Goal: Task Accomplishment & Management: Complete application form

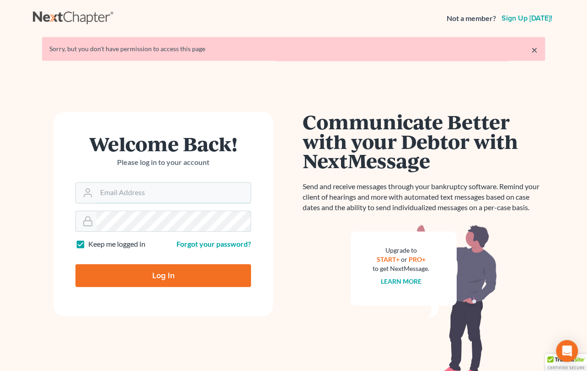
type input "[EMAIL_ADDRESS][DOMAIN_NAME]"
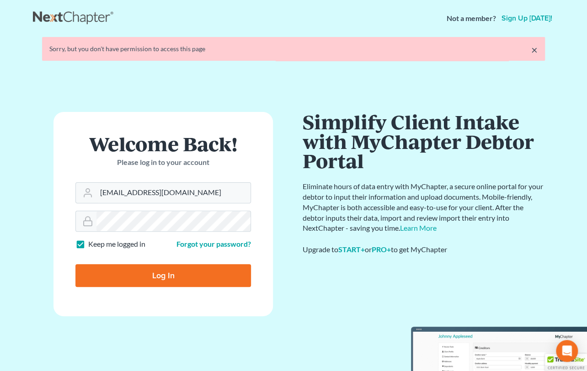
click at [164, 278] on input "Log In" at bounding box center [162, 275] width 175 height 23
type input "Thinking..."
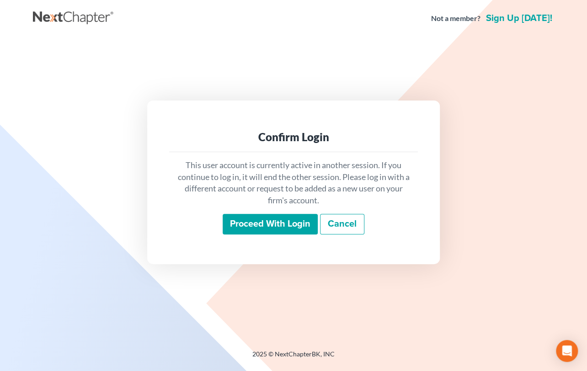
click at [277, 227] on input "Proceed with login" at bounding box center [269, 224] width 95 height 21
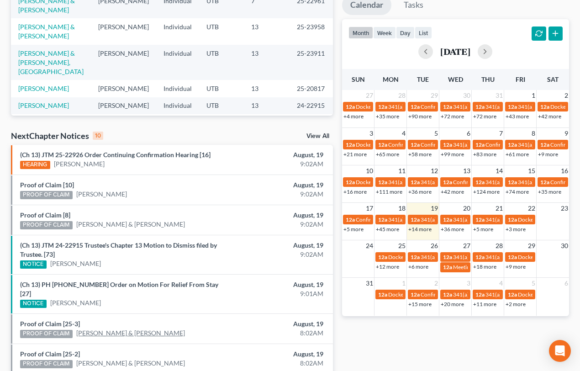
scroll to position [207, 0]
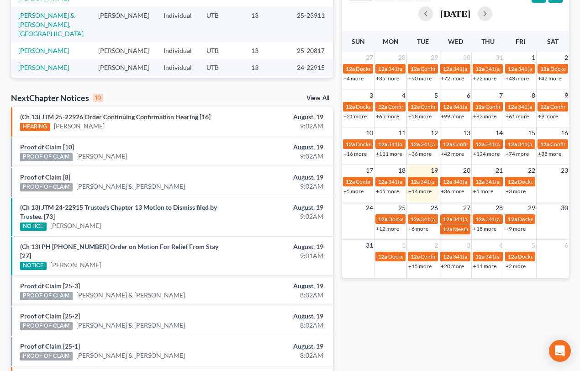
click at [56, 148] on link "Proof of Claim [10]" at bounding box center [47, 147] width 54 height 8
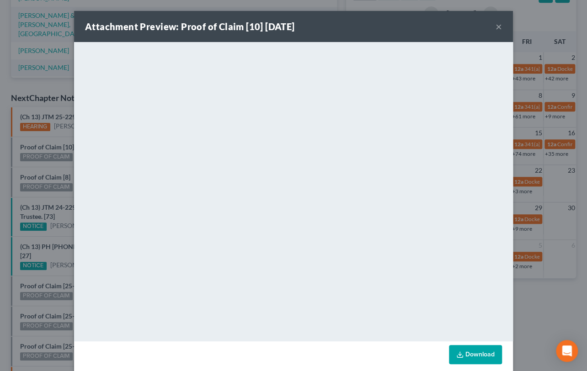
click at [69, 172] on div "Attachment Preview: Proof of Claim [10] 08/19/2025 × <object ng-attr-data='http…" at bounding box center [293, 185] width 587 height 371
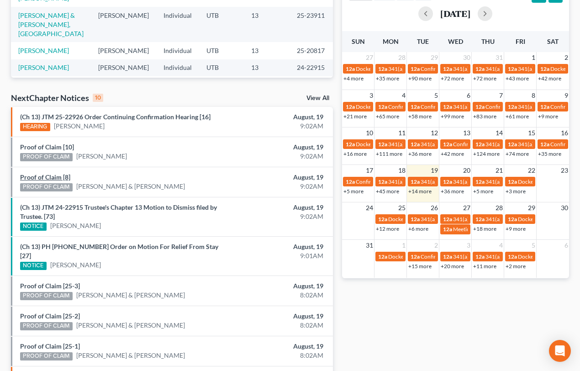
click at [50, 175] on link "Proof of Claim [8]" at bounding box center [45, 177] width 50 height 8
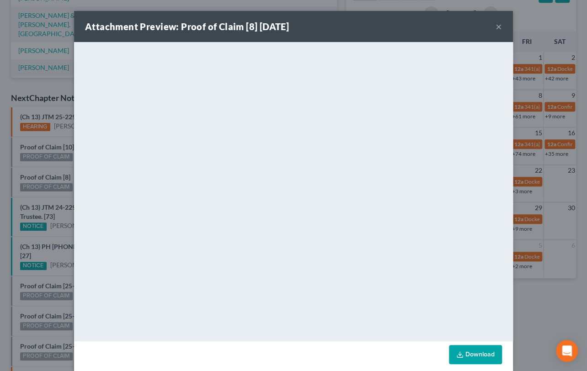
click at [51, 164] on div "Attachment Preview: Proof of Claim [8] 08/19/2025 × <object ng-attr-data='https…" at bounding box center [293, 185] width 587 height 371
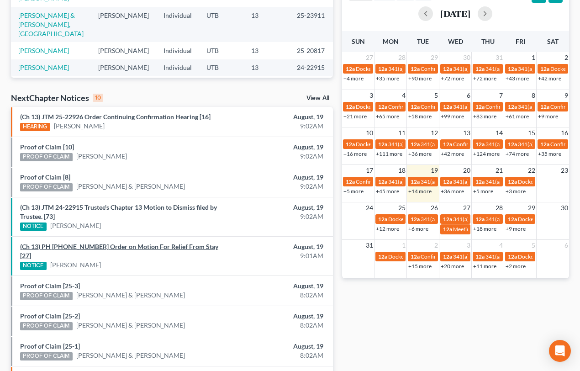
click at [111, 248] on link "(Ch 13) PH 25-20977 Order on Motion For Relief From Stay [27]" at bounding box center [119, 251] width 198 height 17
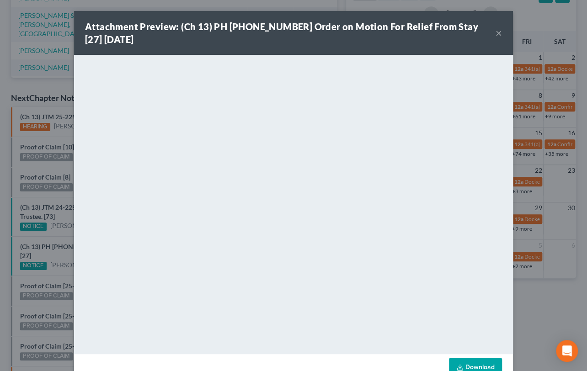
click at [68, 260] on div "Attachment Preview: (Ch 13) PH 25-20977 Order on Motion For Relief From Stay [2…" at bounding box center [293, 185] width 587 height 371
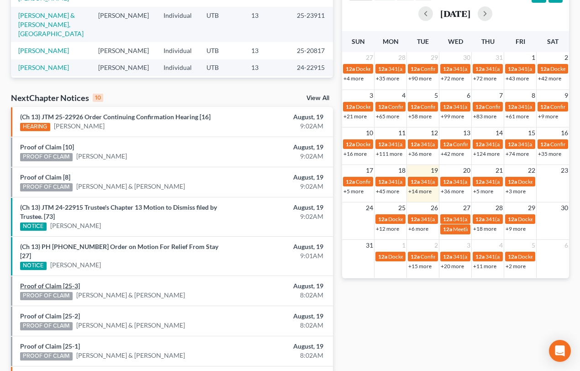
click at [44, 282] on link "Proof of Claim [25-3]" at bounding box center [50, 286] width 60 height 8
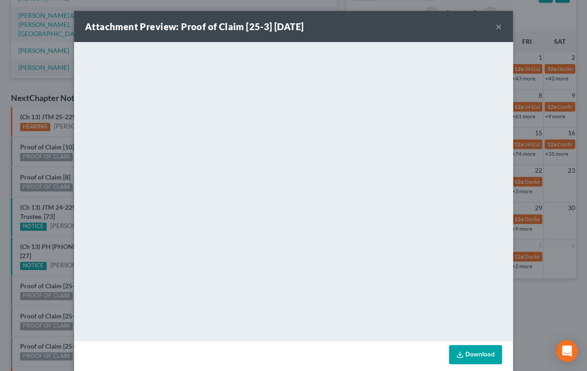
click at [40, 290] on div "Attachment Preview: Proof of Claim [25-3] 08/19/2025 × <object ng-attr-data='ht…" at bounding box center [293, 185] width 587 height 371
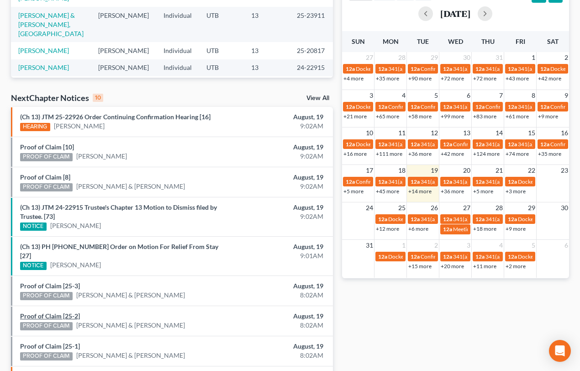
click at [47, 312] on link "Proof of Claim [25-2]" at bounding box center [50, 316] width 60 height 8
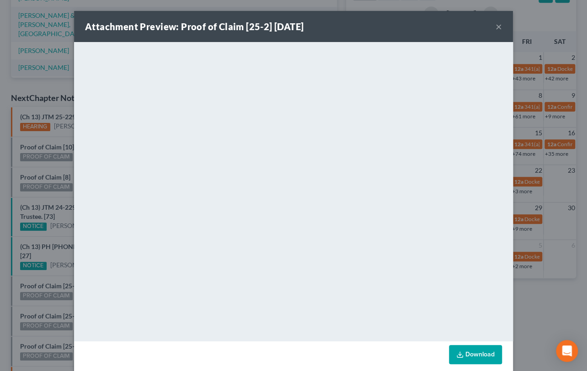
click at [39, 292] on div "Attachment Preview: Proof of Claim [25-2] 08/19/2025 × <object ng-attr-data='ht…" at bounding box center [293, 185] width 587 height 371
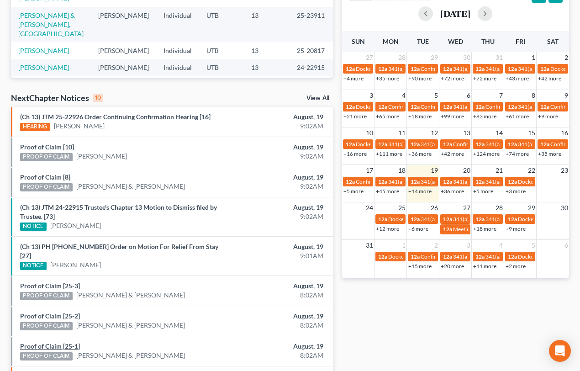
click at [43, 342] on link "Proof of Claim [25-1]" at bounding box center [50, 346] width 60 height 8
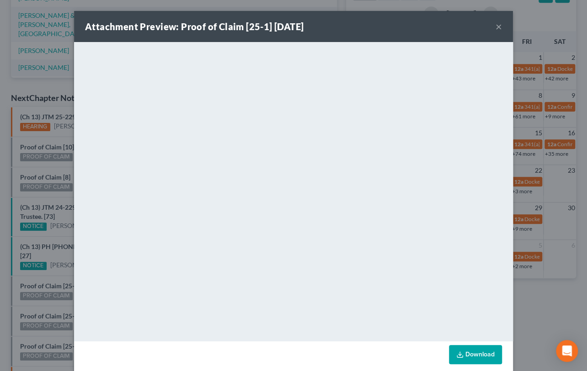
click at [44, 327] on div "Attachment Preview: Proof of Claim [25-1] 08/19/2025 × <object ng-attr-data='ht…" at bounding box center [293, 185] width 587 height 371
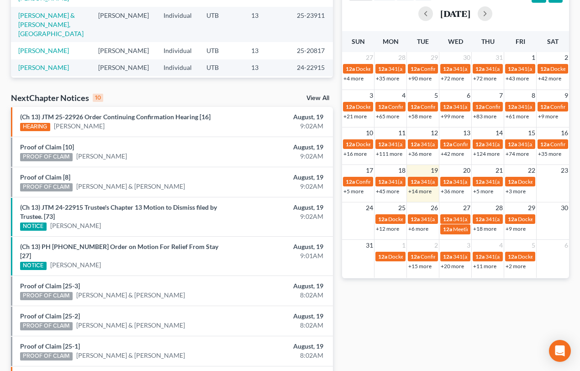
scroll to position [291, 0]
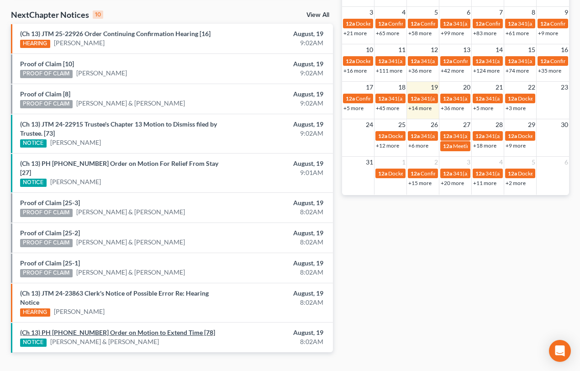
click at [118, 328] on link "(Ch 13) PH 25-20943 Order on Motion to Extend Time [78]" at bounding box center [117, 332] width 195 height 8
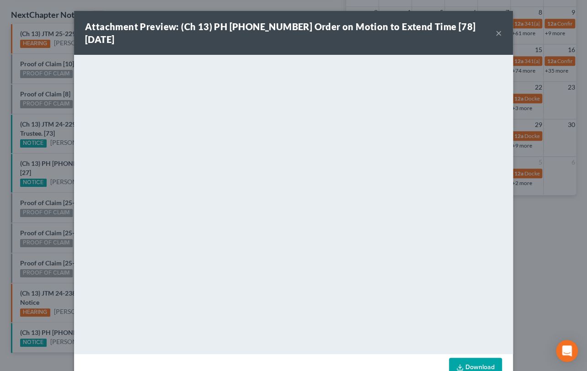
click at [37, 244] on div "Attachment Preview: (Ch 13) PH 25-20943 Order on Motion to Extend Time [78] 08/…" at bounding box center [293, 185] width 587 height 371
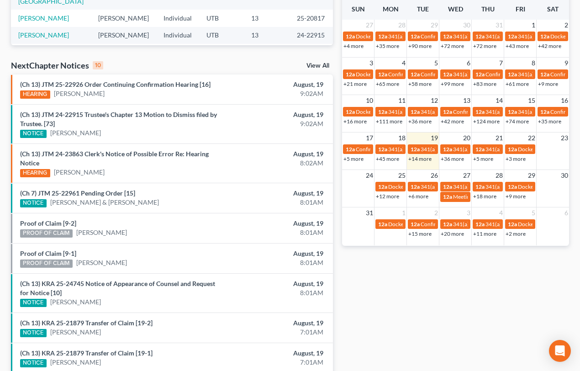
scroll to position [249, 0]
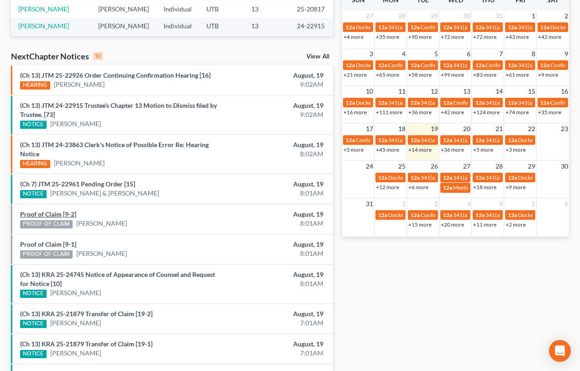
click at [42, 214] on link "Proof of Claim [9-2]" at bounding box center [48, 214] width 56 height 8
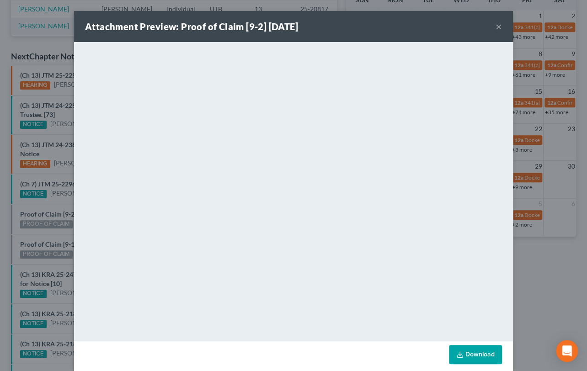
drag, startPoint x: 40, startPoint y: 228, endPoint x: 41, endPoint y: 237, distance: 9.2
click at [40, 230] on div "Attachment Preview: Proof of Claim [9-2] 08/19/2025 × <object ng-attr-data='htt…" at bounding box center [293, 185] width 587 height 371
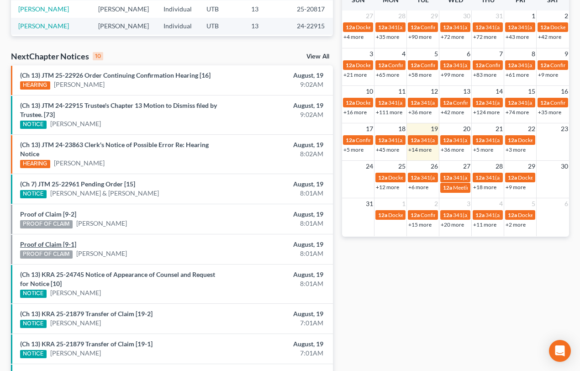
click at [43, 244] on link "Proof of Claim [9-1]" at bounding box center [48, 244] width 56 height 8
click at [69, 275] on link "(Ch 13) KRA 25-24745 Notice of Appearance of Counsel and Request for Notice [10]" at bounding box center [117, 278] width 195 height 17
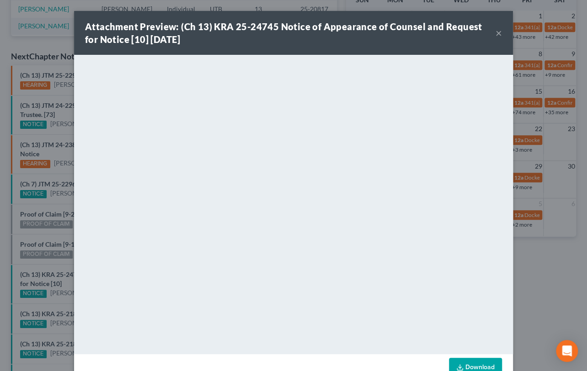
click at [69, 281] on div "Attachment Preview: (Ch 13) KRA 25-24745 Notice of Appearance of Counsel and Re…" at bounding box center [293, 185] width 587 height 371
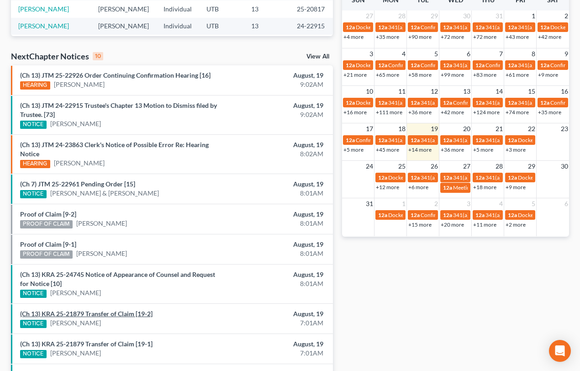
click at [73, 312] on link "(Ch 13) KRA 25-21879 Transfer of Claim [19-2]" at bounding box center [86, 314] width 132 height 8
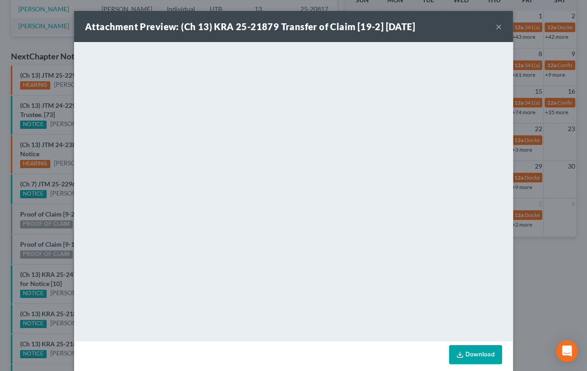
drag, startPoint x: 66, startPoint y: 332, endPoint x: 66, endPoint y: 337, distance: 5.5
click at [66, 332] on div "Attachment Preview: (Ch 13) KRA 25-21879 Transfer of Claim [19-2] 08/19/2025 × …" at bounding box center [293, 185] width 587 height 371
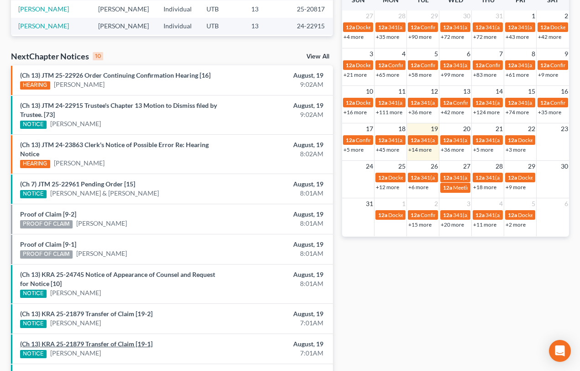
click at [66, 343] on link "(Ch 13) KRA 25-21879 Transfer of Claim [19-1]" at bounding box center [86, 344] width 132 height 8
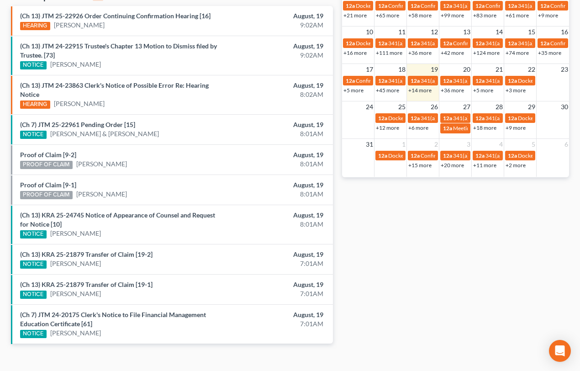
scroll to position [321, 0]
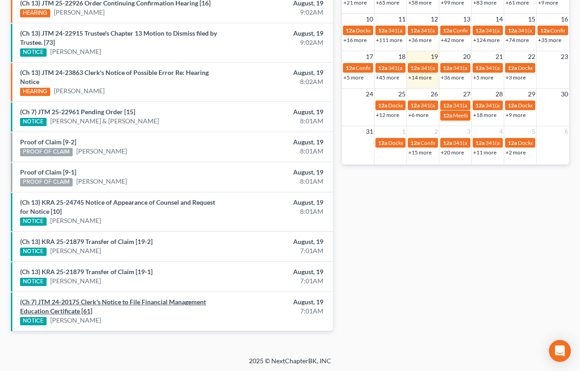
click at [95, 303] on link "(Ch 7) JTM 24-20175 Clerk's Notice to File Financial Management Education Certi…" at bounding box center [113, 306] width 186 height 17
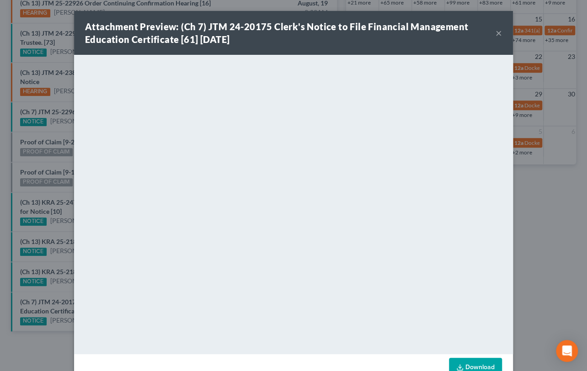
click at [495, 34] on button "×" at bounding box center [498, 32] width 6 height 11
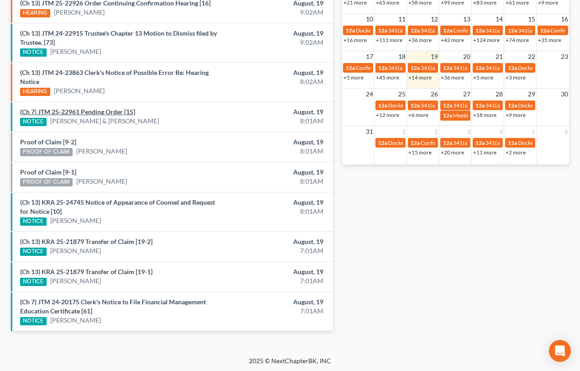
click at [101, 113] on link "(Ch 7) JTM 25-22961 Pending Order [15]" at bounding box center [77, 112] width 115 height 8
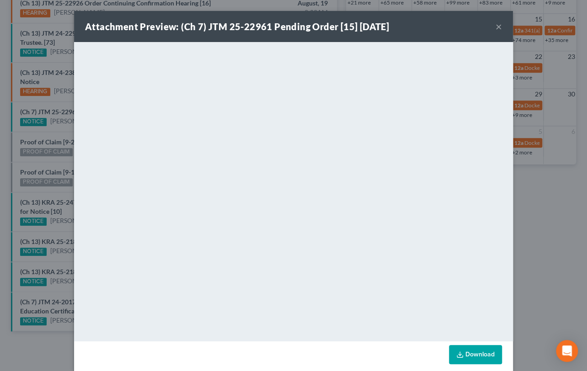
click at [45, 134] on div "Attachment Preview: (Ch 7) JTM 25-22961 Pending Order [15] 08/19/2025 × <object…" at bounding box center [293, 185] width 587 height 371
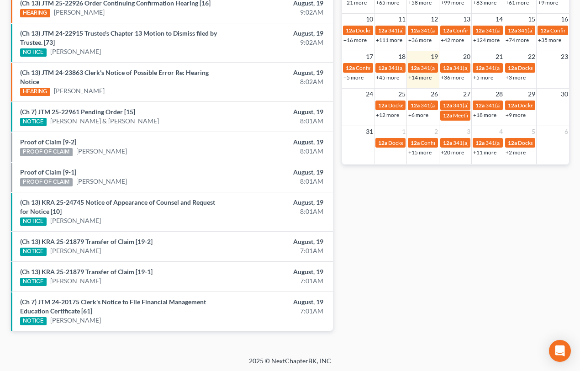
click at [92, 144] on div "Proof of Claim [9-2] PROOF OF CLAIM Gina Perez" at bounding box center [120, 147] width 208 height 19
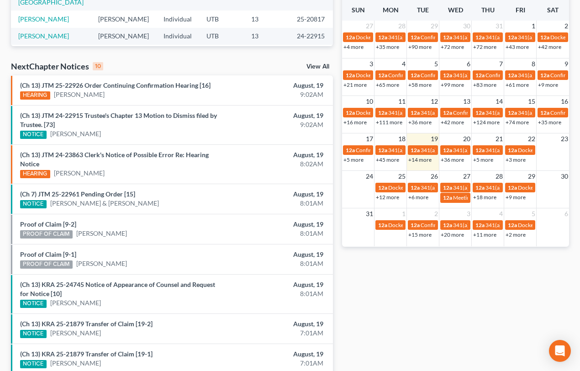
scroll to position [238, 0]
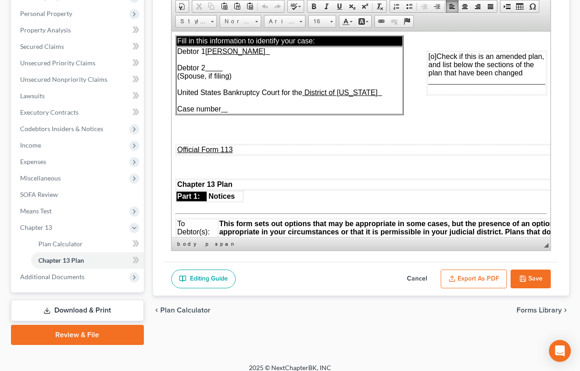
scroll to position [3489, 0]
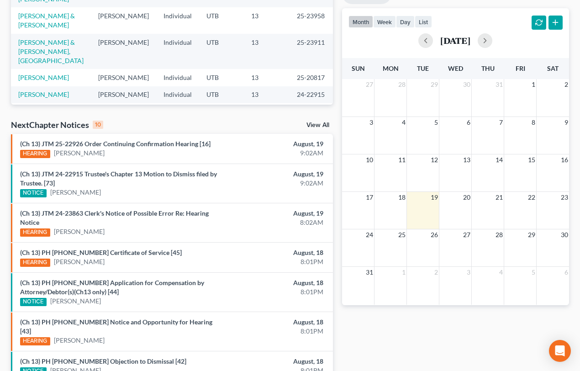
scroll to position [321, 0]
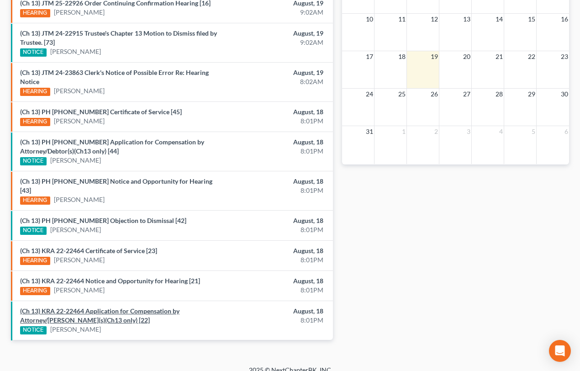
click at [101, 307] on link "(Ch 13) KRA 22-22464 Application for Compensation by Attorney/[PERSON_NAME](s)(…" at bounding box center [99, 315] width 159 height 17
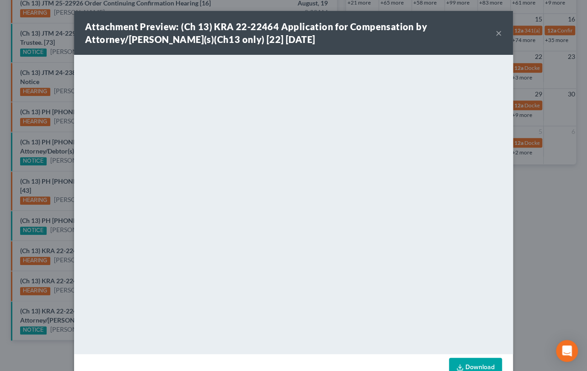
click at [52, 306] on div "Attachment Preview: (Ch 13) KRA 22-22464 Application for Compensation by Attorn…" at bounding box center [293, 185] width 587 height 371
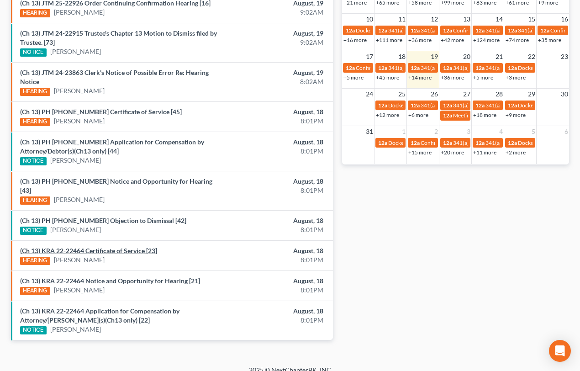
click at [107, 247] on link "(Ch 13) KRA 22-22464 Certificate of Service [23]" at bounding box center [88, 251] width 137 height 8
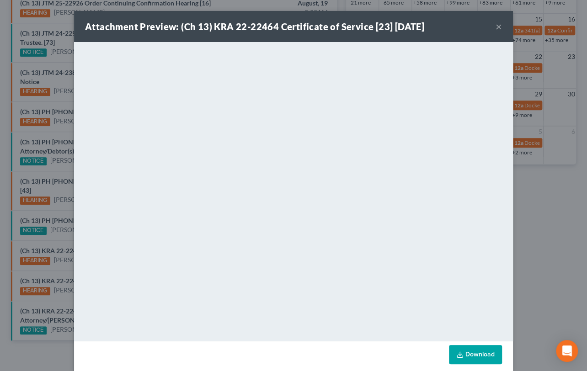
click at [65, 231] on div "Attachment Preview: (Ch 13) KRA 22-22464 Certificate of Service [23] 08/18/2025…" at bounding box center [293, 185] width 587 height 371
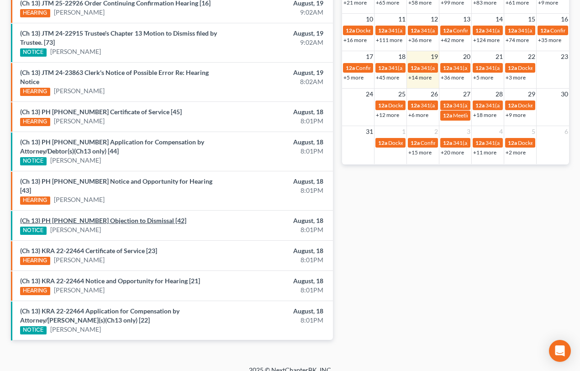
click at [65, 217] on link "(Ch 13) PH 24-22335 Objection to Dismissal [42]" at bounding box center [103, 221] width 166 height 8
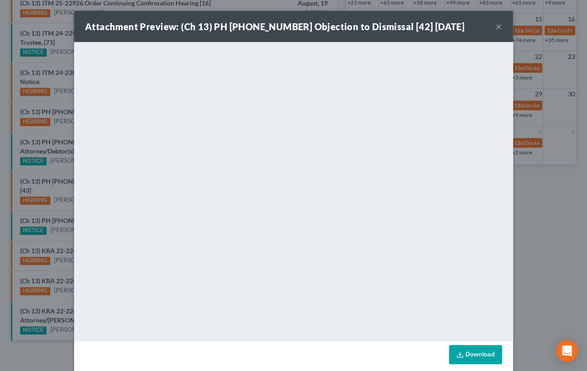
drag, startPoint x: 60, startPoint y: 227, endPoint x: 63, endPoint y: 189, distance: 38.0
click at [60, 227] on div "Attachment Preview: (Ch 13) PH 24-22335 Objection to Dismissal [42] 08/18/2025 …" at bounding box center [293, 185] width 587 height 371
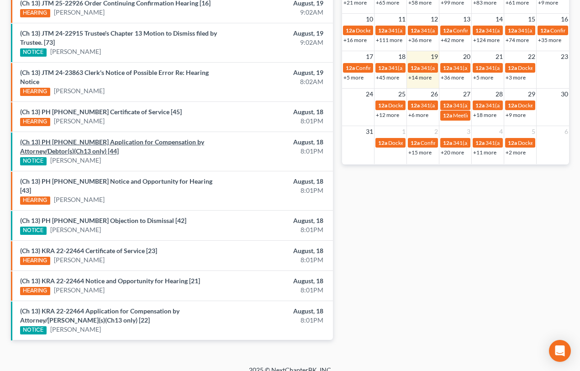
click at [61, 150] on link "(Ch 13) PH 24-22335 Application for Compensation by Attorney/Debtor(s)(Ch13 onl…" at bounding box center [112, 146] width 184 height 17
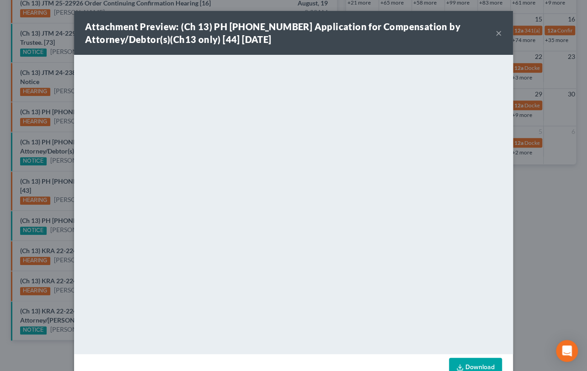
click at [53, 161] on div "Attachment Preview: (Ch 13) PH 24-22335 Application for Compensation by Attorne…" at bounding box center [293, 185] width 587 height 371
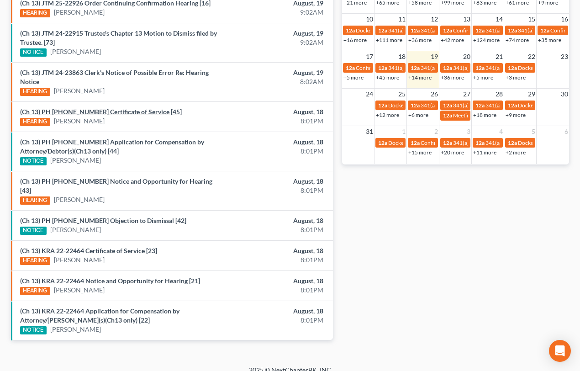
click at [85, 113] on link "(Ch 13) PH 24-22335 Certificate of Service [45]" at bounding box center [101, 112] width 162 height 8
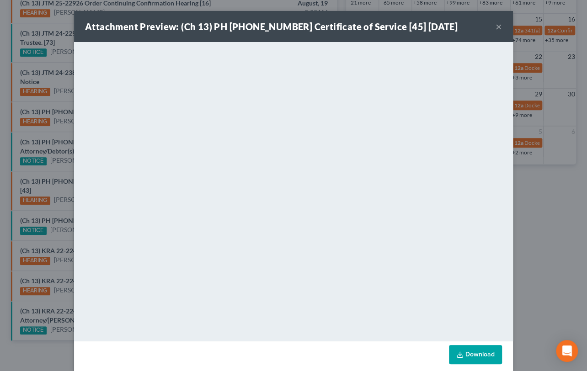
click at [54, 131] on div "Attachment Preview: (Ch 13) PH 24-22335 Certificate of Service [45] 08/18/2025 …" at bounding box center [293, 185] width 587 height 371
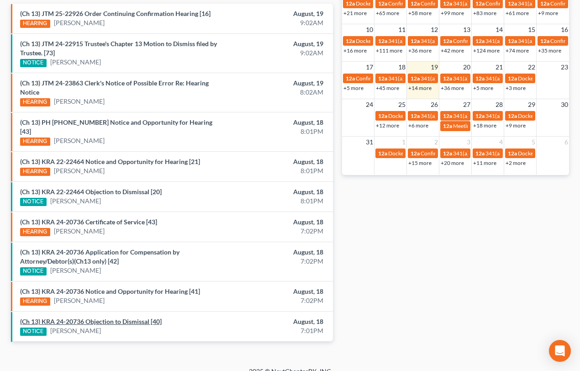
scroll to position [312, 0]
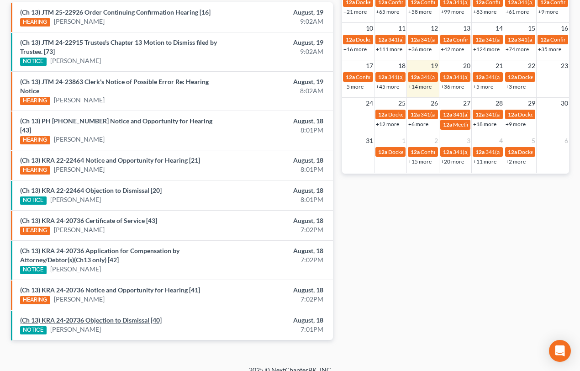
click at [85, 316] on link "(Ch 13) KRA 24-20736 Objection to Dismissal [40]" at bounding box center [91, 320] width 142 height 8
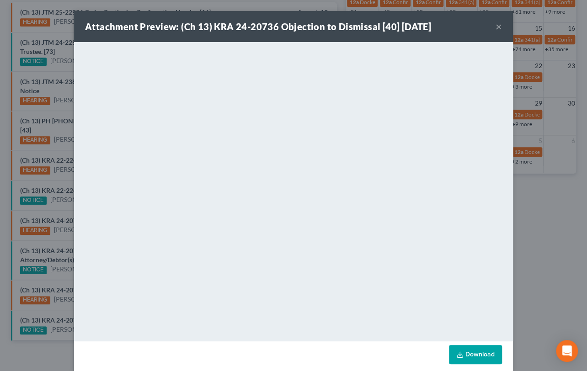
click at [55, 259] on div "Attachment Preview: (Ch 13) KRA 24-20736 Objection to Dismissal [40] [DATE] × D…" at bounding box center [293, 185] width 587 height 371
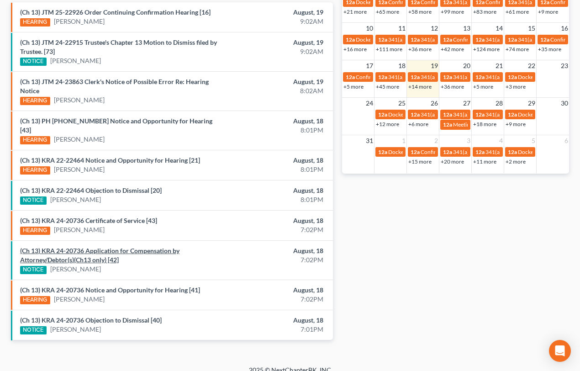
click at [65, 247] on link "(Ch 13) KRA 24-20736 Application for Compensation by Attorney/Debtor(s)(Ch13 on…" at bounding box center [99, 255] width 159 height 17
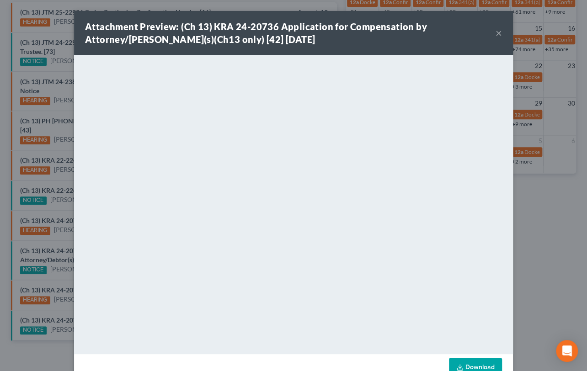
click at [58, 233] on div "Attachment Preview: (Ch 13) KRA 24-20736 Application for Compensation by Attorn…" at bounding box center [293, 185] width 587 height 371
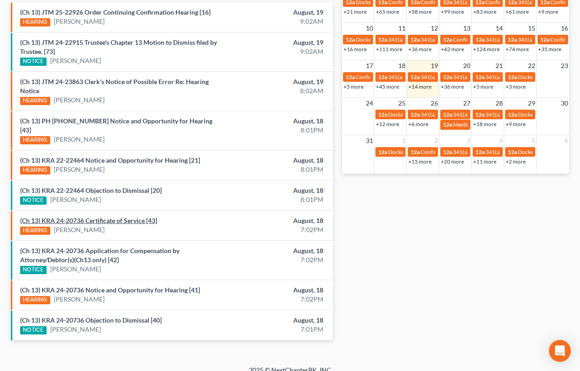
click at [79, 217] on link "(Ch 13) KRA 24-20736 Certificate of Service [43]" at bounding box center [88, 221] width 137 height 8
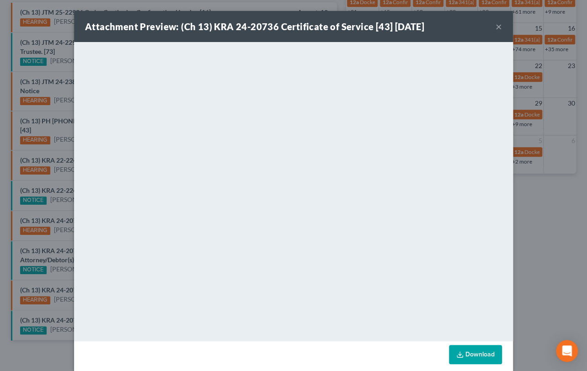
click at [54, 208] on div "Attachment Preview: (Ch 13) KRA 24-20736 Certificate of Service [43] 08/18/2025…" at bounding box center [293, 185] width 587 height 371
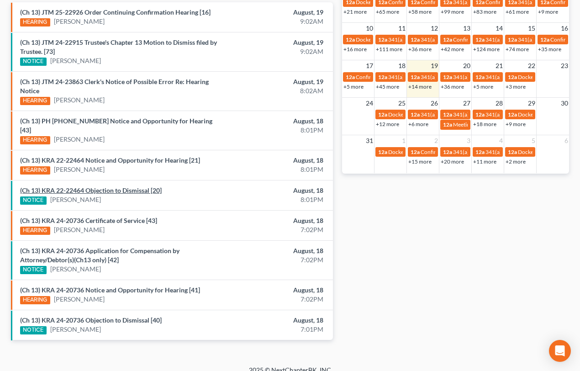
click at [102, 186] on link "(Ch 13) KRA 22-22464 Objection to Dismissal [20]" at bounding box center [91, 190] width 142 height 8
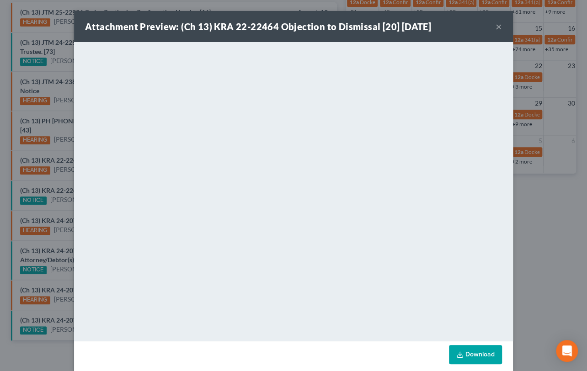
click at [53, 186] on div "Attachment Preview: (Ch 13) KRA 22-22464 Objection to Dismissal [20] 08/18/2025…" at bounding box center [293, 185] width 587 height 371
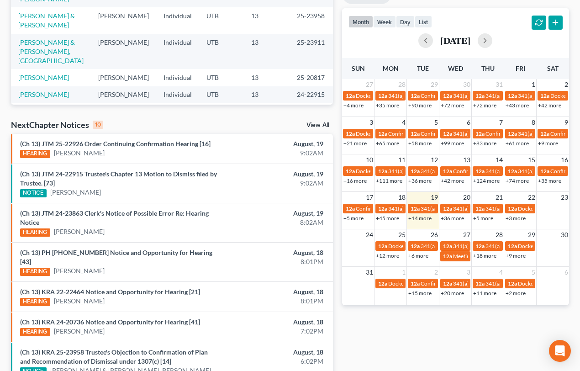
scroll to position [321, 0]
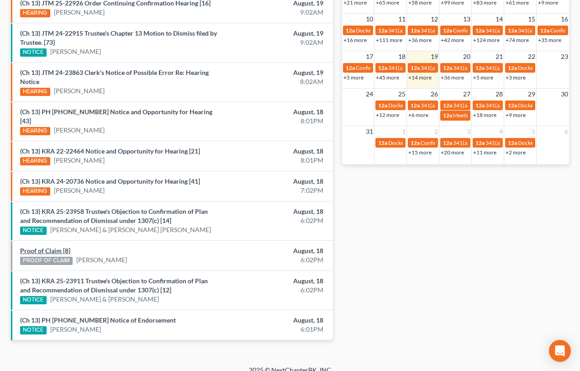
click at [44, 247] on link "Proof of Claim [8]" at bounding box center [45, 251] width 50 height 8
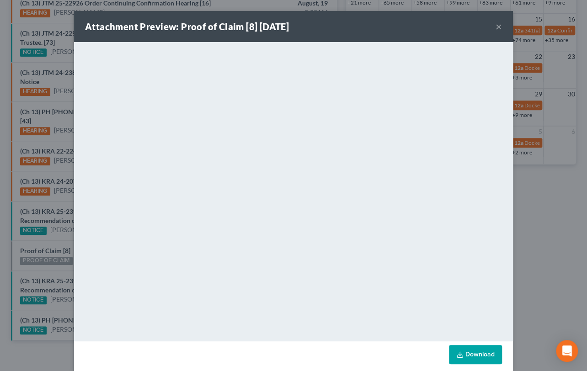
click at [37, 260] on div "Attachment Preview: Proof of Claim [8] 08/18/2025 × <object ng-attr-data='https…" at bounding box center [293, 185] width 587 height 371
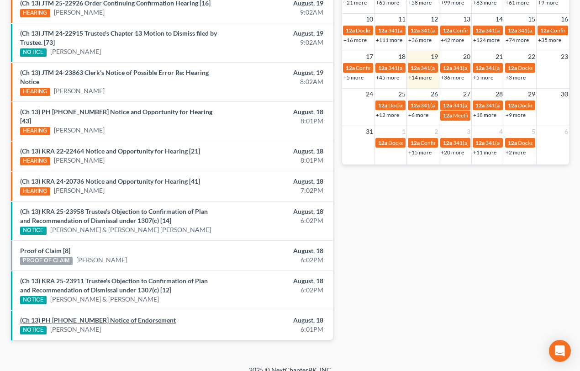
click at [106, 316] on link "(Ch 13) PH 25-20977 Notice of Endorsement" at bounding box center [98, 320] width 156 height 8
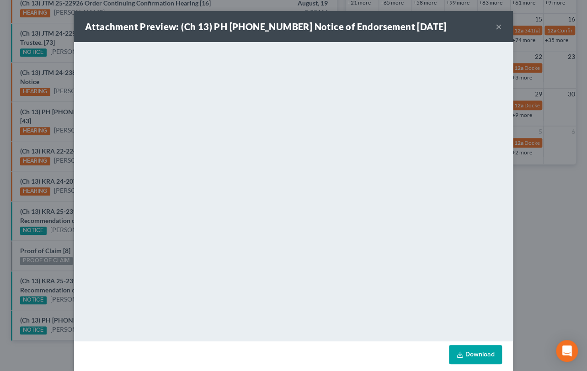
click at [58, 233] on div "Attachment Preview: (Ch 13) PH 25-20977 Notice of Endorsement 08/18/2025 × <obj…" at bounding box center [293, 185] width 587 height 371
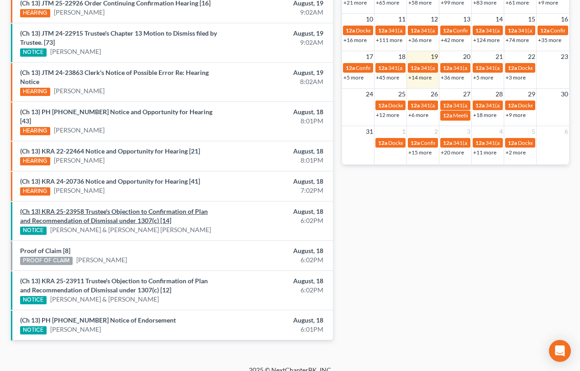
click at [79, 207] on link "(Ch 13) KRA 25-23958 Trustee's Objection to Confirmation of Plan and Recommenda…" at bounding box center [114, 215] width 188 height 17
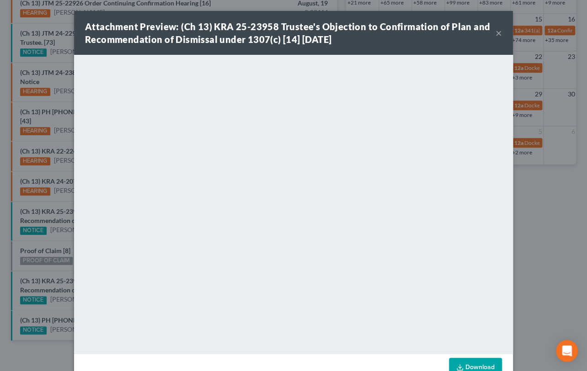
click at [42, 195] on div "Attachment Preview: (Ch 13) KRA 25-23958 Trustee's Objection to Confirmation of…" at bounding box center [293, 185] width 587 height 371
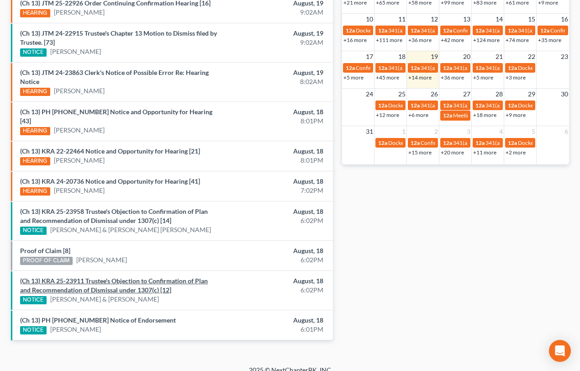
click at [94, 277] on link "(Ch 13) KRA 25-23911 Trustee's Objection to Confirmation of Plan and Recommenda…" at bounding box center [114, 285] width 188 height 17
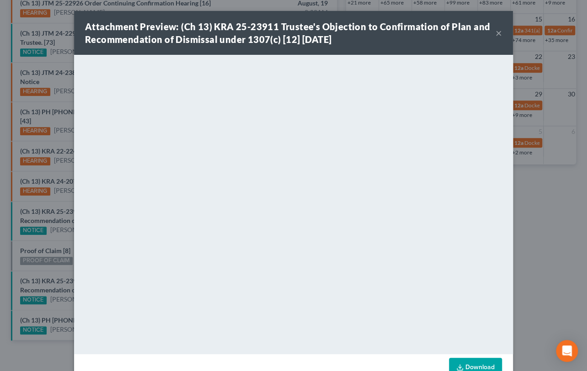
click at [54, 255] on div "Attachment Preview: (Ch 13) KRA 25-23911 Trustee's Objection to Confirmation of…" at bounding box center [293, 185] width 587 height 371
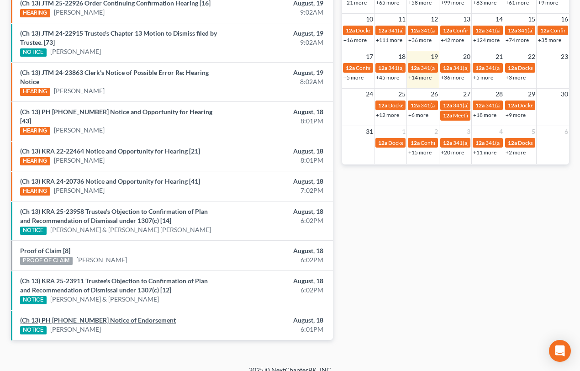
click at [89, 316] on link "(Ch 13) PH 25-20977 Notice of Endorsement" at bounding box center [98, 320] width 156 height 8
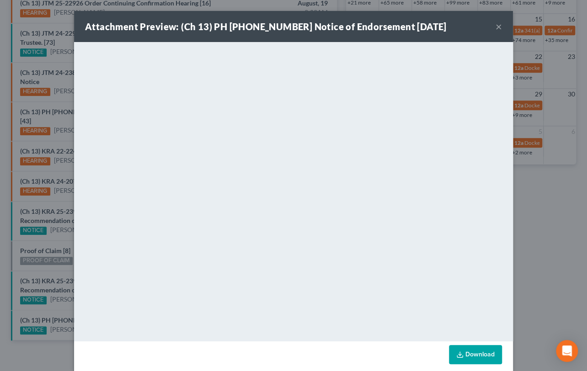
click at [48, 255] on div "Attachment Preview: (Ch 13) PH 25-20977 Notice of Endorsement 08/18/2025 × <obj…" at bounding box center [293, 185] width 587 height 371
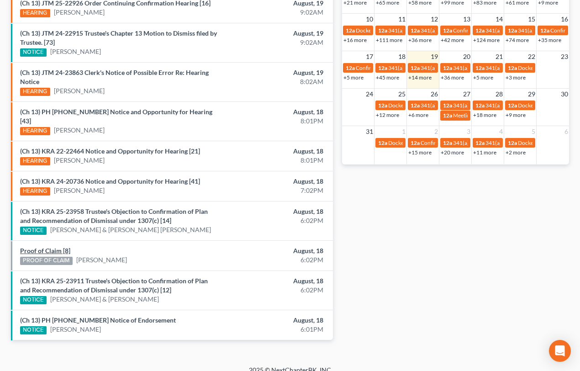
click at [51, 247] on link "Proof of Claim [8]" at bounding box center [45, 251] width 50 height 8
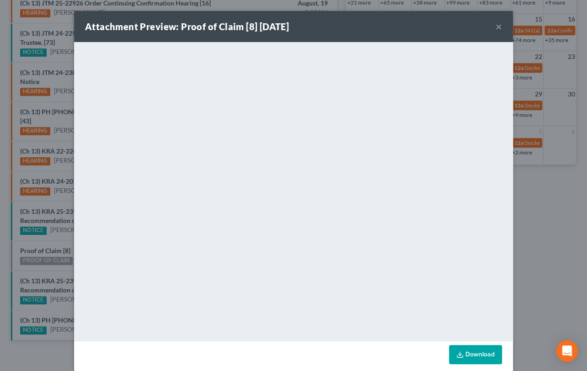
click at [51, 233] on div "Attachment Preview: Proof of Claim [8] 08/18/2025 × <object ng-attr-data='https…" at bounding box center [293, 185] width 587 height 371
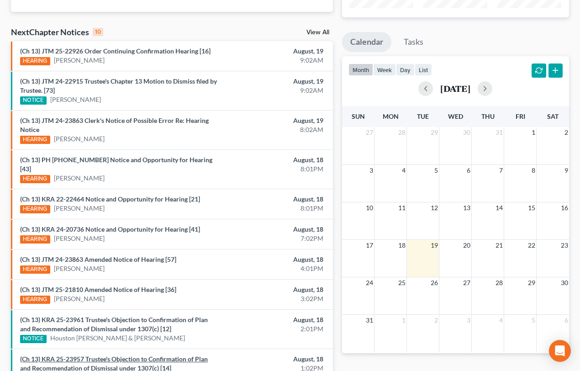
scroll to position [180, 0]
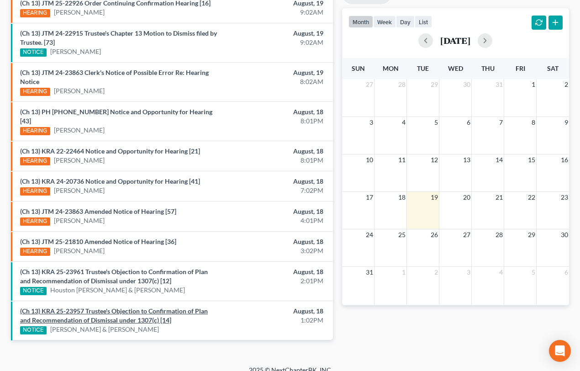
click at [114, 307] on link "(Ch 13) KRA 25-23957 Trustee's Objection to Confirmation of Plan and Recommenda…" at bounding box center [114, 315] width 188 height 17
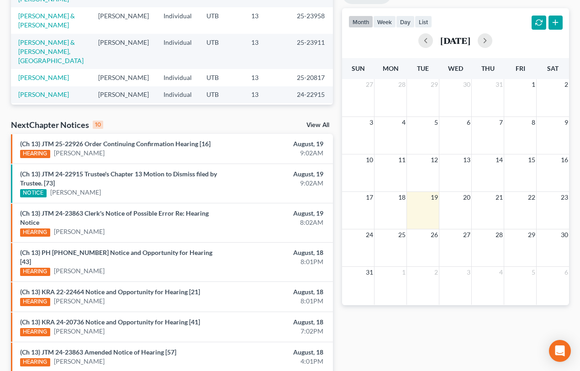
scroll to position [321, 0]
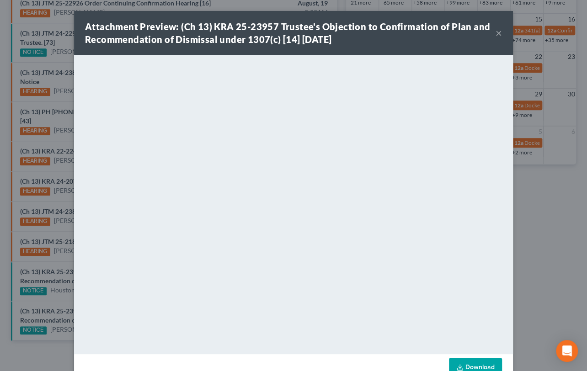
click at [60, 286] on div "Attachment Preview: (Ch 13) KRA 25-23957 Trustee's Objection to Confirmation of…" at bounding box center [293, 185] width 587 height 371
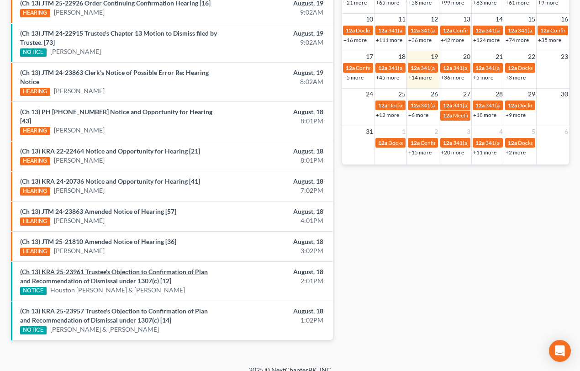
click at [95, 268] on link "(Ch 13) KRA 25-23961 Trustee's Objection to Confirmation of Plan and Recommenda…" at bounding box center [114, 276] width 188 height 17
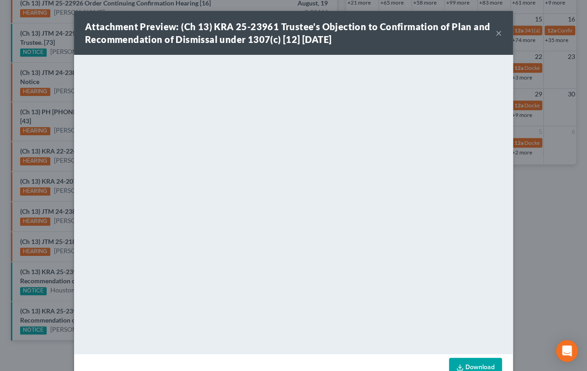
click at [51, 257] on div "Attachment Preview: (Ch 13) KRA 25-23961 Trustee's Objection to Confirmation of…" at bounding box center [293, 185] width 587 height 371
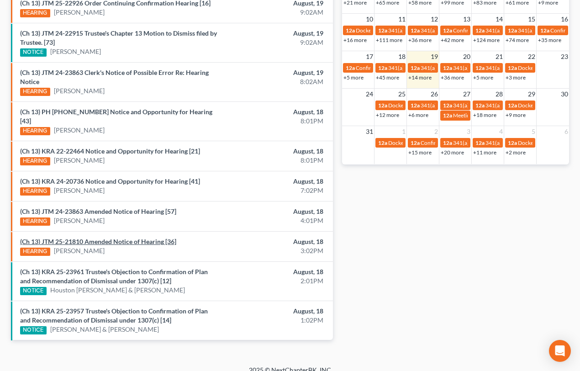
click at [110, 238] on link "(Ch 13) JTM 25-21810 Amended Notice of Hearing [36]" at bounding box center [98, 242] width 156 height 8
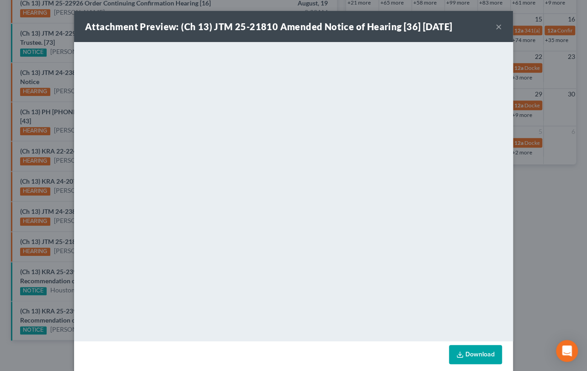
click at [495, 27] on button "×" at bounding box center [498, 26] width 6 height 11
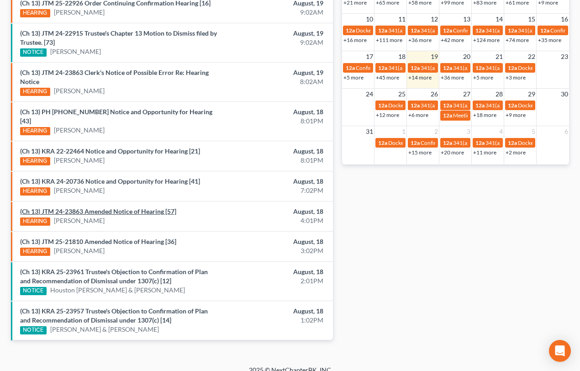
click at [119, 207] on link "(Ch 13) JTM 24-23863 Amended Notice of Hearing [57]" at bounding box center [98, 211] width 156 height 8
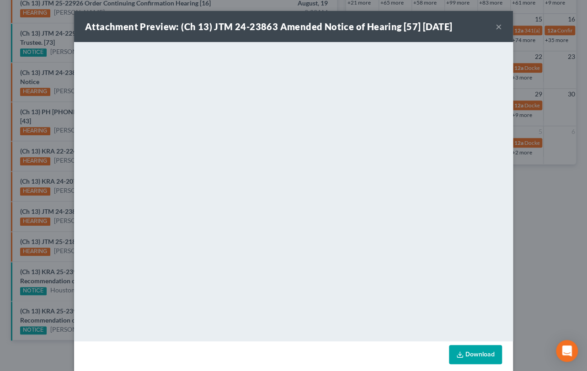
click at [496, 26] on button "×" at bounding box center [498, 26] width 6 height 11
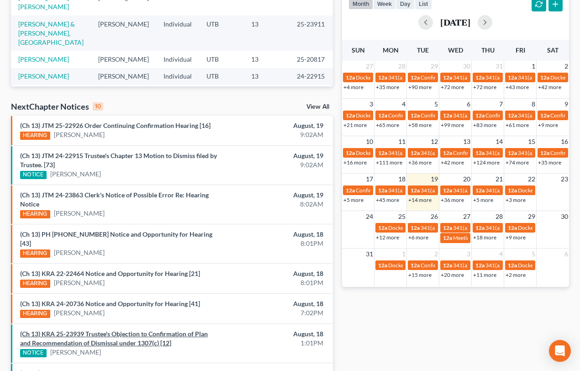
scroll to position [339, 0]
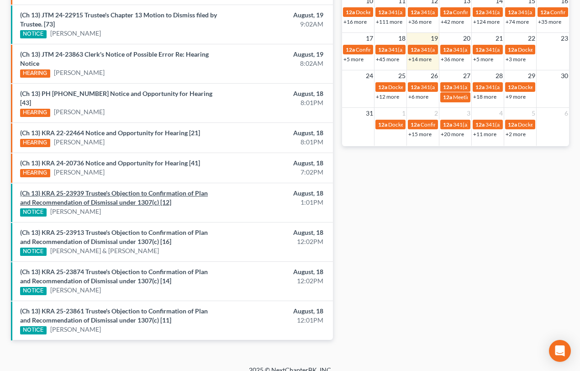
click at [97, 189] on link "(Ch 13) KRA 25-23939 Trustee's Objection to Confirmation of Plan and Recommenda…" at bounding box center [114, 197] width 188 height 17
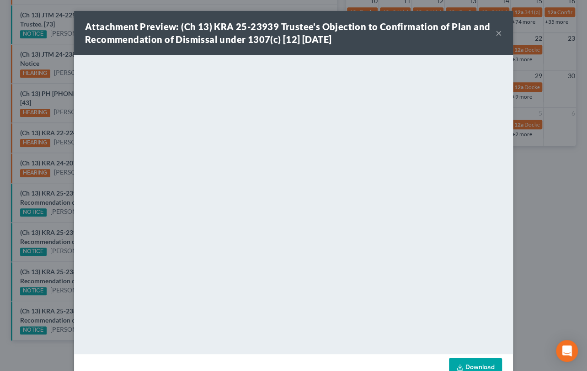
click at [52, 205] on div "Attachment Preview: (Ch 13) KRA 25-23939 Trustee's Objection to Confirmation of…" at bounding box center [293, 185] width 587 height 371
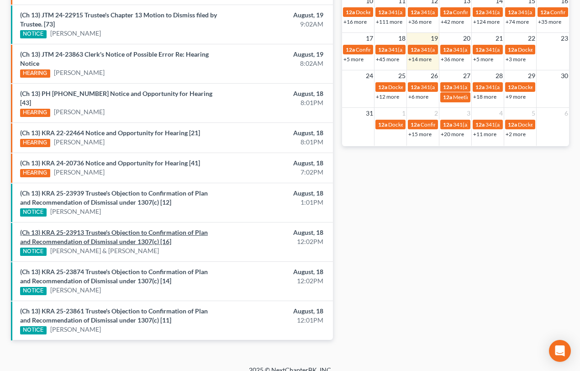
click at [71, 228] on link "(Ch 13) KRA 25-23913 Trustee's Objection to Confirmation of Plan and Recommenda…" at bounding box center [114, 236] width 188 height 17
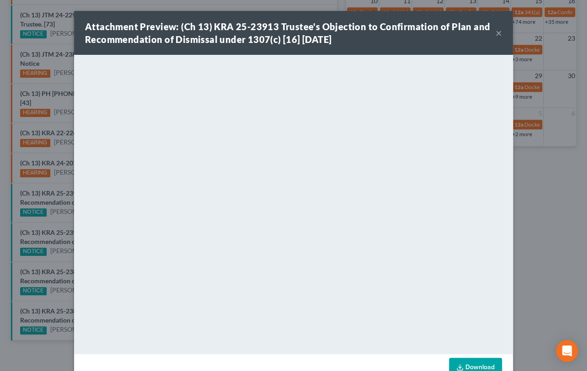
click at [51, 250] on div "Attachment Preview: (Ch 13) KRA 25-23913 Trustee's Objection to Confirmation of…" at bounding box center [293, 185] width 587 height 371
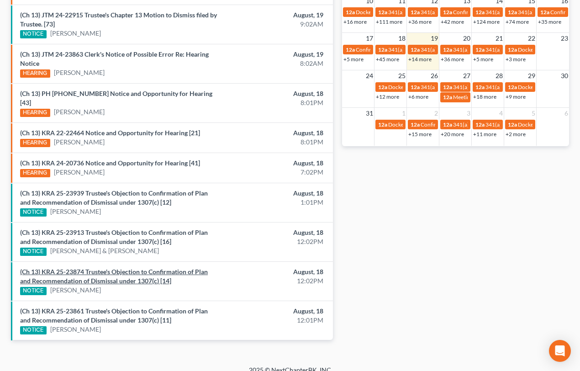
click at [70, 268] on link "(Ch 13) KRA 25-23874 Trustee's Objection to Confirmation of Plan and Recommenda…" at bounding box center [114, 276] width 188 height 17
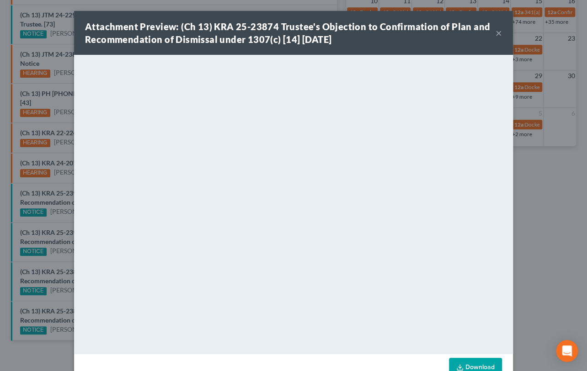
click at [52, 288] on div "Attachment Preview: (Ch 13) KRA 25-23874 Trustee's Objection to Confirmation of…" at bounding box center [293, 185] width 587 height 371
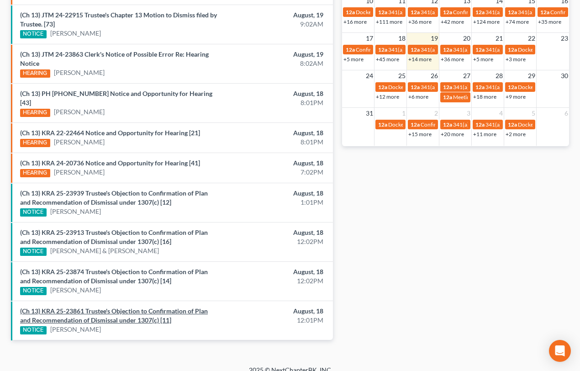
click at [87, 307] on link "(Ch 13) KRA 25-23861 Trustee's Objection to Confirmation of Plan and Recommenda…" at bounding box center [114, 315] width 188 height 17
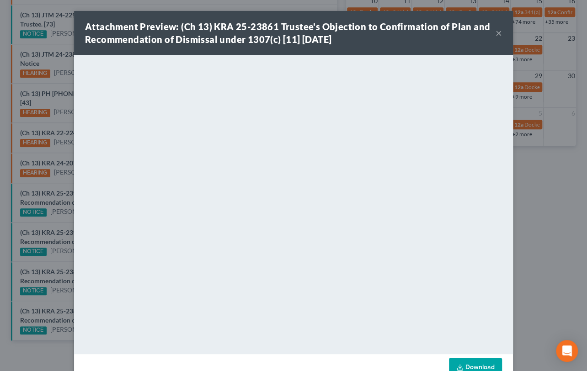
click at [59, 174] on div "Attachment Preview: (Ch 13) KRA 25-23861 Trustee's Objection to Confirmation of…" at bounding box center [293, 185] width 587 height 371
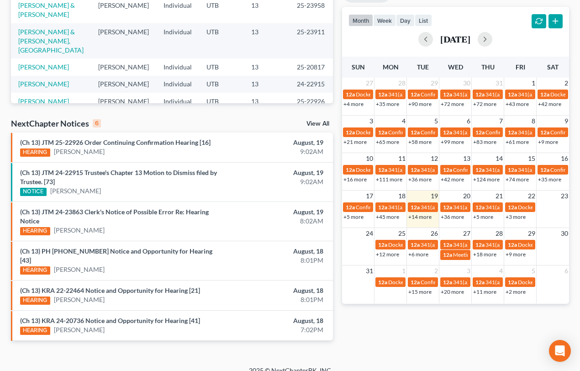
scroll to position [183, 0]
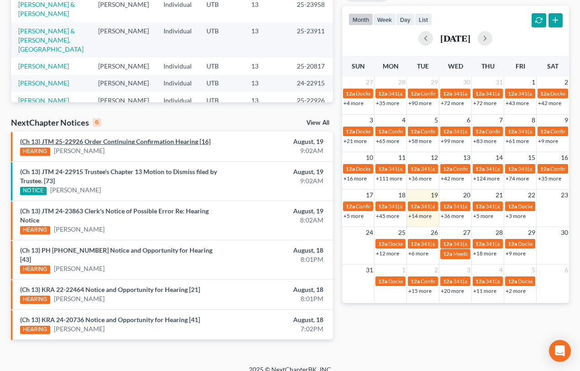
click at [124, 142] on link "(Ch 13) JTM 25-22926 Order Continuing Confirmation Hearing [16]" at bounding box center [115, 142] width 191 height 8
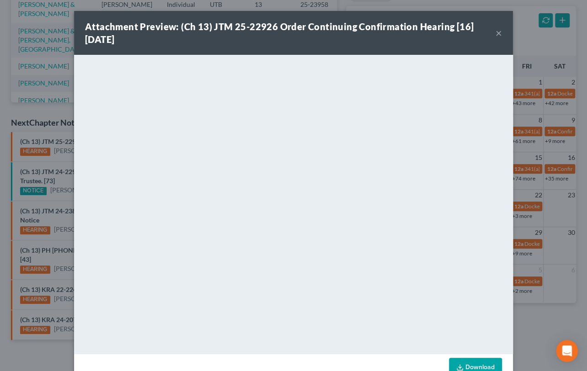
click at [55, 159] on div "Attachment Preview: (Ch 13) JTM 25-22926 Order Continuing Confirmation Hearing …" at bounding box center [293, 185] width 587 height 371
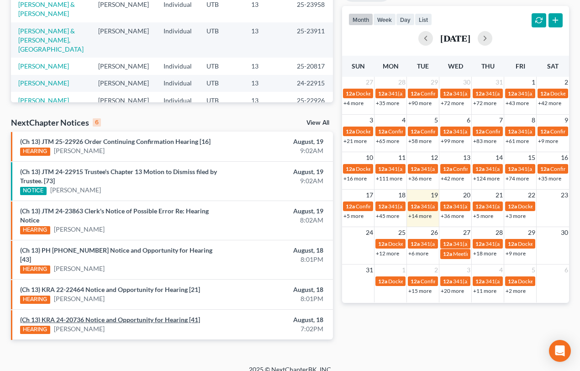
click at [115, 316] on link "(Ch 13) KRA 24-20736 Notice and Opportunity for Hearing [41]" at bounding box center [110, 320] width 180 height 8
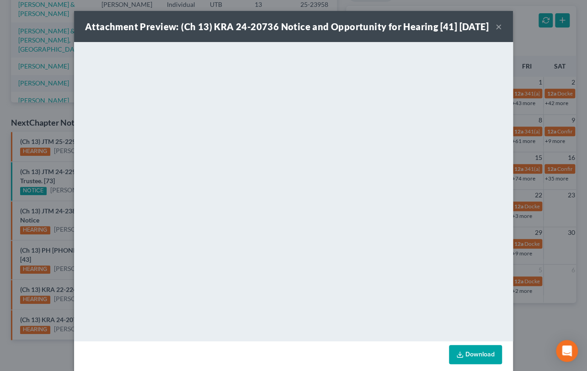
click at [56, 264] on div "Attachment Preview: (Ch 13) KRA 24-20736 Notice and Opportunity for Hearing [41…" at bounding box center [293, 185] width 587 height 371
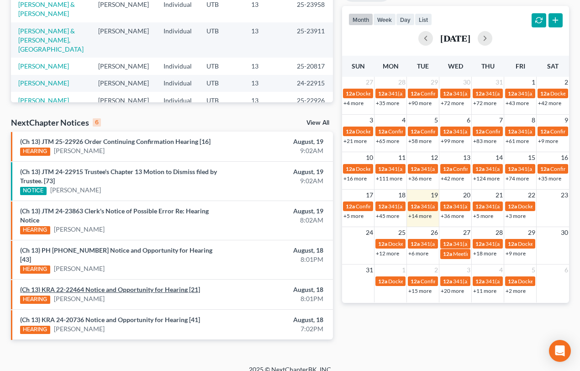
click at [83, 286] on link "(Ch 13) KRA 22-22464 Notice and Opportunity for Hearing [21]" at bounding box center [110, 290] width 180 height 8
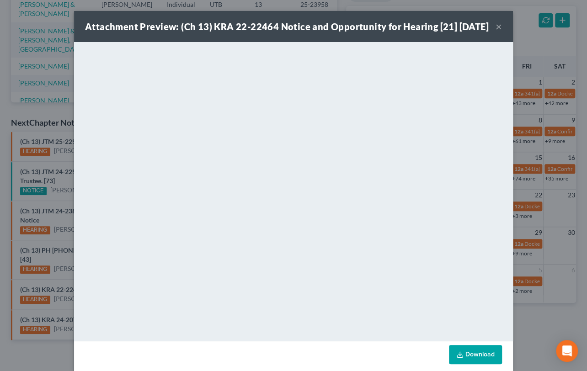
click at [54, 266] on div "Attachment Preview: (Ch 13) KRA 22-22464 Notice and Opportunity for Hearing [21…" at bounding box center [293, 185] width 587 height 371
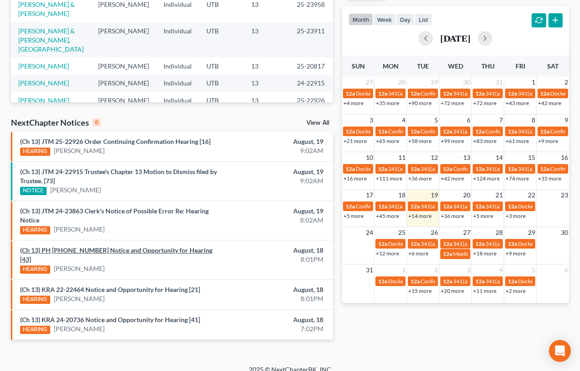
click at [98, 251] on link "(Ch 13) PH 24-22335 Notice and Opportunity for Hearing [43]" at bounding box center [116, 254] width 192 height 17
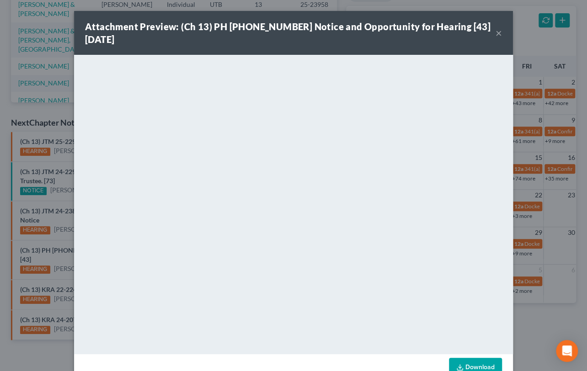
click at [495, 32] on button "×" at bounding box center [498, 32] width 6 height 11
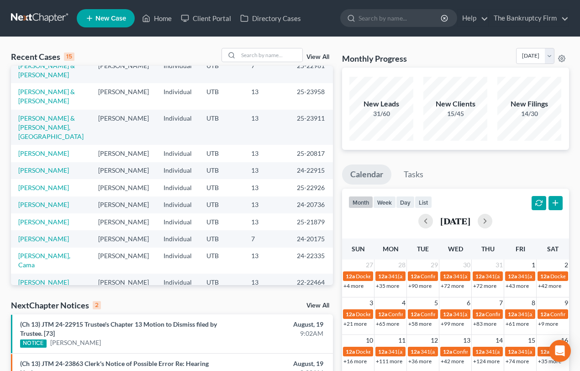
scroll to position [124, 0]
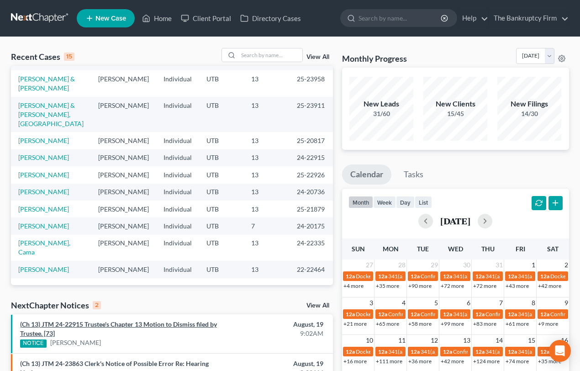
click at [178, 327] on link "(Ch 13) JTM 24-22915 Trustee's Chapter 13 Motion to Dismiss filed by Trustee. […" at bounding box center [118, 328] width 197 height 17
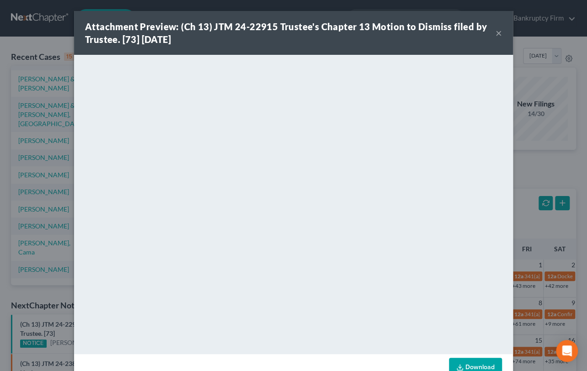
click at [497, 34] on button "×" at bounding box center [498, 32] width 6 height 11
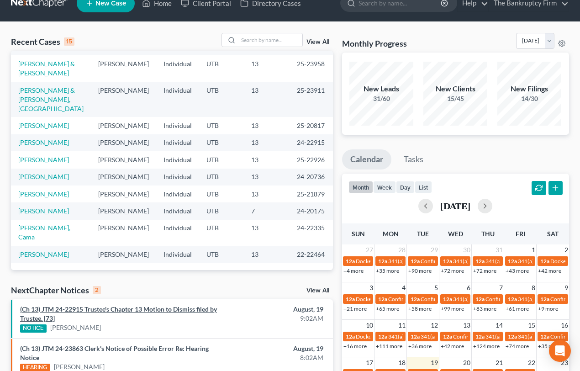
scroll to position [0, 0]
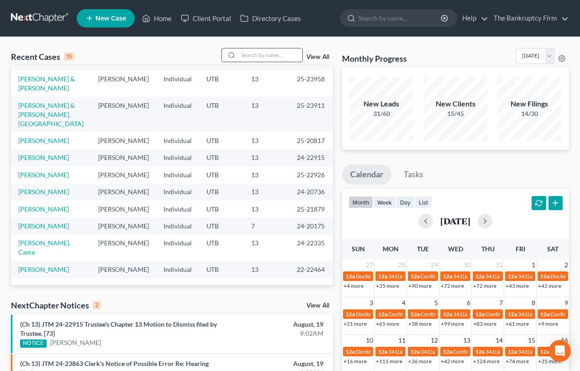
click at [251, 54] on input "search" at bounding box center [270, 54] width 64 height 13
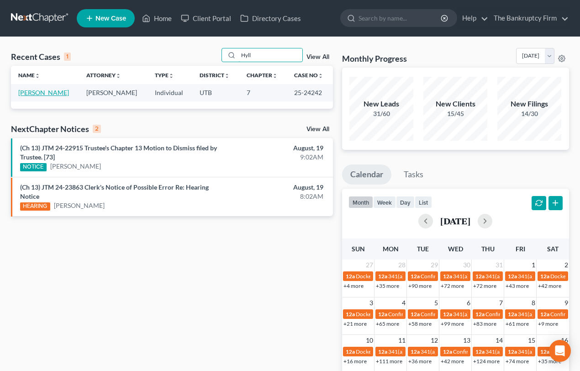
type input "Hyll"
click at [31, 92] on link "[PERSON_NAME]" at bounding box center [43, 93] width 51 height 8
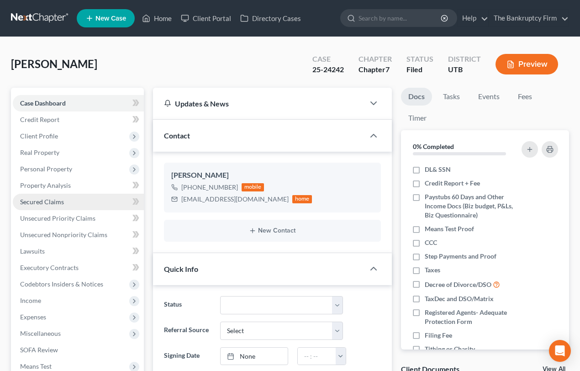
scroll to position [72, 0]
click at [46, 201] on span "Secured Claims" at bounding box center [42, 202] width 44 height 8
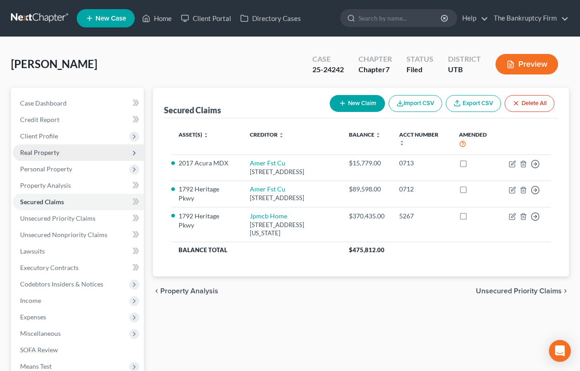
click at [47, 151] on span "Real Property" at bounding box center [39, 152] width 39 height 8
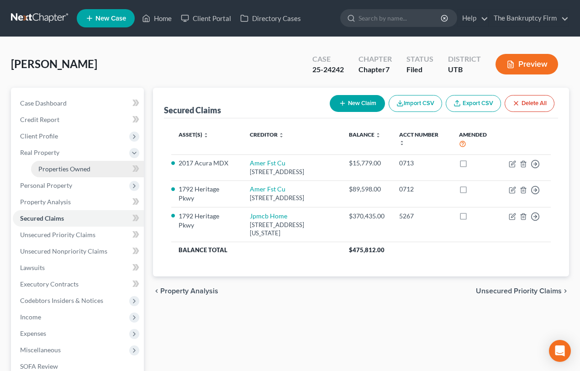
click at [71, 169] on span "Properties Owned" at bounding box center [64, 169] width 52 height 8
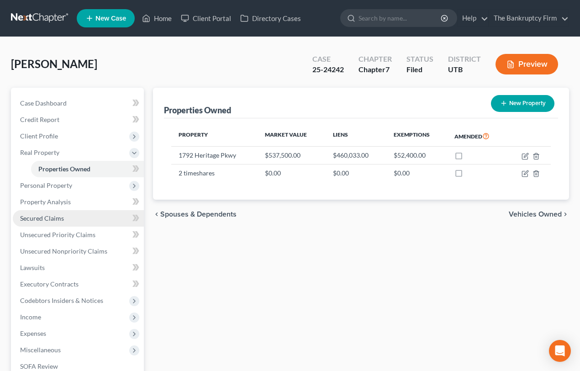
click at [48, 215] on span "Secured Claims" at bounding box center [42, 218] width 44 height 8
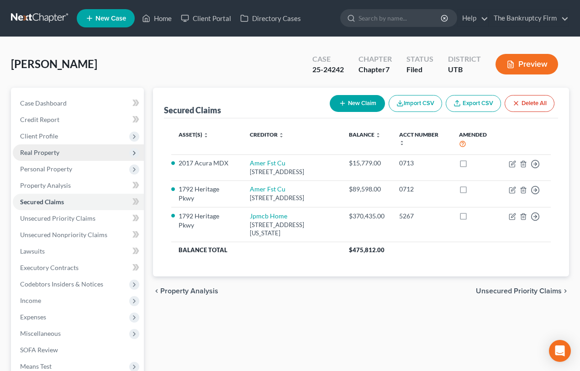
click at [54, 152] on span "Real Property" at bounding box center [39, 152] width 39 height 8
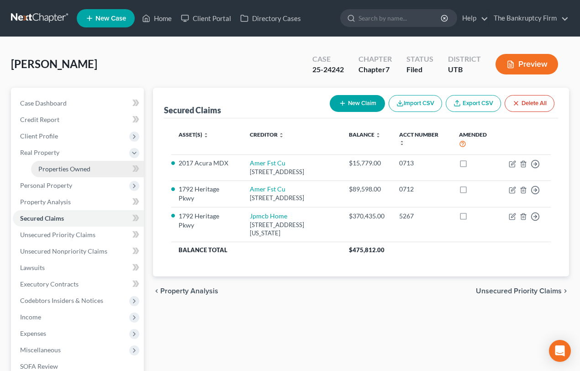
click at [65, 167] on span "Properties Owned" at bounding box center [64, 169] width 52 height 8
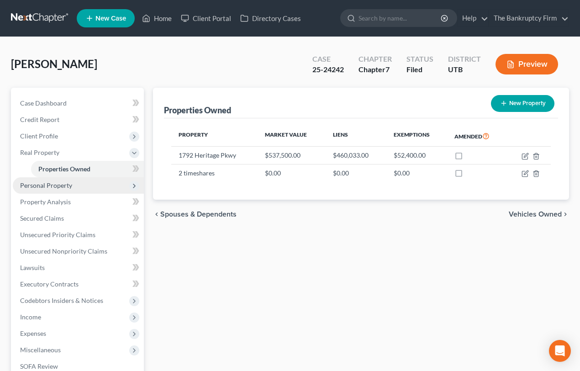
click at [57, 185] on span "Personal Property" at bounding box center [46, 185] width 52 height 8
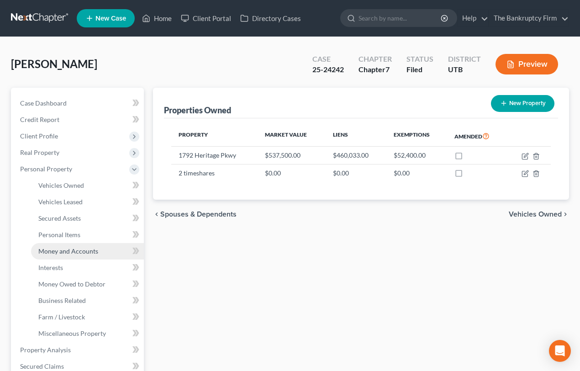
click at [77, 249] on span "Money and Accounts" at bounding box center [68, 251] width 60 height 8
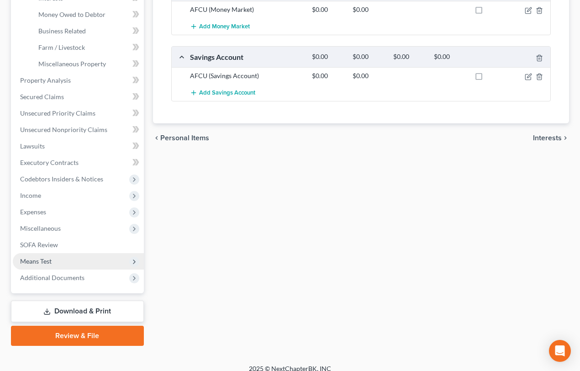
scroll to position [278, 0]
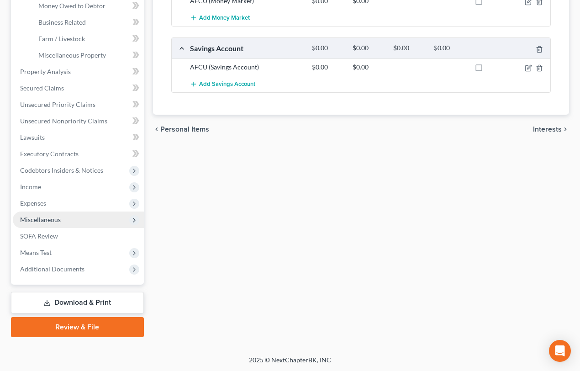
click at [43, 217] on span "Miscellaneous" at bounding box center [40, 220] width 41 height 8
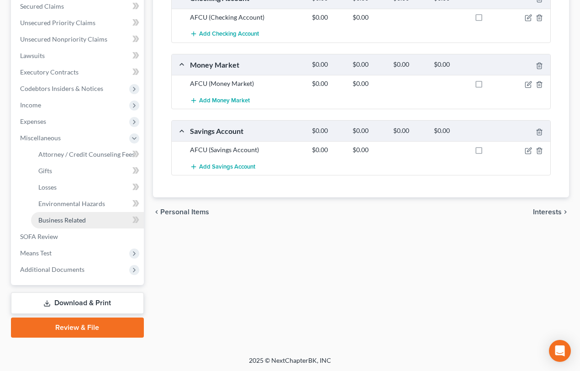
click at [63, 221] on span "Business Related" at bounding box center [62, 220] width 48 height 8
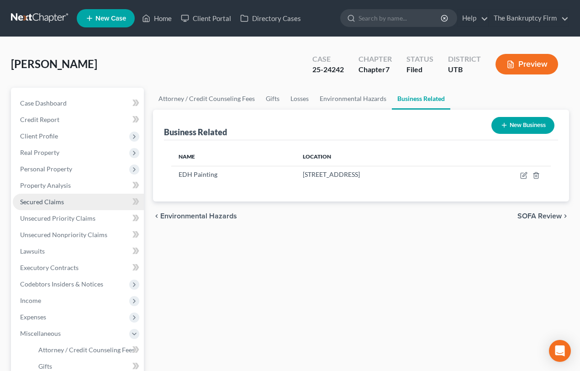
click at [48, 201] on span "Secured Claims" at bounding box center [42, 202] width 44 height 8
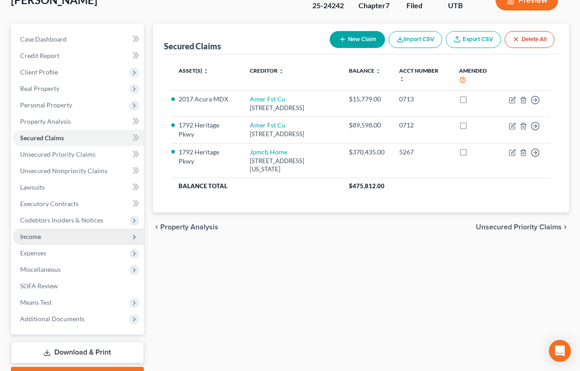
scroll to position [83, 0]
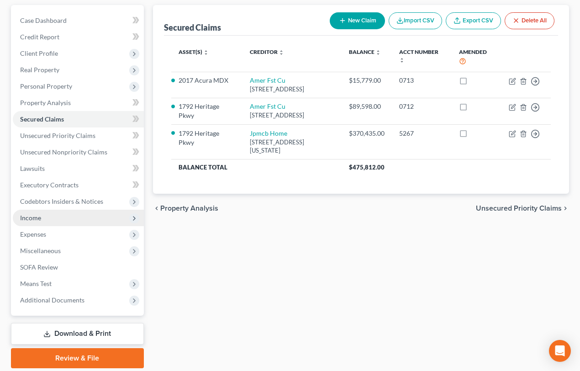
click at [29, 219] on span "Income" at bounding box center [30, 218] width 21 height 8
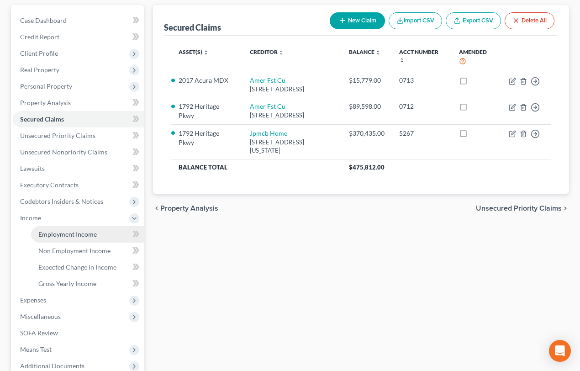
click at [69, 233] on span "Employment Income" at bounding box center [67, 234] width 58 height 8
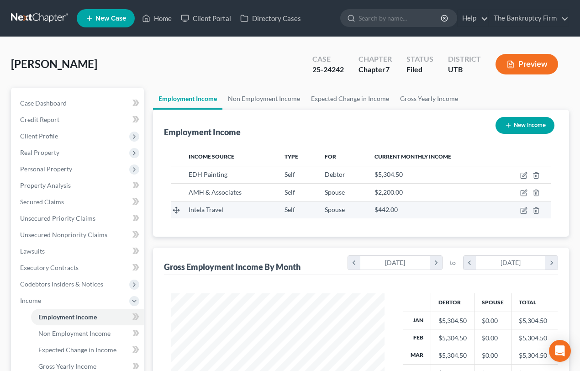
scroll to position [164, 232]
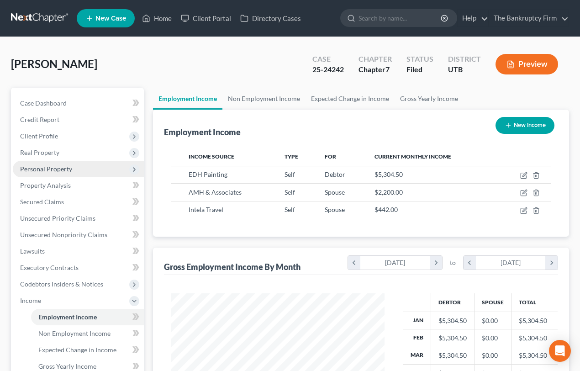
click at [53, 169] on span "Personal Property" at bounding box center [46, 169] width 52 height 8
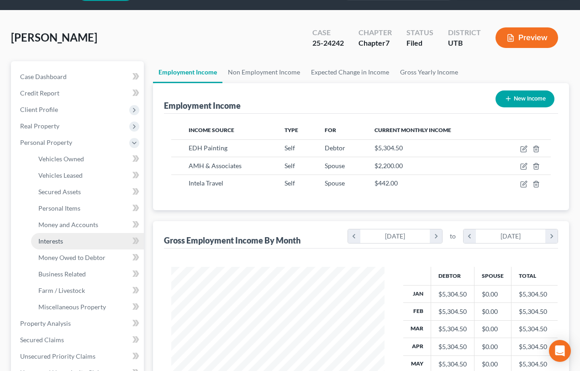
scroll to position [41, 0]
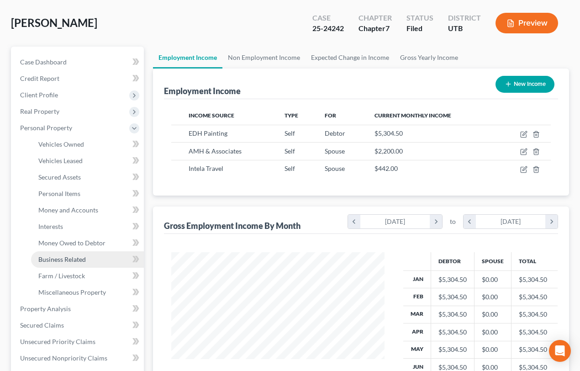
click at [64, 261] on span "Business Related" at bounding box center [62, 259] width 48 height 8
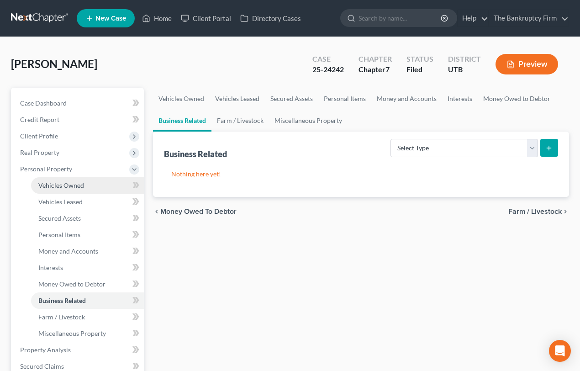
click at [66, 191] on link "Vehicles Owned" at bounding box center [87, 185] width 113 height 16
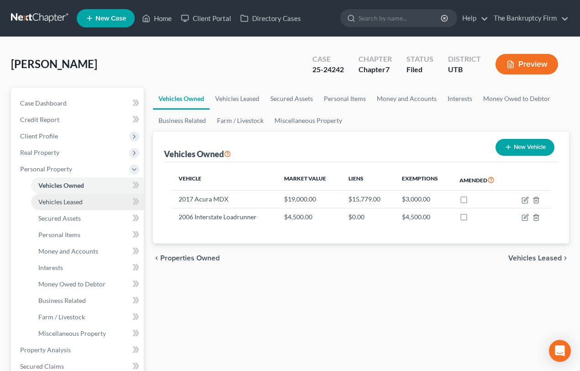
click at [60, 200] on span "Vehicles Leased" at bounding box center [60, 202] width 44 height 8
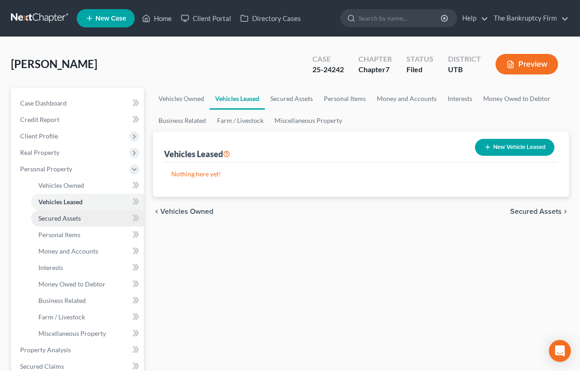
click at [67, 222] on link "Secured Assets" at bounding box center [87, 218] width 113 height 16
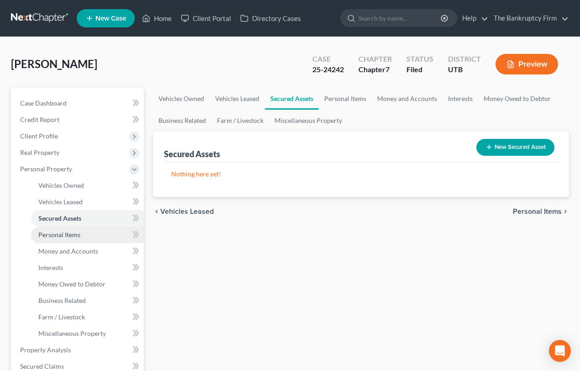
click at [72, 238] on link "Personal Items" at bounding box center [87, 235] width 113 height 16
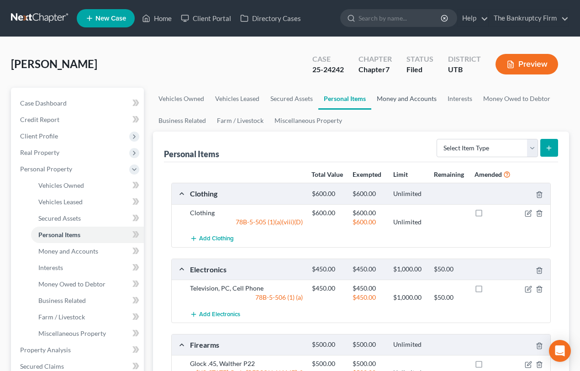
click at [397, 101] on link "Money and Accounts" at bounding box center [406, 99] width 71 height 22
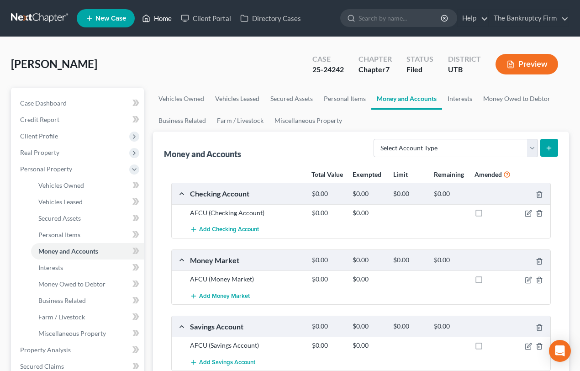
click at [165, 18] on link "Home" at bounding box center [157, 18] width 39 height 16
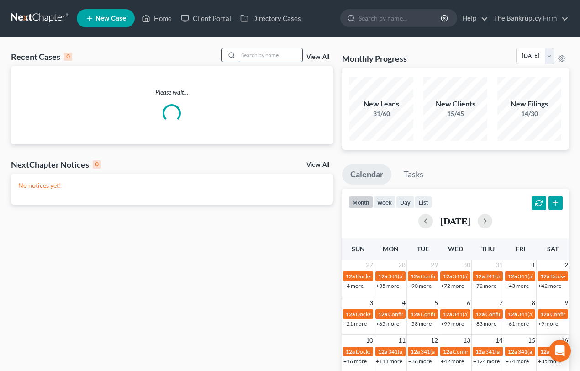
click at [255, 53] on input "search" at bounding box center [270, 54] width 64 height 13
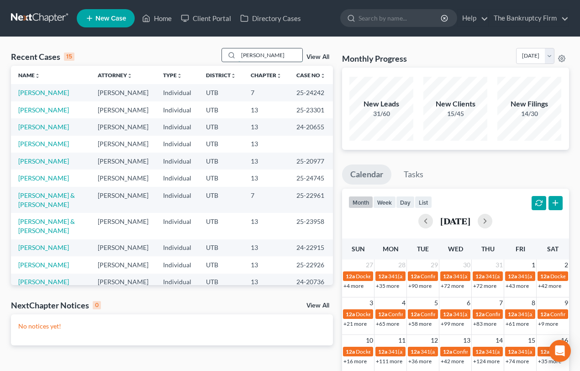
type input "Hoggan"
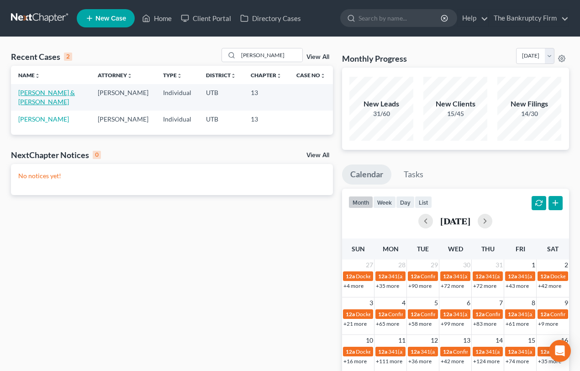
click at [35, 91] on link "[PERSON_NAME] & [PERSON_NAME]" at bounding box center [46, 97] width 57 height 17
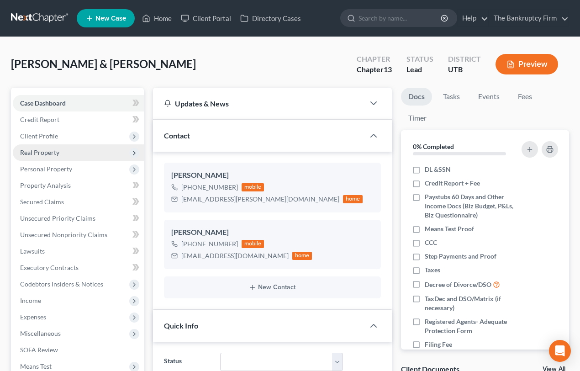
scroll to position [72, 0]
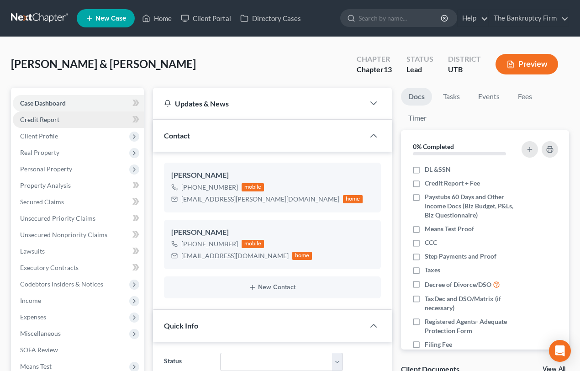
click at [45, 122] on span "Credit Report" at bounding box center [39, 120] width 39 height 8
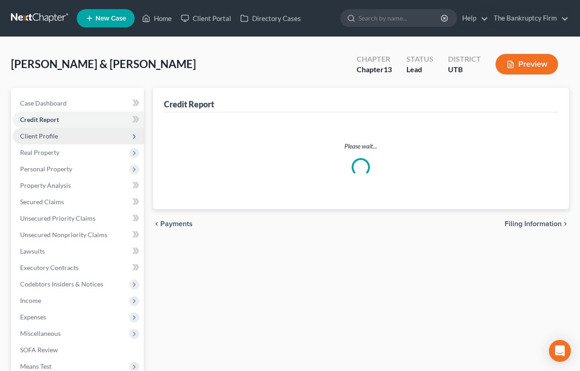
click at [45, 134] on span "Client Profile" at bounding box center [39, 136] width 38 height 8
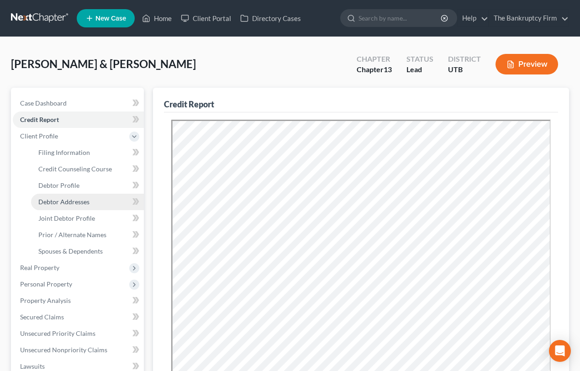
click at [64, 198] on span "Debtor Addresses" at bounding box center [63, 202] width 51 height 8
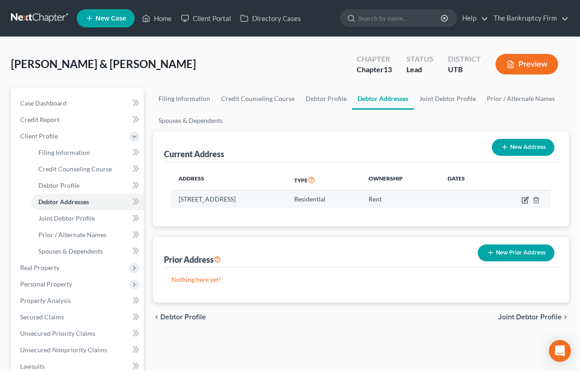
click at [526, 201] on icon "button" at bounding box center [525, 199] width 7 height 7
select select "46"
select select "0"
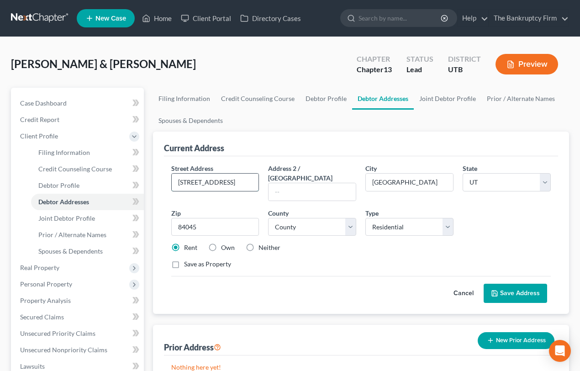
click at [174, 180] on input "944 N Crest Rd." at bounding box center [215, 182] width 87 height 17
type input "1944 N Crest Rd."
click at [508, 284] on button "Save Address" at bounding box center [516, 293] width 64 height 19
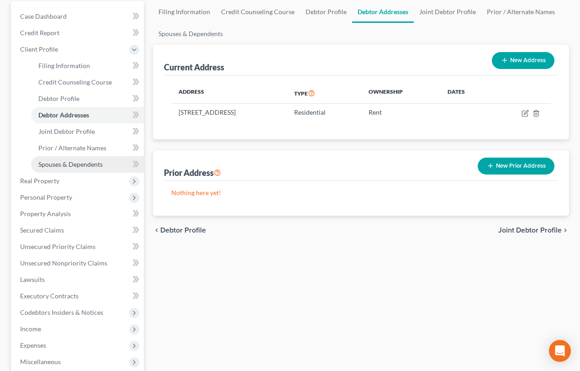
scroll to position [207, 0]
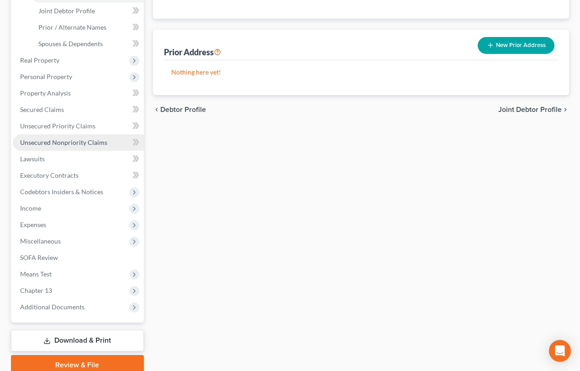
click at [48, 141] on span "Unsecured Nonpriority Claims" at bounding box center [63, 142] width 87 height 8
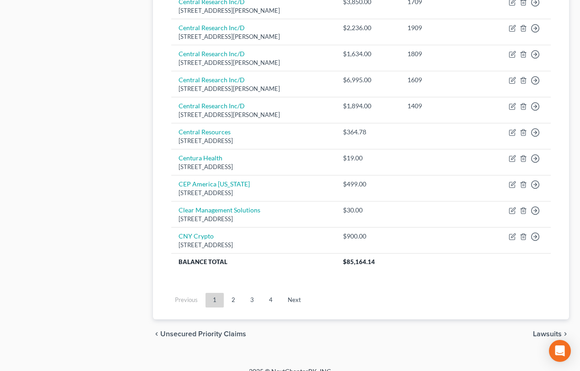
scroll to position [682, 0]
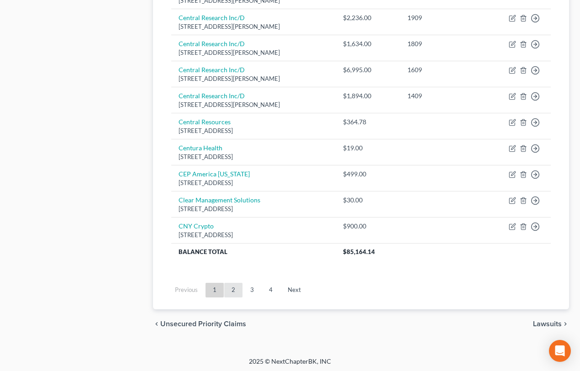
click at [233, 289] on link "2" at bounding box center [233, 290] width 18 height 15
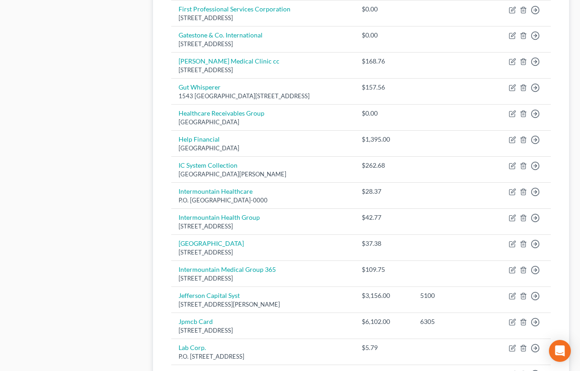
scroll to position [474, 0]
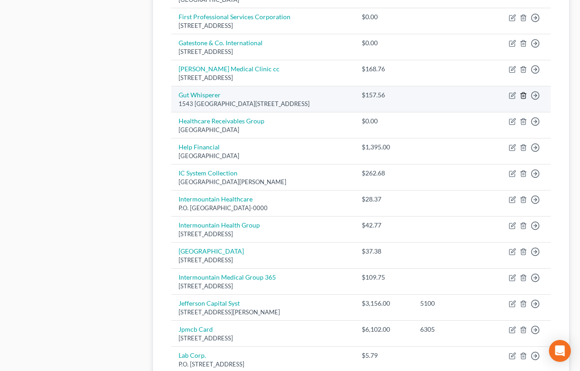
click at [523, 95] on line "button" at bounding box center [523, 96] width 0 height 2
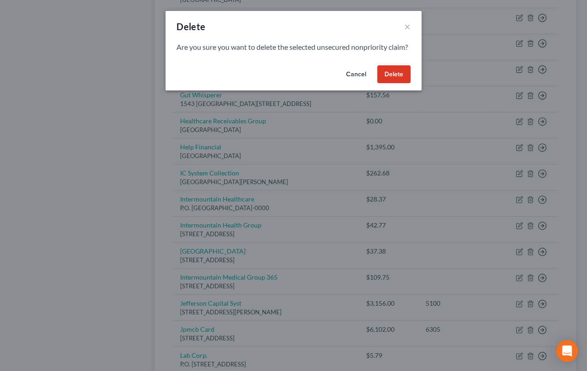
click at [399, 84] on button "Delete" at bounding box center [393, 74] width 33 height 18
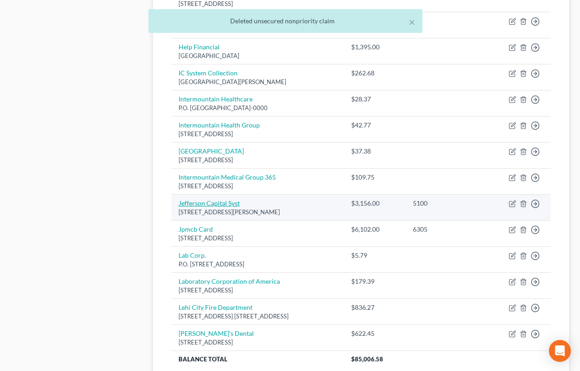
scroll to position [656, 0]
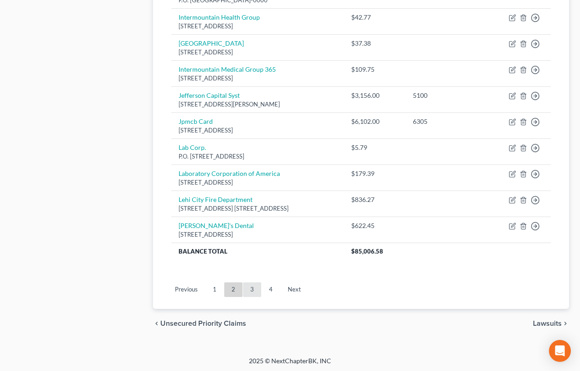
click at [252, 282] on link "3" at bounding box center [252, 289] width 18 height 15
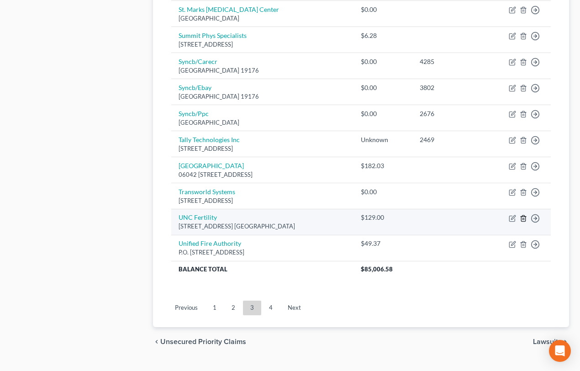
click at [522, 217] on icon "button" at bounding box center [523, 218] width 7 height 7
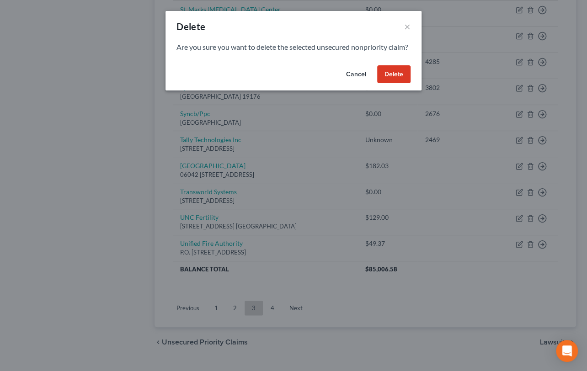
click at [395, 84] on button "Delete" at bounding box center [393, 74] width 33 height 18
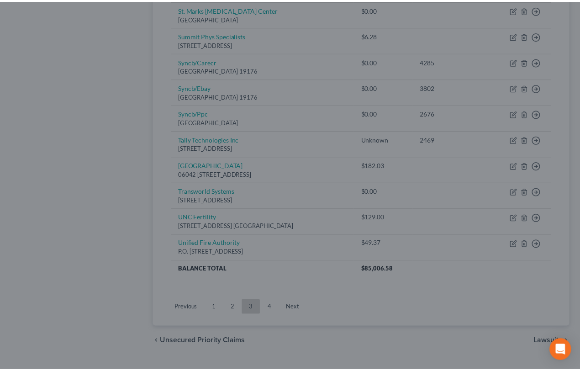
scroll to position [648, 0]
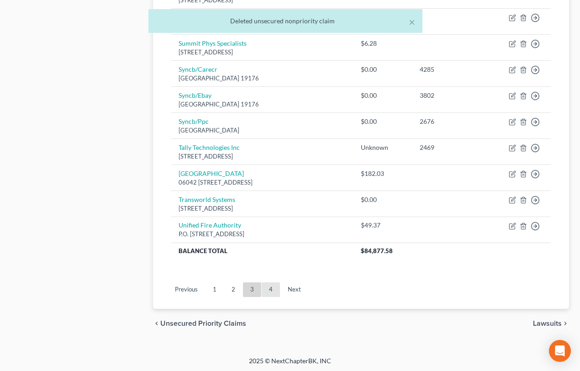
click at [269, 287] on link "4" at bounding box center [271, 289] width 18 height 15
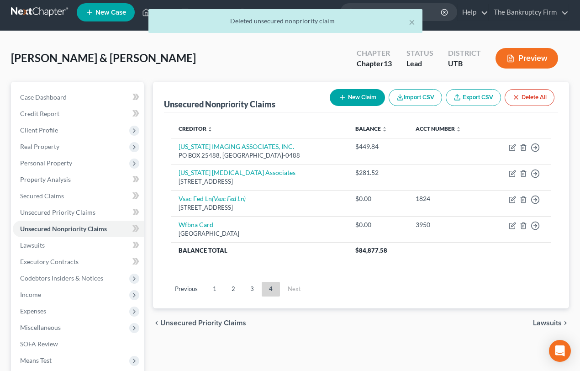
scroll to position [0, 0]
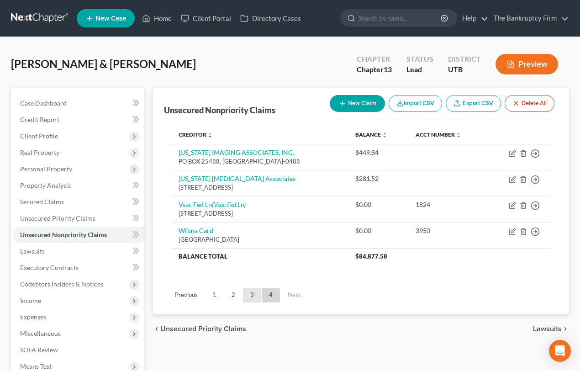
click at [252, 292] on link "3" at bounding box center [252, 295] width 18 height 15
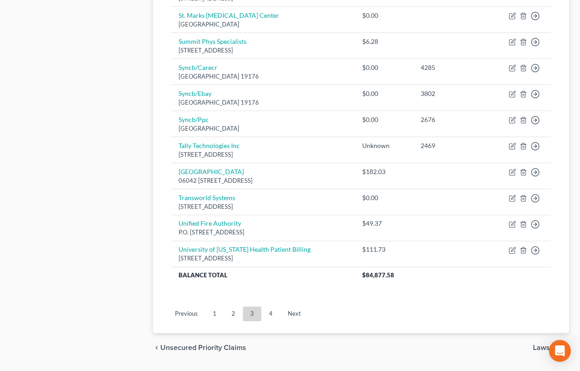
scroll to position [664, 0]
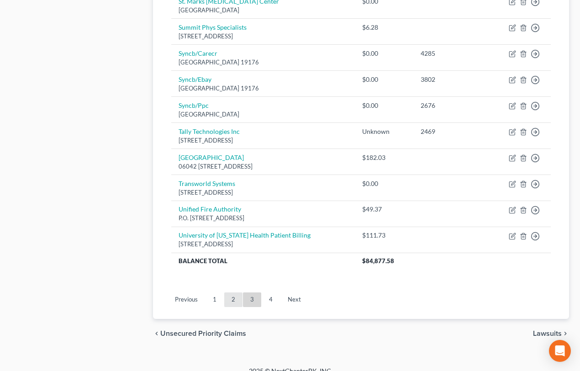
click at [233, 298] on link "2" at bounding box center [233, 299] width 18 height 15
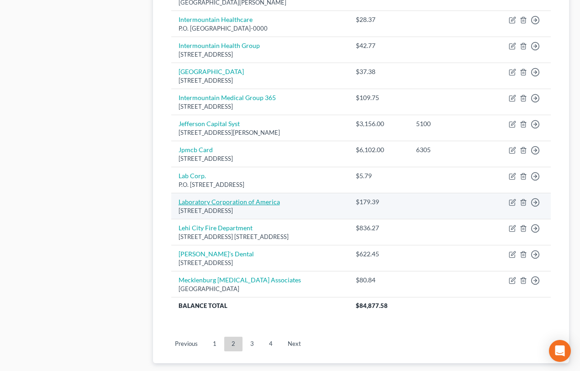
scroll to position [682, 0]
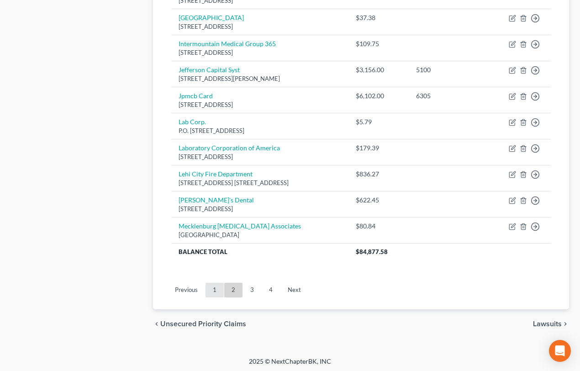
click at [214, 287] on link "1" at bounding box center [215, 290] width 18 height 15
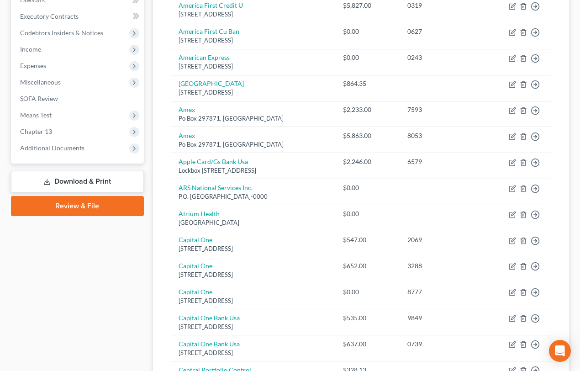
scroll to position [249, 0]
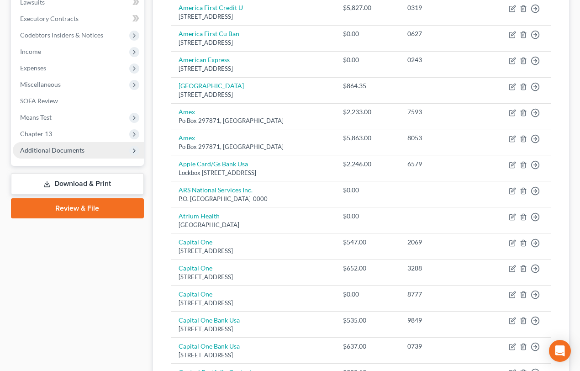
click at [57, 151] on span "Additional Documents" at bounding box center [52, 150] width 64 height 8
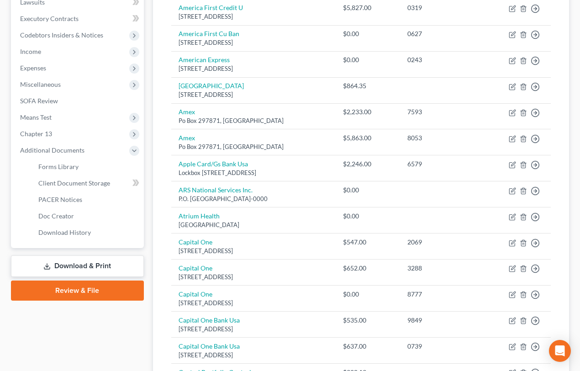
click at [74, 262] on link "Download & Print" at bounding box center [77, 265] width 133 height 21
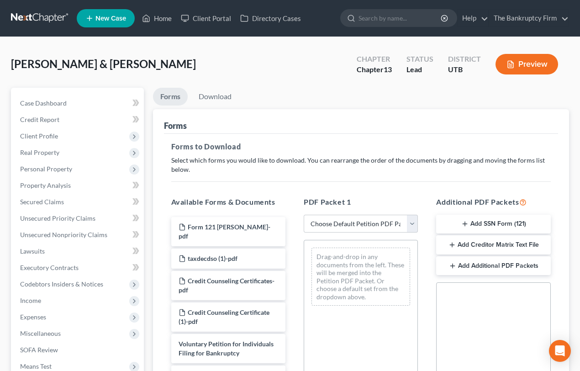
click at [484, 244] on button "Add Creditor Matrix Text File" at bounding box center [493, 244] width 114 height 19
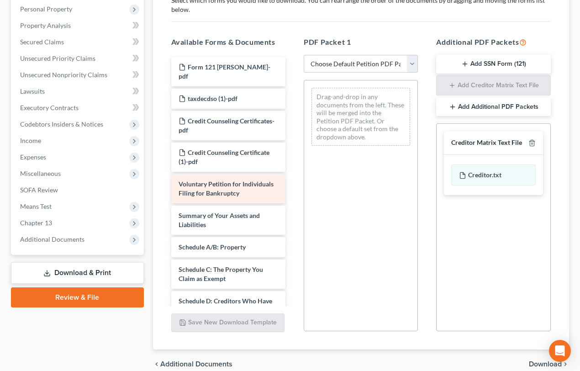
scroll to position [166, 0]
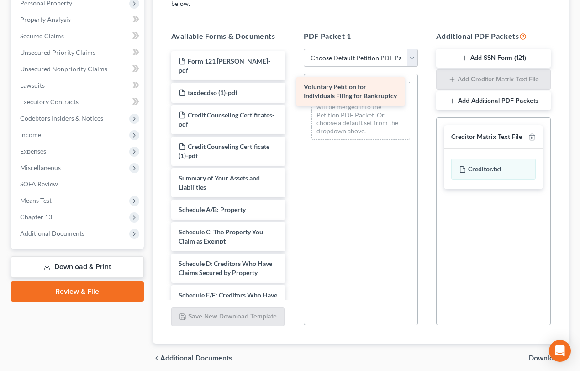
drag, startPoint x: 188, startPoint y: 172, endPoint x: 313, endPoint y: 88, distance: 151.2
click at [293, 88] on div "Voluntary Petition for Individuals Filing for Bankruptcy Form 121 Hoggan-pdf ta…" at bounding box center [228, 342] width 129 height 583
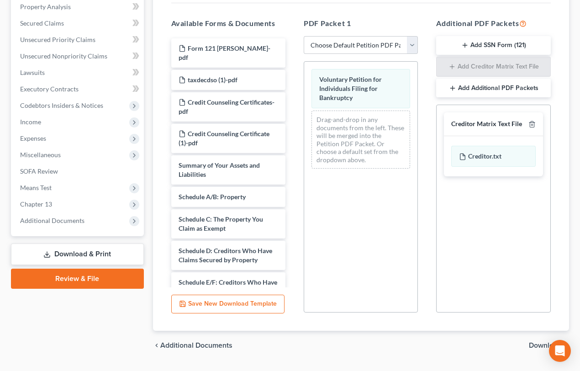
scroll to position [201, 0]
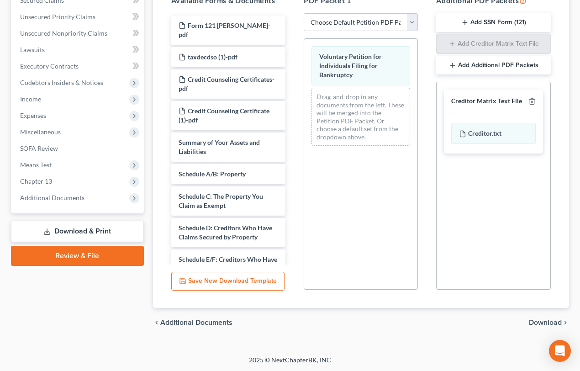
click at [548, 321] on span "Download" at bounding box center [545, 322] width 33 height 7
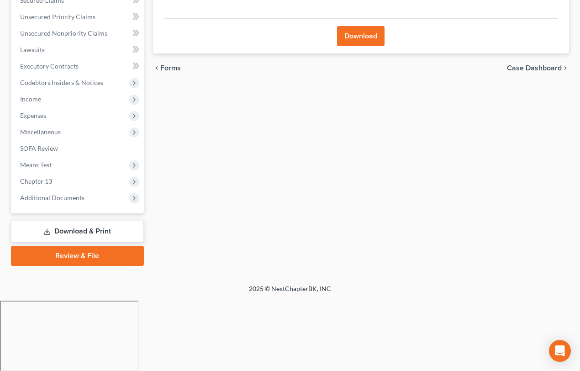
scroll to position [130, 0]
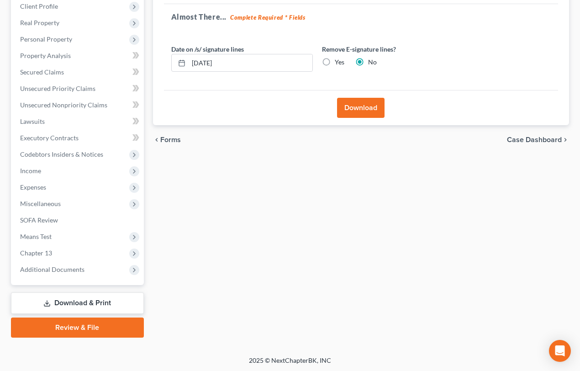
click at [363, 106] on button "Download" at bounding box center [361, 108] width 48 height 20
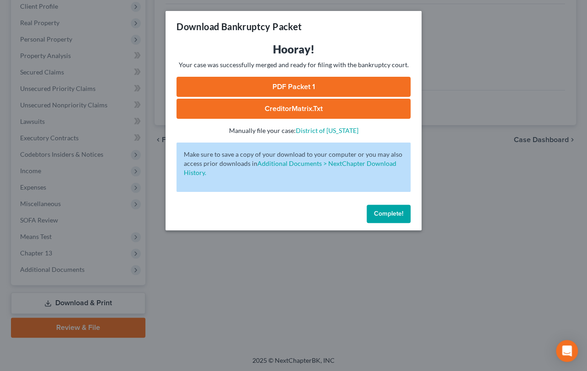
click at [274, 83] on link "PDF Packet 1" at bounding box center [293, 87] width 234 height 20
click at [286, 109] on link "CreditorMatrix.txt" at bounding box center [293, 109] width 234 height 20
click at [383, 214] on span "Complete!" at bounding box center [388, 214] width 29 height 8
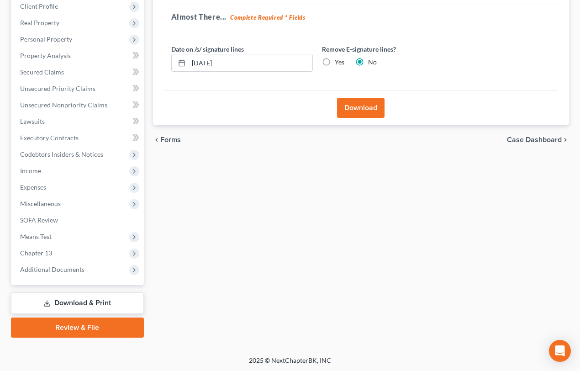
scroll to position [0, 0]
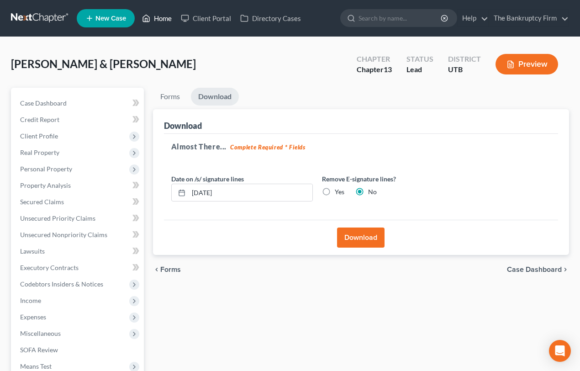
click at [161, 17] on link "Home" at bounding box center [157, 18] width 39 height 16
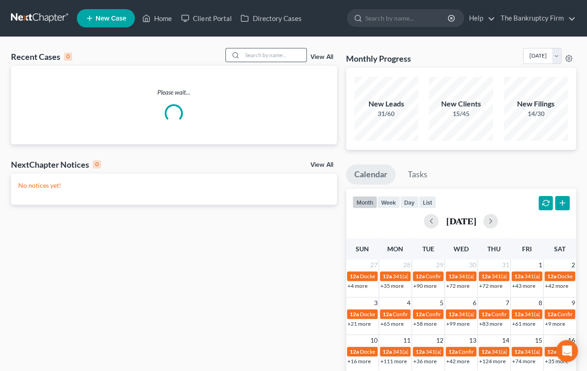
click at [244, 55] on input "search" at bounding box center [274, 54] width 64 height 13
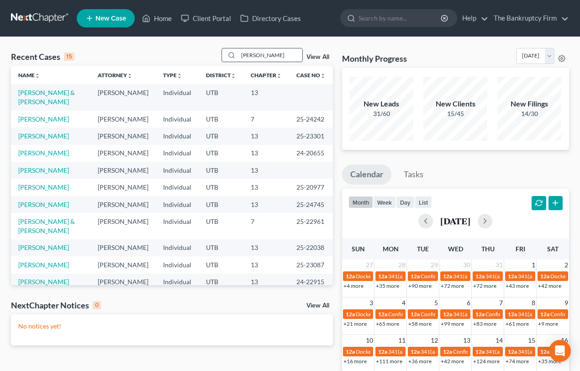
type input "Lowder"
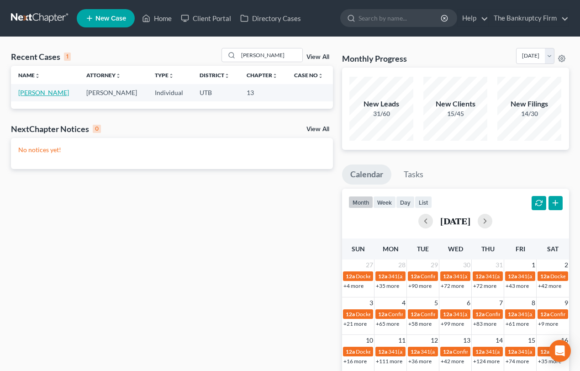
click at [29, 92] on link "[PERSON_NAME]" at bounding box center [43, 93] width 51 height 8
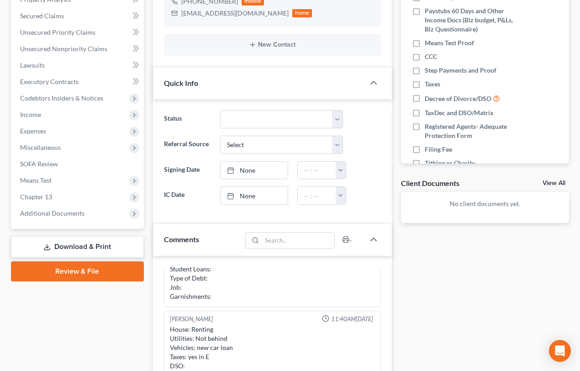
scroll to position [207, 0]
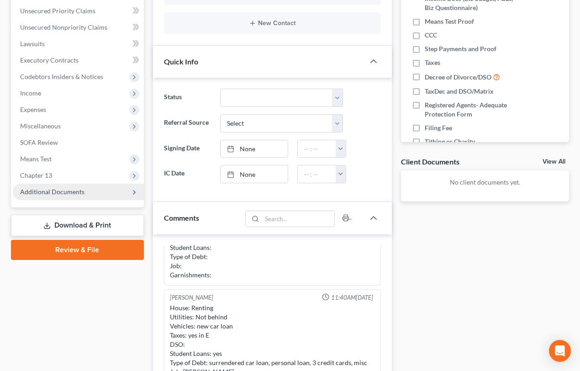
click at [50, 190] on span "Additional Documents" at bounding box center [52, 192] width 64 height 8
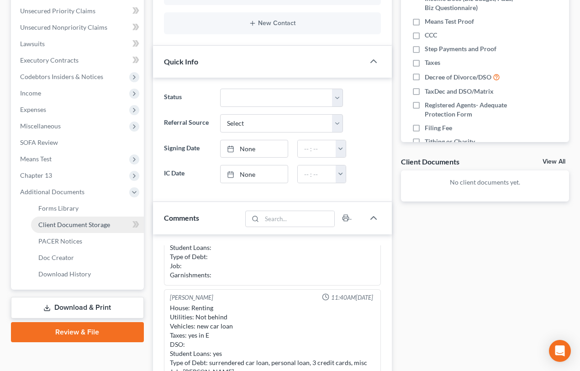
click at [73, 225] on span "Client Document Storage" at bounding box center [74, 225] width 72 height 8
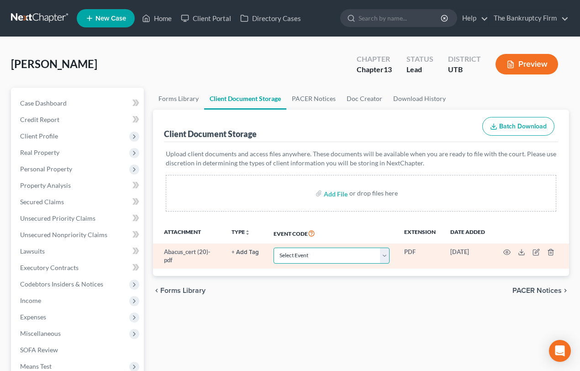
click at [328, 256] on select "Select Event Affidavit/Declaration Amended Chapter 11 Plan Amended Disclosure S…" at bounding box center [332, 256] width 116 height 16
select select "30"
click at [274, 248] on select "Select Event Affidavit/Declaration Amended Chapter 11 Plan Amended Disclosure S…" at bounding box center [332, 256] width 116 height 16
click at [506, 251] on icon "button" at bounding box center [506, 252] width 7 height 7
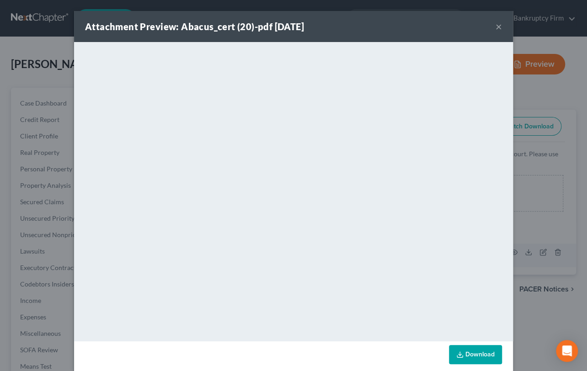
click at [495, 25] on button "×" at bounding box center [498, 26] width 6 height 11
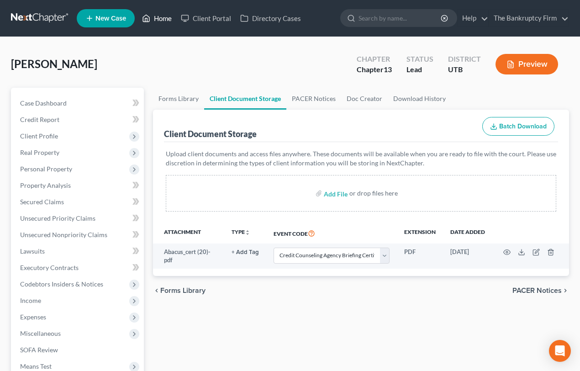
click at [163, 17] on link "Home" at bounding box center [157, 18] width 39 height 16
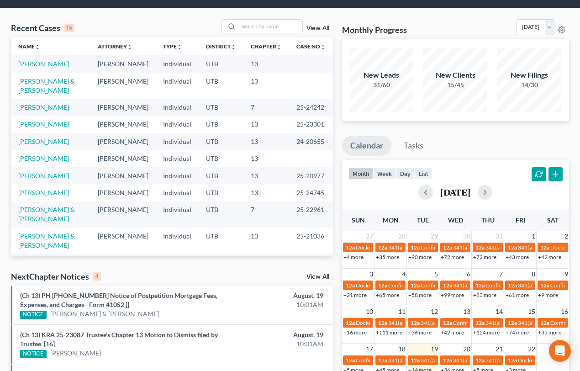
scroll to position [156, 0]
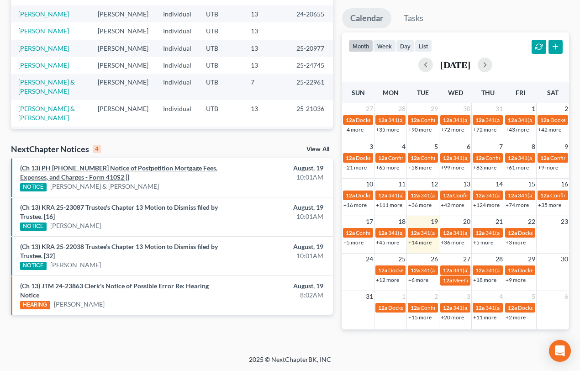
click at [148, 168] on link "(Ch 13) PH 25-21036 Notice of Postpetition Mortgage Fees, Expenses, and Charges…" at bounding box center [118, 172] width 197 height 17
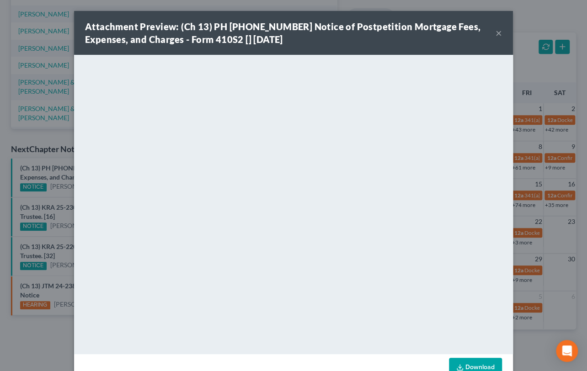
click at [67, 181] on div "Attachment Preview: (Ch 13) PH 25-21036 Notice of Postpetition Mortgage Fees, E…" at bounding box center [293, 185] width 587 height 371
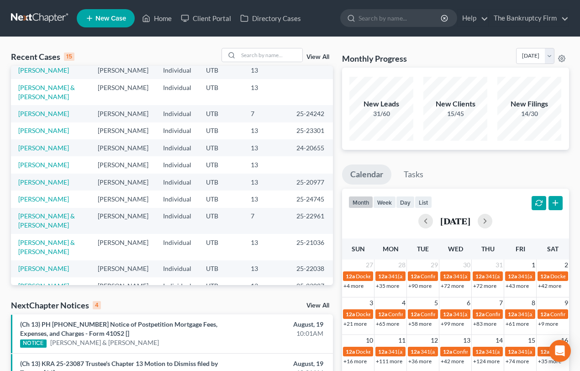
scroll to position [0, 0]
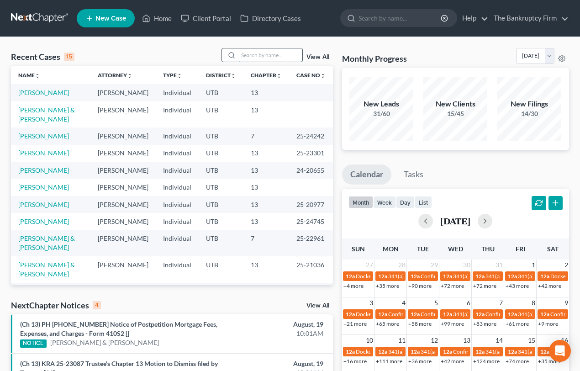
click at [253, 53] on input "search" at bounding box center [270, 54] width 64 height 13
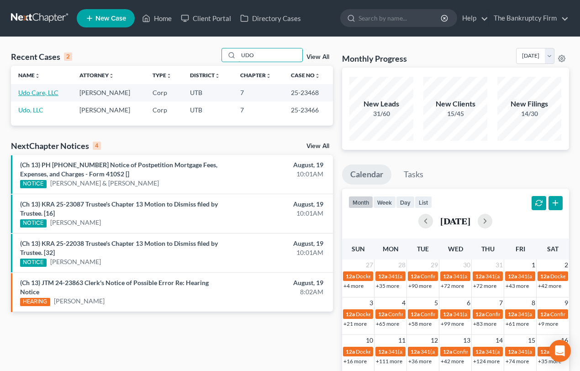
type input "UDO"
click at [43, 94] on link "Udo Care, LLC" at bounding box center [38, 93] width 40 height 8
select select "3"
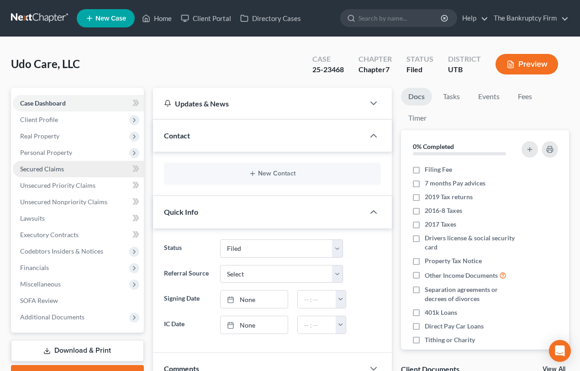
click at [49, 169] on span "Secured Claims" at bounding box center [42, 169] width 44 height 8
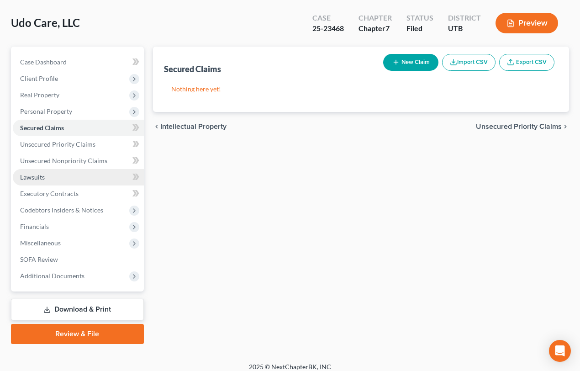
scroll to position [48, 0]
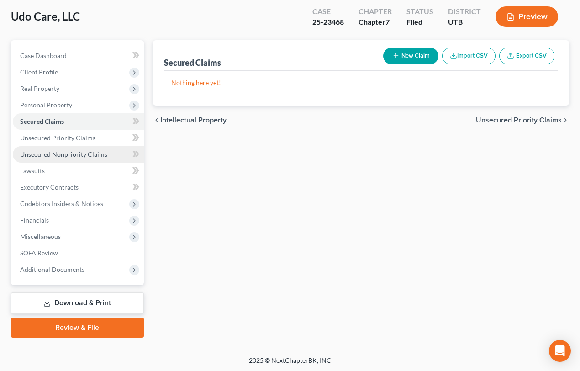
click at [37, 150] on span "Unsecured Nonpriority Claims" at bounding box center [63, 154] width 87 height 8
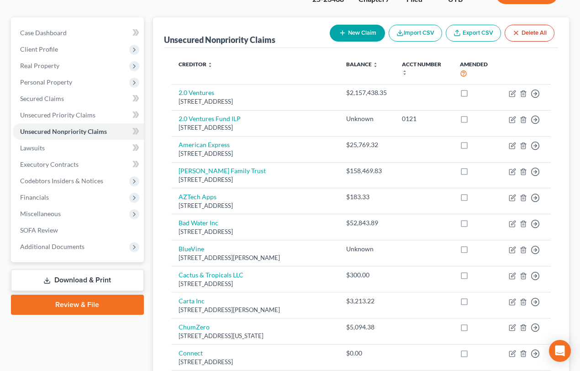
scroll to position [124, 0]
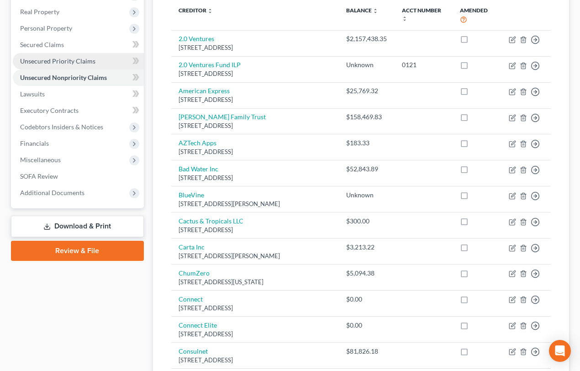
click at [60, 60] on span "Unsecured Priority Claims" at bounding box center [57, 61] width 75 height 8
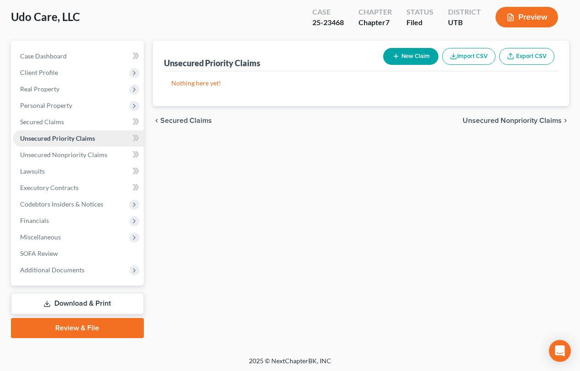
scroll to position [48, 0]
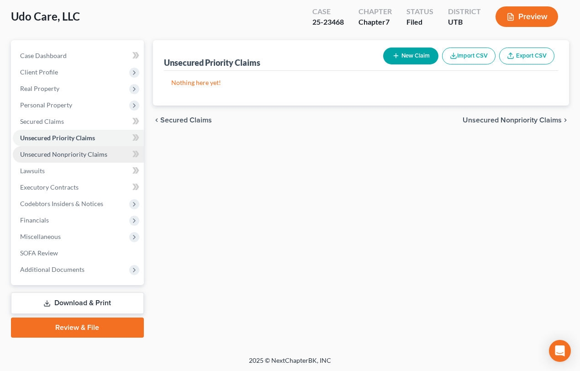
click at [43, 150] on span "Unsecured Nonpriority Claims" at bounding box center [63, 154] width 87 height 8
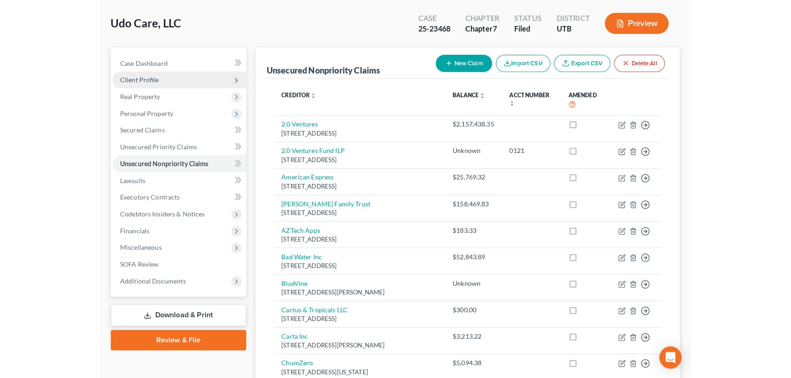
scroll to position [83, 0]
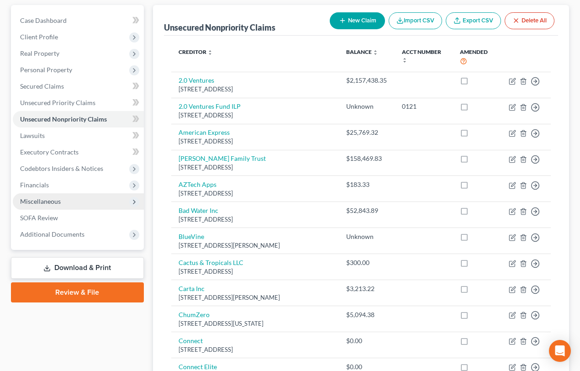
click at [44, 200] on span "Miscellaneous" at bounding box center [40, 201] width 41 height 8
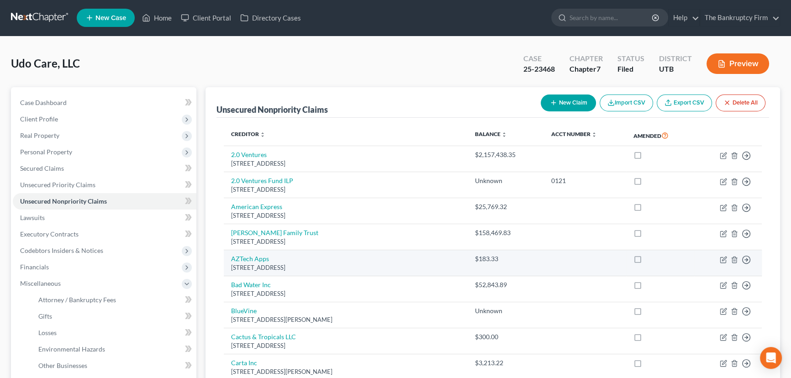
scroll to position [0, 0]
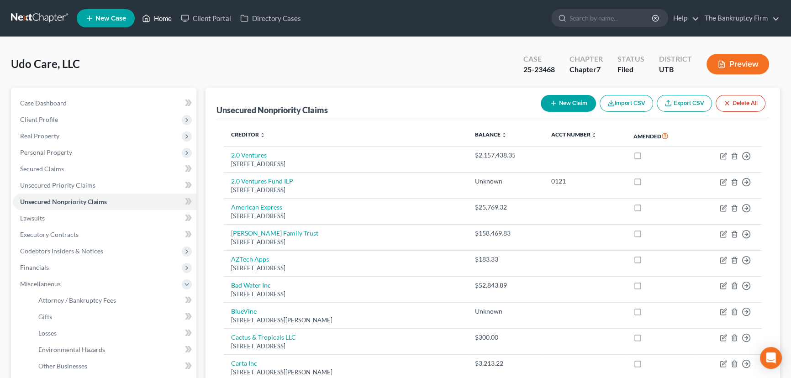
click at [167, 17] on link "Home" at bounding box center [157, 18] width 39 height 16
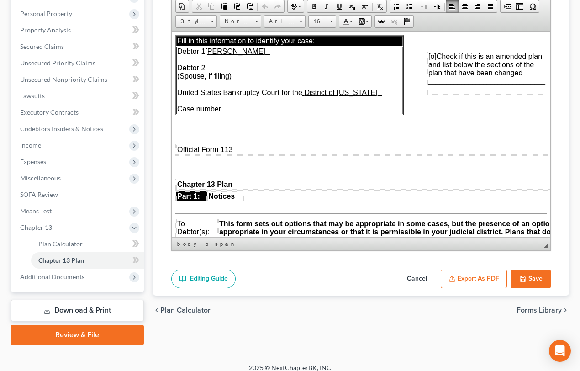
scroll to position [3489, 0]
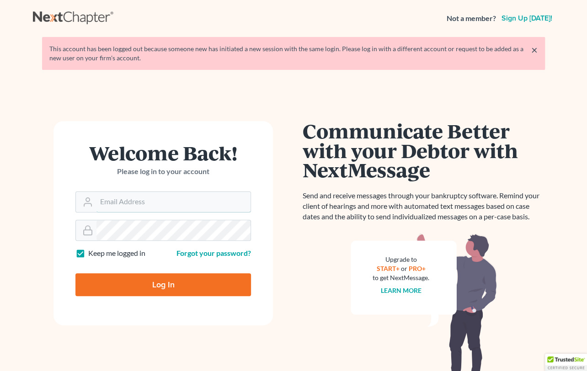
type input "[EMAIL_ADDRESS][DOMAIN_NAME]"
click at [159, 283] on input "Log In" at bounding box center [162, 284] width 175 height 23
type input "Thinking..."
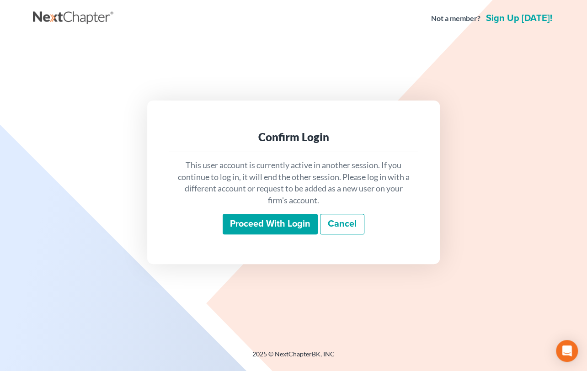
click at [253, 223] on input "Proceed with login" at bounding box center [269, 224] width 95 height 21
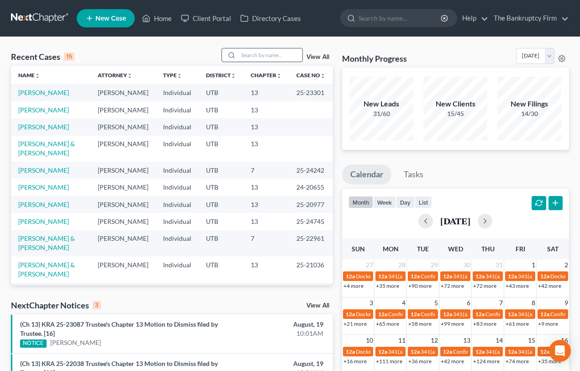
click at [257, 56] on input "search" at bounding box center [270, 54] width 64 height 13
click at [242, 55] on input "search" at bounding box center [270, 54] width 64 height 13
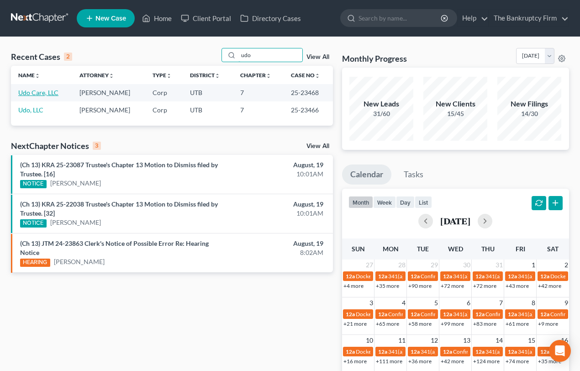
type input "udo"
click at [32, 91] on link "Udo Care, LLC" at bounding box center [38, 93] width 40 height 8
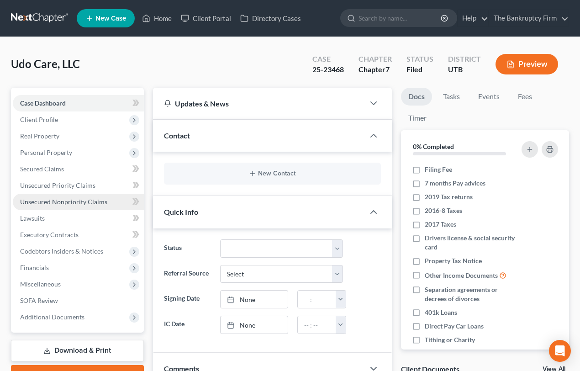
click at [61, 202] on span "Unsecured Nonpriority Claims" at bounding box center [63, 202] width 87 height 8
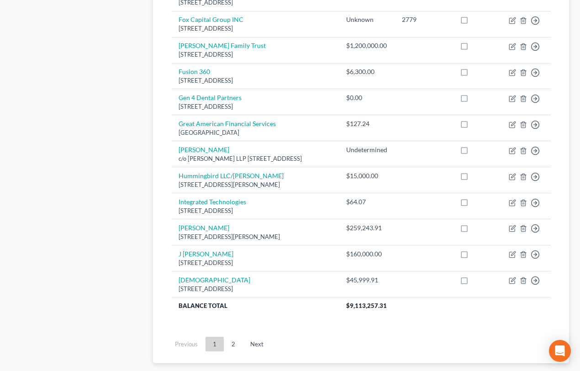
scroll to position [664, 0]
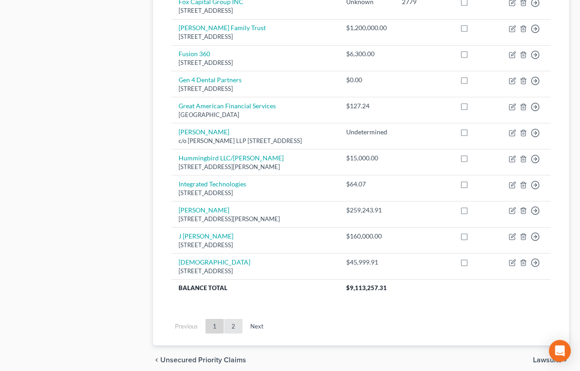
click at [234, 334] on link "2" at bounding box center [233, 326] width 18 height 15
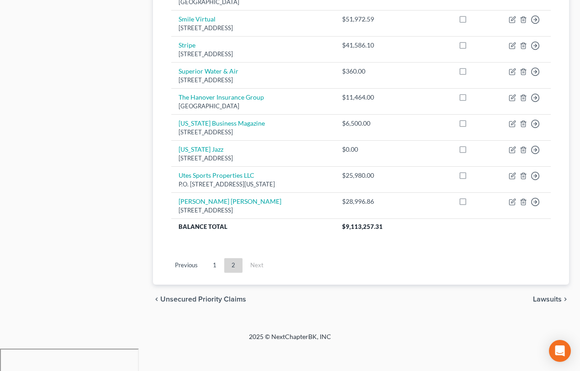
scroll to position [501, 0]
click at [212, 272] on link "1" at bounding box center [215, 265] width 18 height 15
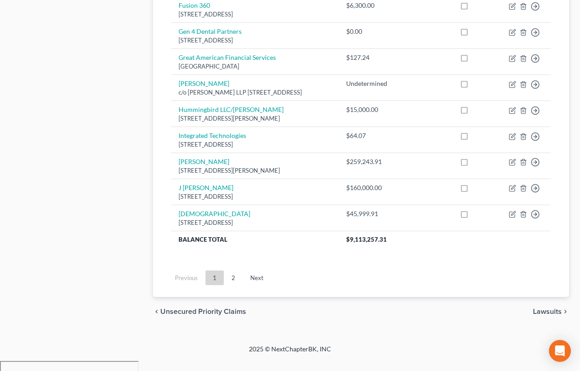
scroll to position [717, 0]
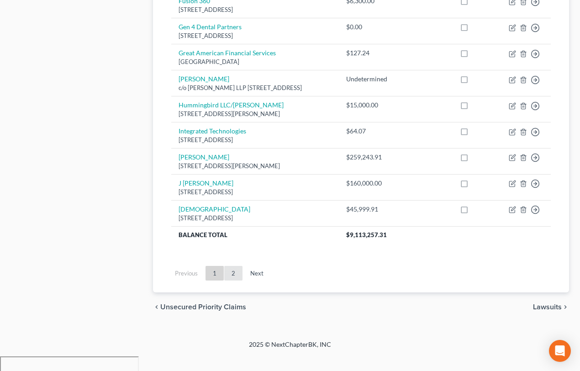
click at [235, 281] on link "2" at bounding box center [233, 273] width 18 height 15
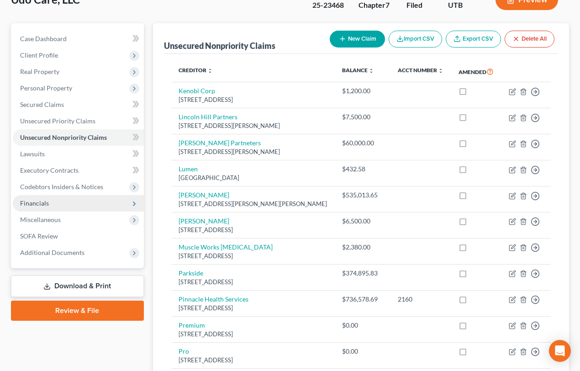
scroll to position [0, 0]
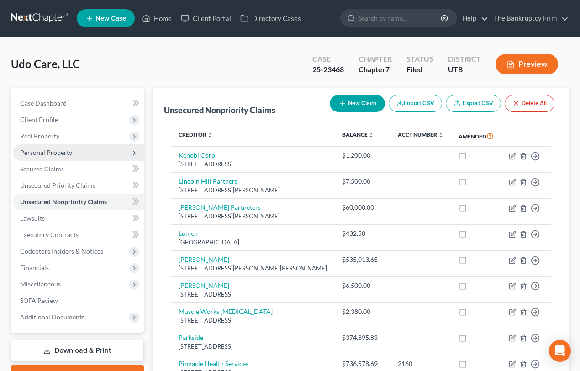
click at [58, 154] on span "Personal Property" at bounding box center [46, 152] width 52 height 8
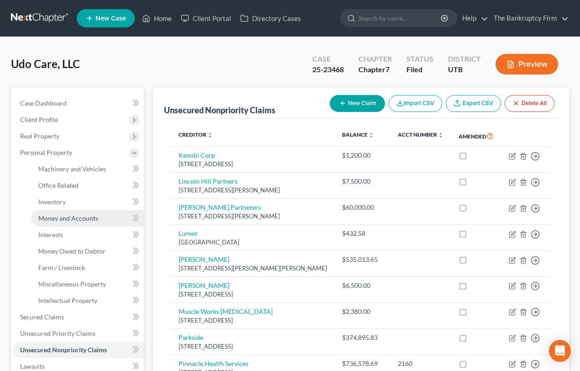
click at [70, 219] on span "Money and Accounts" at bounding box center [68, 218] width 60 height 8
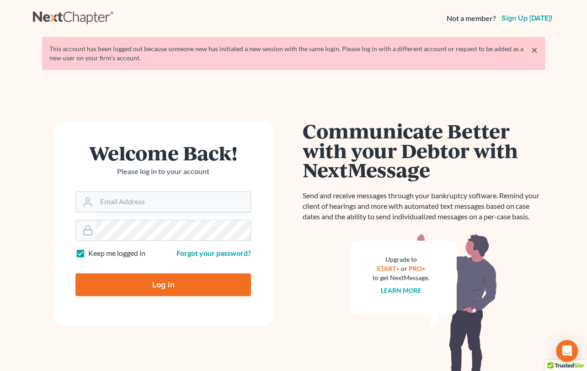
type input "[EMAIL_ADDRESS][DOMAIN_NAME]"
click at [164, 281] on input "Log In" at bounding box center [162, 284] width 175 height 23
type input "Thinking..."
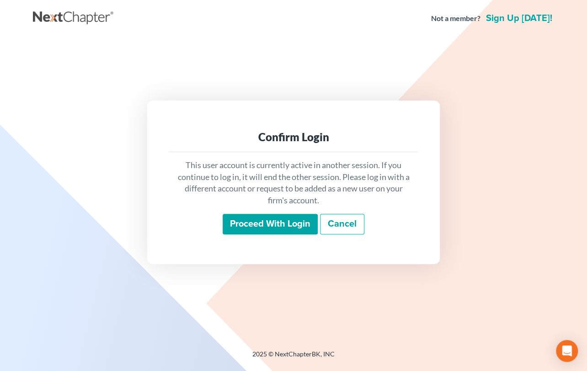
click at [256, 220] on input "Proceed with login" at bounding box center [269, 224] width 95 height 21
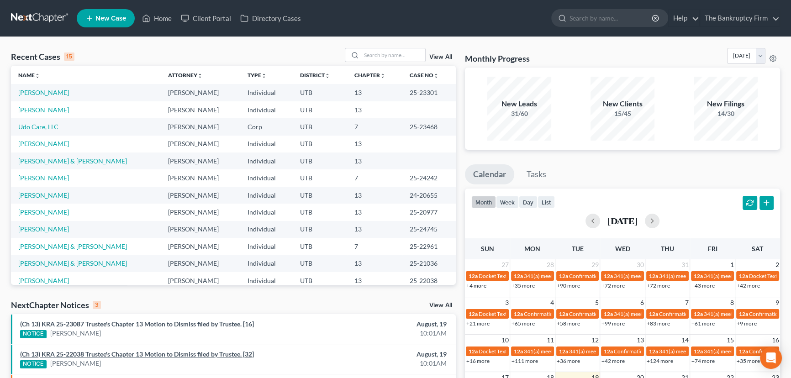
click at [90, 354] on link "(Ch 13) KRA 25-22038 Trustee's Chapter 13 Motion to Dismiss filed by Trustee. […" at bounding box center [137, 354] width 234 height 8
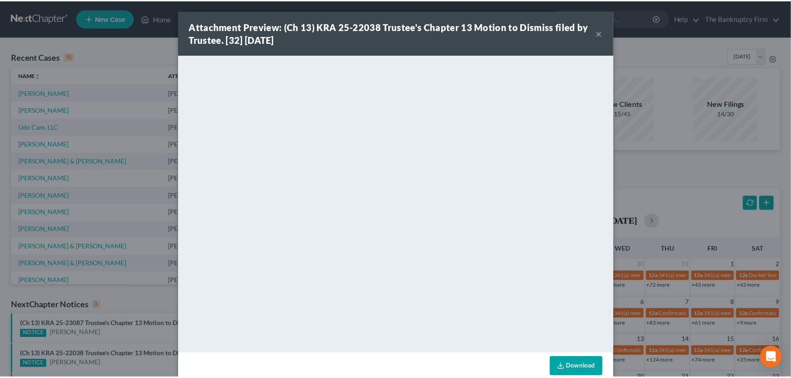
scroll to position [16, 0]
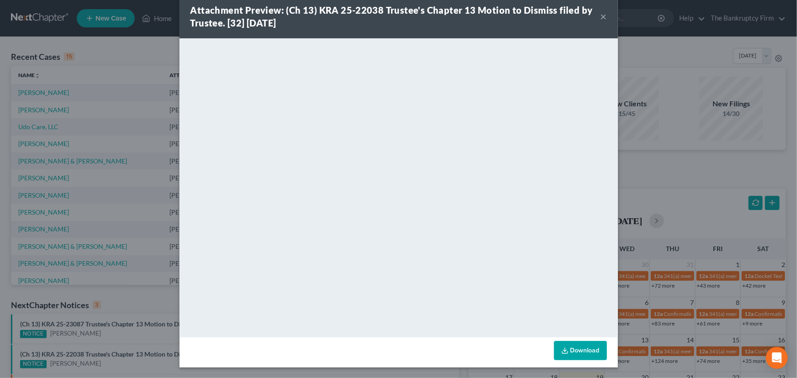
click at [586, 17] on button "×" at bounding box center [604, 16] width 6 height 11
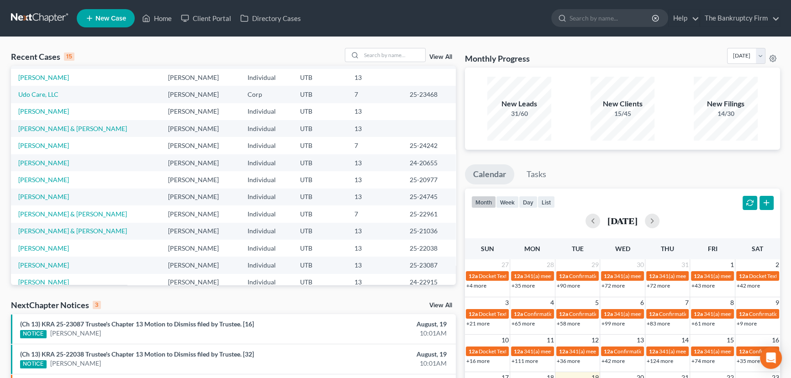
scroll to position [0, 0]
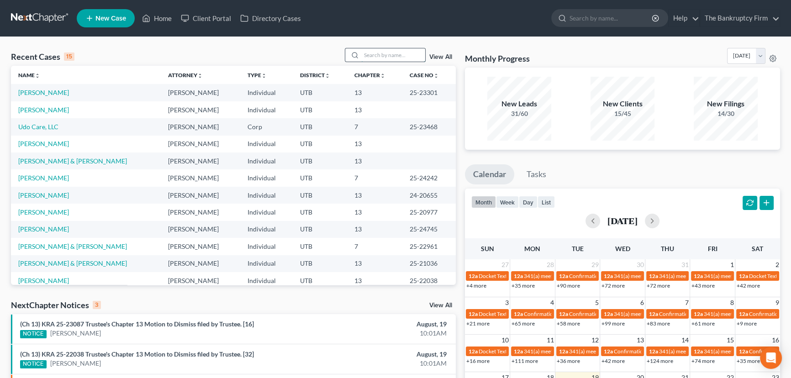
click at [372, 57] on input "search" at bounding box center [393, 54] width 64 height 13
type input "Hoggan"
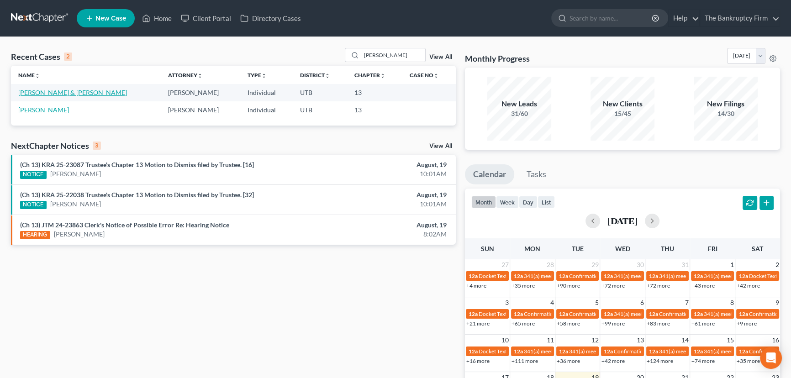
click at [55, 91] on link "[PERSON_NAME] & [PERSON_NAME]" at bounding box center [72, 93] width 109 height 8
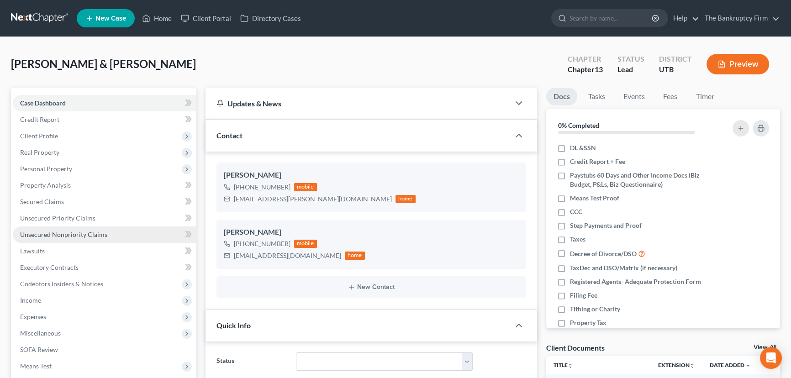
scroll to position [72, 0]
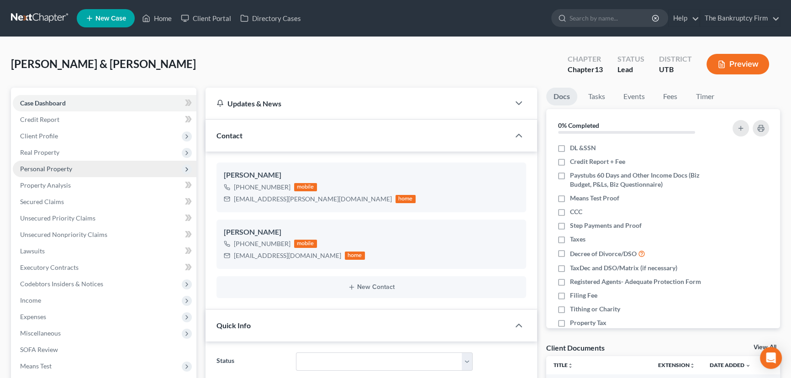
click at [51, 169] on span "Personal Property" at bounding box center [46, 169] width 52 height 8
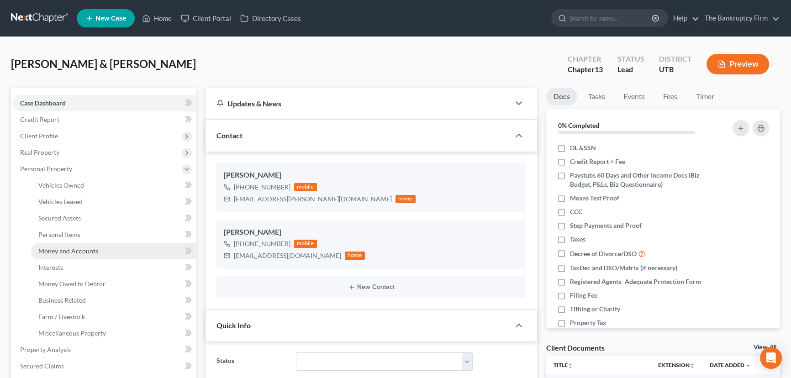
click at [71, 251] on span "Money and Accounts" at bounding box center [68, 251] width 60 height 8
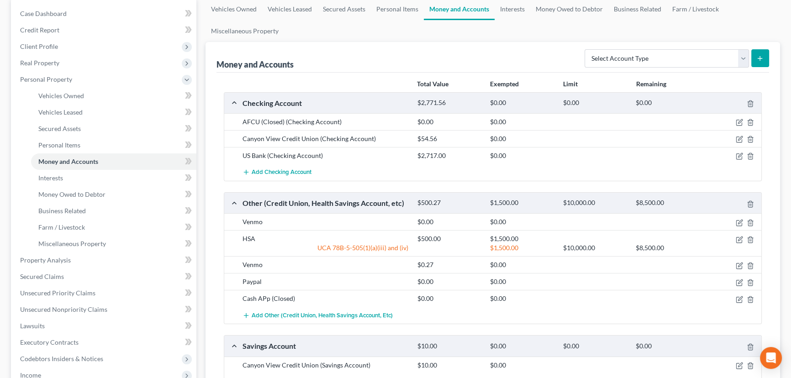
scroll to position [124, 0]
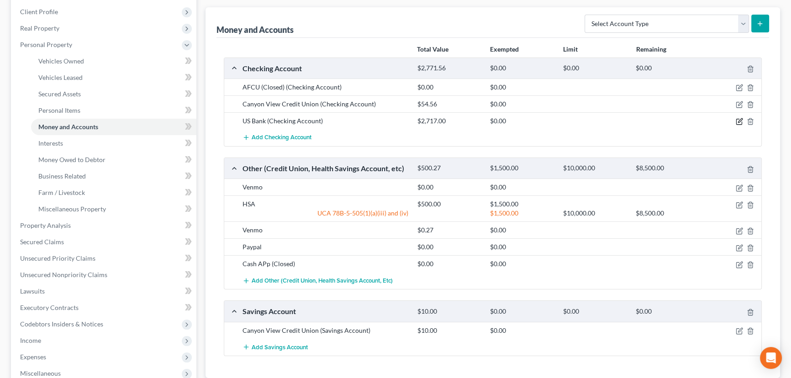
click at [586, 119] on icon "button" at bounding box center [739, 121] width 7 height 7
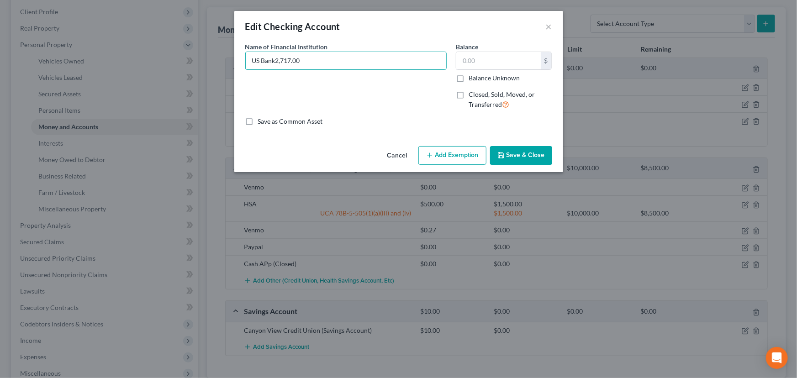
type input "US Bank"
type input "155.21"
click at [524, 154] on button "Save & Close" at bounding box center [521, 155] width 62 height 19
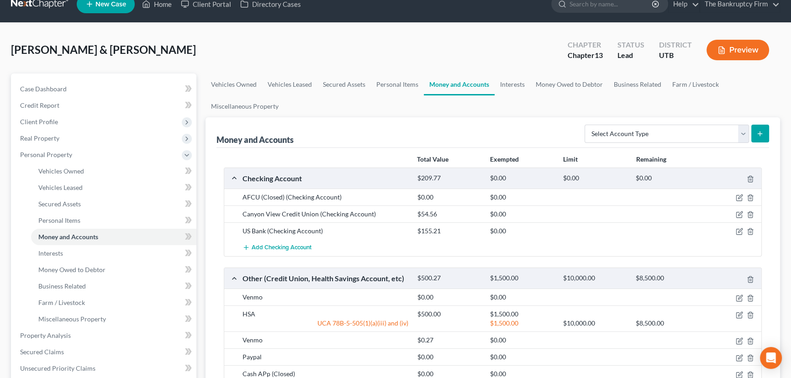
scroll to position [0, 0]
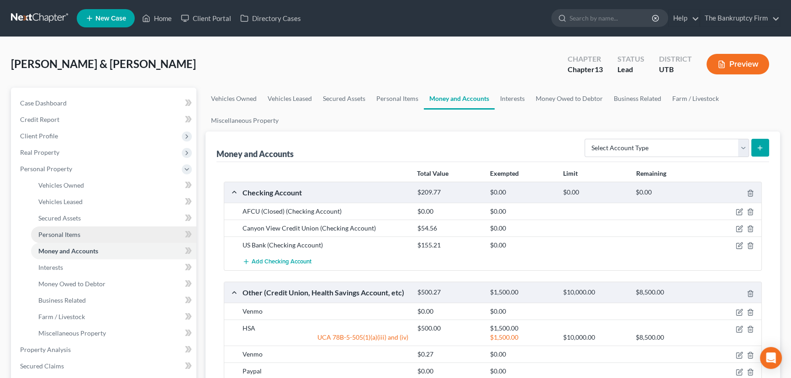
click at [50, 231] on span "Personal Items" at bounding box center [59, 235] width 42 height 8
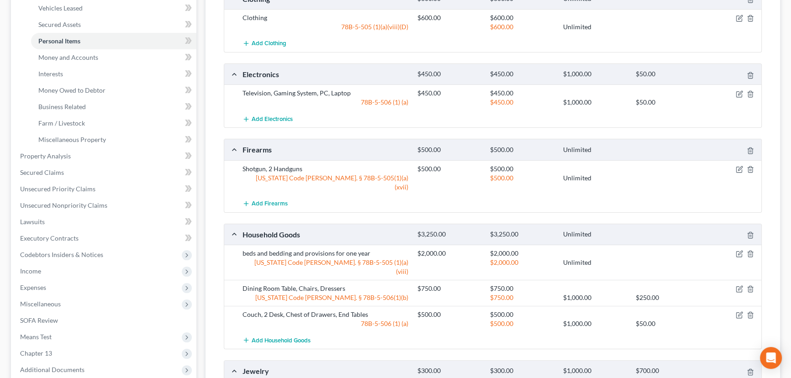
scroll to position [249, 0]
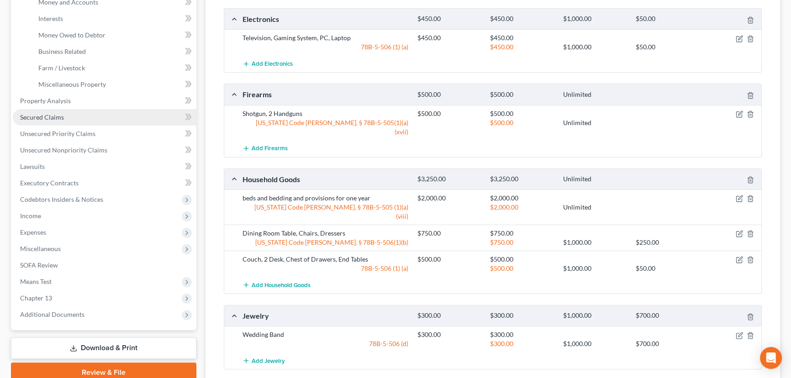
click at [41, 114] on span "Secured Claims" at bounding box center [42, 117] width 44 height 8
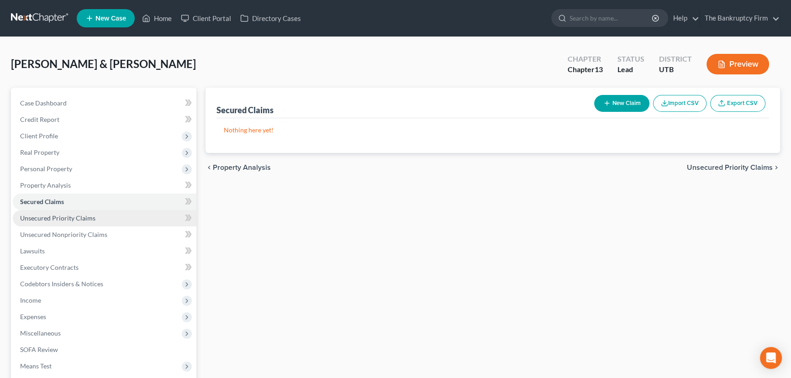
click at [74, 217] on span "Unsecured Priority Claims" at bounding box center [57, 218] width 75 height 8
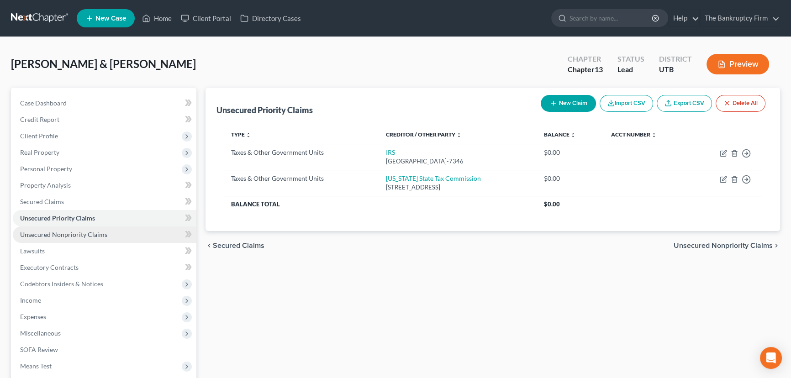
click at [77, 232] on span "Unsecured Nonpriority Claims" at bounding box center [63, 235] width 87 height 8
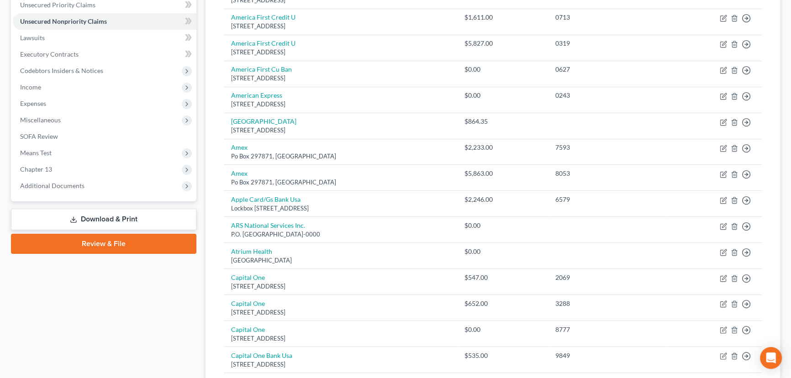
scroll to position [291, 0]
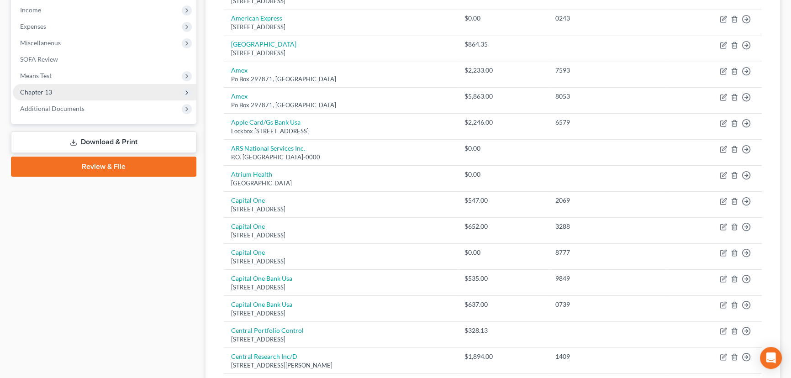
click at [37, 93] on span "Chapter 13" at bounding box center [36, 92] width 32 height 8
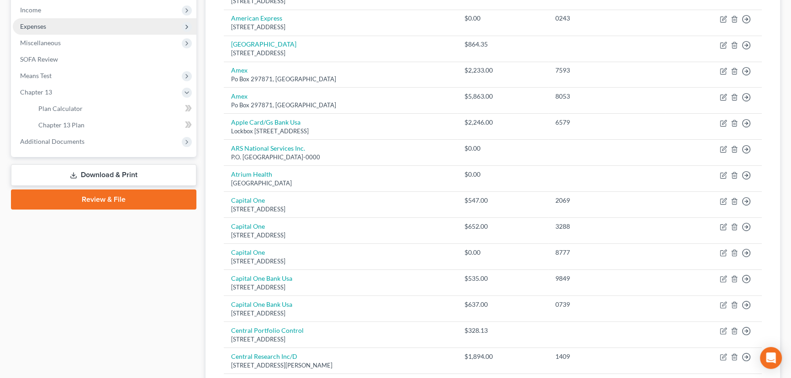
click at [36, 26] on span "Expenses" at bounding box center [33, 26] width 26 height 8
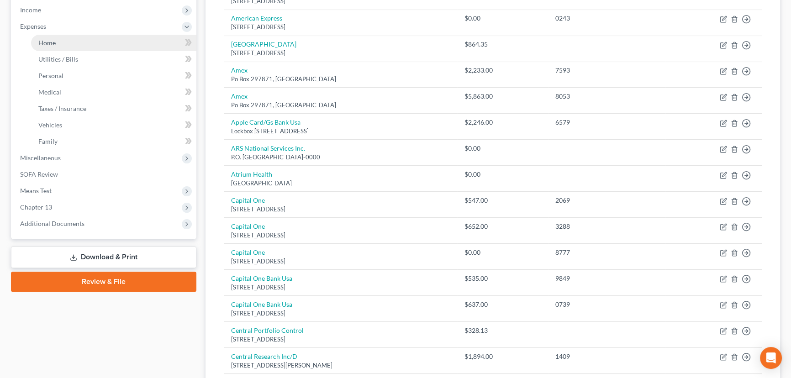
click at [49, 39] on span "Home" at bounding box center [46, 43] width 17 height 8
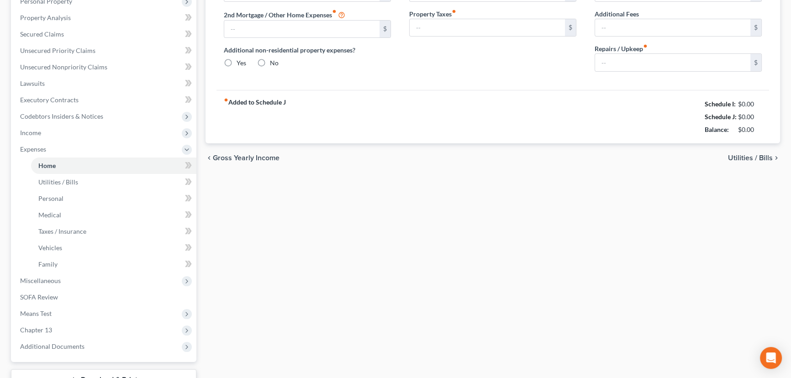
scroll to position [13, 0]
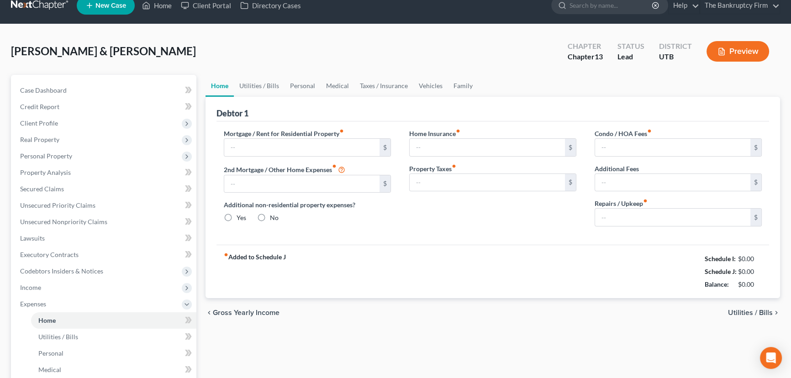
type input "1,550.00"
type input "0.00"
radio input "true"
type input "0.00"
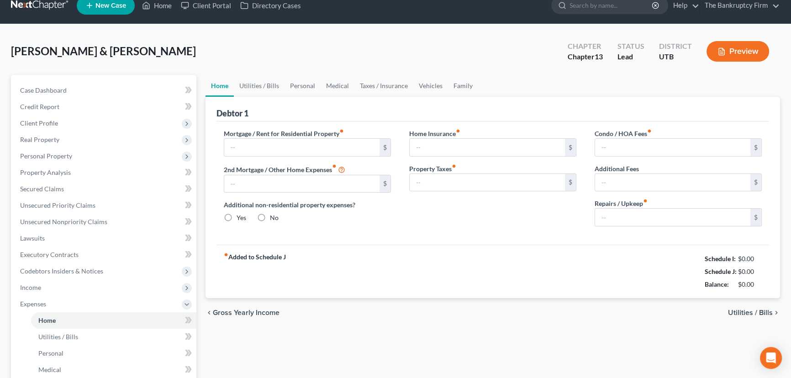
type input "0.00"
type input "31.98"
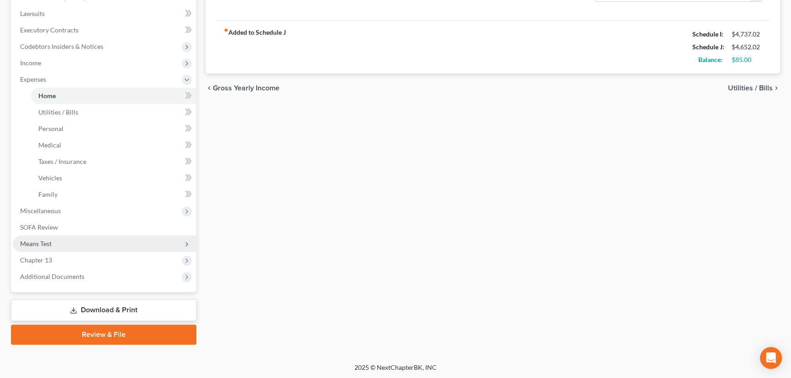
scroll to position [238, 0]
click at [40, 265] on span "Chapter 13" at bounding box center [105, 260] width 184 height 16
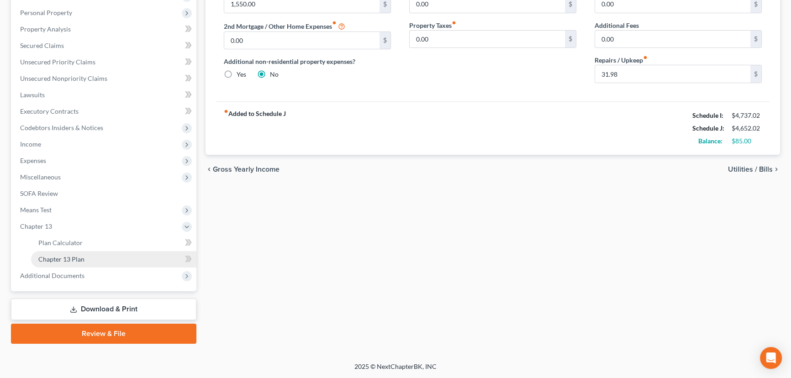
scroll to position [155, 0]
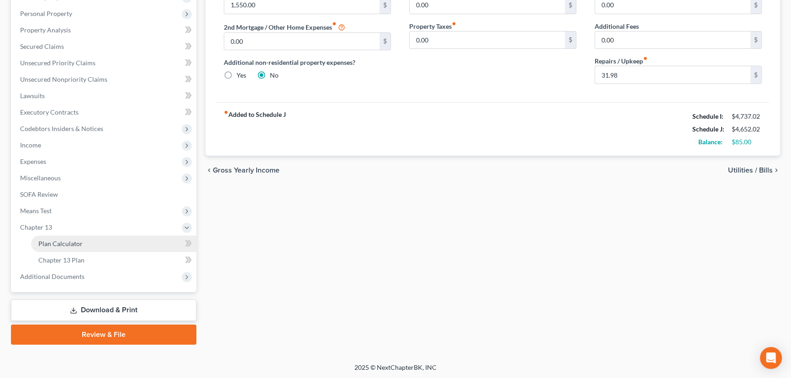
click at [141, 242] on link "Plan Calculator" at bounding box center [113, 244] width 165 height 16
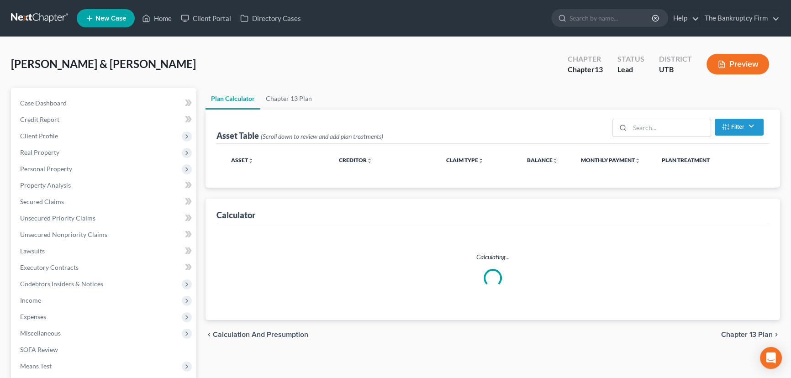
select select "59"
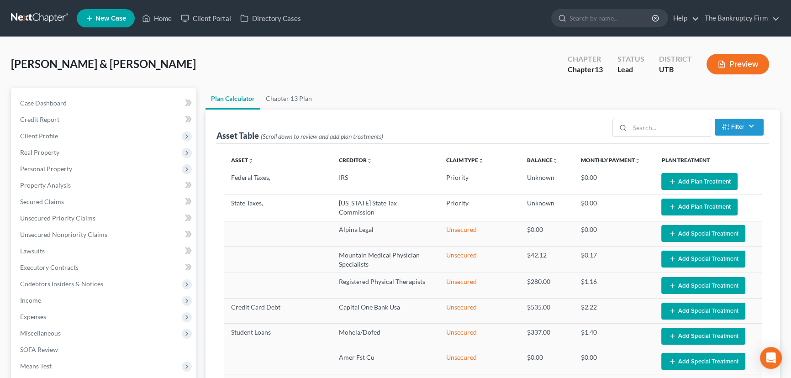
select select "59"
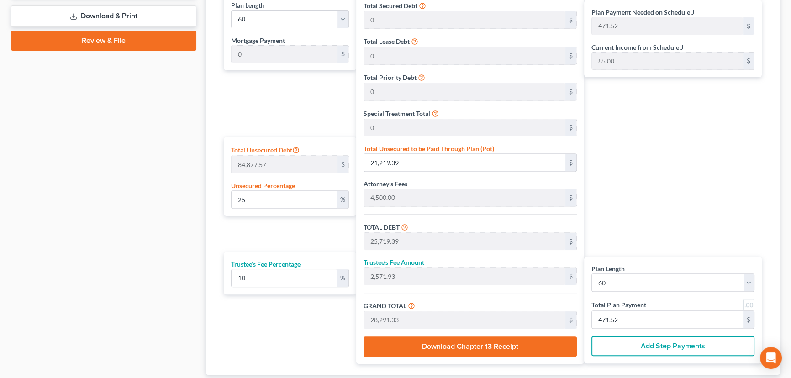
scroll to position [457, 0]
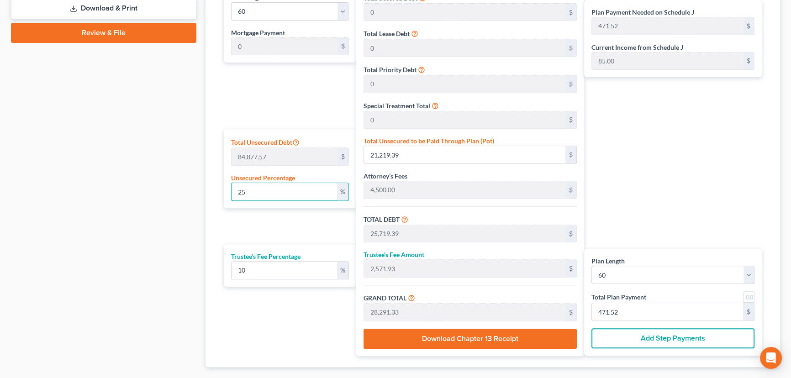
drag, startPoint x: 227, startPoint y: 194, endPoint x: 212, endPoint y: 197, distance: 14.4
click at [219, 196] on div "Plan Length 1 2 3 4 5 6 7 8 9 10 11 12 13 14 15 16 17 18 19 20 21 22 23 24 25 2…" at bounding box center [287, 170] width 137 height 371
type input "0"
type input "4,500.00"
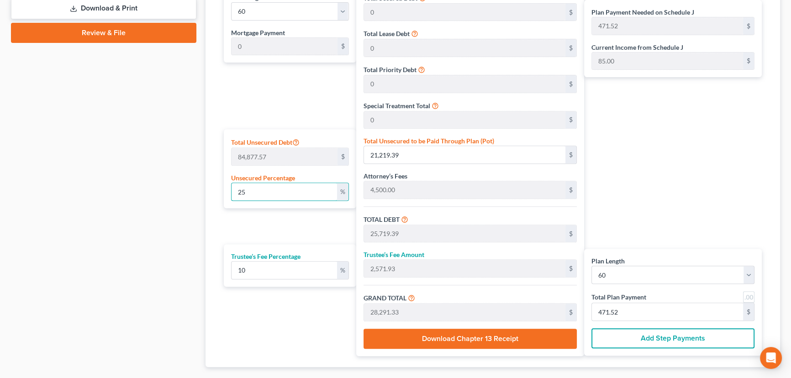
type input "450.00"
type input "4,950.00"
type input "82.50"
type input "0"
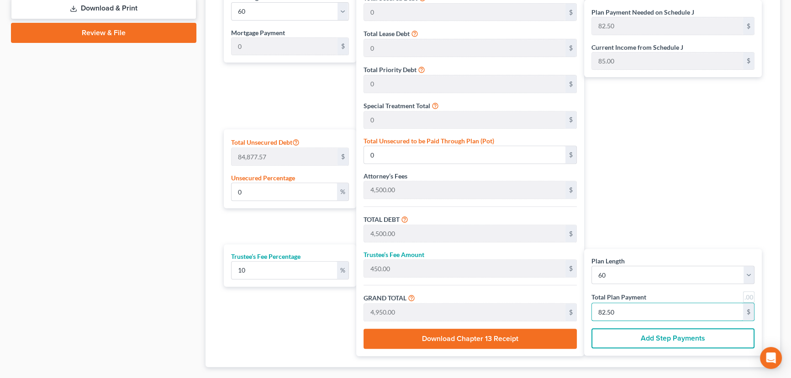
type input "436.36"
type input "43.63"
type input "480.00"
type input "8"
type input "0.16"
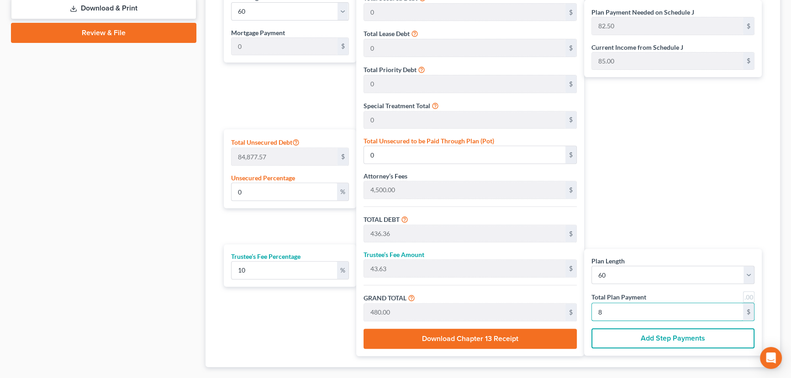
type input "136.36"
type input "4,636.36"
type input "463.63"
type input "5,100.00"
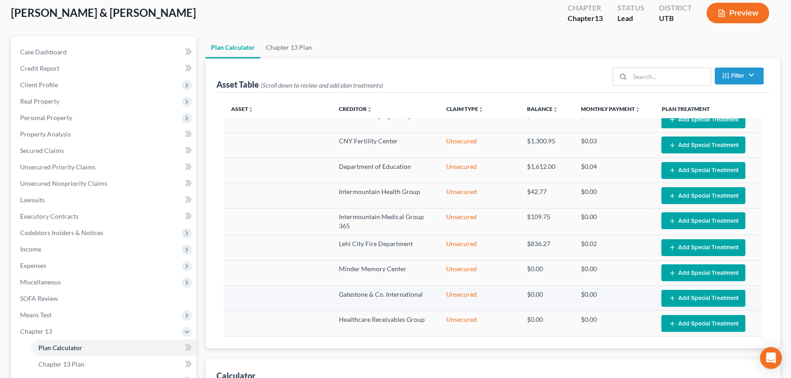
scroll to position [1287, 0]
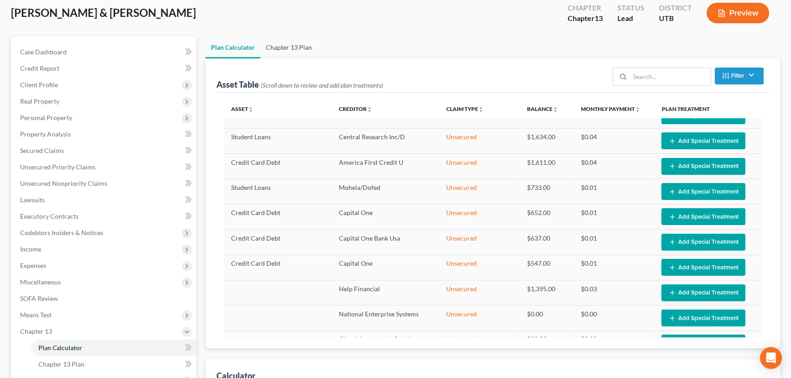
type input "85"
click at [282, 50] on link "Chapter 13 Plan" at bounding box center [288, 48] width 57 height 22
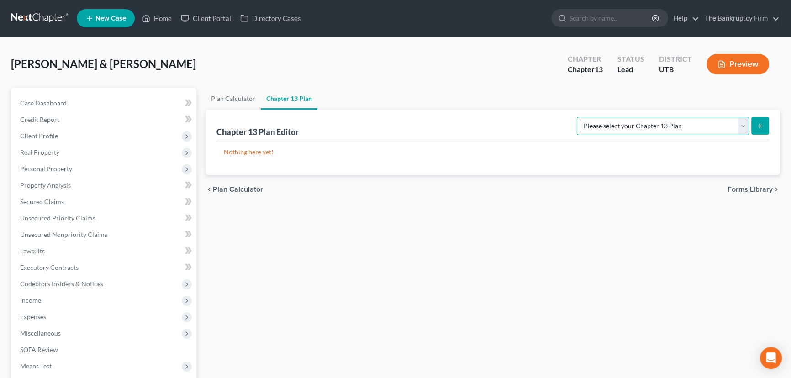
click at [586, 126] on select "Please select your Chapter 13 Plan Chapter 13 Plan - The Bankruptcy Firm - Utah…" at bounding box center [663, 126] width 172 height 18
select select "0"
click at [586, 117] on select "Please select your Chapter 13 Plan Chapter 13 Plan - The Bankruptcy Firm - Utah…" at bounding box center [663, 126] width 172 height 18
click at [586, 127] on icon "submit" at bounding box center [760, 125] width 7 height 7
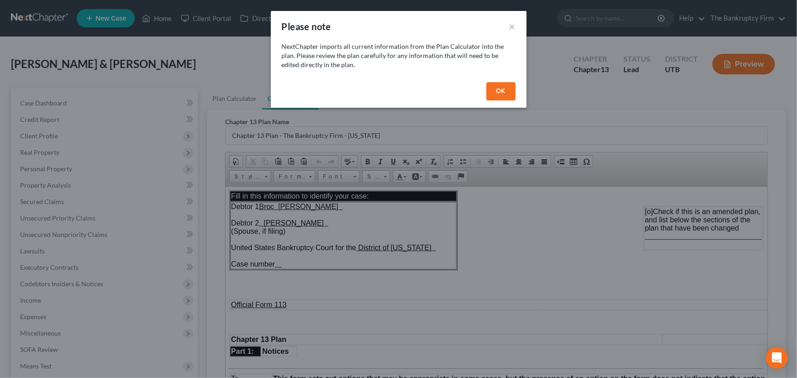
click at [505, 96] on button "OK" at bounding box center [501, 91] width 29 height 18
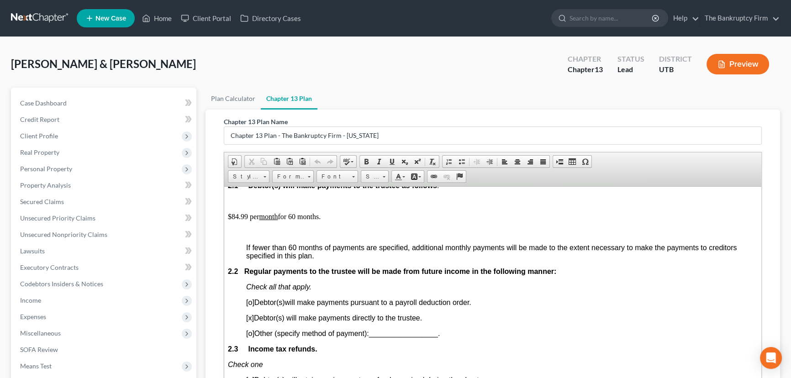
scroll to position [540, 0]
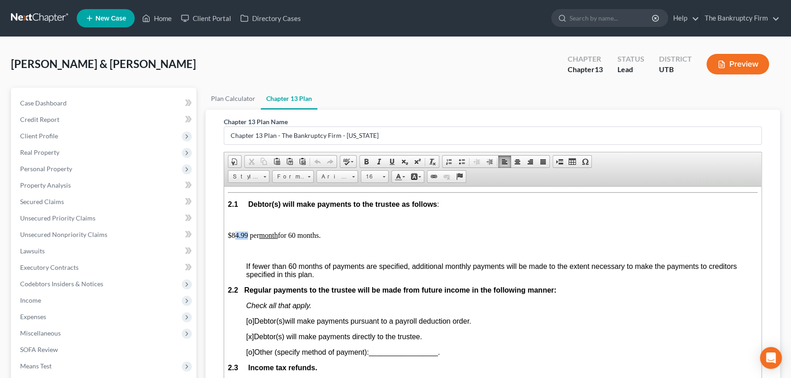
drag, startPoint x: 234, startPoint y: 253, endPoint x: 246, endPoint y: 250, distance: 12.3
click at [246, 239] on p "$84.99 per month for 60 months." at bounding box center [493, 235] width 530 height 8
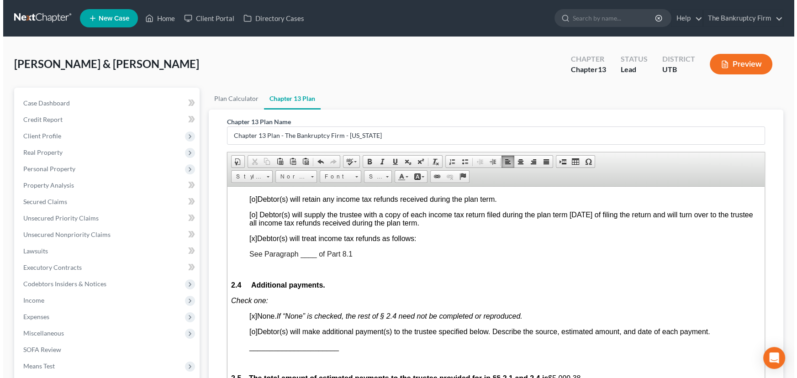
scroll to position [747, 0]
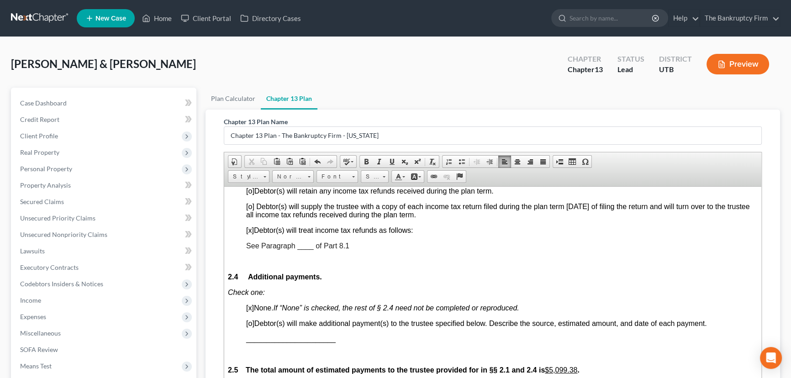
click at [301, 249] on span "See Paragraph ____ of Part 8.1" at bounding box center [297, 246] width 103 height 8
click at [161, 19] on link "Home" at bounding box center [157, 18] width 39 height 16
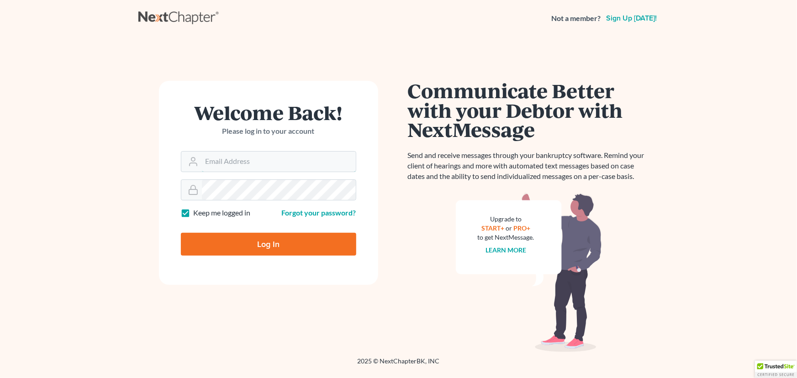
type input "[EMAIL_ADDRESS][DOMAIN_NAME]"
click at [277, 244] on input "Log In" at bounding box center [268, 244] width 175 height 23
type input "Thinking..."
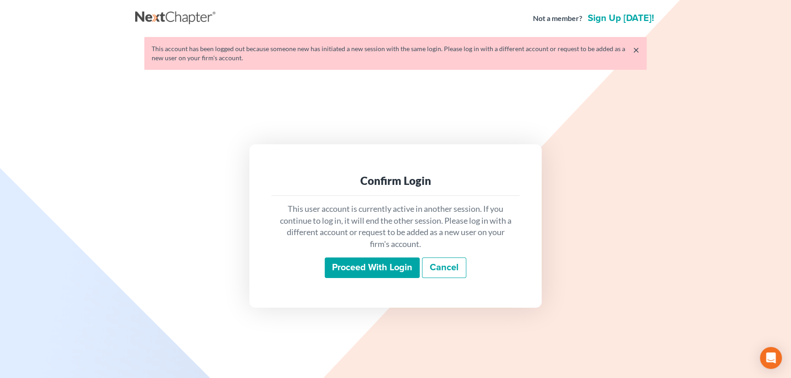
click at [375, 269] on input "Proceed with login" at bounding box center [372, 268] width 95 height 21
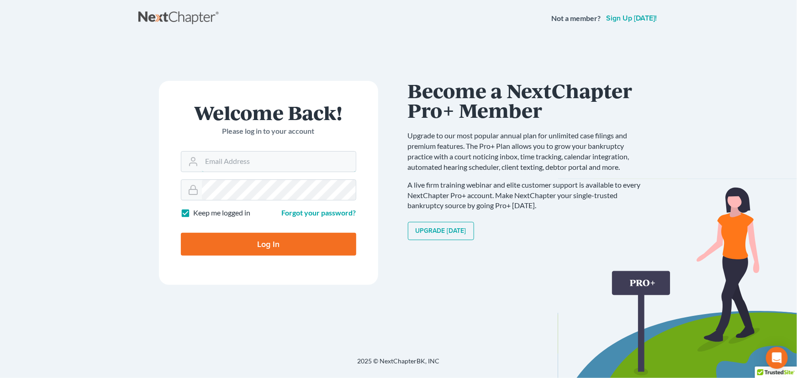
type input "[EMAIL_ADDRESS][DOMAIN_NAME]"
click at [254, 243] on input "Log In" at bounding box center [268, 244] width 175 height 23
type input "Thinking..."
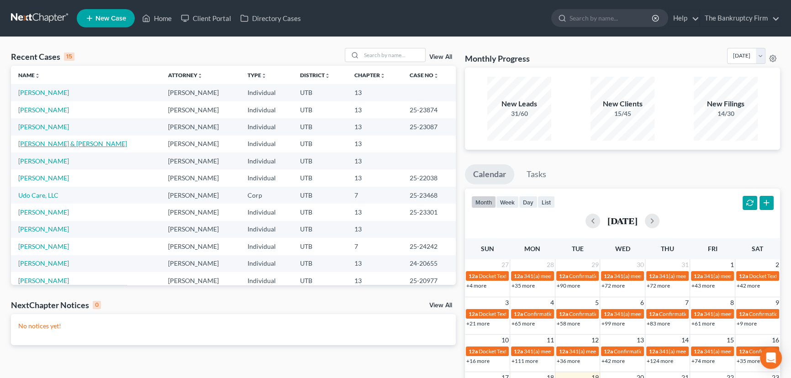
click at [53, 146] on link "[PERSON_NAME] & [PERSON_NAME]" at bounding box center [72, 144] width 109 height 8
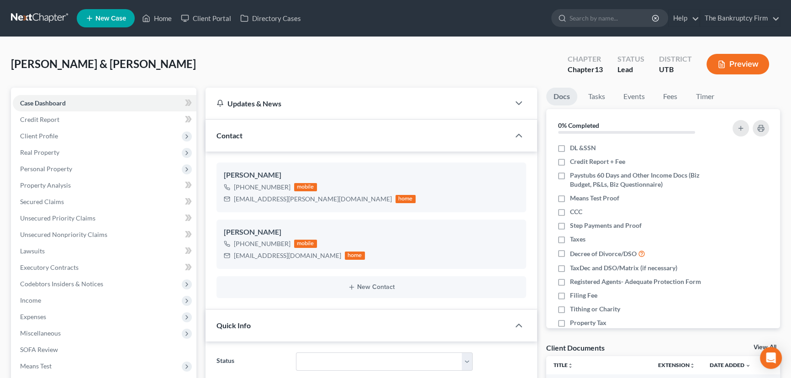
scroll to position [72, 0]
click at [157, 18] on link "Home" at bounding box center [157, 18] width 39 height 16
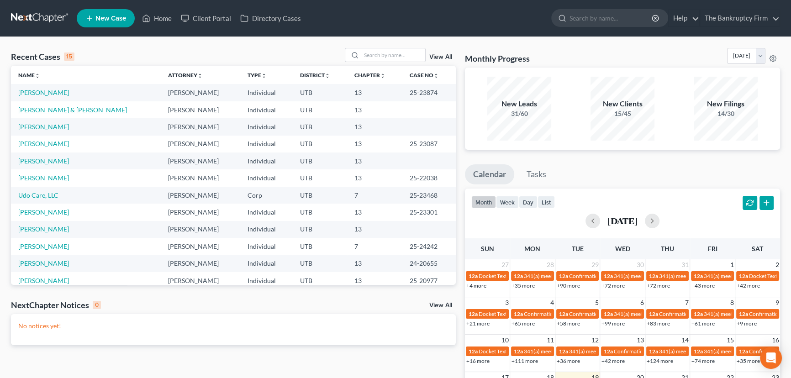
click at [53, 108] on link "[PERSON_NAME] & [PERSON_NAME]" at bounding box center [72, 110] width 109 height 8
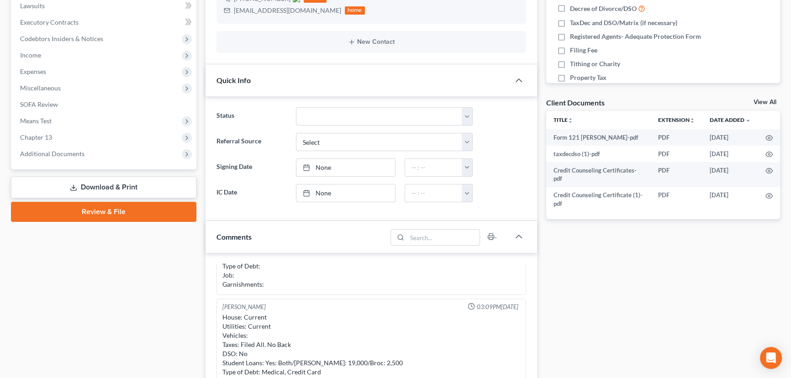
scroll to position [249, 0]
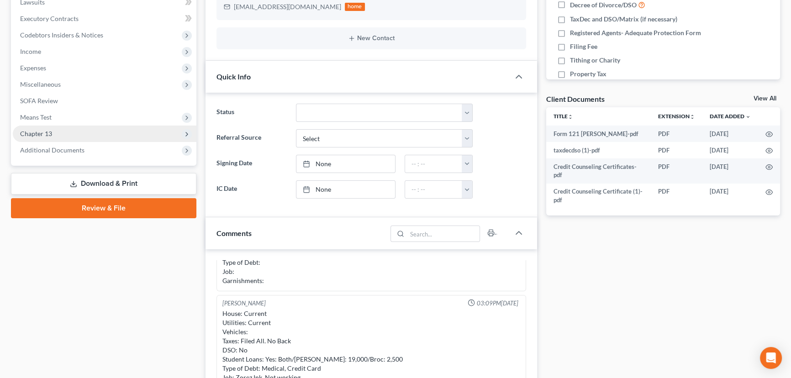
click at [44, 136] on span "Chapter 13" at bounding box center [36, 134] width 32 height 8
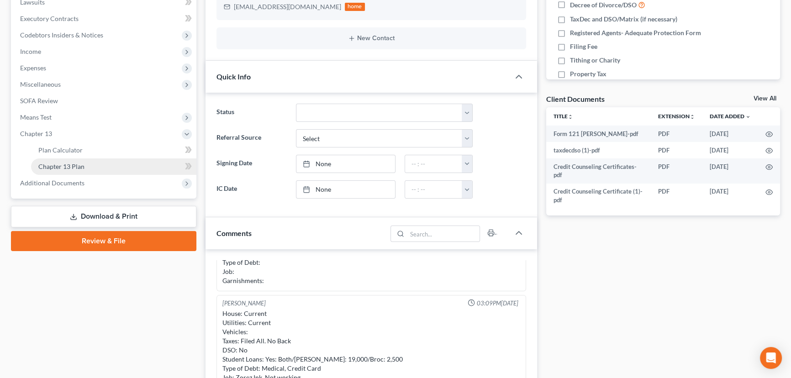
click at [65, 166] on span "Chapter 13 Plan" at bounding box center [61, 167] width 46 height 8
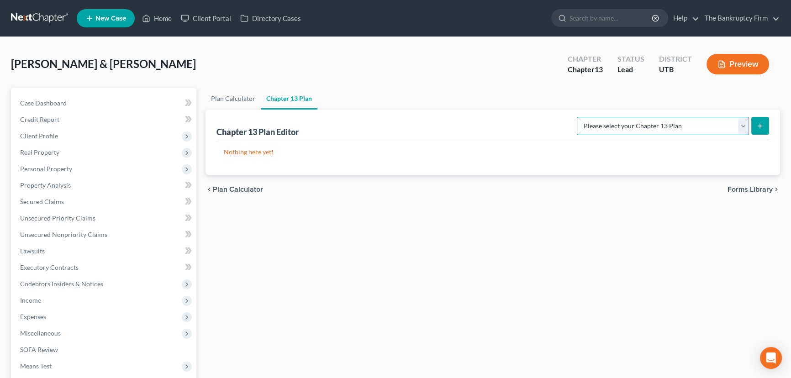
click at [741, 123] on select "Please select your Chapter 13 Plan Chapter 13 Plan - The Bankruptcy Firm - Utah…" at bounding box center [663, 126] width 172 height 18
select select "0"
click at [597, 117] on select "Please select your Chapter 13 Plan Chapter 13 Plan - The Bankruptcy Firm - Utah…" at bounding box center [663, 126] width 172 height 18
click at [758, 126] on line "submit" at bounding box center [760, 126] width 4 height 0
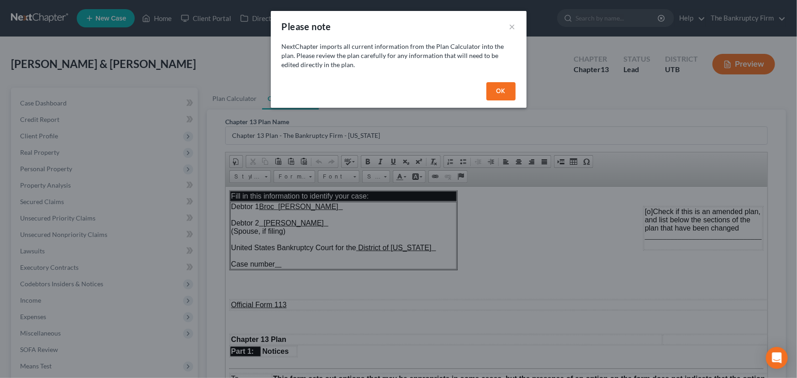
click at [498, 87] on button "OK" at bounding box center [501, 91] width 29 height 18
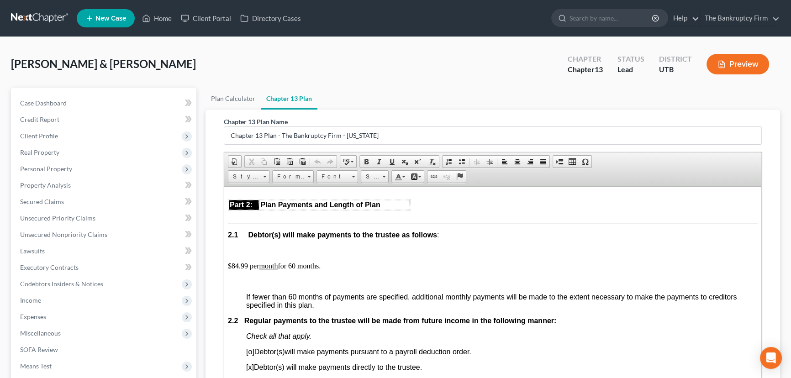
scroll to position [540, 0]
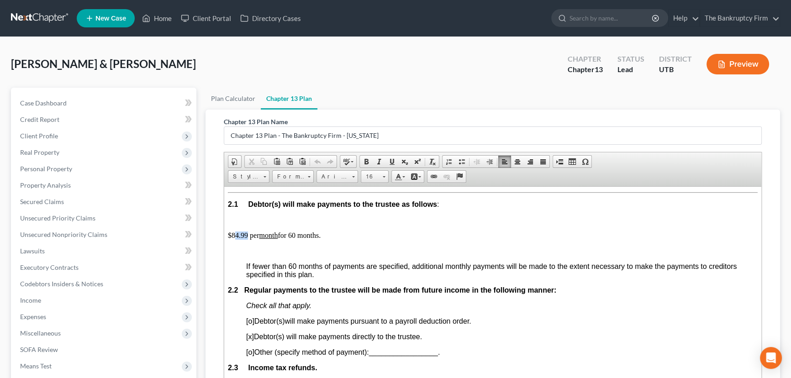
drag, startPoint x: 236, startPoint y: 255, endPoint x: 248, endPoint y: 252, distance: 12.2
click at [248, 239] on p "$84.99 per month for 60 months." at bounding box center [493, 235] width 530 height 8
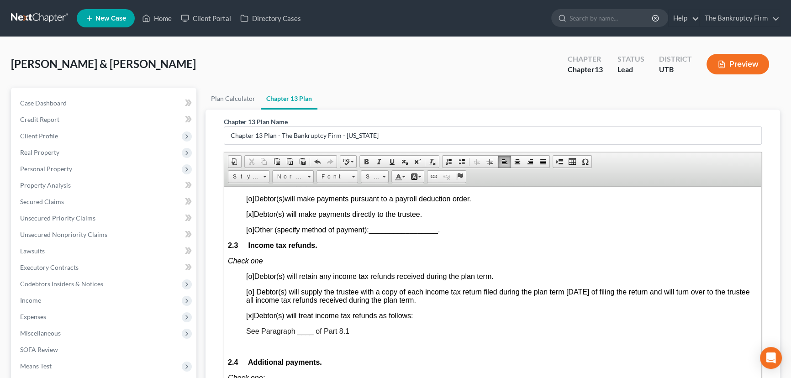
scroll to position [664, 0]
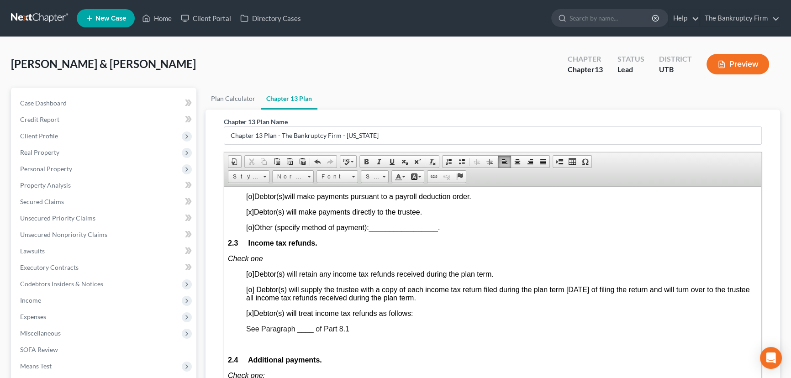
click at [301, 333] on span "See Paragraph ____ of Part 8.1" at bounding box center [297, 329] width 103 height 8
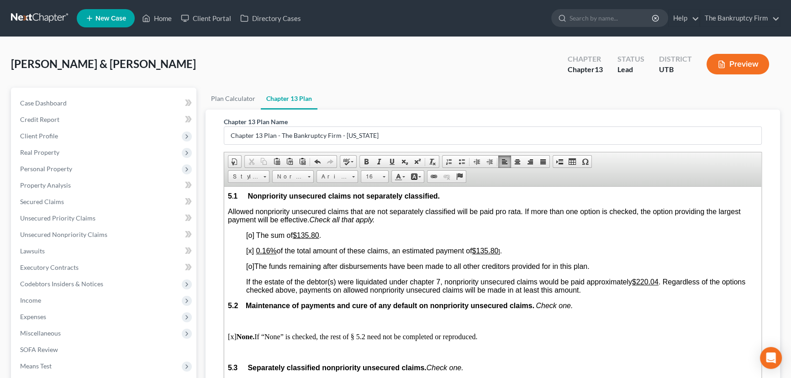
scroll to position [1786, 0]
drag, startPoint x: 262, startPoint y: 309, endPoint x: 268, endPoint y: 308, distance: 6.0
click at [268, 254] on u "0.16%" at bounding box center [266, 250] width 21 height 8
drag, startPoint x: 480, startPoint y: 308, endPoint x: 511, endPoint y: 307, distance: 31.1
click at [509, 254] on p "[x] 0.0% of the total amount of these claims, an estimated payment of $135.80 ]…" at bounding box center [502, 250] width 512 height 8
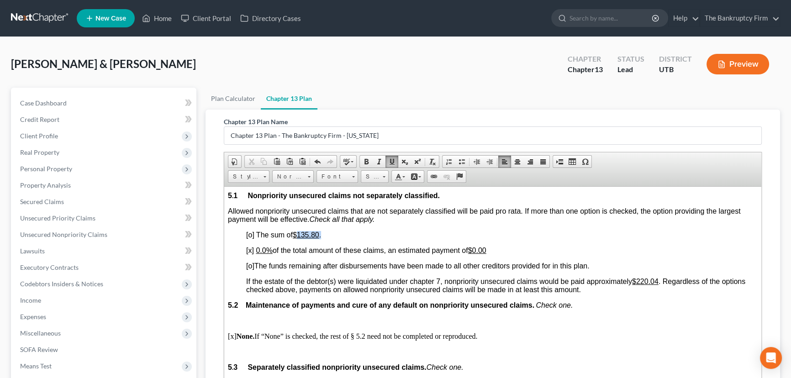
drag, startPoint x: 299, startPoint y: 293, endPoint x: 347, endPoint y: 297, distance: 47.7
click at [344, 239] on p "[o] The sum of $135.80 ." at bounding box center [502, 235] width 512 height 8
drag, startPoint x: 642, startPoint y: 340, endPoint x: 652, endPoint y: 350, distance: 14.2
click at [662, 293] on span "If the estate of the debtor(s) were liquidated under chapter 7, nonpriority uns…" at bounding box center [495, 285] width 499 height 16
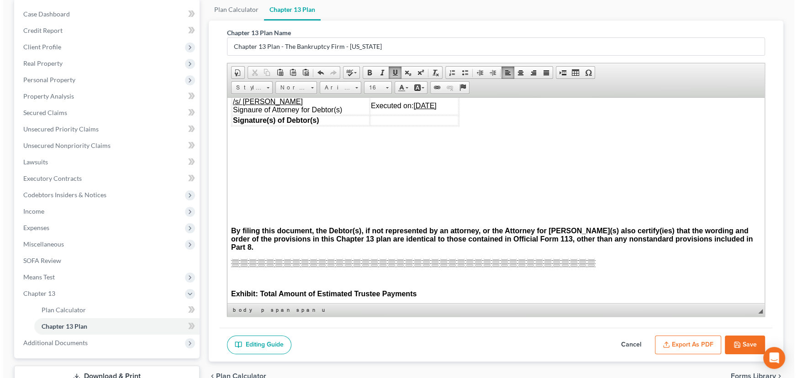
scroll to position [155, 0]
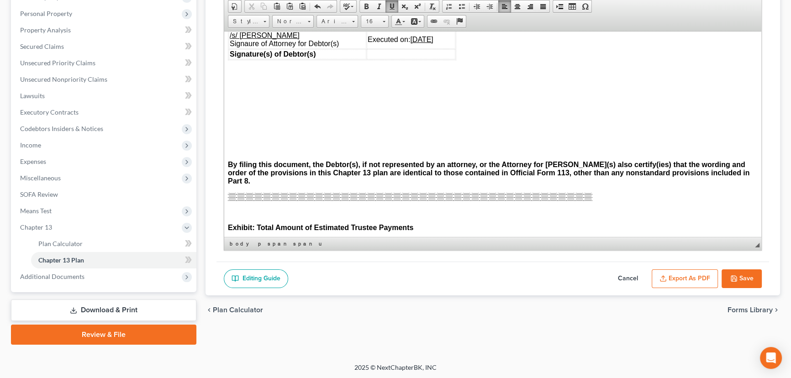
click at [681, 276] on button "Export as PDF" at bounding box center [685, 279] width 66 height 19
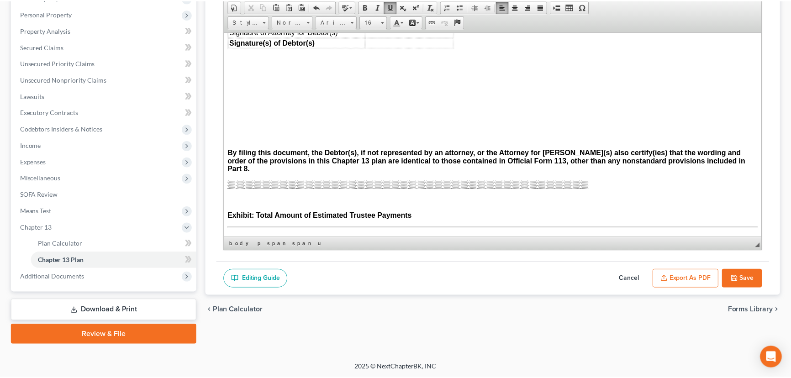
scroll to position [3219, 0]
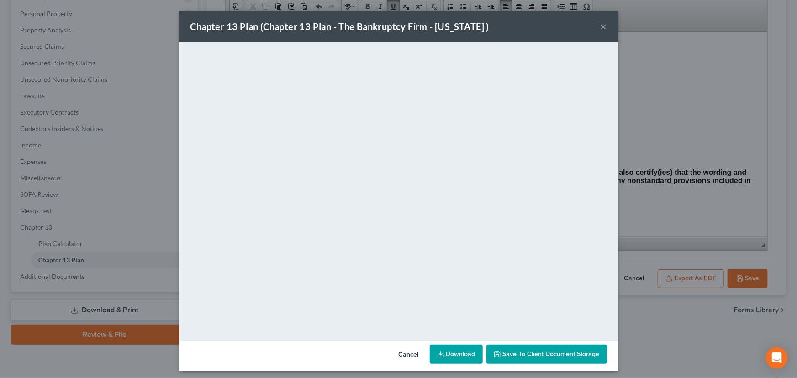
click at [524, 353] on span "Save to Client Document Storage" at bounding box center [551, 354] width 97 height 8
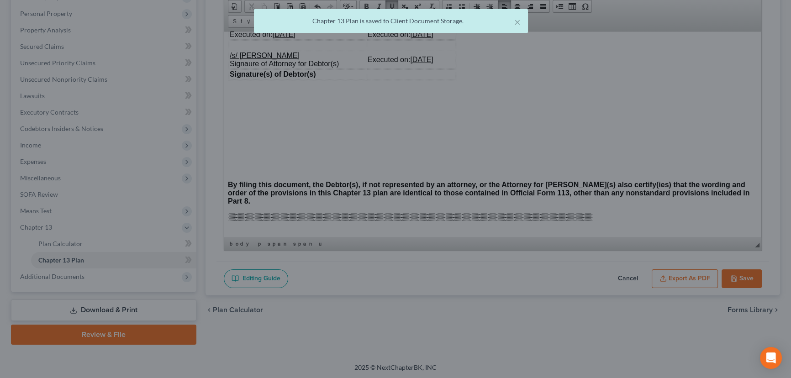
scroll to position [3239, 0]
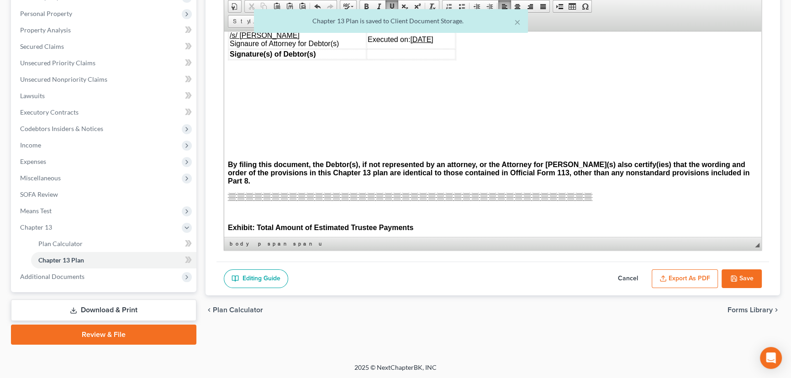
click at [744, 276] on button "Save" at bounding box center [742, 279] width 40 height 19
select select "0"
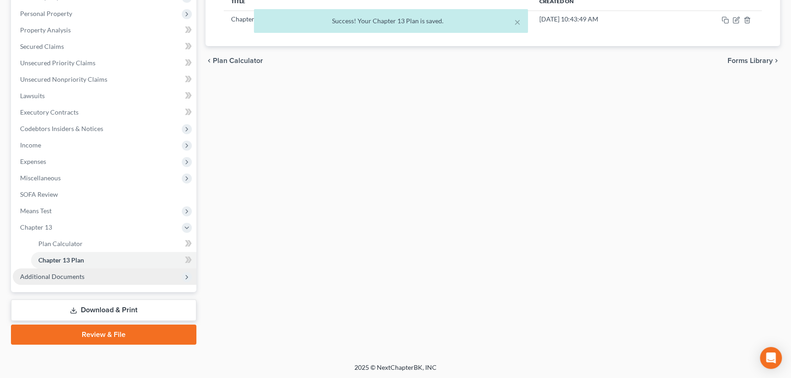
drag, startPoint x: 60, startPoint y: 275, endPoint x: 69, endPoint y: 274, distance: 9.1
click at [65, 274] on span "Additional Documents" at bounding box center [52, 277] width 64 height 8
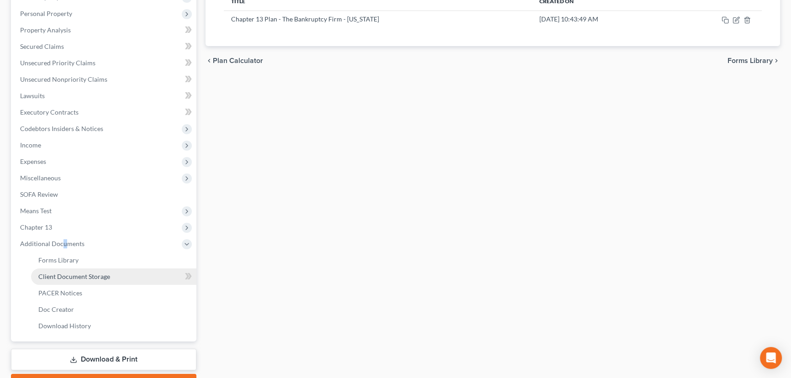
click at [76, 275] on span "Client Document Storage" at bounding box center [74, 277] width 72 height 8
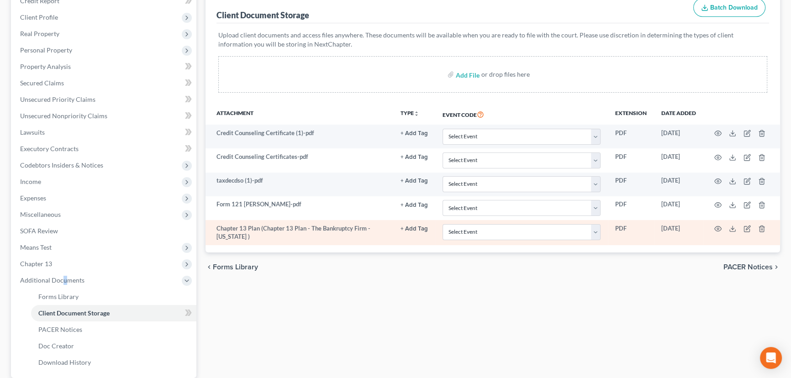
scroll to position [124, 0]
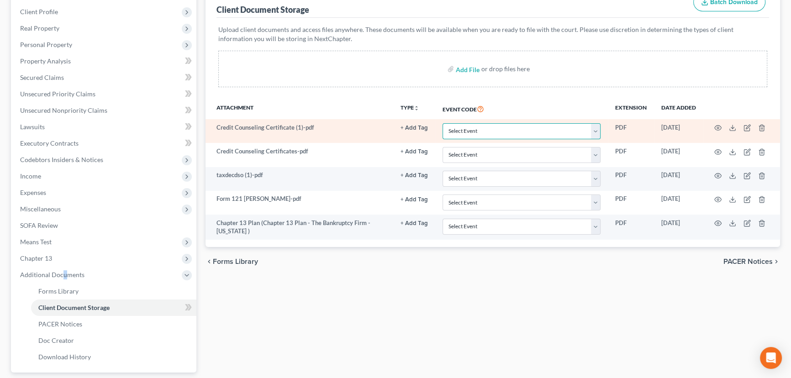
click at [596, 128] on select "Select Event Affidavit/Declaration Amended Chapter 11 Plan Amended Disclosure S…" at bounding box center [522, 131] width 158 height 16
select select "30"
click at [443, 123] on select "Select Event Affidavit/Declaration Amended Chapter 11 Plan Amended Disclosure S…" at bounding box center [522, 131] width 158 height 16
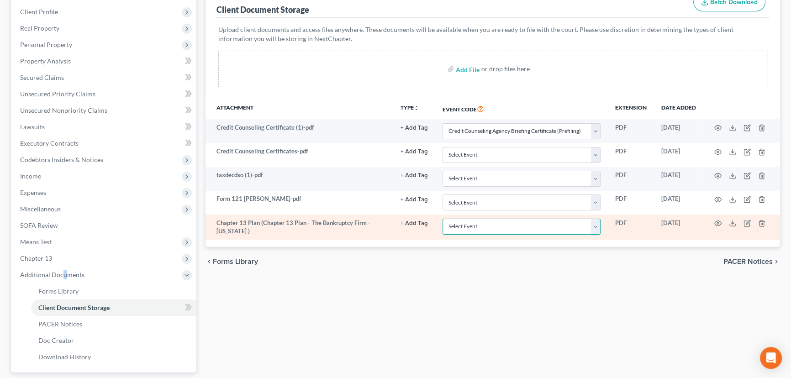
click at [466, 226] on select "Select Event Affidavit/Declaration Amended Chapter 11 Plan Amended Disclosure S…" at bounding box center [522, 227] width 158 height 16
select select "26"
click at [443, 219] on select "Select Event Affidavit/Declaration Amended Chapter 11 Plan Amended Disclosure S…" at bounding box center [522, 227] width 158 height 16
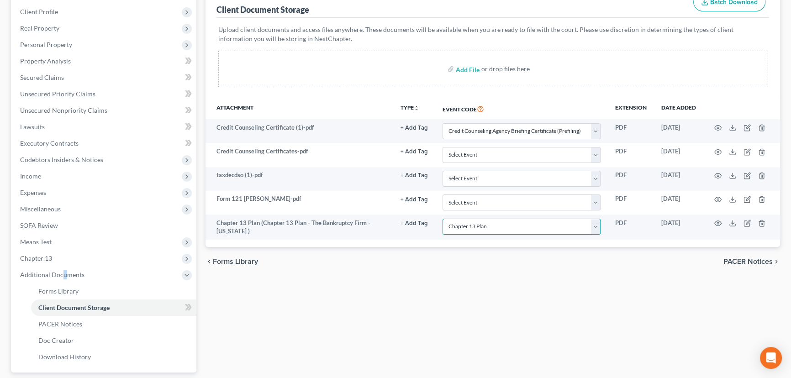
scroll to position [0, 0]
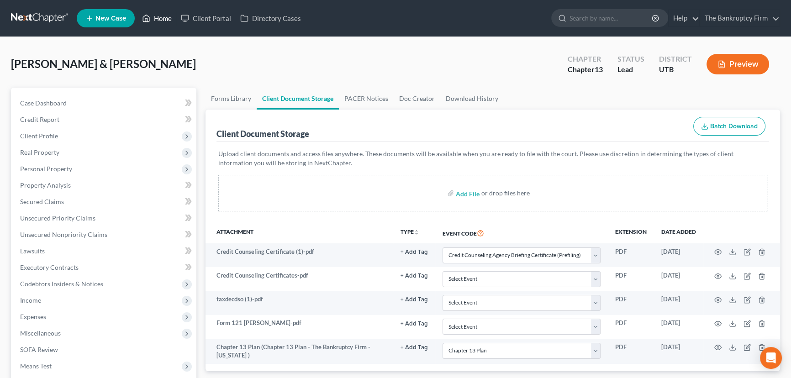
click at [167, 19] on link "Home" at bounding box center [157, 18] width 39 height 16
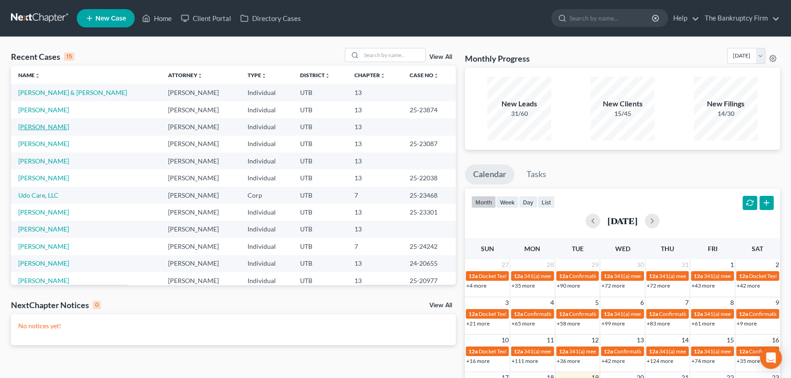
click at [36, 128] on link "[PERSON_NAME]" at bounding box center [43, 127] width 51 height 8
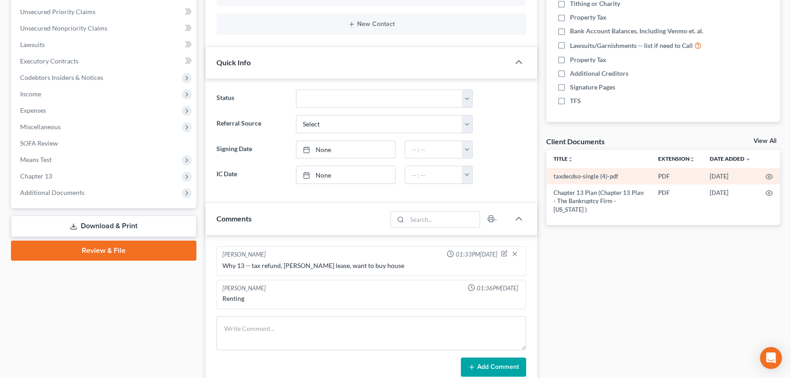
scroll to position [207, 0]
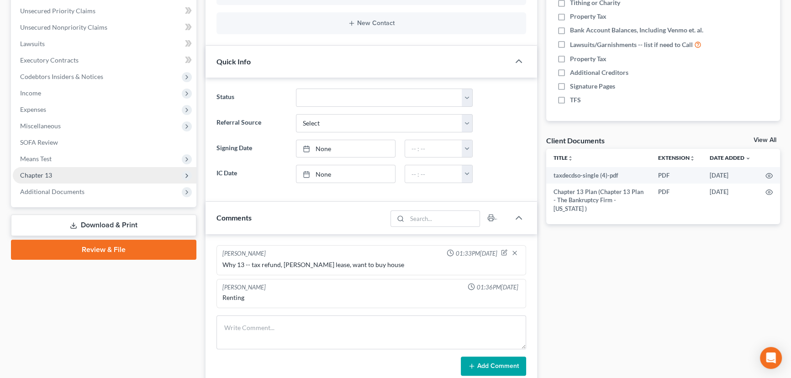
click at [44, 177] on span "Chapter 13" at bounding box center [36, 175] width 32 height 8
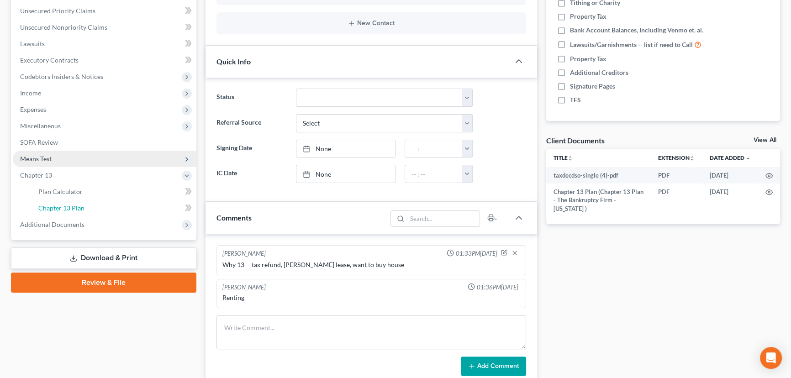
drag, startPoint x: 59, startPoint y: 206, endPoint x: 83, endPoint y: 217, distance: 26.2
click at [59, 206] on span "Chapter 13 Plan" at bounding box center [61, 208] width 46 height 8
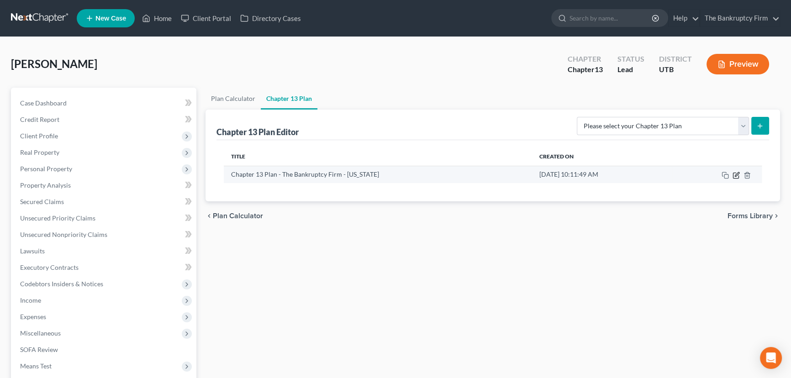
click at [738, 175] on icon "button" at bounding box center [736, 175] width 7 height 7
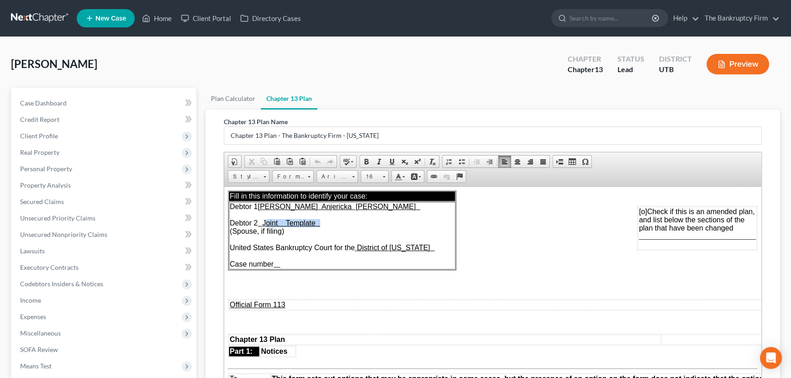
drag, startPoint x: 272, startPoint y: 222, endPoint x: 373, endPoint y: 225, distance: 101.0
click at [373, 225] on td "Debtor 1 Alissa Anjericka Rice Debtor 2 Joint Template (Spouse, if filing) Unit…" at bounding box center [342, 235] width 227 height 68
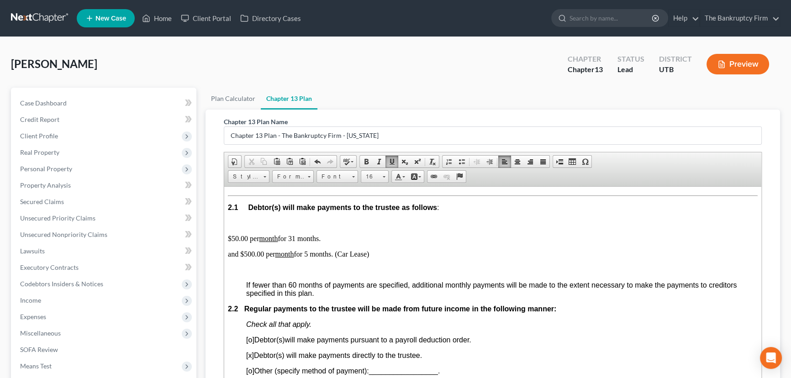
scroll to position [540, 0]
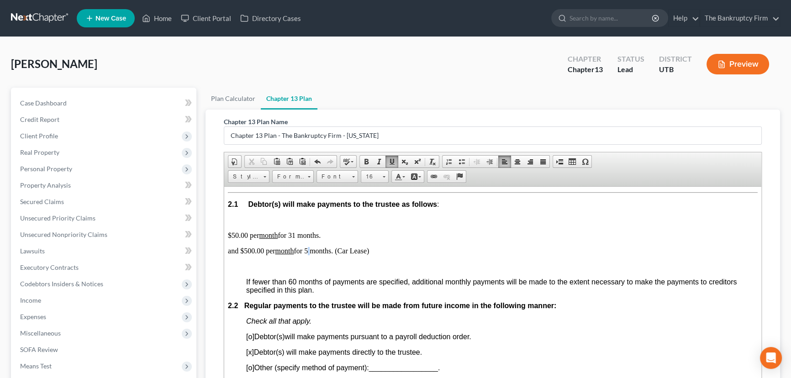
click at [312, 255] on p "and $500.00 per month for 5 months. (Car Lease)" at bounding box center [493, 251] width 530 height 8
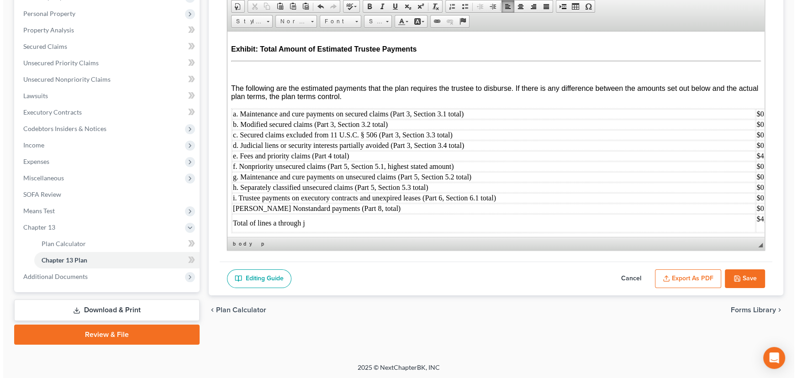
scroll to position [3597, 59]
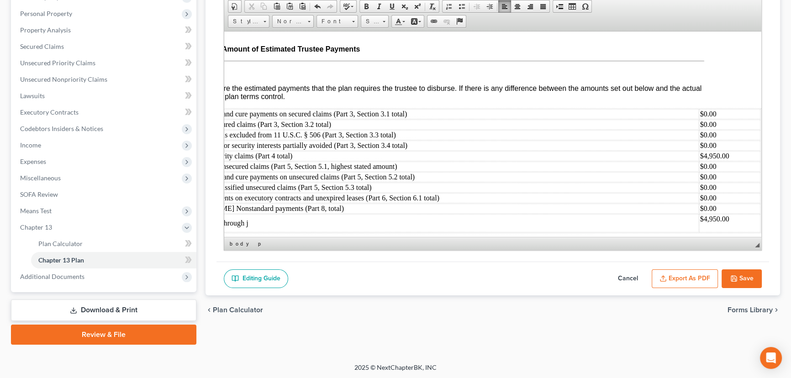
click at [685, 275] on button "Export as PDF" at bounding box center [685, 279] width 66 height 19
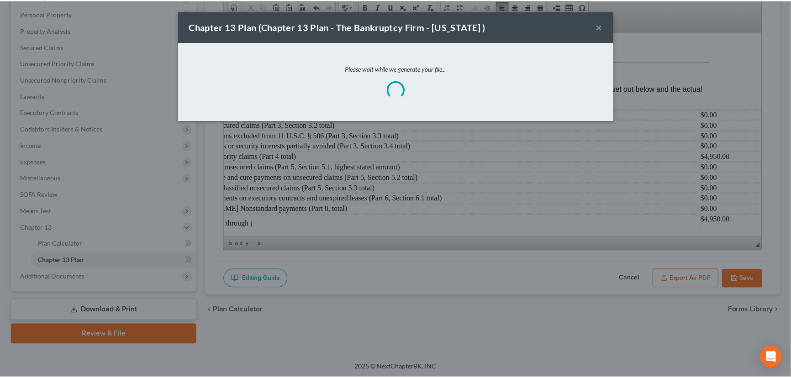
scroll to position [3576, 55]
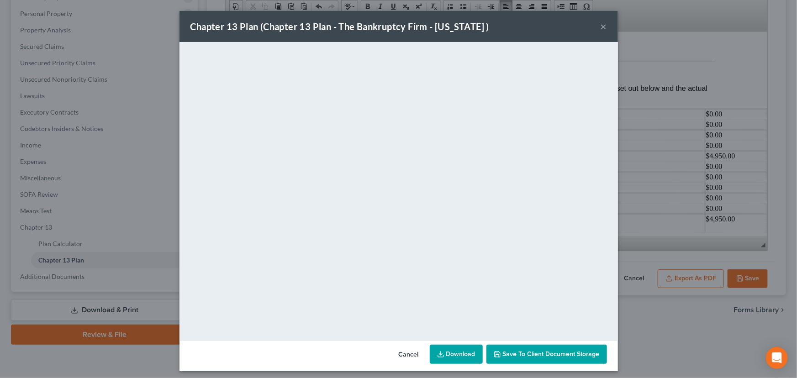
click at [539, 350] on button "Save to Client Document Storage" at bounding box center [547, 354] width 121 height 19
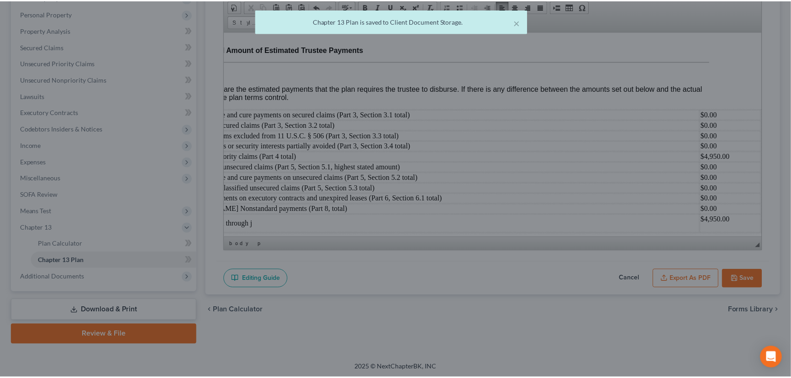
scroll to position [3597, 55]
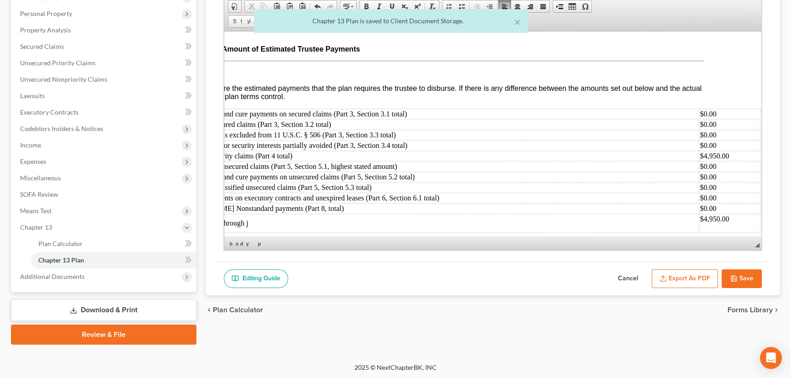
click at [749, 278] on button "Save" at bounding box center [742, 279] width 40 height 19
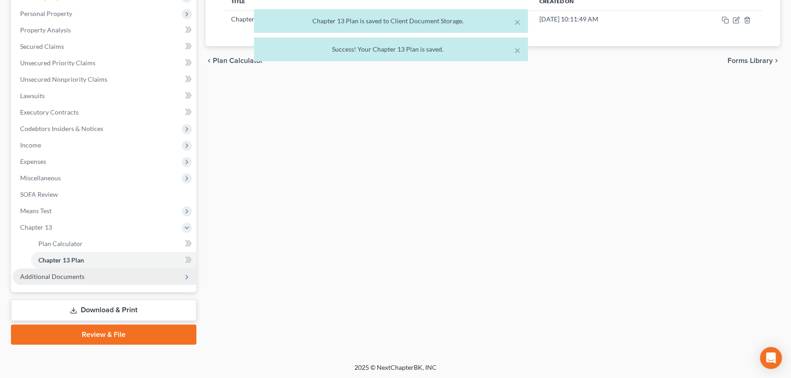
click at [60, 276] on span "Additional Documents" at bounding box center [52, 277] width 64 height 8
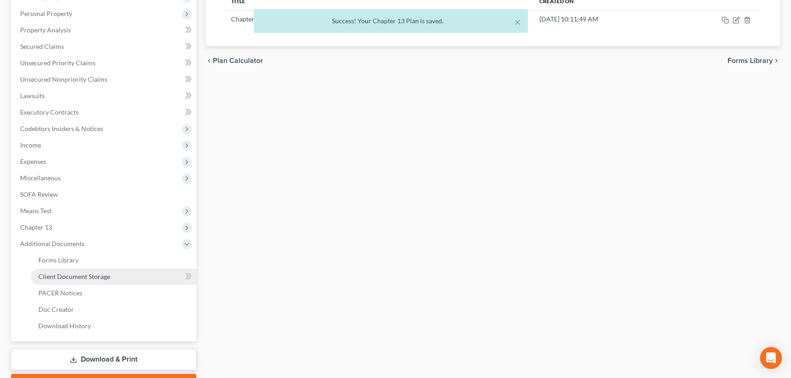
click at [85, 275] on span "Client Document Storage" at bounding box center [74, 277] width 72 height 8
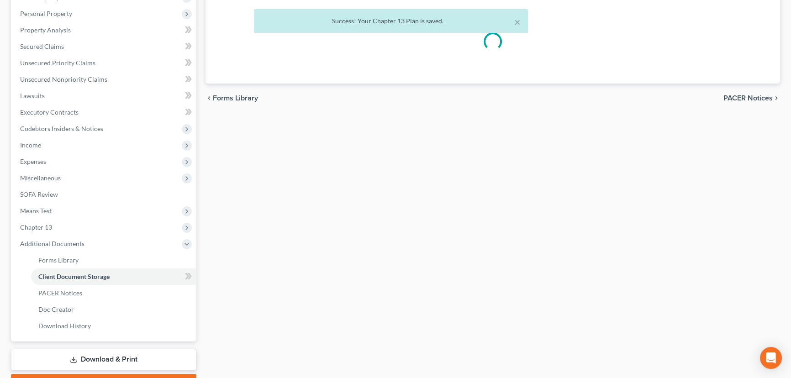
scroll to position [155, 0]
select select "26"
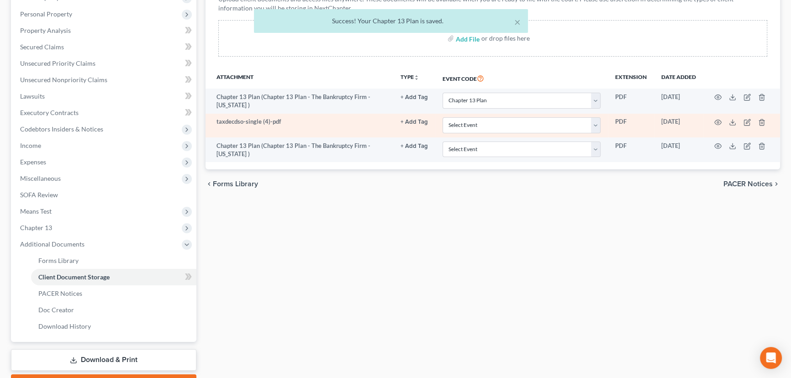
scroll to position [0, 0]
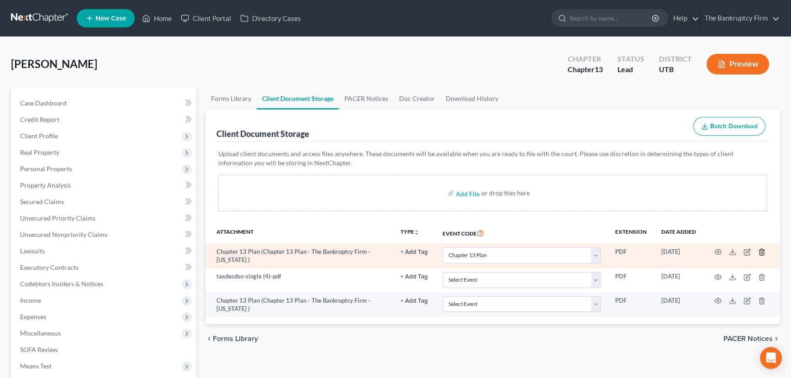
click at [763, 250] on icon "button" at bounding box center [761, 252] width 7 height 7
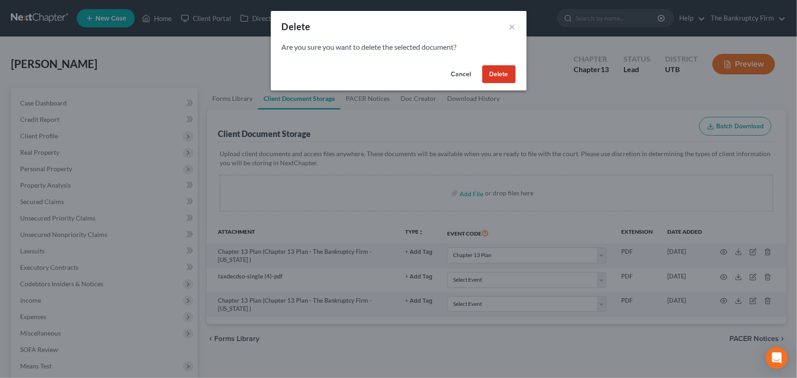
click at [504, 73] on button "Delete" at bounding box center [498, 74] width 33 height 18
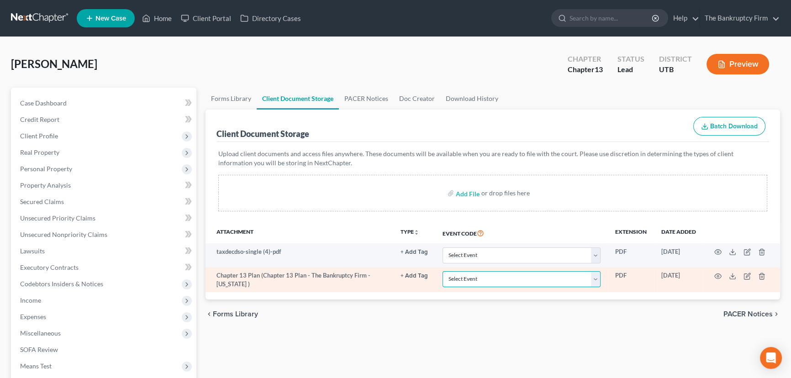
click at [476, 279] on select "Select Event Affidavit/Declaration Amended Chapter 11 Plan Amended Disclosure S…" at bounding box center [522, 279] width 158 height 16
select select "26"
click at [443, 271] on select "Select Event Affidavit/Declaration Amended Chapter 11 Plan Amended Disclosure S…" at bounding box center [522, 279] width 158 height 16
click at [720, 276] on icon "button" at bounding box center [718, 276] width 7 height 5
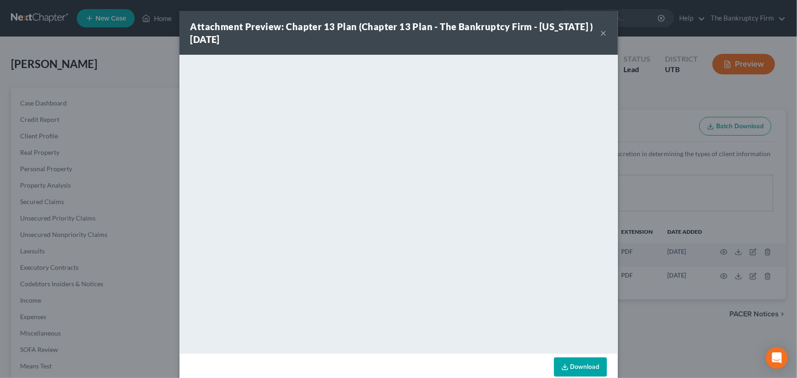
click at [601, 35] on button "×" at bounding box center [604, 32] width 6 height 11
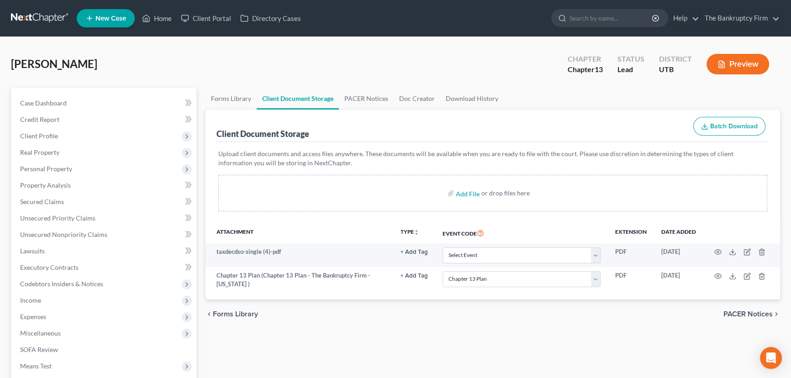
select select "26"
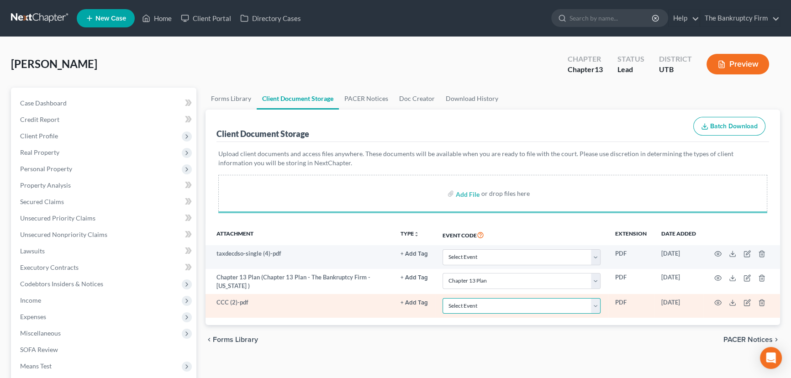
click at [476, 303] on select "Select Event Affidavit/Declaration Amended Chapter 11 Plan Amended Disclosure S…" at bounding box center [522, 306] width 158 height 16
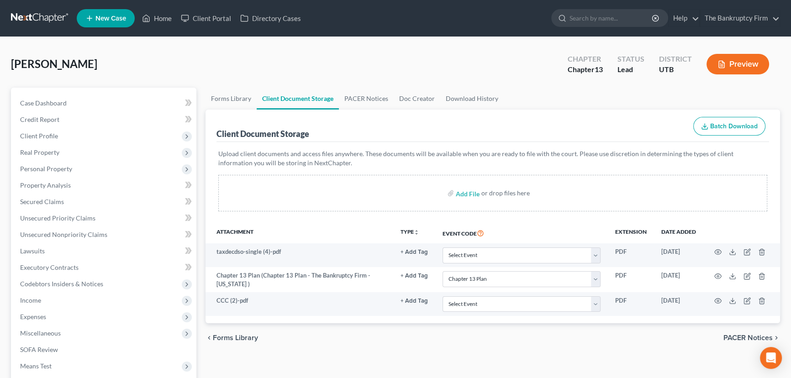
click at [502, 160] on p "Upload client documents and access files anywhere. These documents will be avai…" at bounding box center [492, 158] width 549 height 18
select select "26"
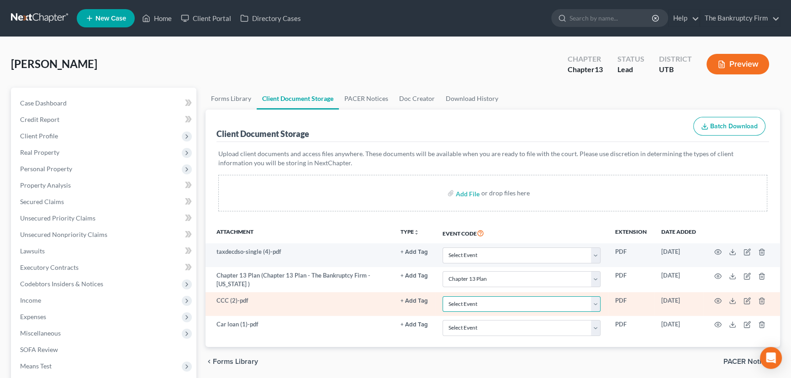
click at [472, 301] on select "Select Event Affidavit/Declaration Amended Chapter 11 Plan Amended Disclosure S…" at bounding box center [522, 305] width 158 height 16
select select "30"
click at [443, 297] on select "Select Event Affidavit/Declaration Amended Chapter 11 Plan Amended Disclosure S…" at bounding box center [522, 305] width 158 height 16
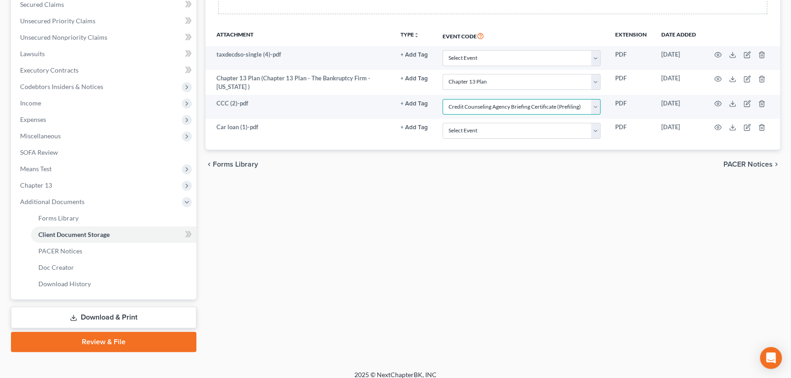
scroll to position [205, 0]
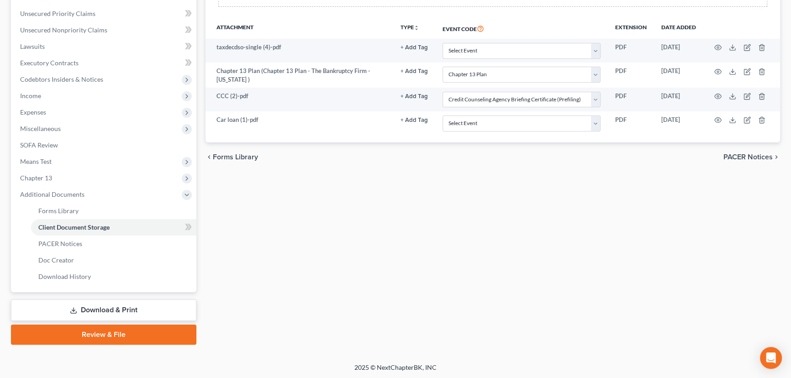
click at [96, 311] on link "Download & Print" at bounding box center [103, 310] width 185 height 21
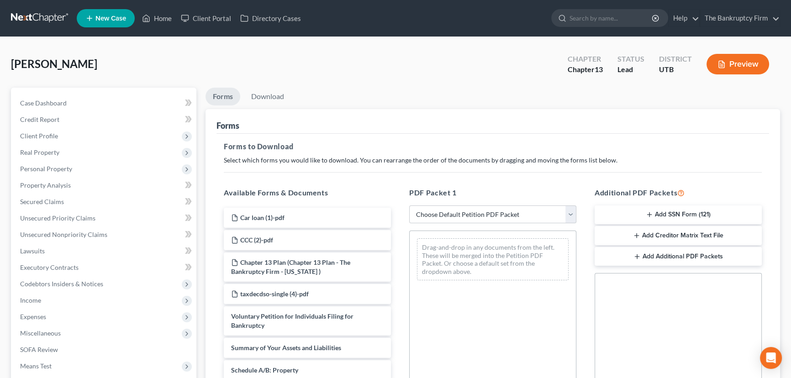
click at [671, 211] on button "Add SSN Form (121)" at bounding box center [678, 215] width 167 height 19
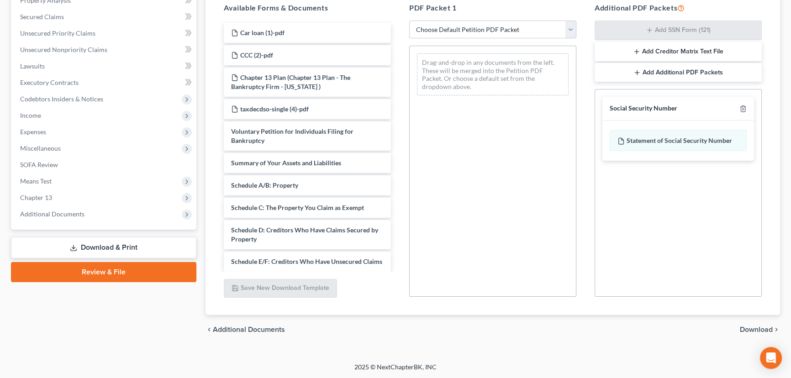
click at [754, 331] on span "Download" at bounding box center [756, 329] width 33 height 7
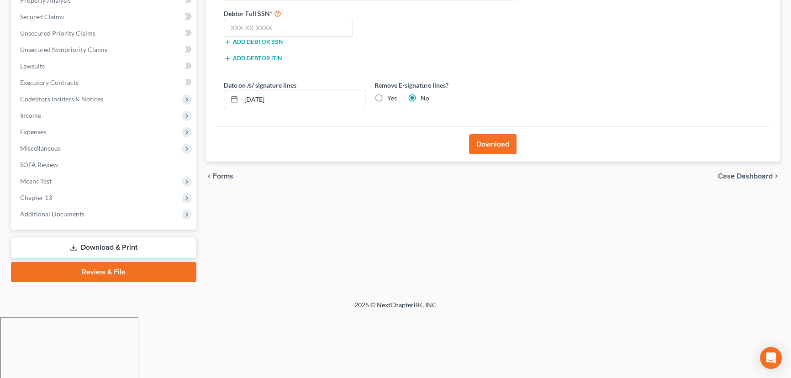
scroll to position [122, 0]
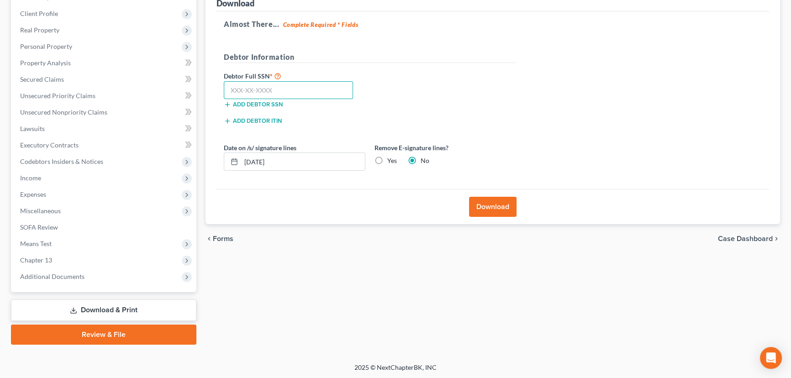
click at [254, 90] on input "text" at bounding box center [288, 90] width 129 height 18
paste input "647-36-8169"
type input "647-36-8169"
click at [499, 210] on button "Download" at bounding box center [493, 207] width 48 height 20
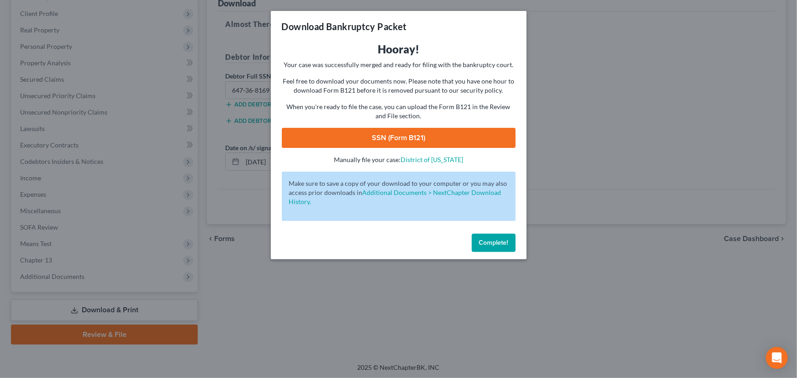
click at [375, 137] on link "SSN (Form B121)" at bounding box center [399, 138] width 234 height 20
click at [494, 247] on button "Complete!" at bounding box center [494, 243] width 44 height 18
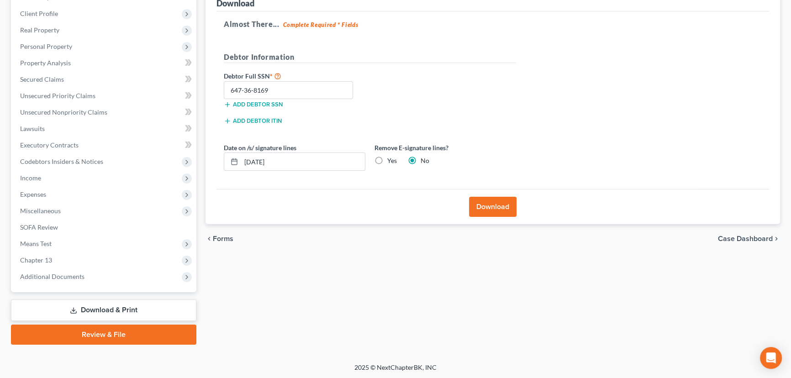
drag, startPoint x: 102, startPoint y: 339, endPoint x: 163, endPoint y: 316, distance: 64.8
click at [103, 339] on link "Review & File" at bounding box center [103, 335] width 185 height 20
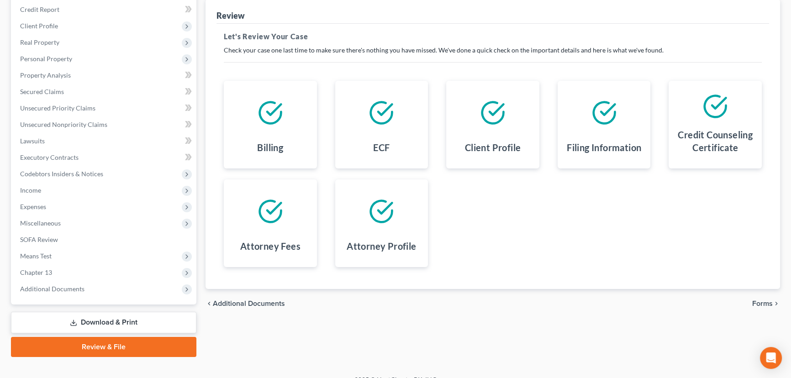
scroll to position [122, 0]
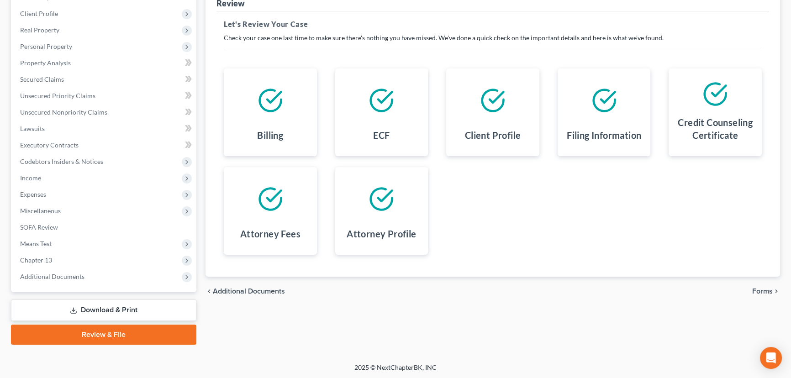
click at [763, 291] on span "Forms" at bounding box center [762, 291] width 21 height 7
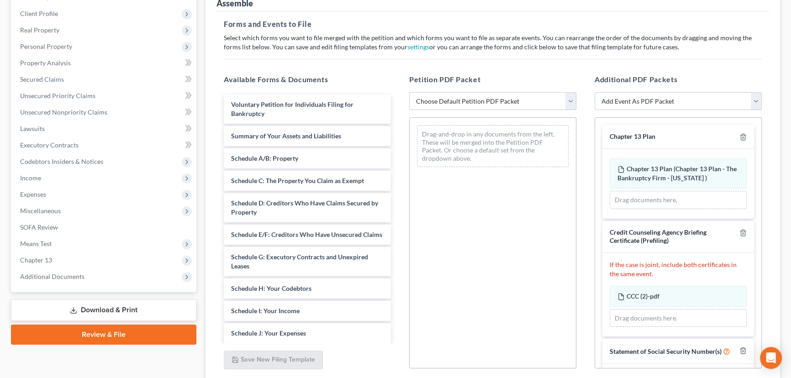
click at [492, 99] on select "Choose Default Petition PDF Packet Emergency Filing (Voluntary Petition and Cre…" at bounding box center [492, 101] width 167 height 18
select select "6"
click at [409, 92] on select "Choose Default Petition PDF Packet Emergency Filing (Voluntary Petition and Cre…" at bounding box center [492, 101] width 167 height 18
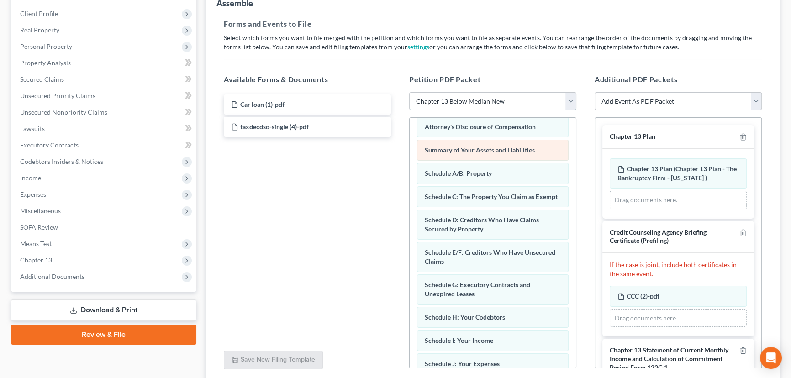
scroll to position [83, 0]
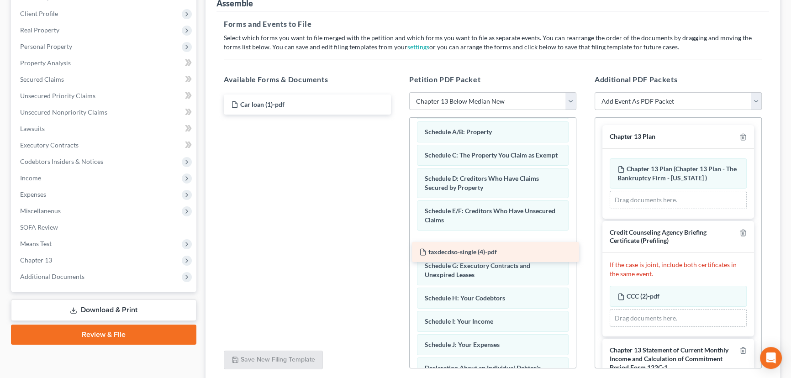
drag, startPoint x: 258, startPoint y: 122, endPoint x: 445, endPoint y: 248, distance: 226.2
click at [398, 115] on div "taxdecdso-single (4)-pdf Car loan (1)-pdf taxdecdso-single (4)-pdf" at bounding box center [308, 105] width 182 height 20
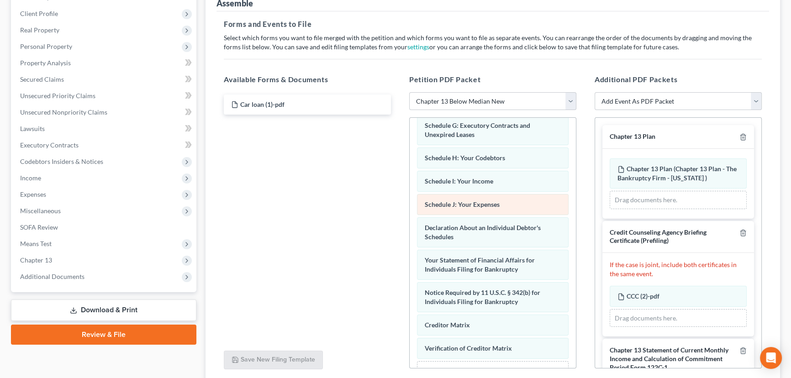
scroll to position [249, 0]
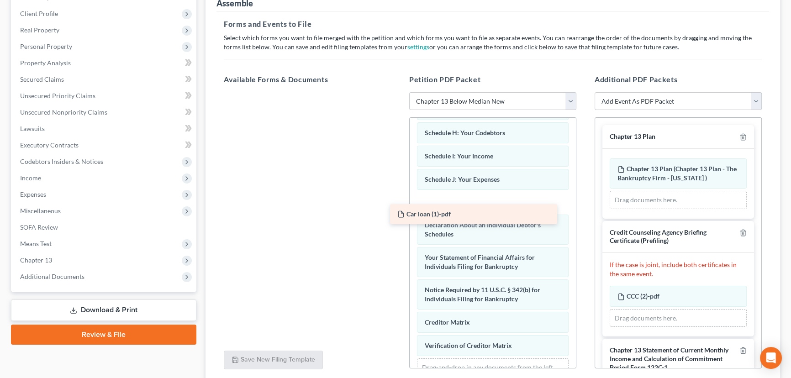
drag, startPoint x: 259, startPoint y: 103, endPoint x: 428, endPoint y: 212, distance: 200.6
click at [398, 92] on div "Car loan (1)-pdf Car loan (1)-pdf" at bounding box center [308, 92] width 182 height 0
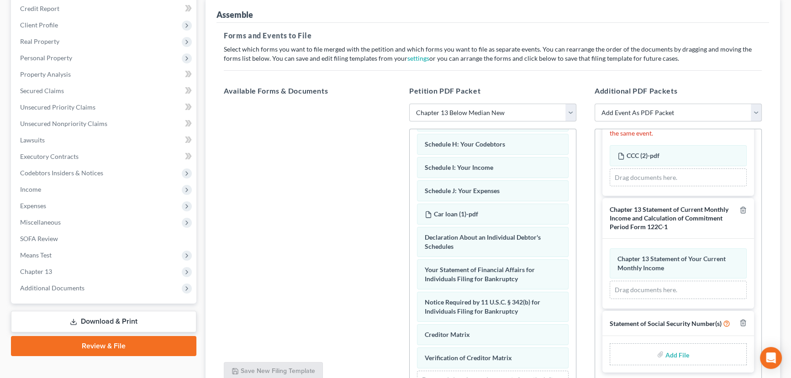
scroll to position [159, 0]
type input "C:\fakepath\Form 121 Rice.pdf"
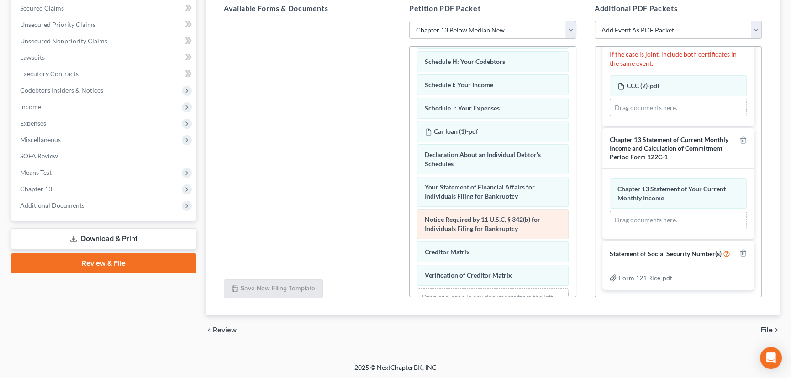
scroll to position [194, 0]
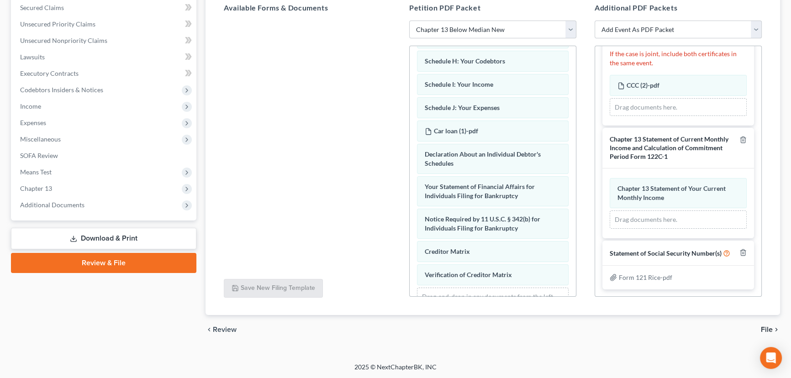
click at [768, 331] on span "File" at bounding box center [767, 329] width 12 height 7
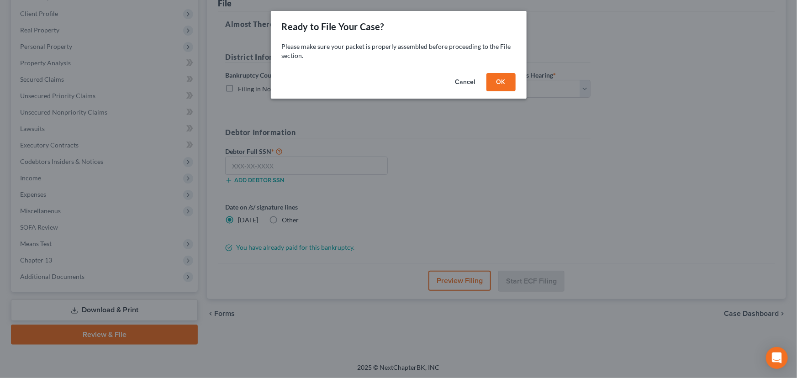
click at [507, 83] on button "OK" at bounding box center [501, 82] width 29 height 18
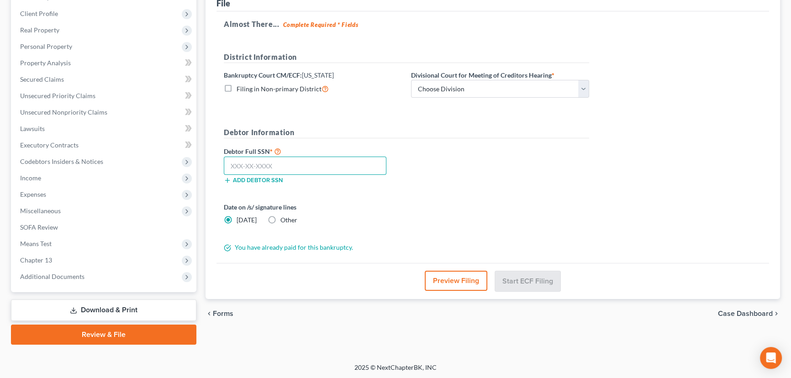
click at [230, 162] on input "text" at bounding box center [305, 166] width 163 height 18
click at [291, 163] on input "text" at bounding box center [305, 166] width 163 height 18
paste input "647-36-8169"
type input "647-36-8169"
click at [469, 85] on select "Choose Division Salt Lake city" at bounding box center [500, 89] width 178 height 18
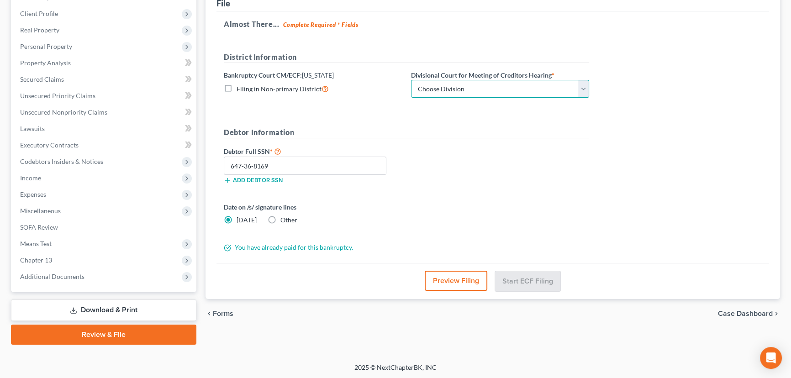
select select "0"
click at [411, 80] on select "Choose Division Salt Lake city" at bounding box center [500, 89] width 178 height 18
click at [548, 285] on button "Start ECF Filing" at bounding box center [527, 281] width 65 height 20
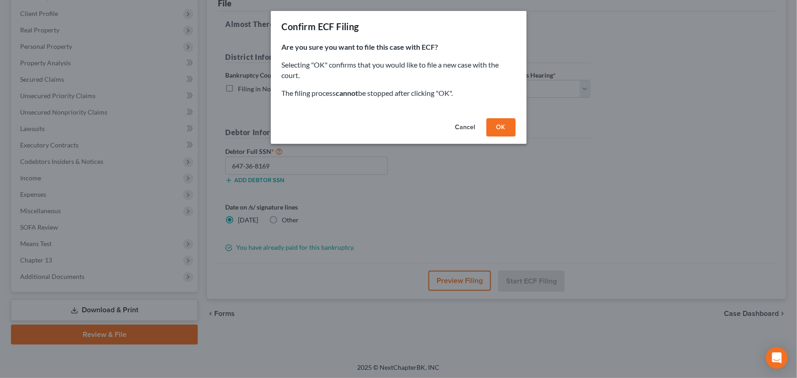
click at [506, 125] on button "OK" at bounding box center [501, 127] width 29 height 18
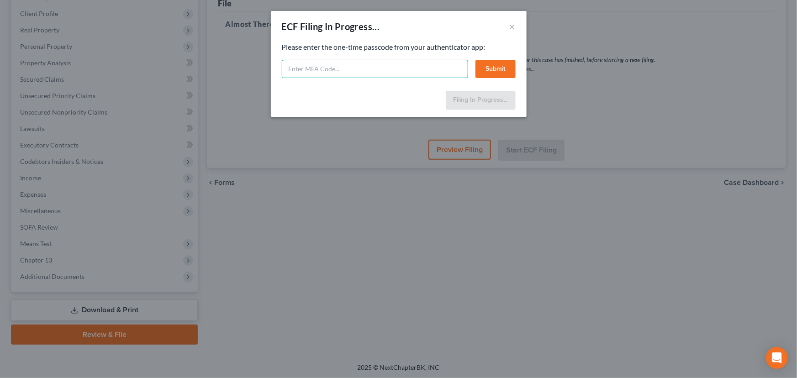
click at [323, 69] on input "text" at bounding box center [375, 69] width 186 height 18
type input "643752"
click at [498, 64] on button "Submit" at bounding box center [496, 69] width 40 height 18
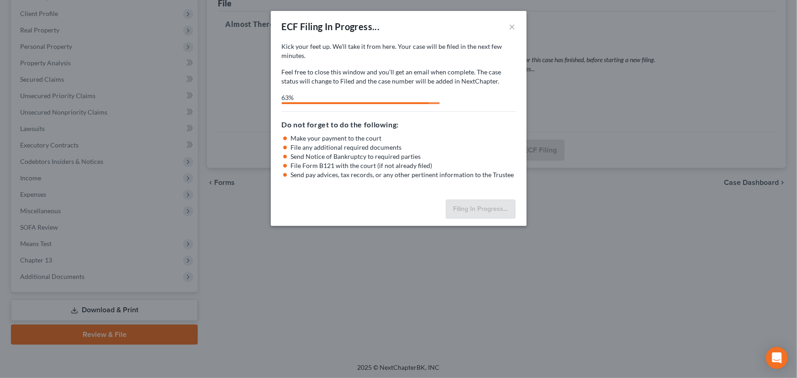
select select "0"
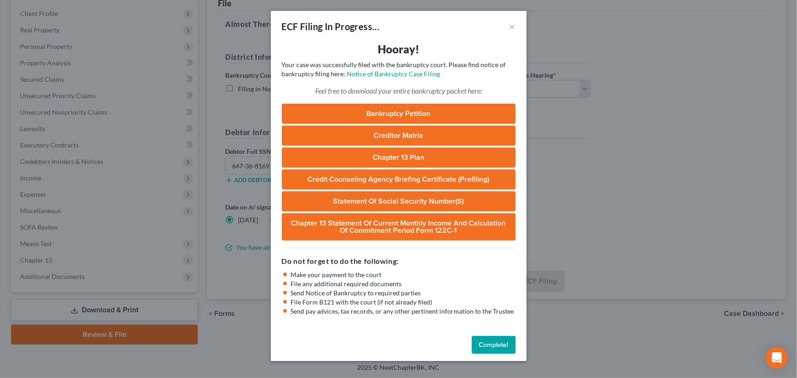
click at [490, 344] on button "Complete!" at bounding box center [494, 345] width 44 height 18
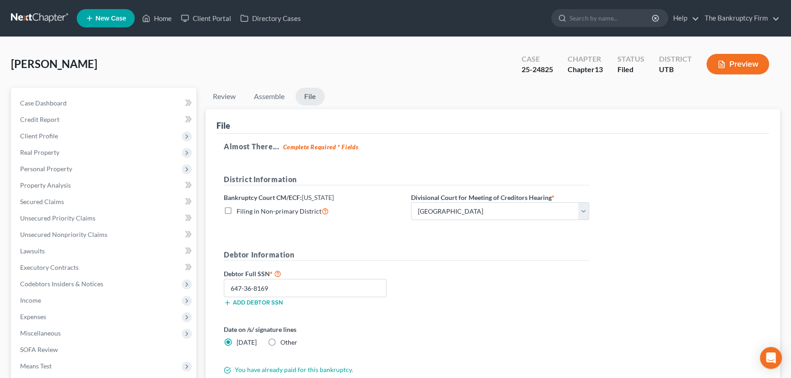
scroll to position [0, 0]
click at [158, 19] on link "Home" at bounding box center [157, 18] width 39 height 16
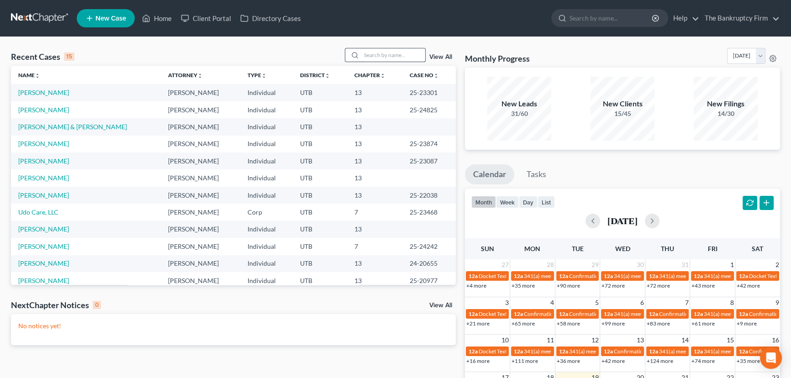
click at [370, 55] on input "search" at bounding box center [393, 54] width 64 height 13
type input "[PERSON_NAME]"
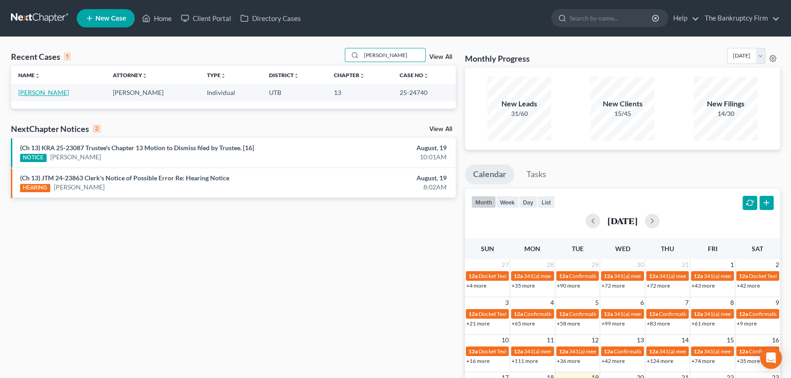
click at [43, 91] on link "[PERSON_NAME]" at bounding box center [43, 93] width 51 height 8
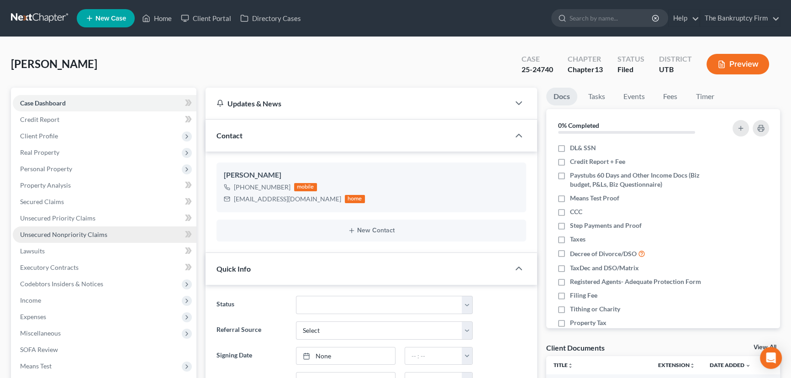
click at [48, 231] on span "Unsecured Nonpriority Claims" at bounding box center [63, 235] width 87 height 8
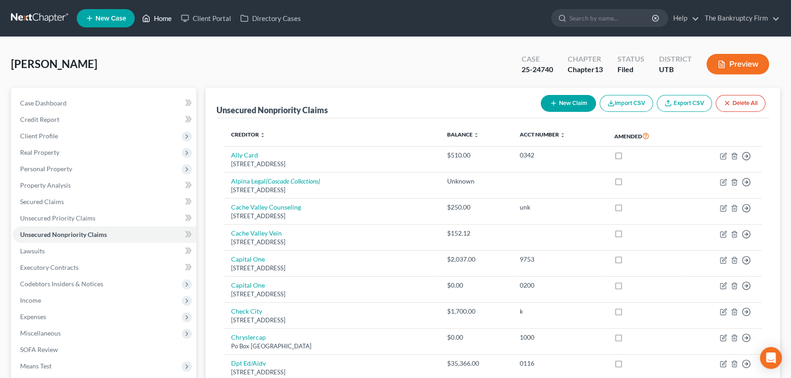
drag, startPoint x: 161, startPoint y: 21, endPoint x: 163, endPoint y: 28, distance: 8.0
click at [161, 21] on link "Home" at bounding box center [157, 18] width 39 height 16
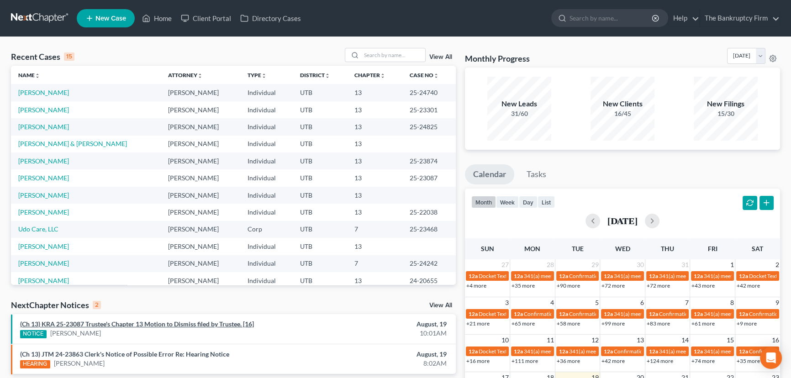
click at [78, 323] on link "(Ch 13) KRA 25-23087 Trustee's Chapter 13 Motion to Dismiss filed by Trustee. […" at bounding box center [137, 324] width 234 height 8
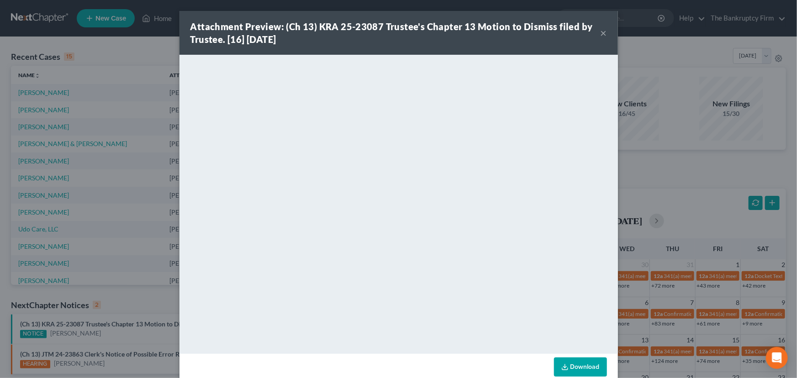
click at [105, 329] on div "Attachment Preview: (Ch 13) KRA 25-23087 Trustee's Chapter 13 Motion to Dismiss…" at bounding box center [398, 189] width 797 height 378
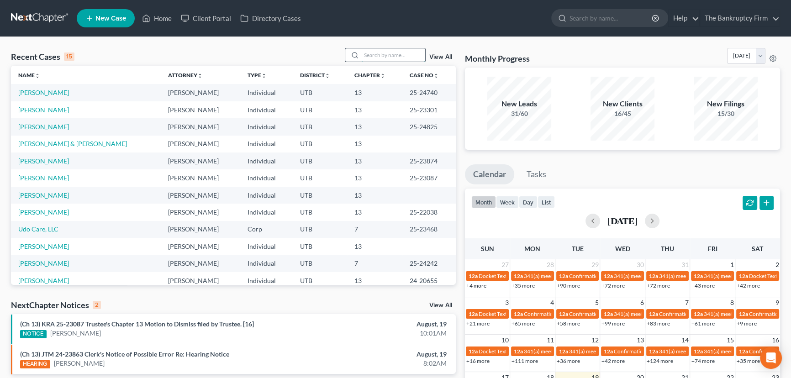
click at [368, 55] on input "search" at bounding box center [393, 54] width 64 height 13
click at [48, 110] on link "[PERSON_NAME]" at bounding box center [43, 110] width 51 height 8
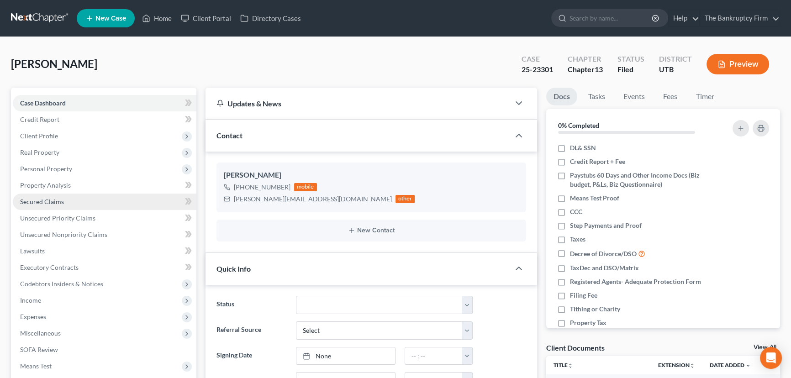
scroll to position [26, 0]
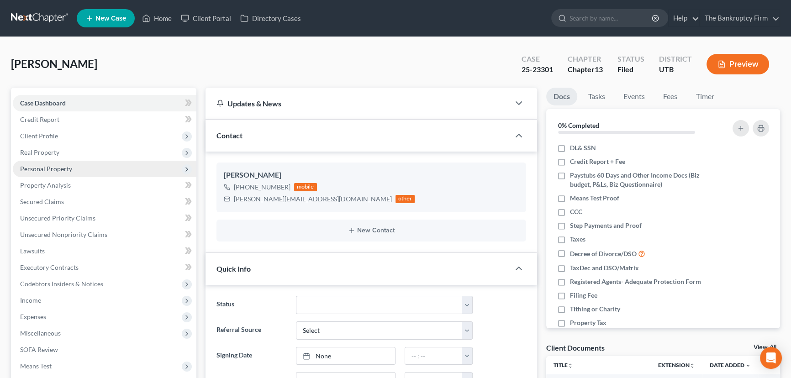
click at [54, 171] on span "Personal Property" at bounding box center [46, 169] width 52 height 8
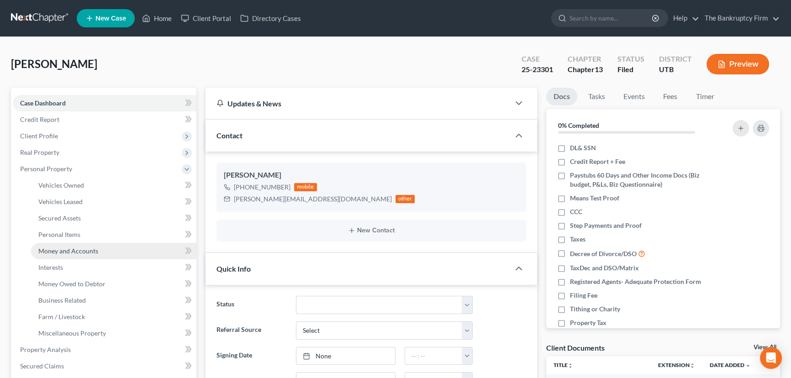
click at [66, 250] on span "Money and Accounts" at bounding box center [68, 251] width 60 height 8
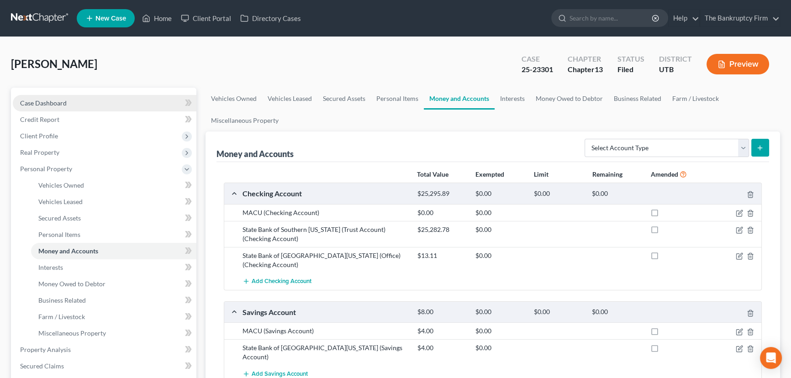
drag, startPoint x: 51, startPoint y: 100, endPoint x: 57, endPoint y: 103, distance: 7.0
click at [51, 100] on span "Case Dashboard" at bounding box center [43, 103] width 47 height 8
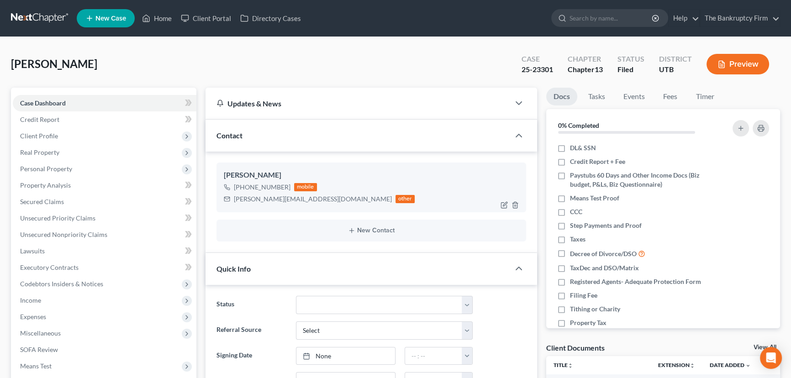
scroll to position [26, 0]
click at [38, 136] on span "Client Profile" at bounding box center [39, 136] width 38 height 8
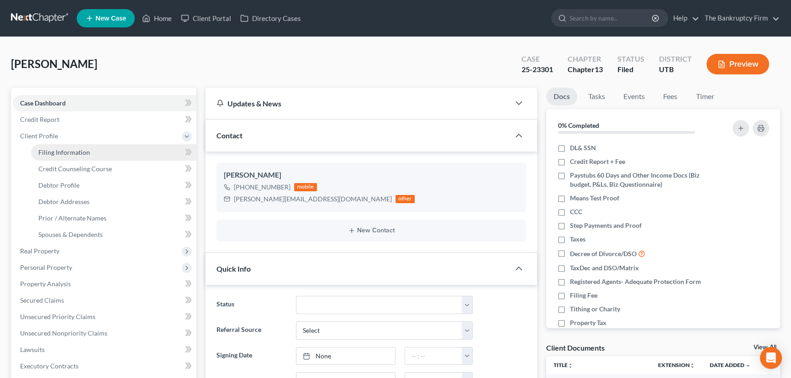
click at [68, 154] on span "Filing Information" at bounding box center [64, 152] width 52 height 8
select select "1"
select select "0"
select select "3"
select select "46"
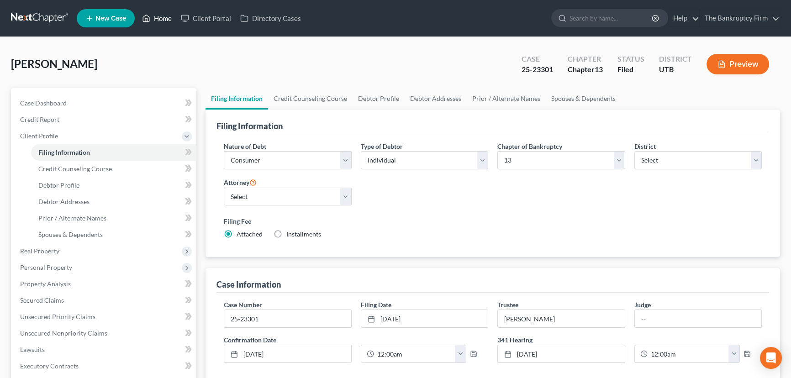
click at [164, 18] on link "Home" at bounding box center [157, 18] width 39 height 16
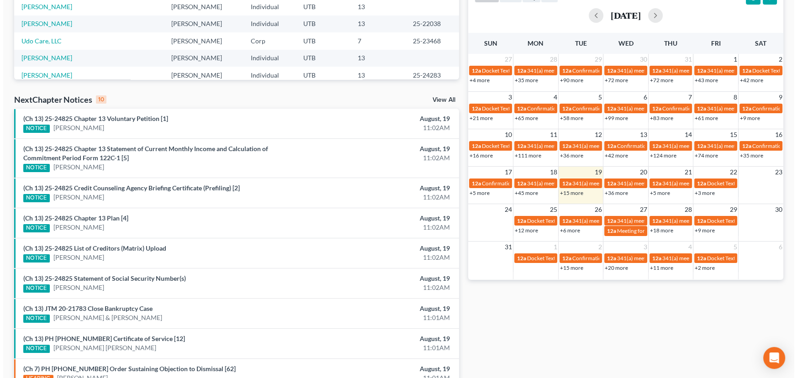
scroll to position [207, 0]
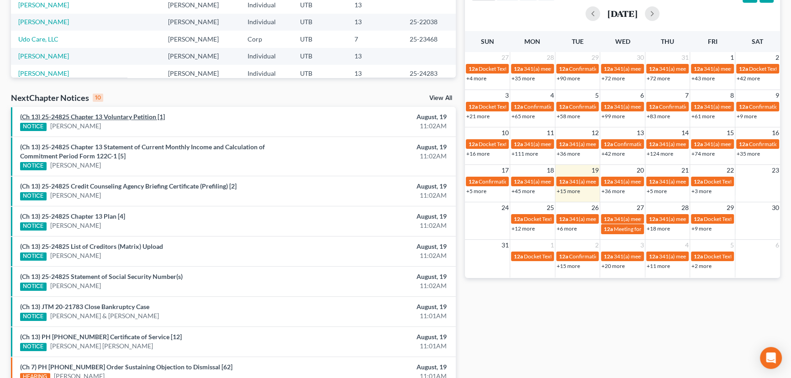
click at [111, 118] on link "(Ch 13) 25-24825 Chapter 13 Voluntary Petition [1]" at bounding box center [92, 117] width 145 height 8
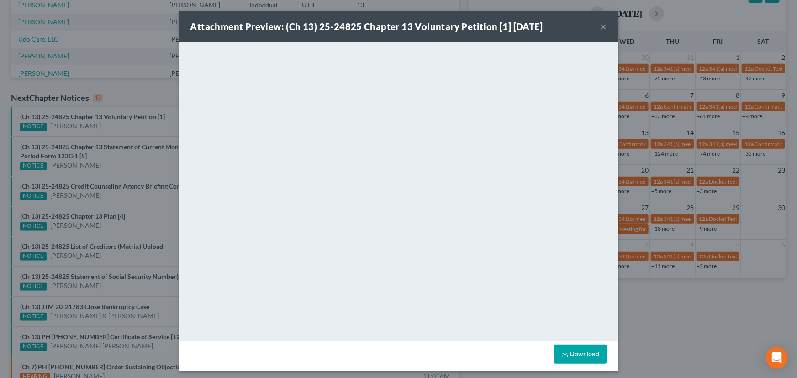
drag, startPoint x: 94, startPoint y: 128, endPoint x: 94, endPoint y: 133, distance: 5.5
click at [94, 128] on div "Attachment Preview: (Ch 13) 25-24825 Chapter 13 Voluntary Petition [1] [DATE] ×…" at bounding box center [398, 189] width 797 height 378
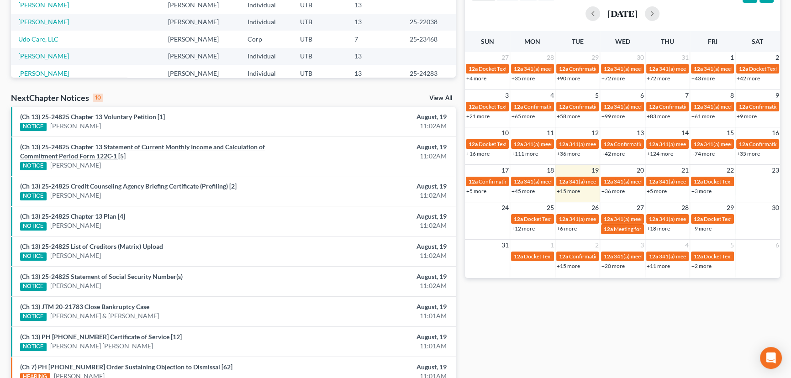
click at [91, 148] on link "(Ch 13) 25-24825 Chapter 13 Statement of Current Monthly Income and Calculation…" at bounding box center [142, 151] width 245 height 17
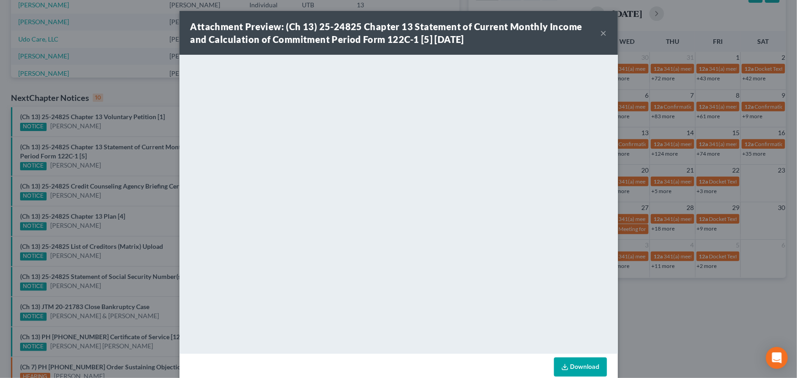
click at [83, 177] on div "Attachment Preview: (Ch 13) 25-24825 Chapter 13 Statement of Current Monthly In…" at bounding box center [398, 189] width 797 height 378
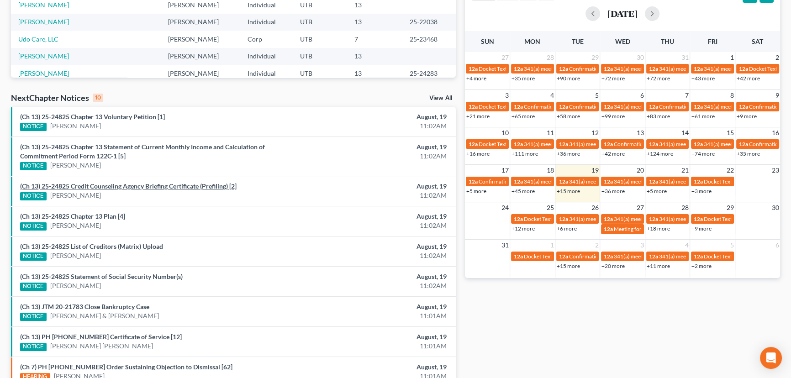
click at [86, 184] on link "(Ch 13) 25-24825 Credit Counseling Agency Briefing Certificate (Prefiling) [2]" at bounding box center [128, 186] width 217 height 8
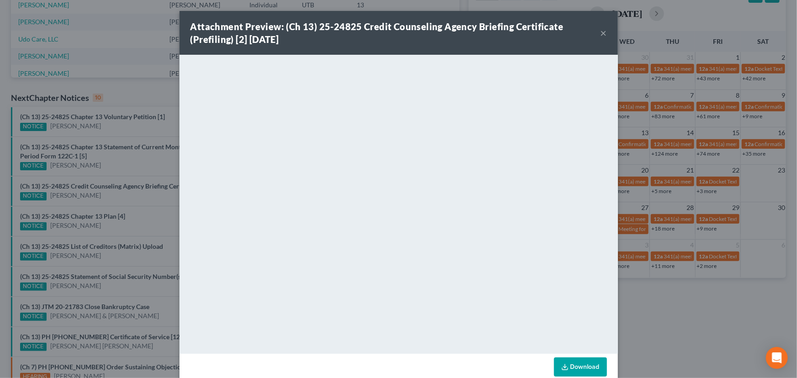
click at [95, 205] on div "Attachment Preview: (Ch 13) 25-24825 Credit Counseling Agency Briefing Certific…" at bounding box center [398, 189] width 797 height 378
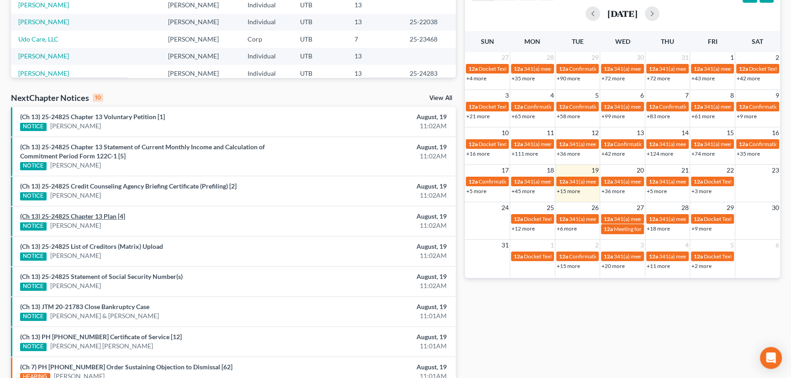
click at [92, 218] on link "(Ch 13) 25-24825 Chapter 13 Plan [4]" at bounding box center [72, 216] width 105 height 8
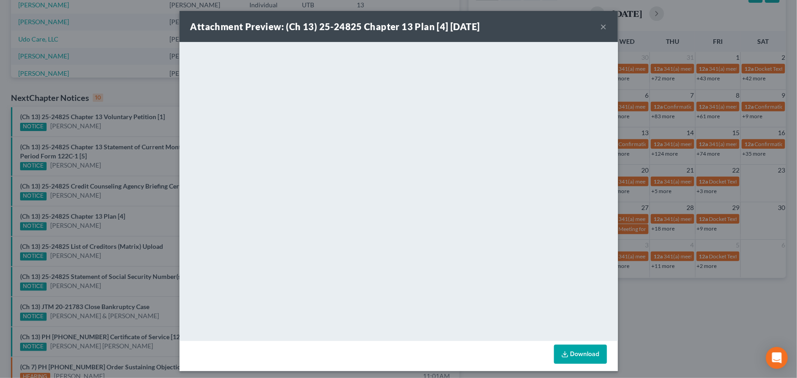
drag, startPoint x: 93, startPoint y: 230, endPoint x: 93, endPoint y: 243, distance: 12.8
click at [93, 230] on div "Attachment Preview: (Ch 13) 25-24825 Chapter 13 Plan [4] 08/19/2025 × <object n…" at bounding box center [398, 189] width 797 height 378
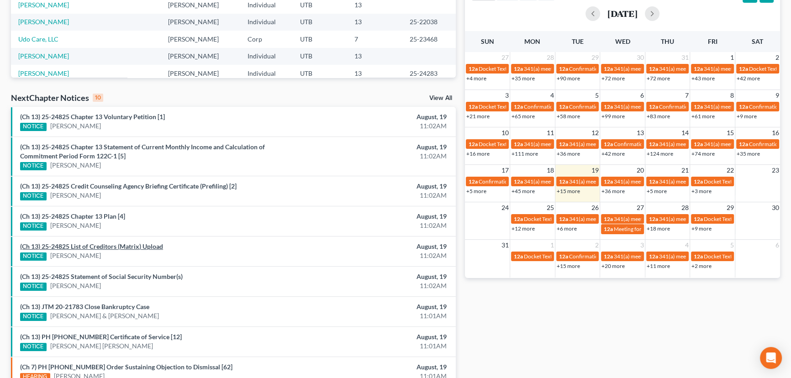
click at [93, 244] on link "(Ch 13) 25-24825 List of Creditors (Matrix) Upload" at bounding box center [91, 247] width 143 height 8
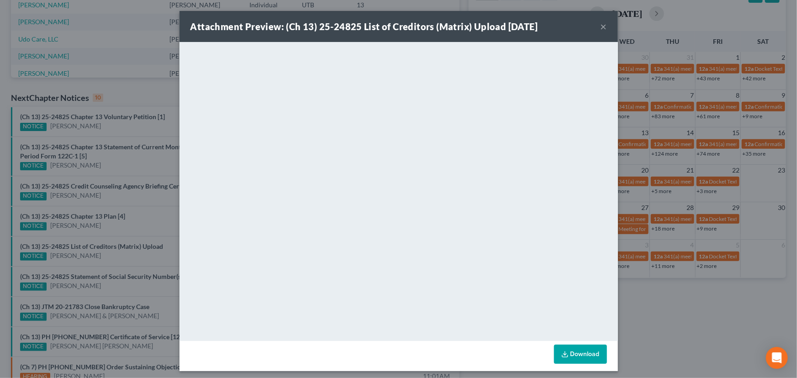
click at [91, 259] on div "Attachment Preview: (Ch 13) 25-24825 List of Creditors (Matrix) Upload 08/19/20…" at bounding box center [398, 189] width 797 height 378
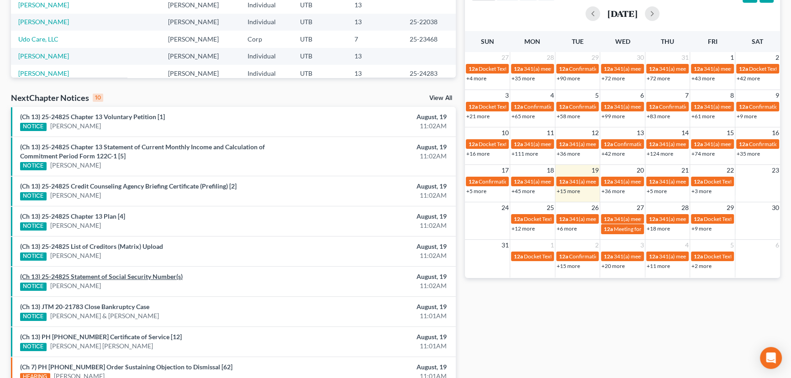
click at [90, 277] on link "(Ch 13) 25-24825 Statement of Social Security Number(s)" at bounding box center [101, 277] width 163 height 8
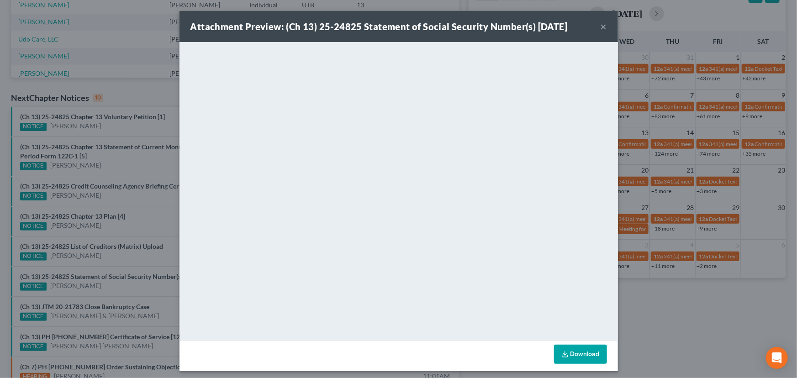
click at [93, 286] on div "Attachment Preview: (Ch 13) 25-24825 Statement of Social Security Number(s) 08/…" at bounding box center [398, 189] width 797 height 378
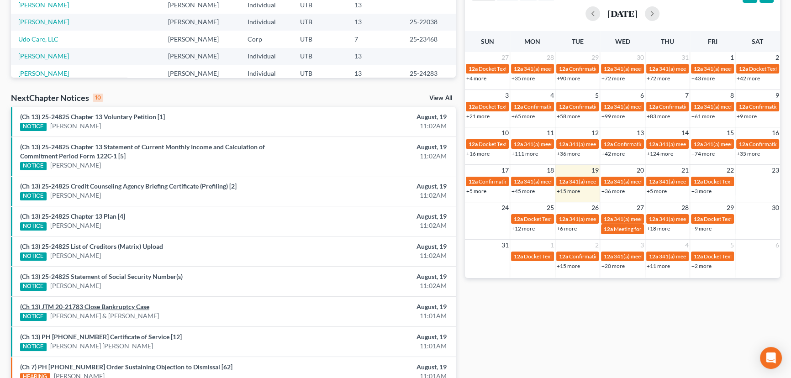
click at [104, 307] on link "(Ch 13) JTM 20-21783 Close Bankruptcy Case" at bounding box center [84, 307] width 129 height 8
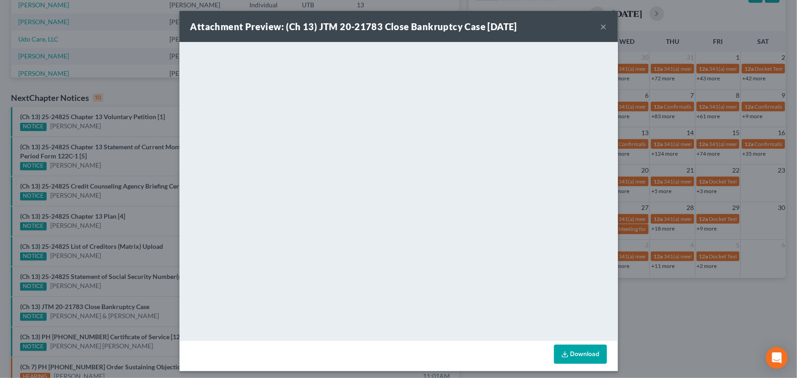
click at [93, 284] on div "Attachment Preview: (Ch 13) JTM 20-21783 Close Bankruptcy Case 08/19/2025 × <ob…" at bounding box center [398, 189] width 797 height 378
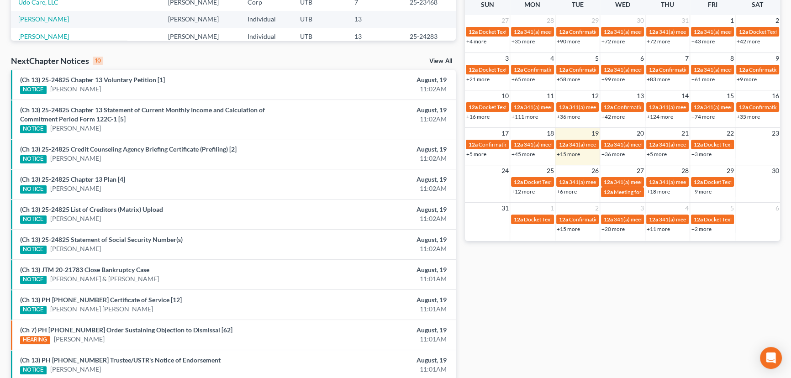
scroll to position [286, 0]
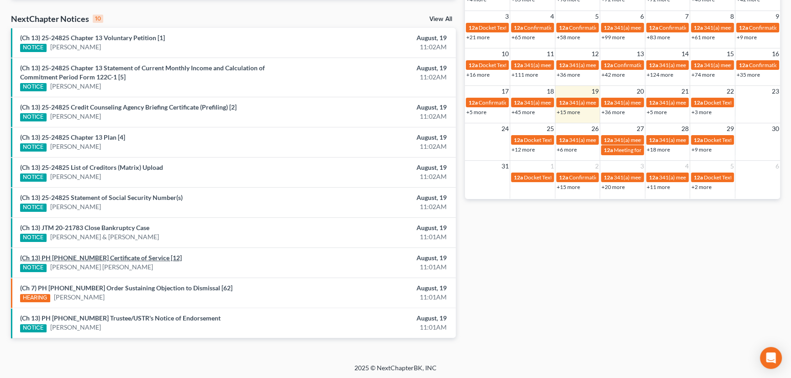
click at [101, 254] on link "(Ch 13) PH 25-24225 Certificate of Service [12]" at bounding box center [101, 258] width 162 height 8
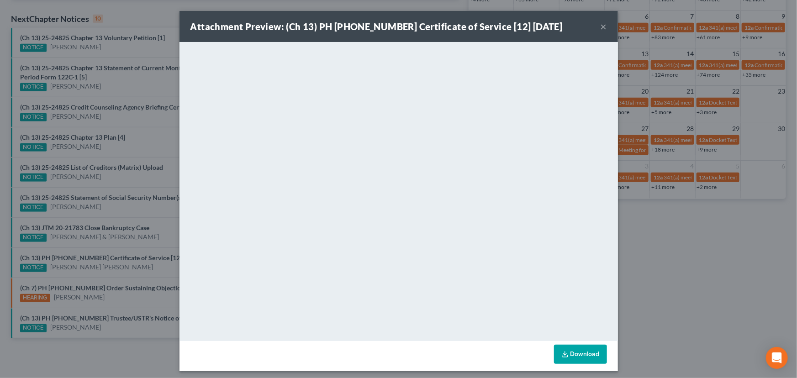
click at [98, 262] on div "Attachment Preview: (Ch 13) PH 25-24225 Certificate of Service [12] 08/19/2025 …" at bounding box center [398, 189] width 797 height 378
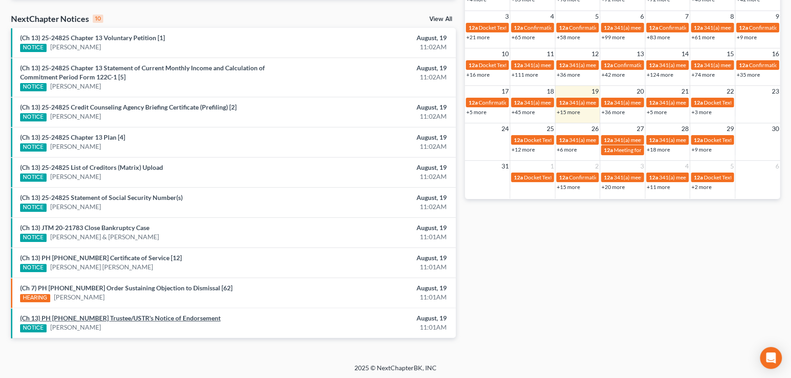
click at [132, 320] on link "(Ch 13) PH 22-21535 Trustee/USTR's Notice of Endorsement" at bounding box center [120, 318] width 201 height 8
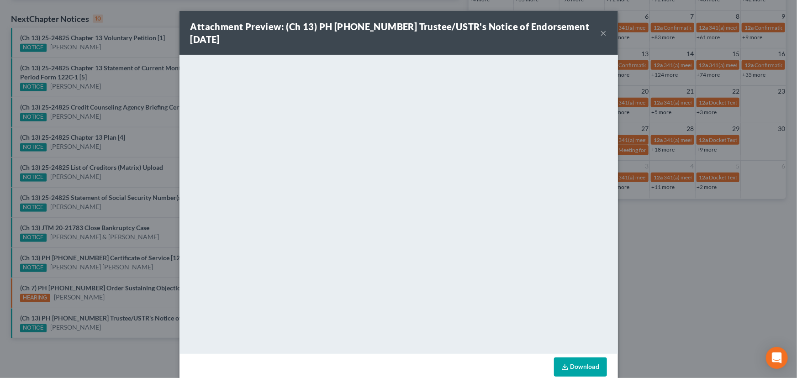
click at [100, 262] on div "Attachment Preview: (Ch 13) PH 22-21535 Trustee/USTR's Notice of Endorsement 08…" at bounding box center [398, 189] width 797 height 378
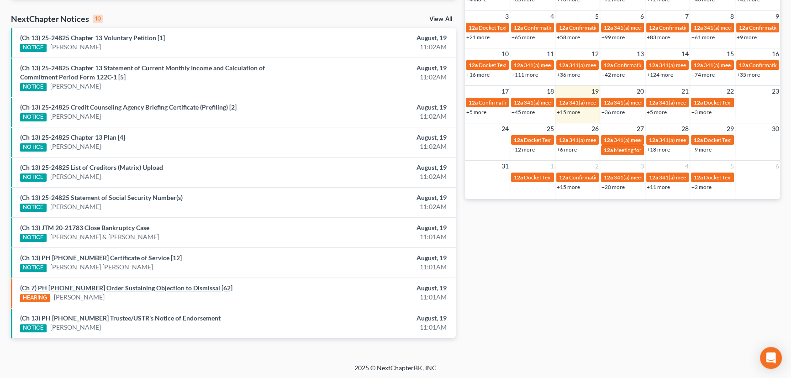
click at [123, 287] on link "(Ch 7) PH 23-21328 Order Sustaining Objection to Dismissal [62]" at bounding box center [126, 288] width 212 height 8
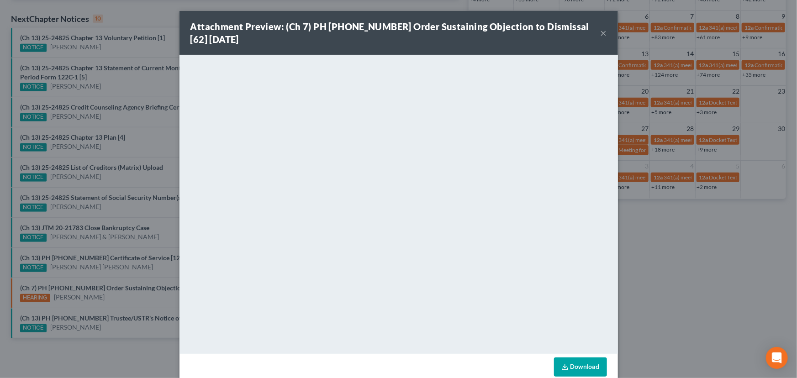
click at [116, 267] on div "Attachment Preview: (Ch 7) PH 23-21328 Order Sustaining Objection to Dismissal …" at bounding box center [398, 189] width 797 height 378
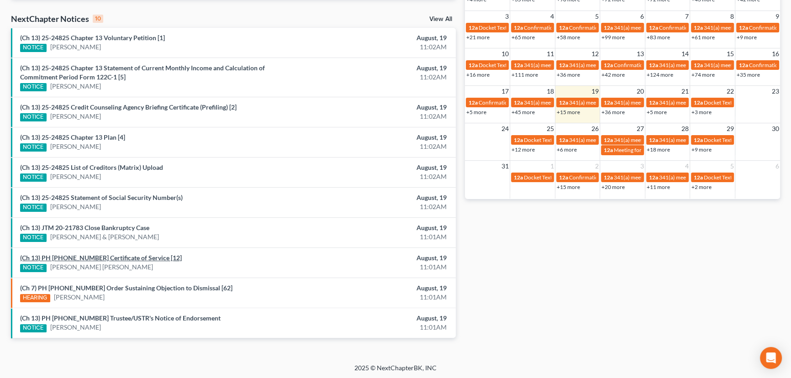
click at [110, 260] on link "(Ch 13) PH 25-24225 Certificate of Service [12]" at bounding box center [101, 258] width 162 height 8
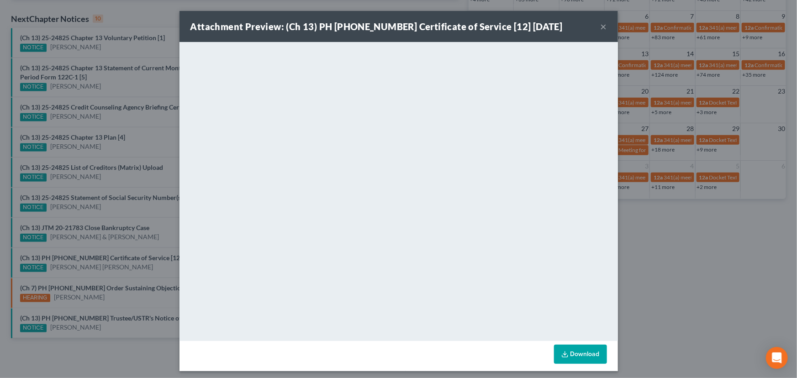
click at [145, 243] on div "Attachment Preview: (Ch 13) PH 25-24225 Certificate of Service [12] 08/19/2025 …" at bounding box center [398, 189] width 797 height 378
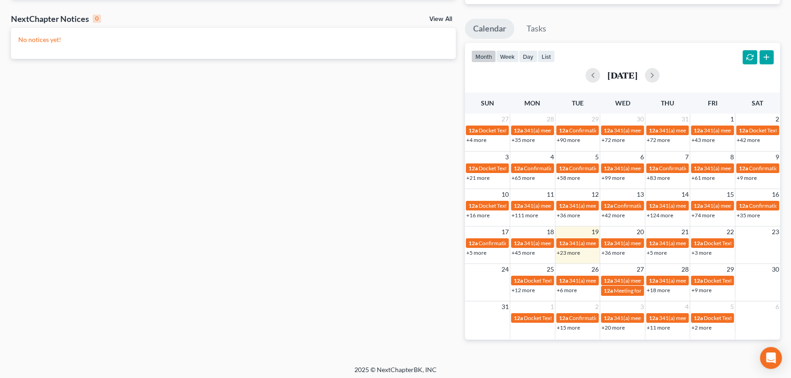
scroll to position [149, 0]
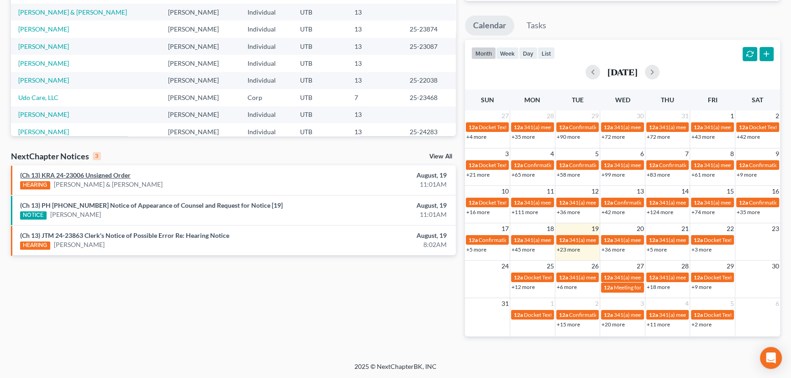
click at [96, 175] on link "(Ch 13) KRA 24-23006 Unsigned Order" at bounding box center [75, 175] width 111 height 8
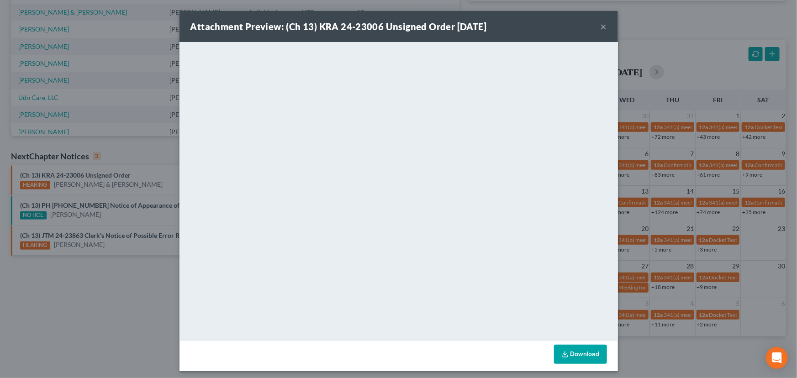
click at [603, 28] on button "×" at bounding box center [604, 26] width 6 height 11
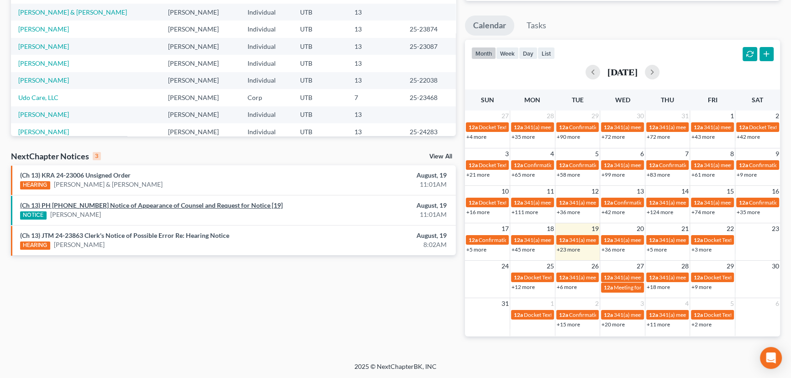
click at [151, 205] on link "(Ch 13) PH [PHONE_NUMBER] Notice of Appearance of Counsel and Request for Notic…" at bounding box center [151, 205] width 263 height 8
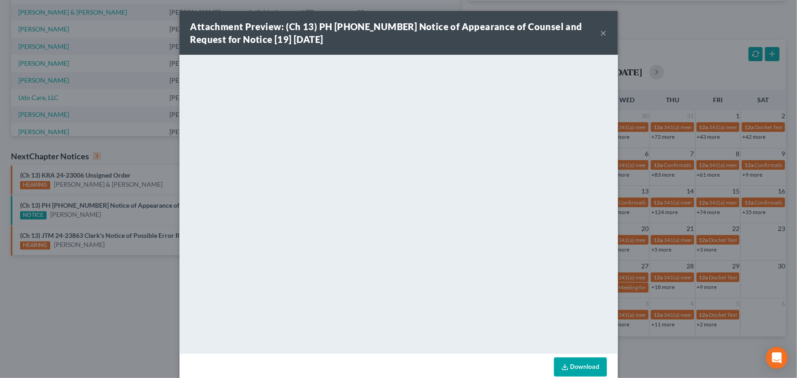
click at [602, 32] on button "×" at bounding box center [604, 32] width 6 height 11
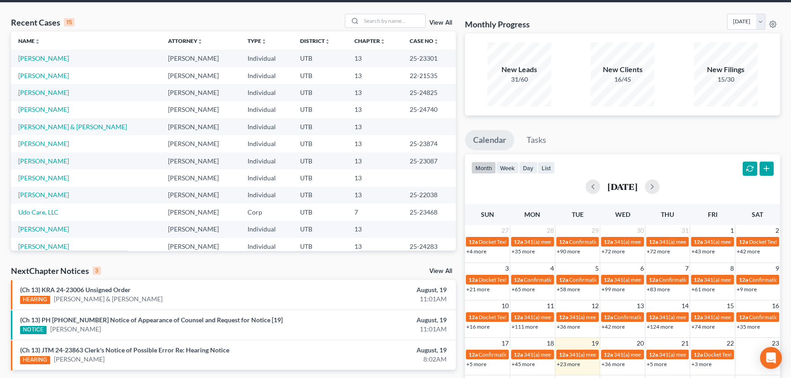
scroll to position [24, 0]
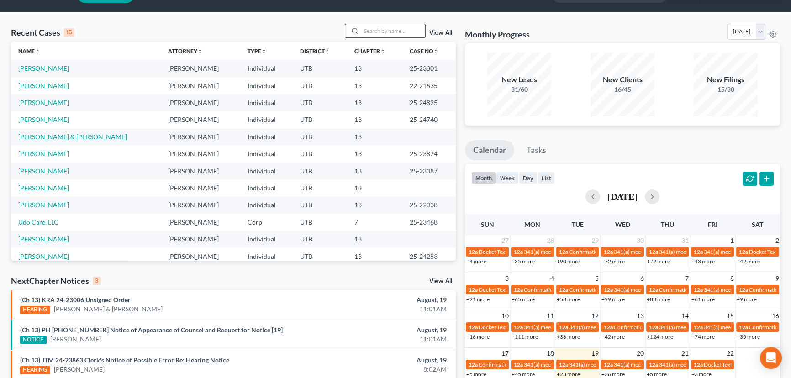
click at [368, 33] on input "search" at bounding box center [393, 30] width 64 height 13
type input "Baca"
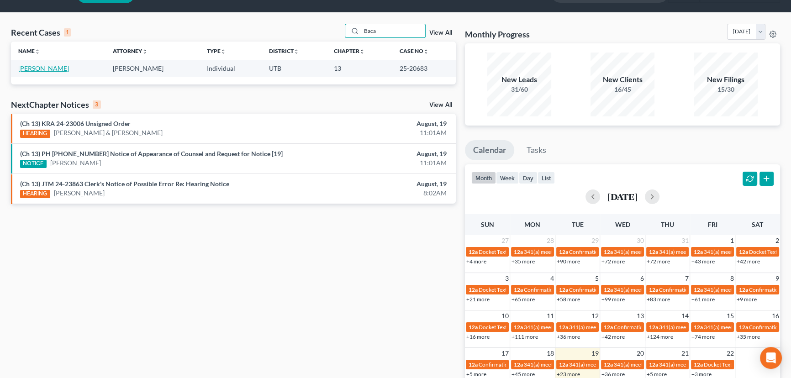
click at [33, 68] on link "[PERSON_NAME]" at bounding box center [43, 68] width 51 height 8
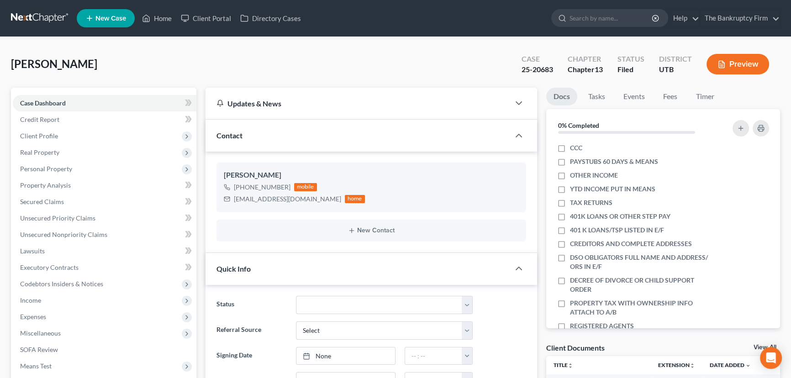
scroll to position [72, 0]
click at [762, 346] on link "View All" at bounding box center [765, 347] width 23 height 6
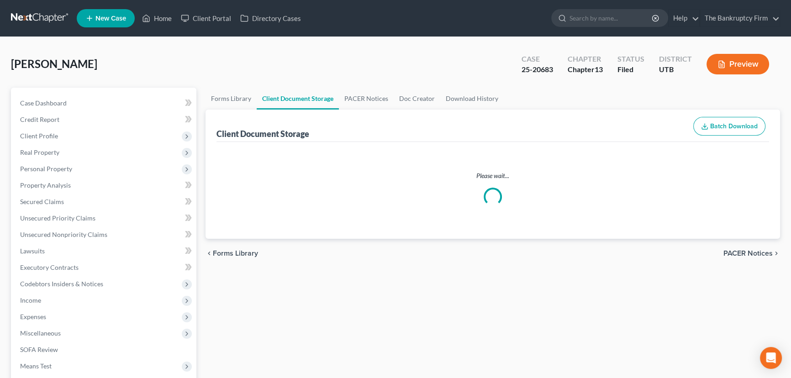
select select "30"
select select "53"
select select "26"
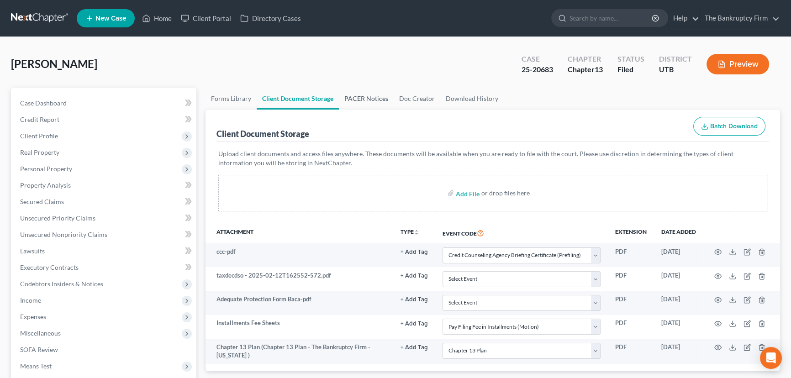
click at [364, 97] on link "PACER Notices" at bounding box center [366, 99] width 55 height 22
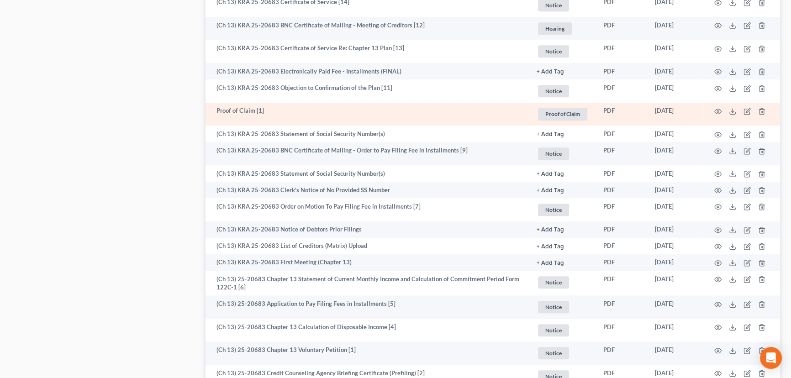
scroll to position [914, 0]
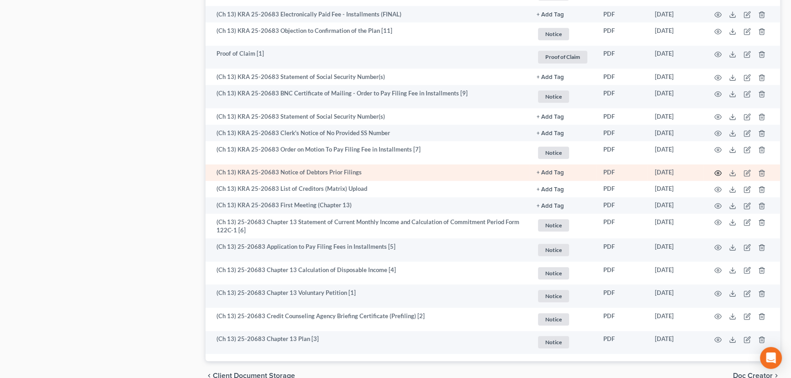
click at [717, 172] on circle "button" at bounding box center [718, 173] width 2 height 2
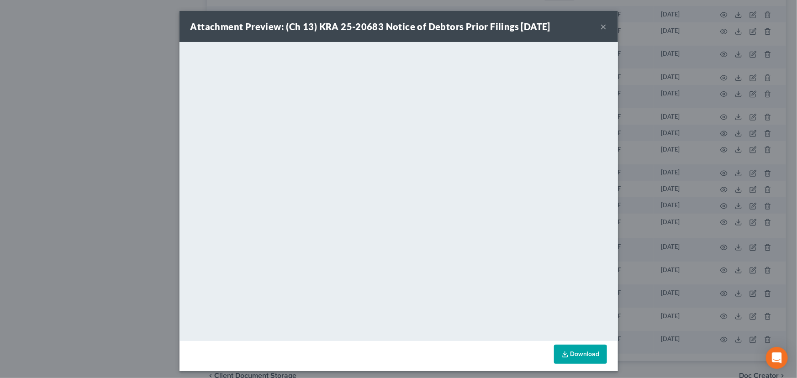
click at [601, 25] on button "×" at bounding box center [604, 26] width 6 height 11
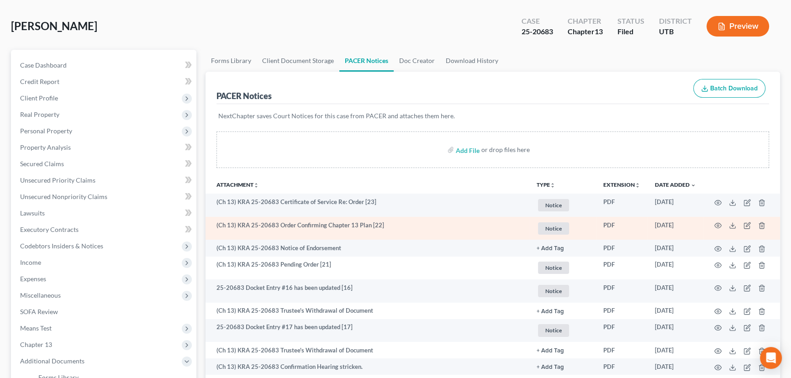
scroll to position [0, 0]
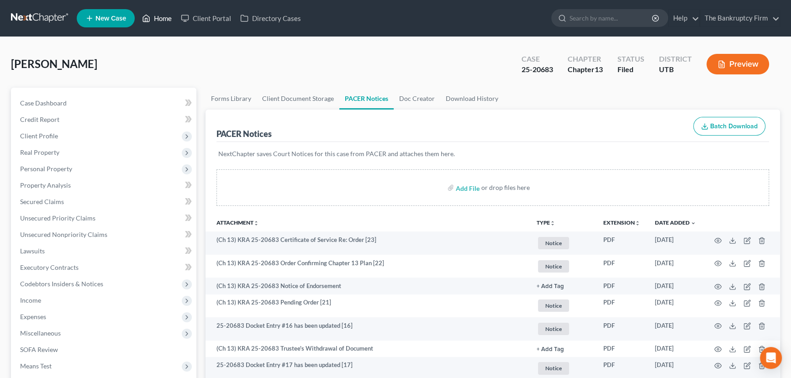
drag, startPoint x: 162, startPoint y: 16, endPoint x: 283, endPoint y: 59, distance: 128.5
click at [162, 16] on link "Home" at bounding box center [157, 18] width 39 height 16
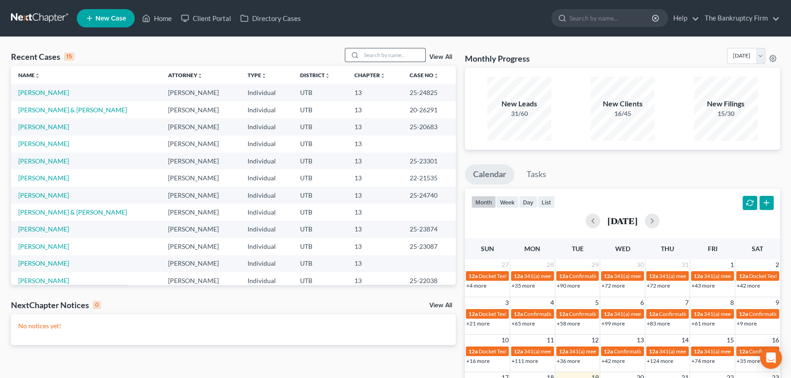
click at [370, 56] on input "search" at bounding box center [393, 54] width 64 height 13
type input "[PERSON_NAME]"
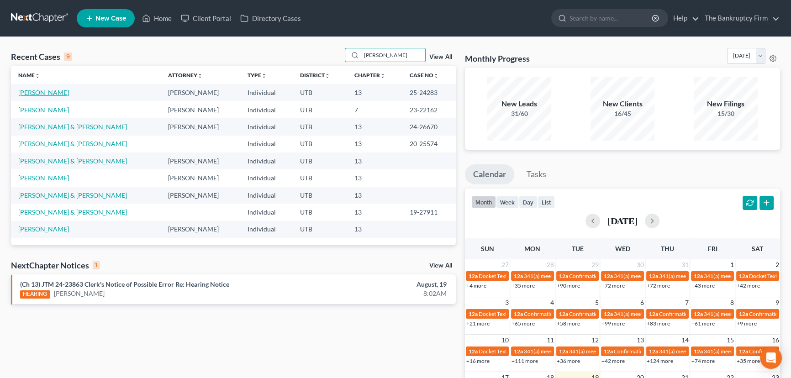
click at [42, 92] on link "[PERSON_NAME]" at bounding box center [43, 93] width 51 height 8
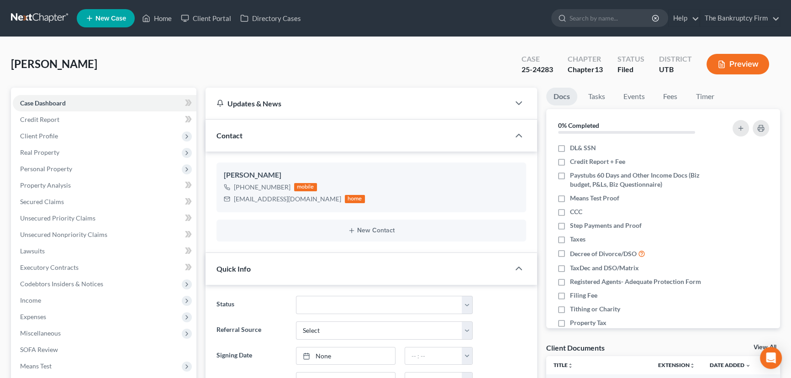
scroll to position [63, 0]
click at [755, 344] on link "View All" at bounding box center [765, 347] width 23 height 6
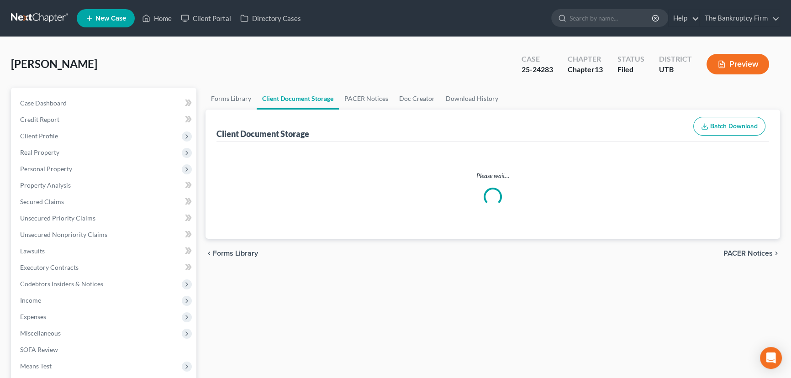
select select "30"
select select "26"
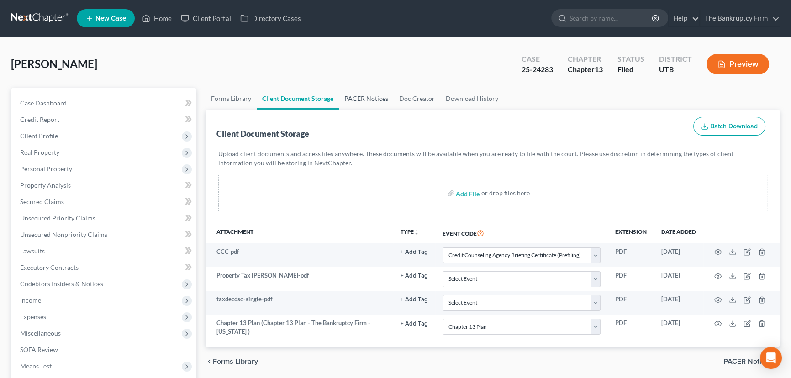
click at [346, 97] on link "PACER Notices" at bounding box center [366, 99] width 55 height 22
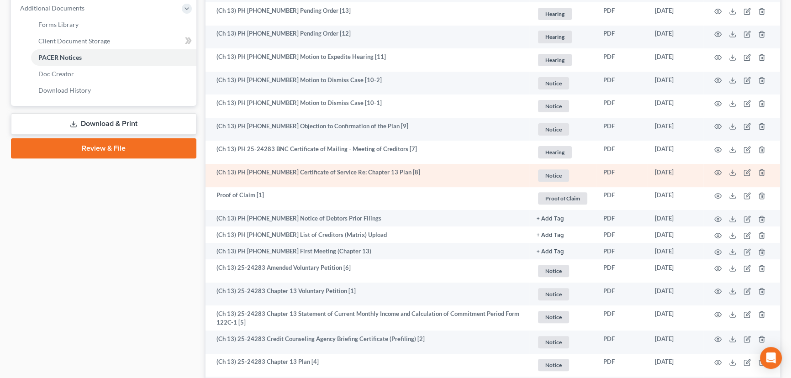
scroll to position [457, 0]
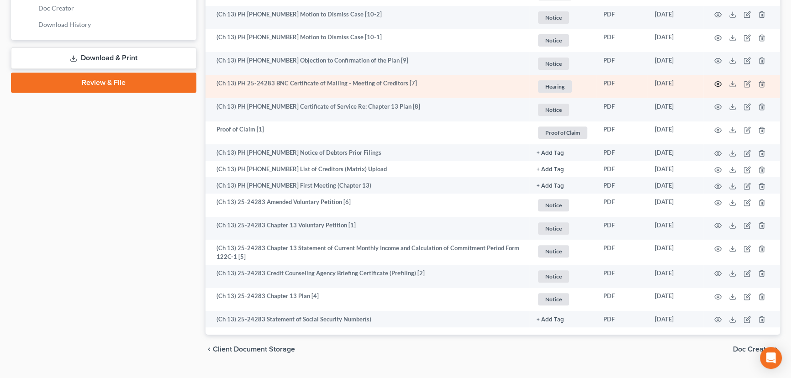
click at [718, 85] on icon "button" at bounding box center [718, 83] width 7 height 7
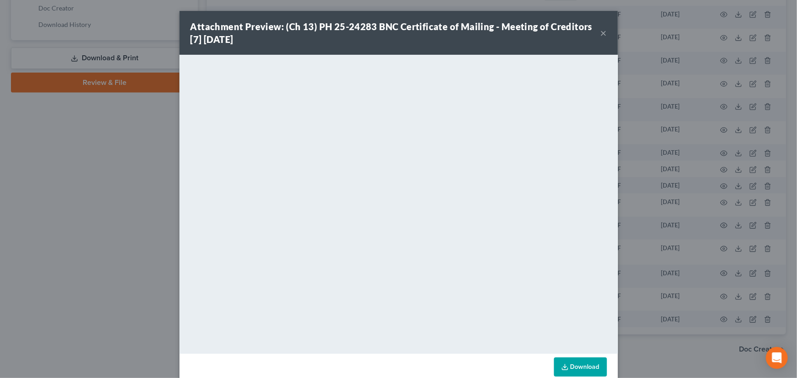
click at [601, 32] on button "×" at bounding box center [604, 32] width 6 height 11
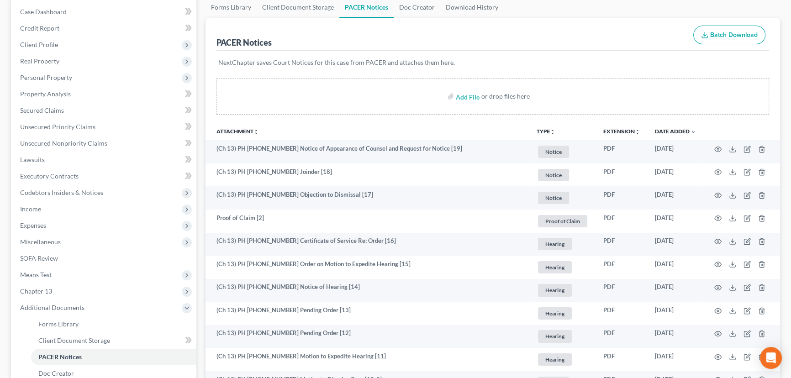
scroll to position [0, 0]
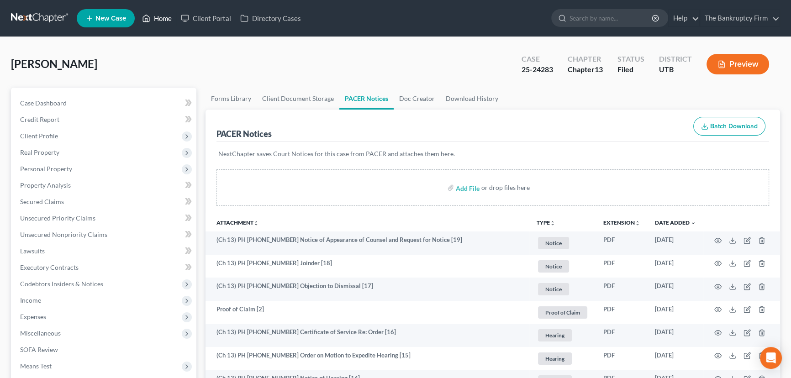
click at [159, 18] on link "Home" at bounding box center [157, 18] width 39 height 16
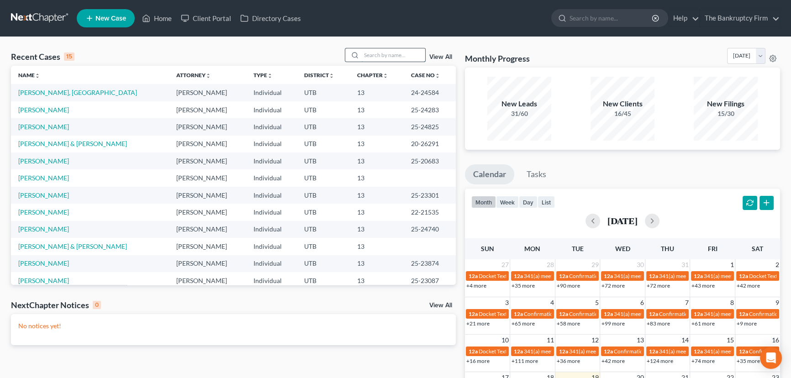
click at [370, 53] on input "search" at bounding box center [393, 54] width 64 height 13
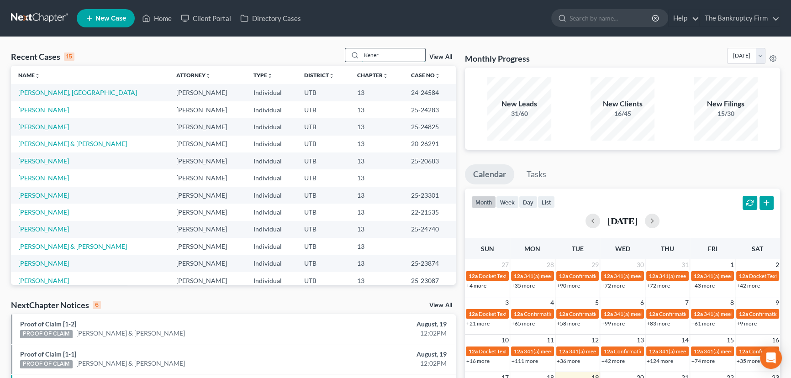
type input "Kener"
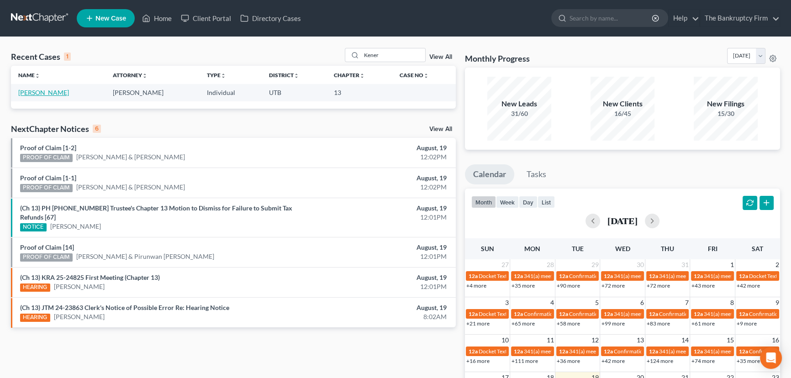
click at [38, 93] on link "Kener, Kolten" at bounding box center [43, 93] width 51 height 8
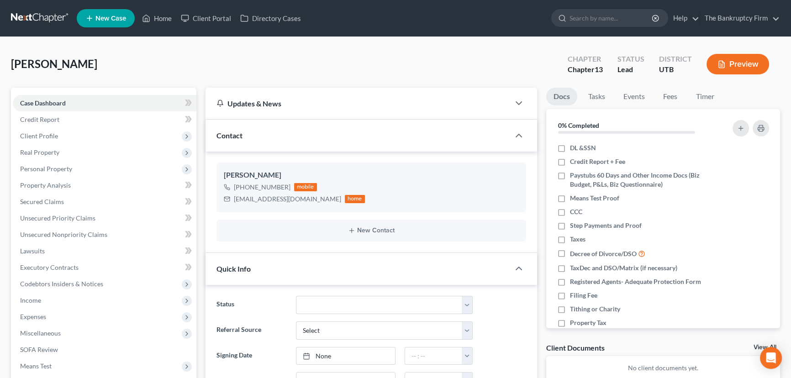
scroll to position [72, 0]
click at [757, 345] on link "View All" at bounding box center [765, 347] width 23 height 6
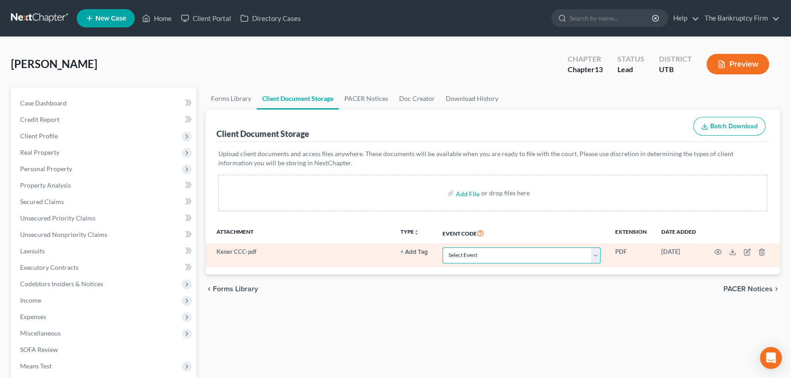
click at [475, 252] on select "Select Event Affidavit/Declaration Amended Chapter 11 Plan Amended Disclosure S…" at bounding box center [522, 256] width 158 height 16
select select "30"
click at [443, 248] on select "Select Event Affidavit/Declaration Amended Chapter 11 Plan Amended Disclosure S…" at bounding box center [522, 256] width 158 height 16
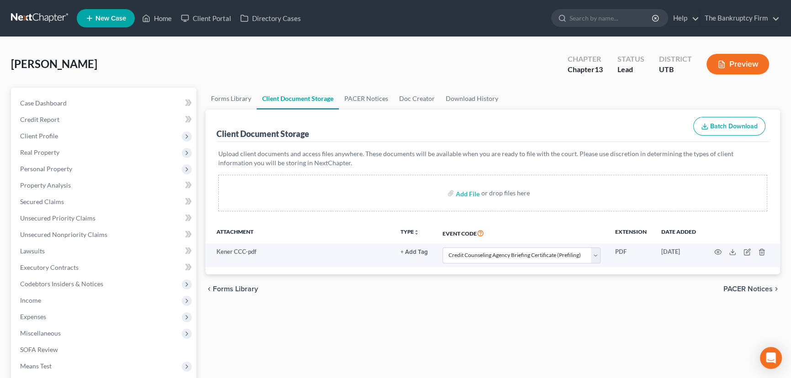
click at [307, 193] on div "Add File or drop files here" at bounding box center [492, 193] width 549 height 37
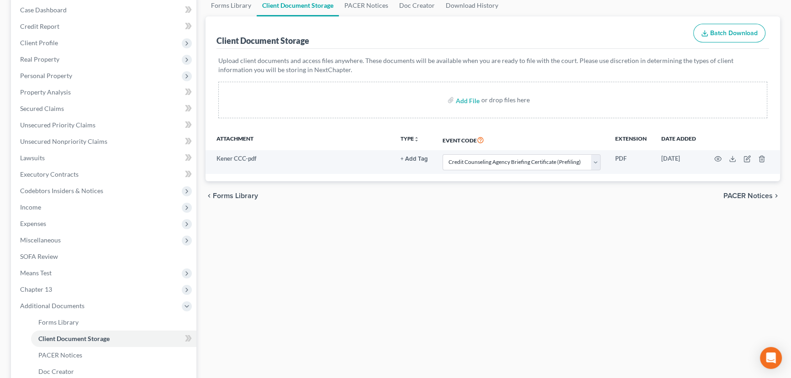
scroll to position [124, 0]
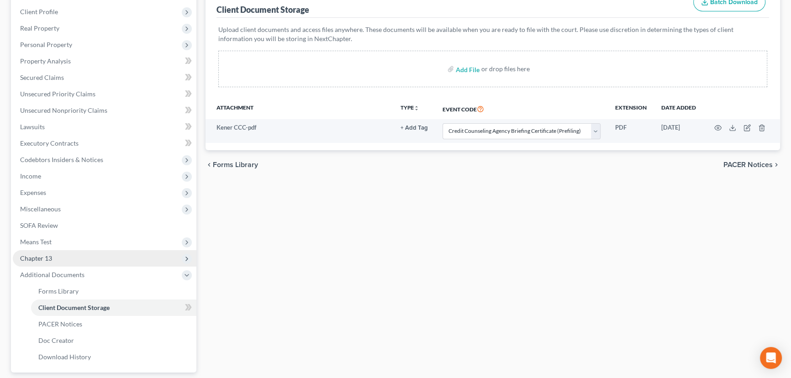
click at [47, 261] on span "Chapter 13" at bounding box center [105, 258] width 184 height 16
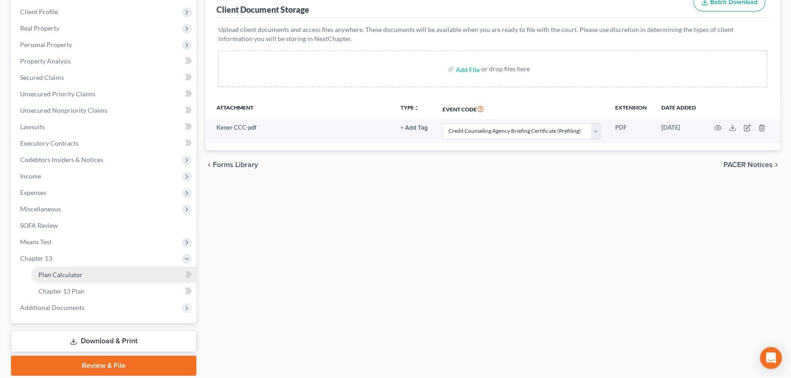
click at [76, 276] on span "Plan Calculator" at bounding box center [60, 275] width 44 height 8
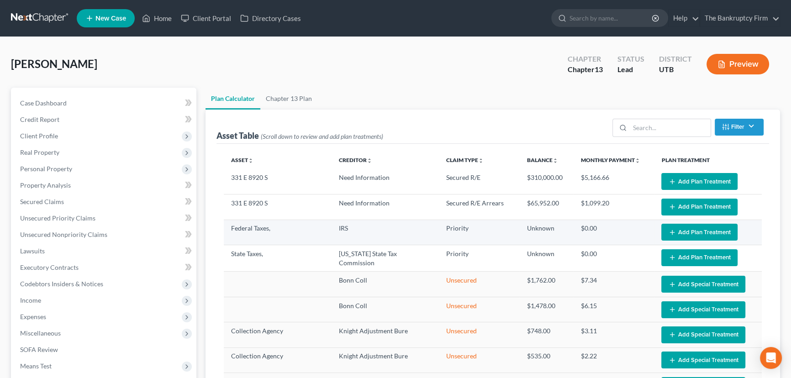
select select "59"
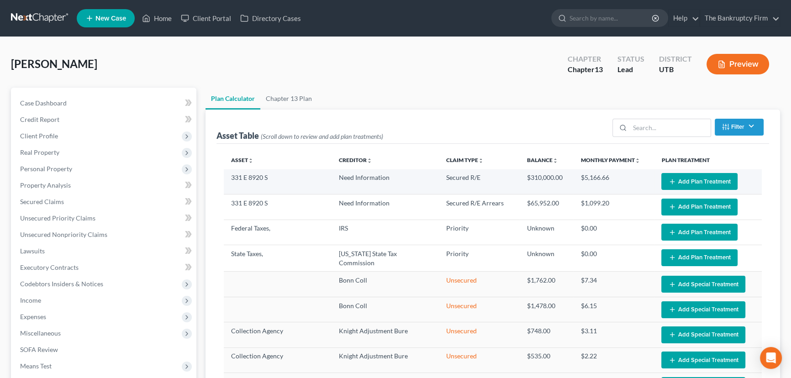
click at [692, 175] on button "Add Plan Treatment" at bounding box center [700, 181] width 76 height 17
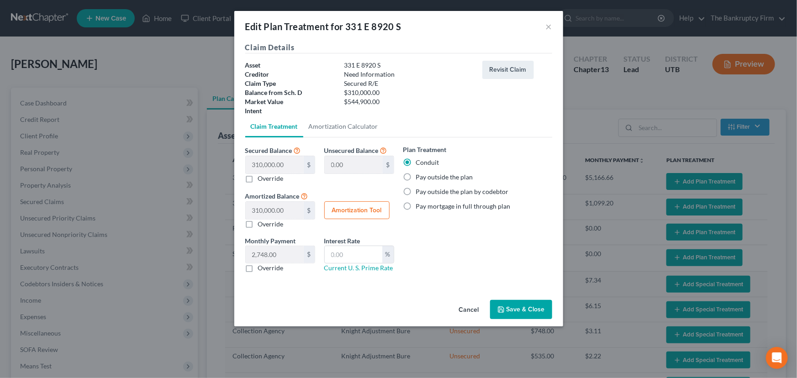
click at [416, 177] on label "Pay outside the plan" at bounding box center [444, 177] width 57 height 9
click at [420, 177] on input "Pay outside the plan" at bounding box center [423, 176] width 6 height 6
radio input "true"
click at [517, 308] on button "Save & Close" at bounding box center [521, 309] width 62 height 19
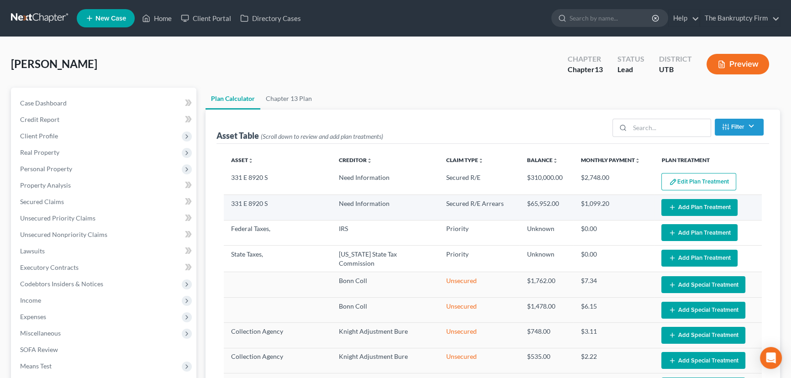
select select "59"
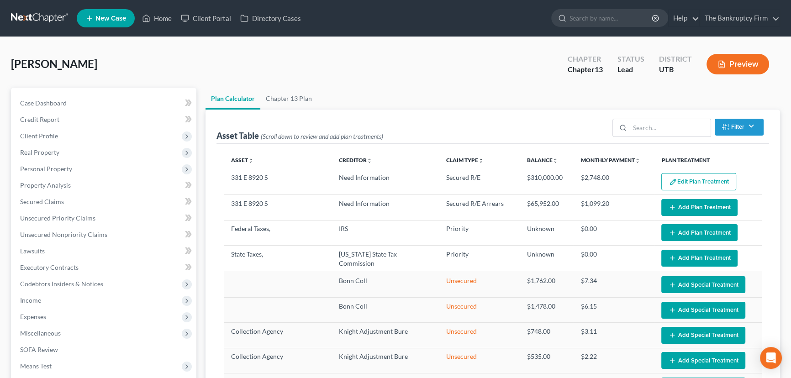
click at [685, 205] on button "Add Plan Treatment" at bounding box center [700, 207] width 76 height 17
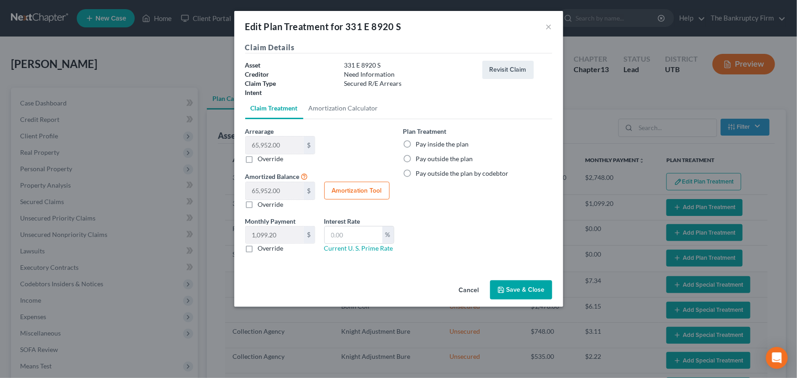
click at [416, 143] on label "Pay inside the plan" at bounding box center [442, 144] width 53 height 9
click at [420, 143] on input "Pay inside the plan" at bounding box center [423, 143] width 6 height 6
radio input "true"
click at [523, 290] on button "Save & Close" at bounding box center [521, 290] width 62 height 19
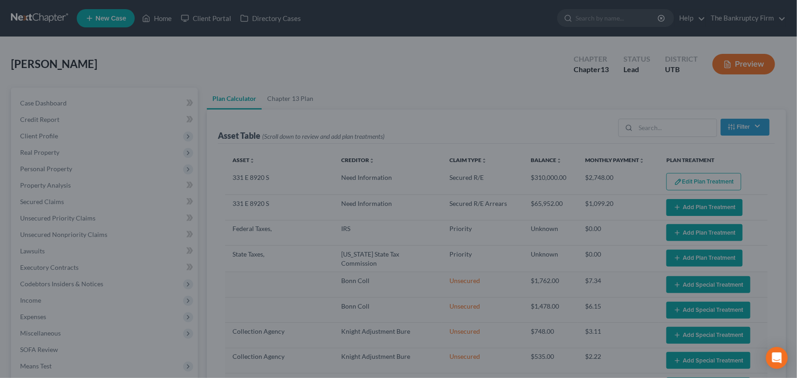
select select "59"
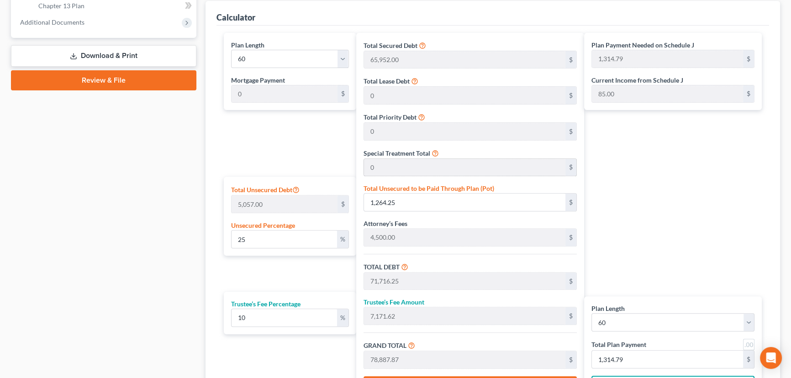
scroll to position [457, 0]
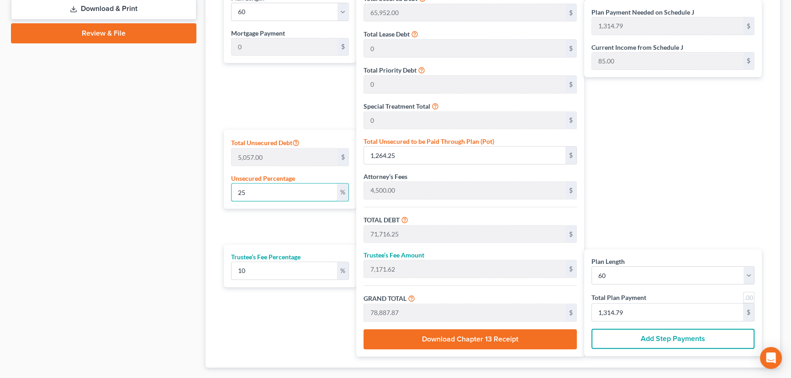
drag, startPoint x: 249, startPoint y: 194, endPoint x: 225, endPoint y: 192, distance: 24.8
click at [225, 192] on div "Total Unsecured Debt 5,057.00 $ Unsecured Percentage 25 %" at bounding box center [290, 169] width 132 height 79
type input "0"
type input "70,452.00"
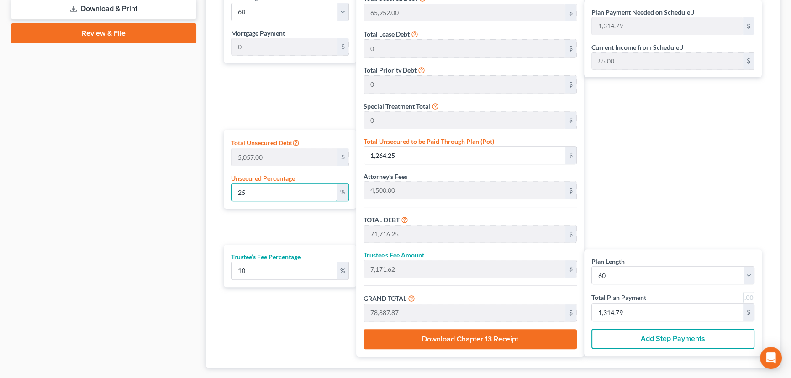
type input "7,045.20"
type input "77,497.20"
type input "1,291.62"
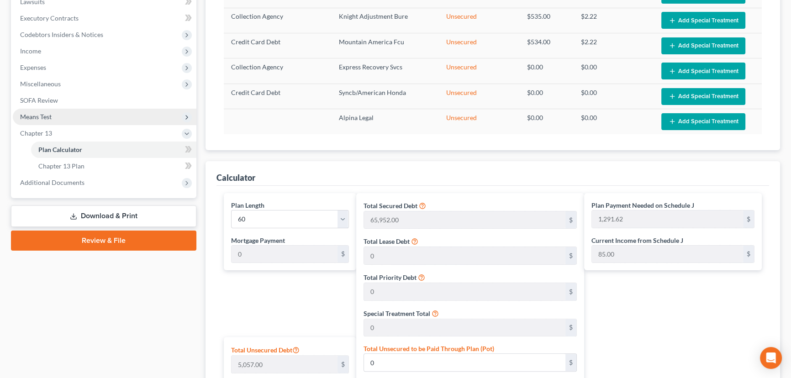
scroll to position [249, 0]
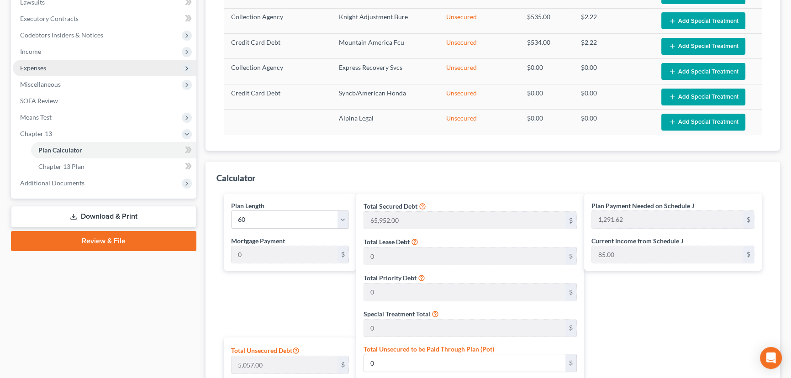
type input "0"
click at [37, 66] on span "Expenses" at bounding box center [33, 68] width 26 height 8
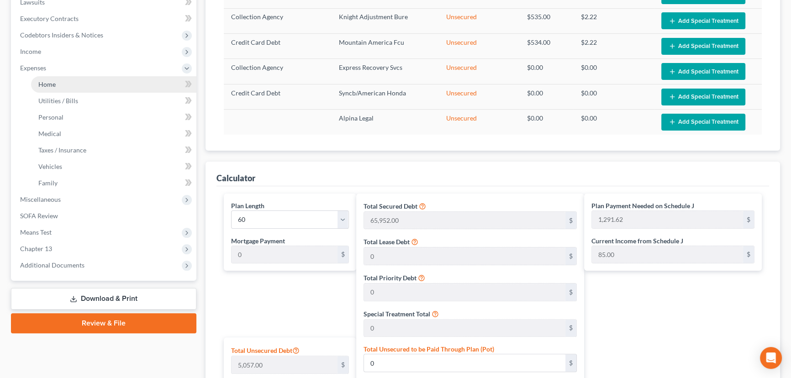
click at [51, 83] on span "Home" at bounding box center [46, 84] width 17 height 8
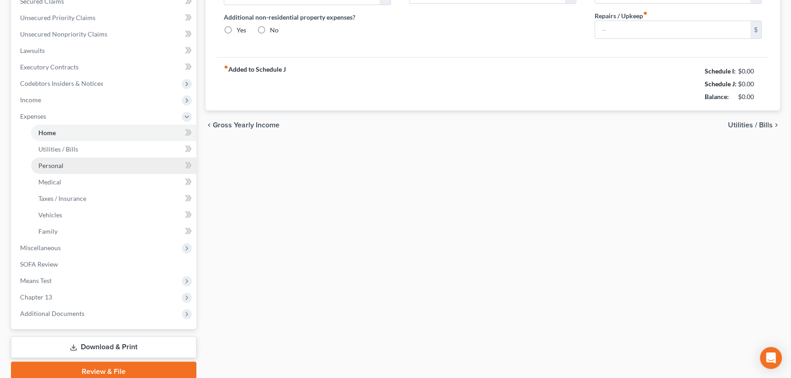
type input "2,748.00"
type input "0.00"
radio input "true"
type input "0.00"
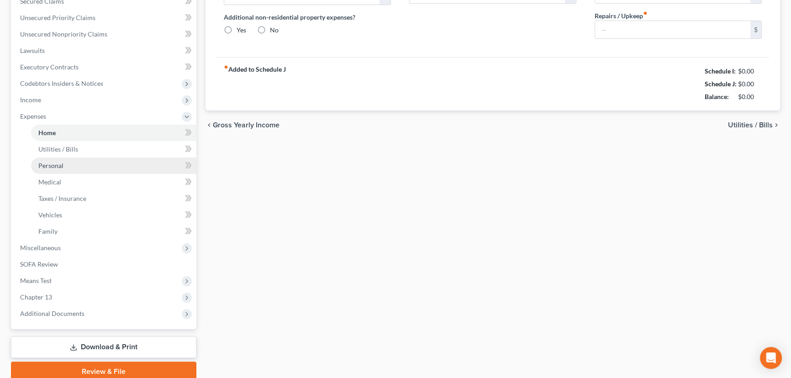
type input "0.00"
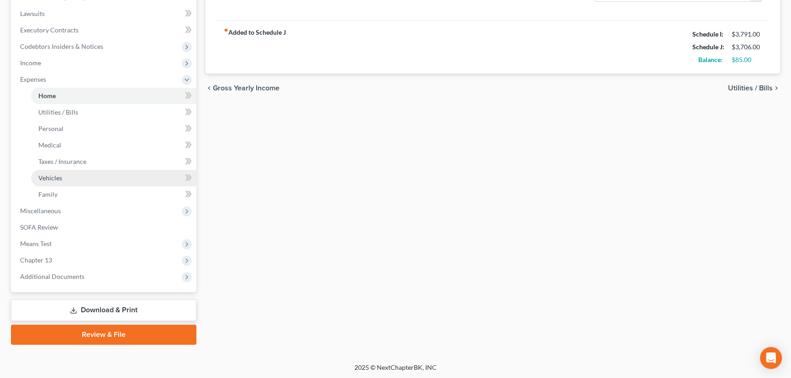
scroll to position [238, 0]
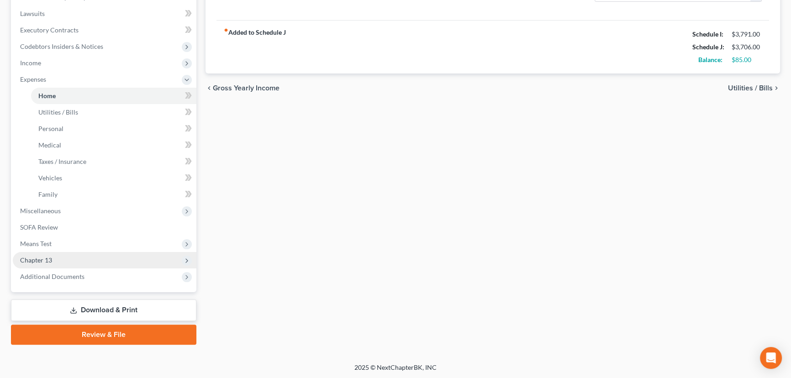
click at [54, 254] on span "Chapter 13" at bounding box center [105, 260] width 184 height 16
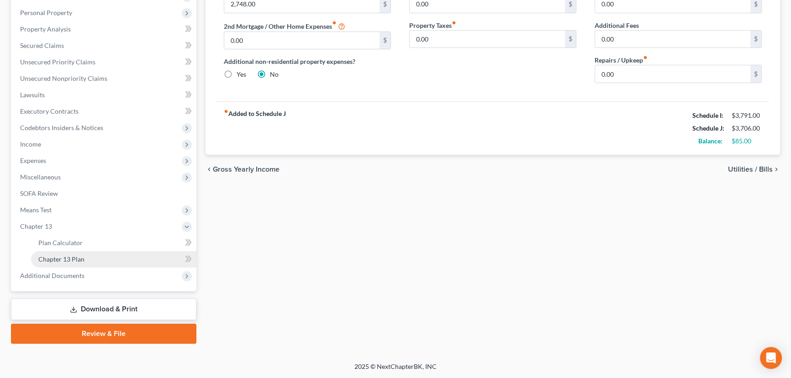
scroll to position [155, 0]
click at [65, 260] on span "Chapter 13 Plan" at bounding box center [61, 260] width 46 height 8
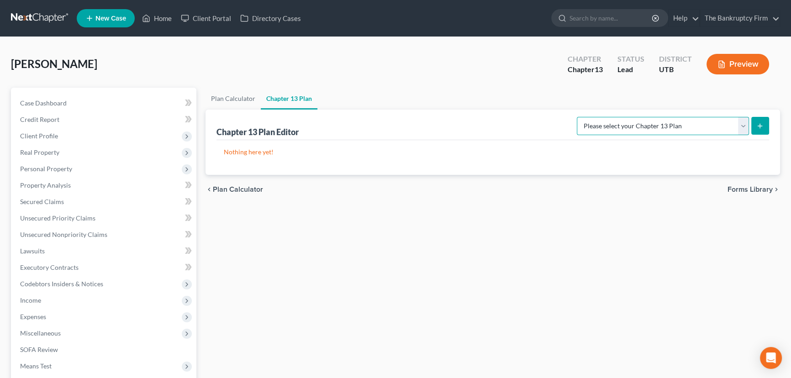
click at [692, 128] on select "Please select your Chapter 13 Plan Chapter 13 Plan - The Bankruptcy Firm - Utah…" at bounding box center [663, 126] width 172 height 18
select select "0"
click at [597, 117] on select "Please select your Chapter 13 Plan Chapter 13 Plan - The Bankruptcy Firm - Utah…" at bounding box center [663, 126] width 172 height 18
click at [761, 126] on icon "submit" at bounding box center [760, 125] width 7 height 7
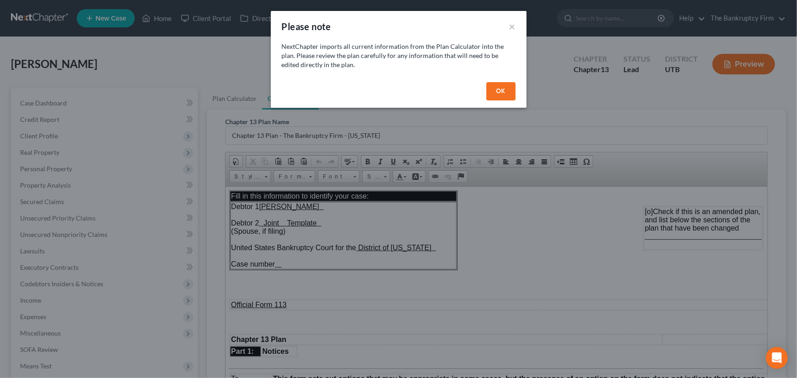
drag, startPoint x: 493, startPoint y: 84, endPoint x: 473, endPoint y: 122, distance: 42.9
click at [493, 84] on button "OK" at bounding box center [501, 91] width 29 height 18
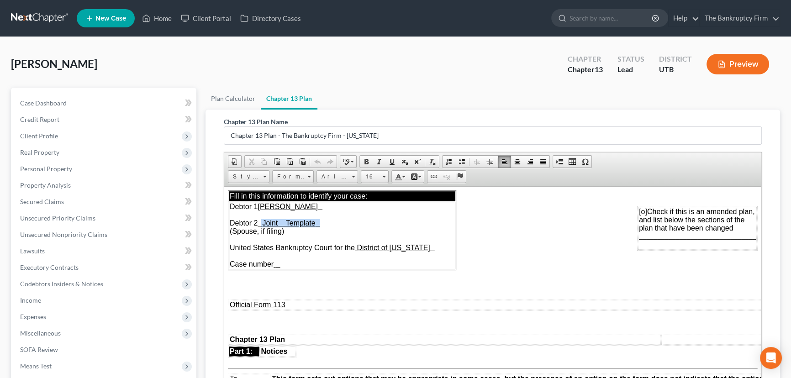
drag, startPoint x: 270, startPoint y: 224, endPoint x: 378, endPoint y: 226, distance: 108.3
click at [376, 225] on td "Debtor 1 Kolten Kener Debtor 2 Joint Template (Spouse, if filing) United States…" at bounding box center [342, 235] width 227 height 68
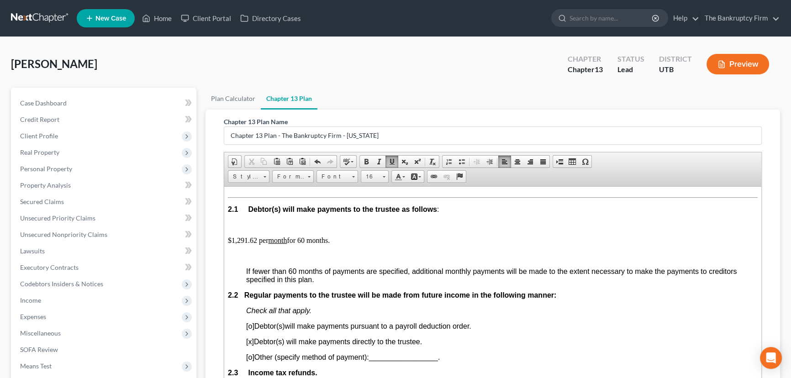
scroll to position [540, 0]
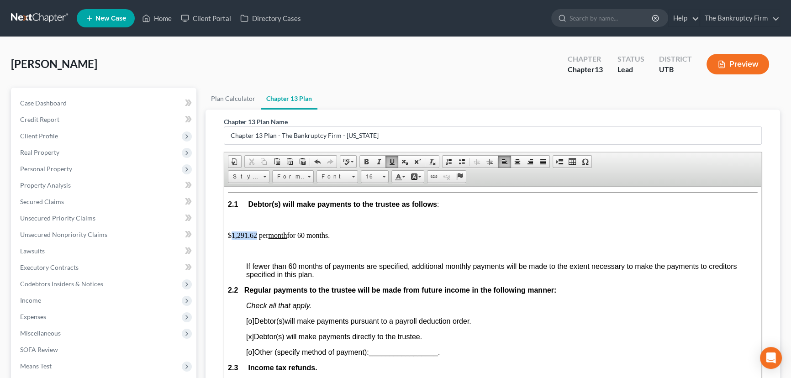
drag, startPoint x: 232, startPoint y: 257, endPoint x: 251, endPoint y: 257, distance: 18.7
click at [254, 239] on p "$1,291.62 per month for 60 months." at bounding box center [493, 235] width 530 height 8
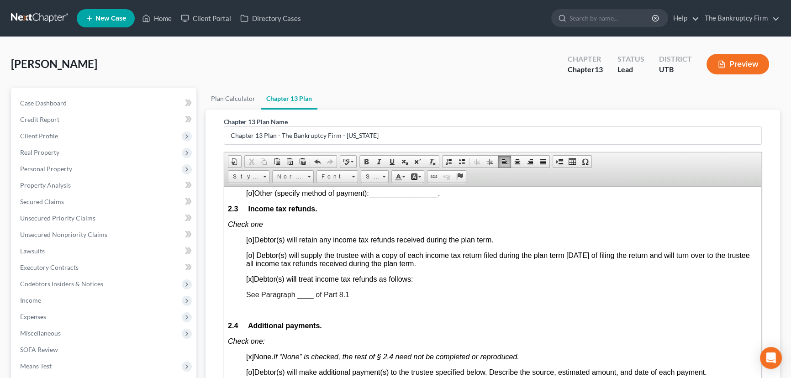
scroll to position [706, 0]
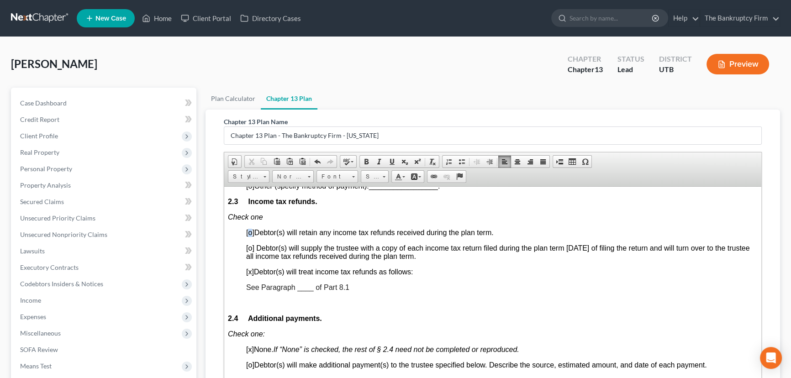
click at [252, 236] on span "[o]" at bounding box center [250, 232] width 8 height 8
click at [303, 291] on span "See Paragraph ____ of Part 8.1" at bounding box center [297, 287] width 103 height 8
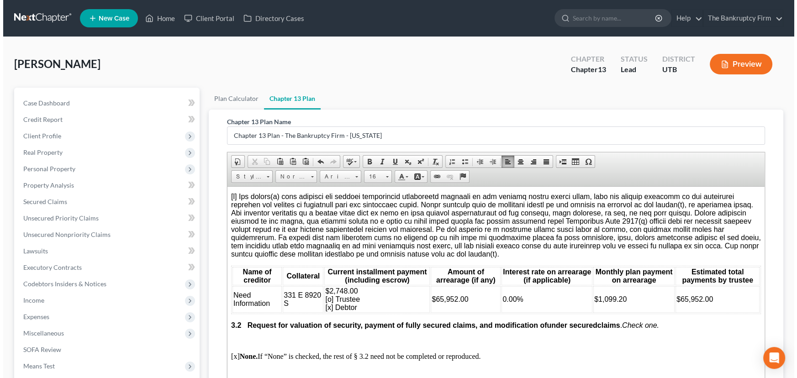
scroll to position [1080, 0]
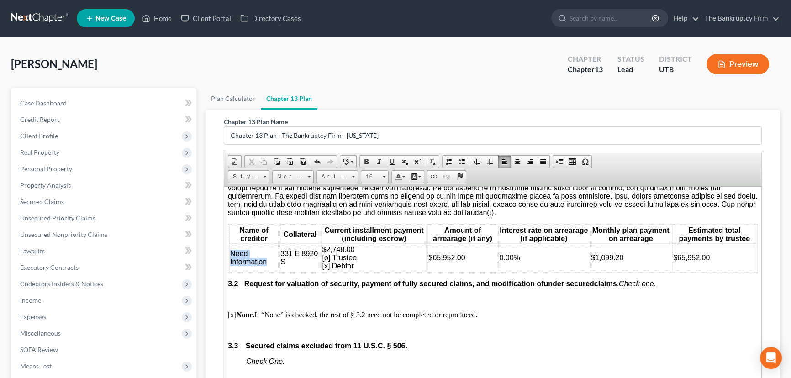
drag, startPoint x: 269, startPoint y: 303, endPoint x: 229, endPoint y: 297, distance: 40.3
click at [229, 271] on td "Need Information" at bounding box center [253, 257] width 49 height 26
click at [41, 201] on span "Secured Claims" at bounding box center [42, 202] width 44 height 8
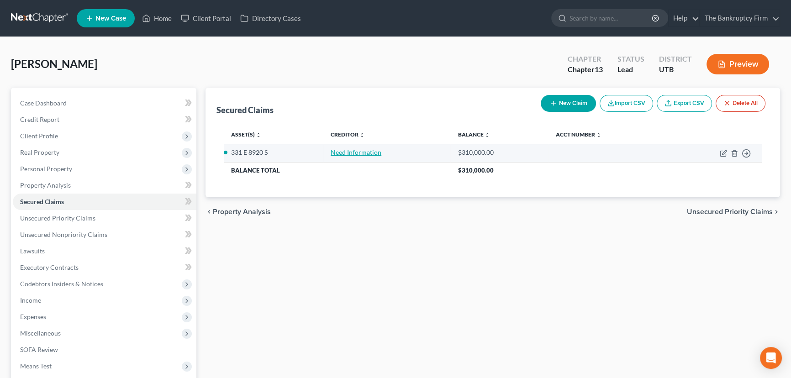
click at [346, 152] on link "Need Information" at bounding box center [356, 152] width 51 height 8
select select "6"
select select "0"
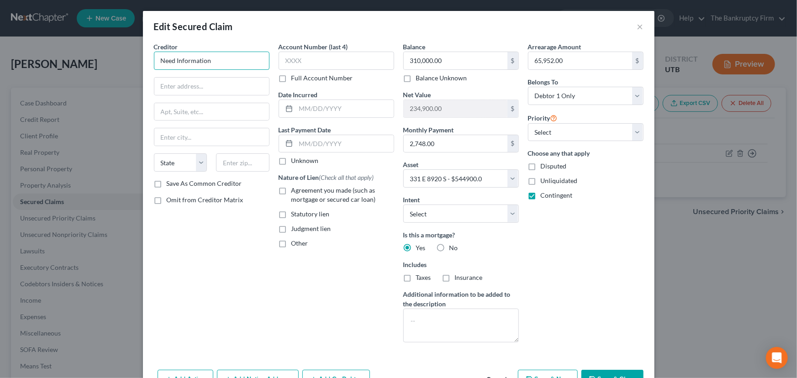
drag, startPoint x: 216, startPoint y: 62, endPoint x: 123, endPoint y: 62, distance: 92.7
click at [123, 62] on div "Edit Secured Claim × Creditor * Need Information State AL AK AR AZ CA CO CT DE …" at bounding box center [398, 189] width 797 height 378
click at [185, 260] on div "Creditor * Flori State AL AK AR AZ CA CO CT DE DC FL GA GU HI ID IL IN IA KS KY…" at bounding box center [211, 196] width 125 height 308
drag, startPoint x: 179, startPoint y: 62, endPoint x: 125, endPoint y: 64, distance: 53.9
click at [128, 61] on div "Edit Secured Claim × Creditor * Flori State AL AK AR AZ CA CO CT DE DC FL GA GU…" at bounding box center [398, 189] width 797 height 378
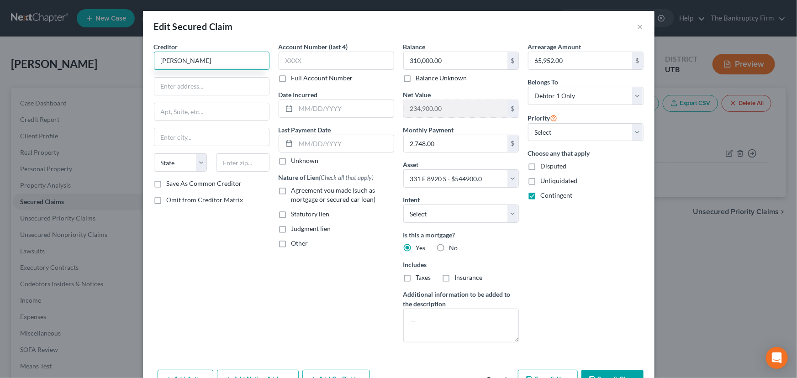
type input "Lori N. Lewis"
type input "c/o Cannon"
type input "3381 West Mayflower Ave #250"
type input "84043"
type input "Lehi"
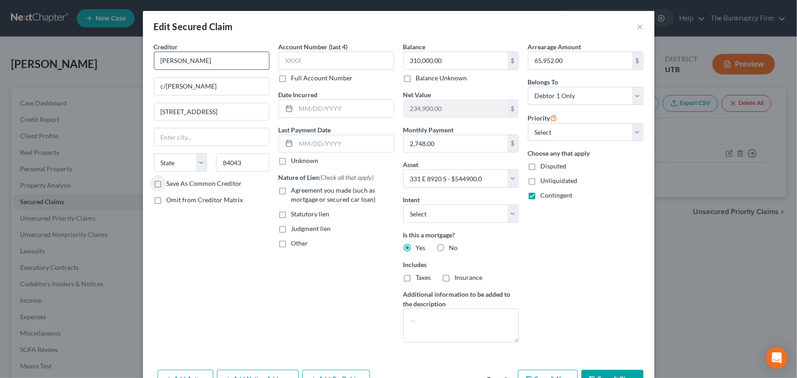
select select "46"
click at [214, 83] on input "c/o Cannon" at bounding box center [211, 86] width 115 height 17
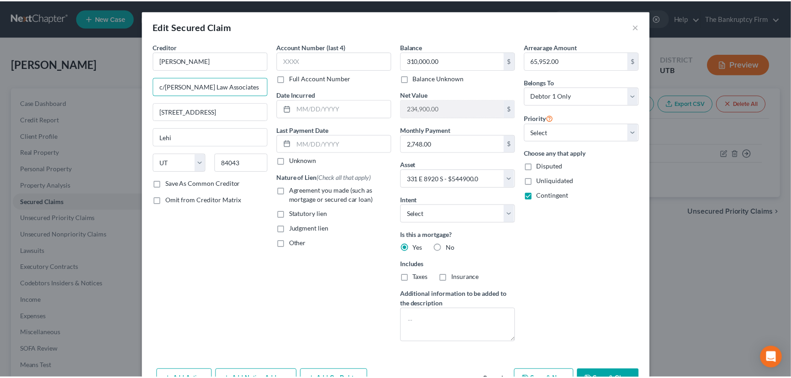
scroll to position [36, 0]
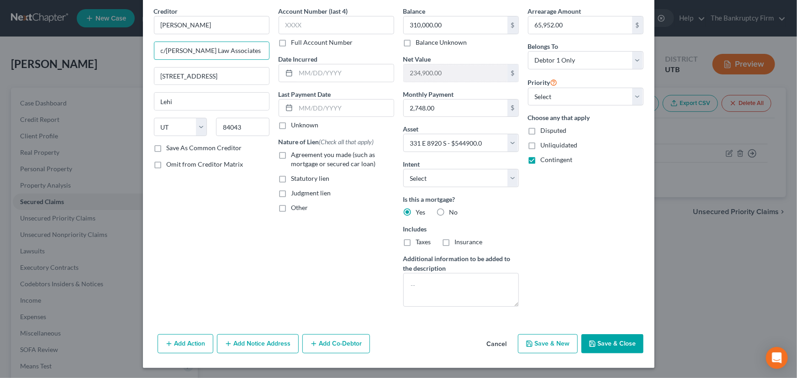
type input "c/o Cannon Law Associates"
click at [608, 343] on button "Save & Close" at bounding box center [613, 343] width 62 height 19
select select
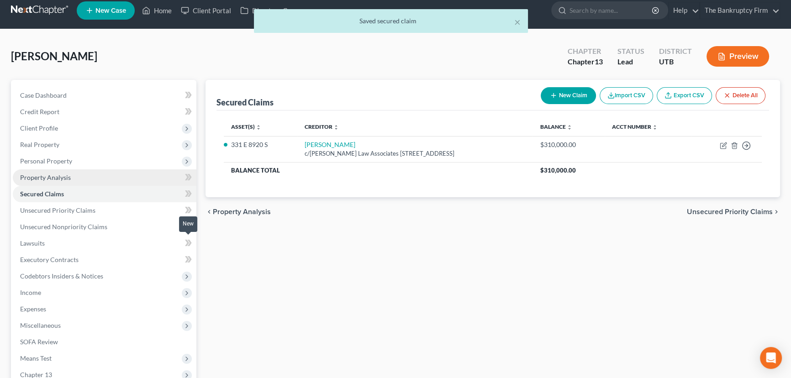
scroll to position [0, 0]
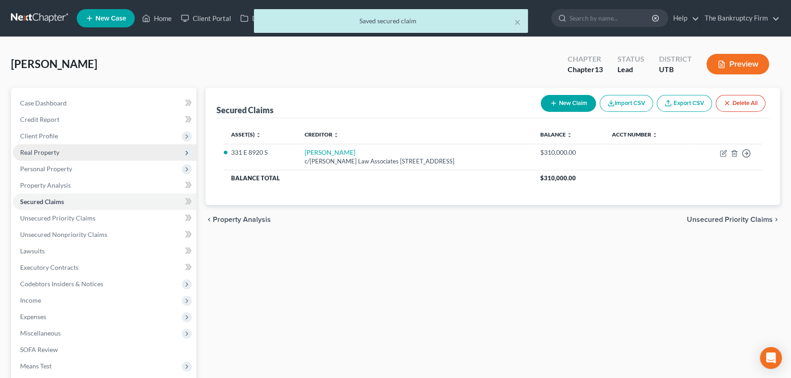
click at [37, 149] on span "Real Property" at bounding box center [39, 152] width 39 height 8
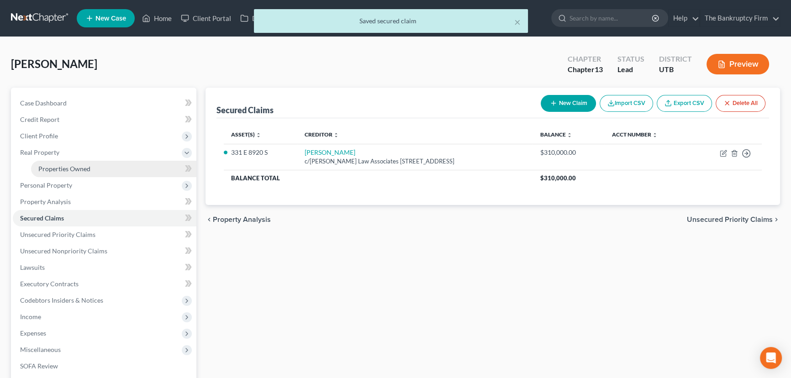
click at [64, 169] on span "Properties Owned" at bounding box center [64, 169] width 52 height 8
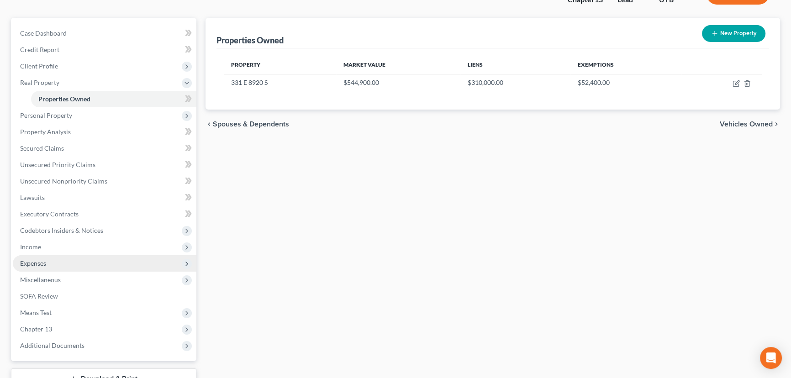
scroll to position [124, 0]
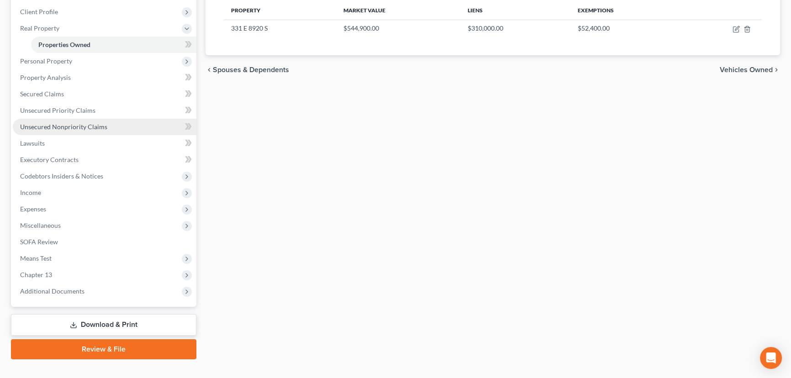
click at [43, 125] on span "Unsecured Nonpriority Claims" at bounding box center [63, 127] width 87 height 8
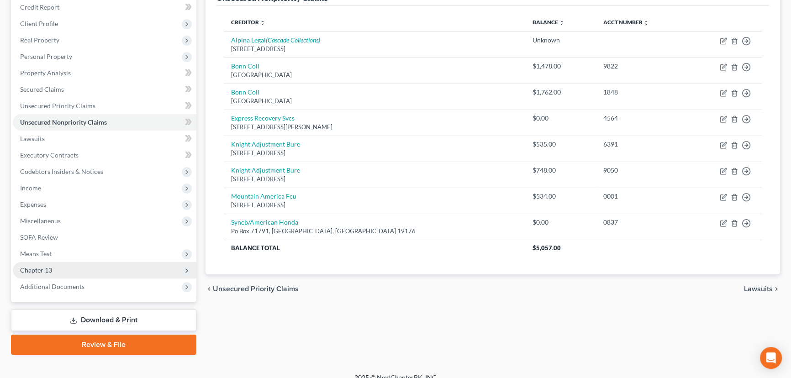
scroll to position [122, 0]
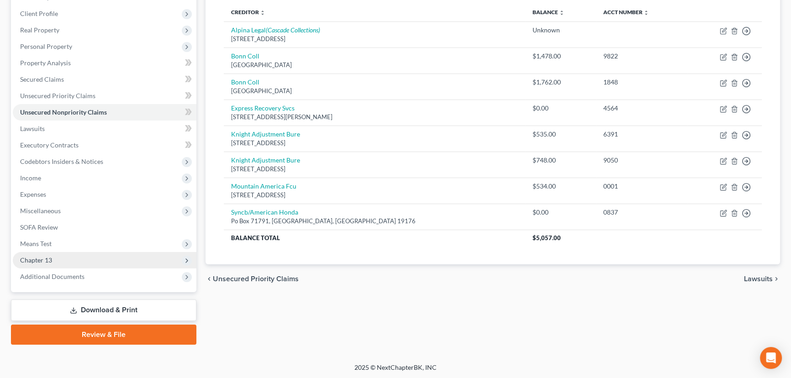
click at [55, 260] on span "Chapter 13" at bounding box center [105, 260] width 184 height 16
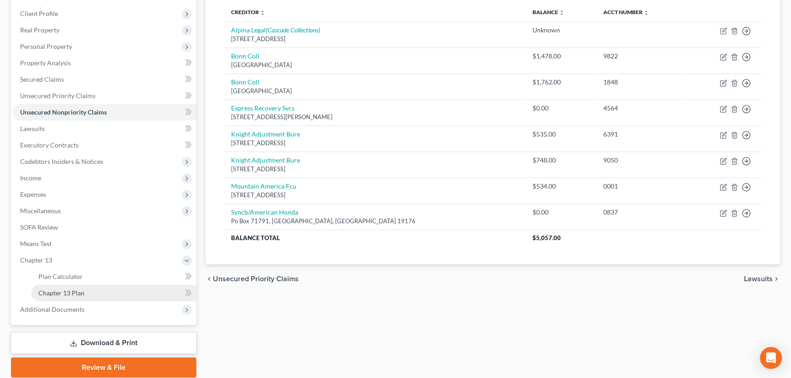
click at [81, 292] on span "Chapter 13 Plan" at bounding box center [61, 293] width 46 height 8
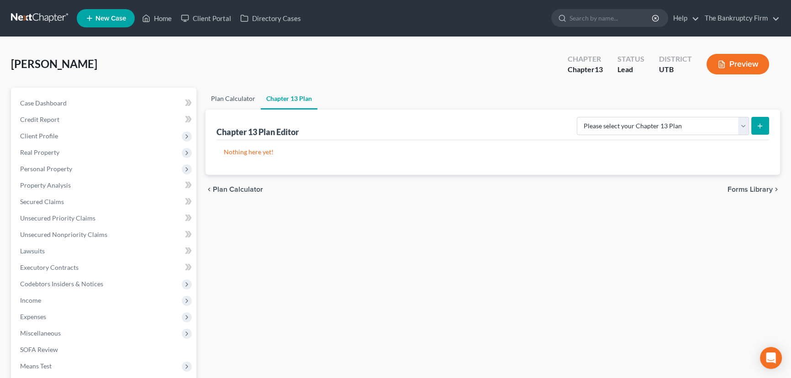
click at [227, 96] on link "Plan Calculator" at bounding box center [233, 99] width 55 height 22
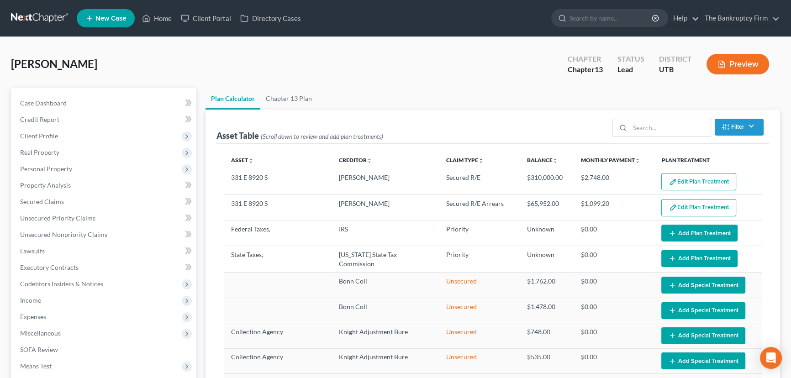
select select "59"
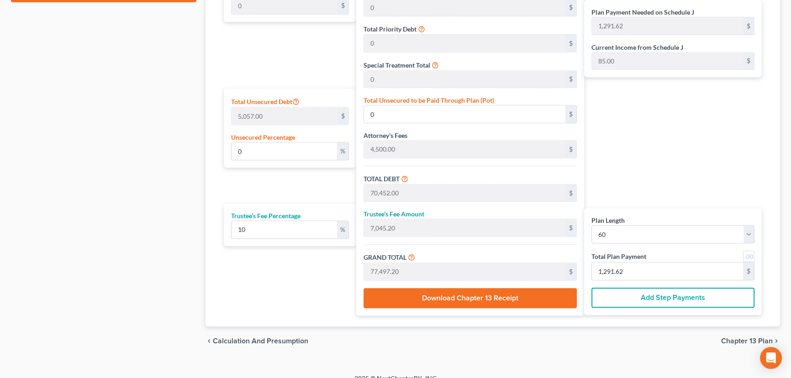
scroll to position [498, 0]
drag, startPoint x: 243, startPoint y: 150, endPoint x: 222, endPoint y: 150, distance: 21.5
click at [222, 150] on div "Plan Length 1 2 3 4 5 6 7 8 9 10 11 12 13 14 15 16 17 18 19 20 21 22 23 24 25 2…" at bounding box center [287, 130] width 137 height 371
type input "10"
type input "505.70"
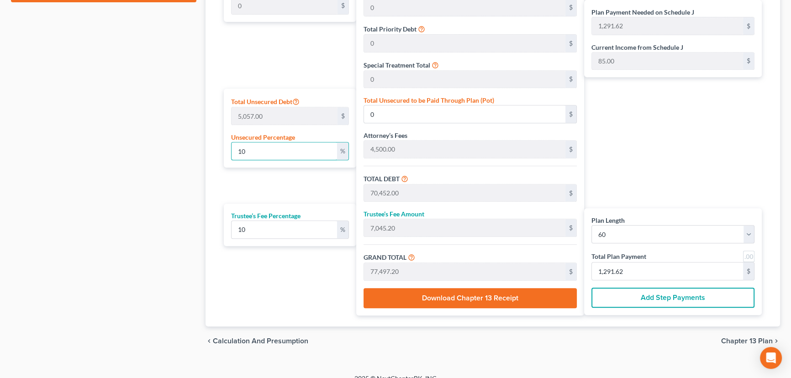
type input "70,957.70"
type input "7,095.77"
type input "78,053.47"
type input "1,300.89"
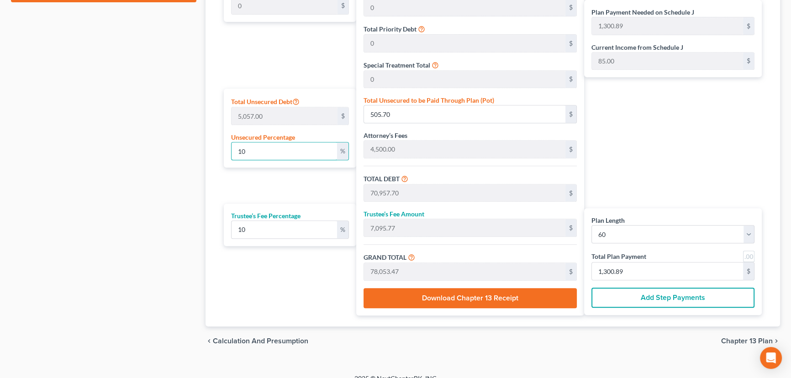
type input "100"
type input "5,057.00"
type input "75,509.00"
type input "7,550.90"
type input "83,059.90"
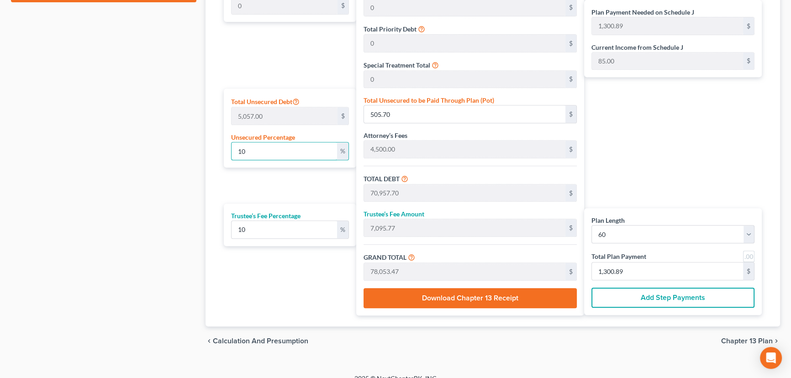
type input "1,384.33"
type input "100"
click at [649, 296] on button "Add Step Payments" at bounding box center [673, 298] width 163 height 20
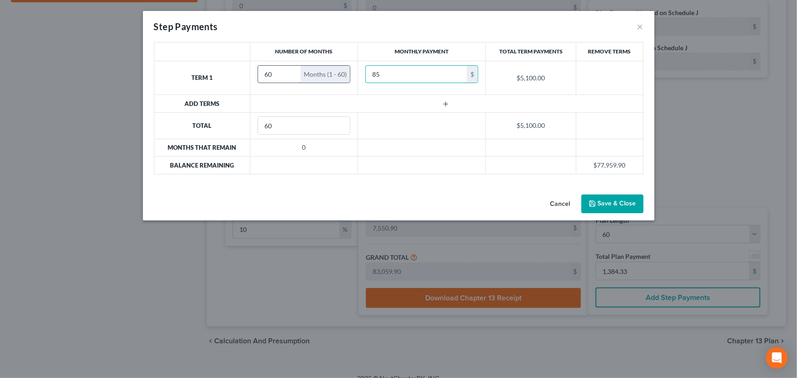
type input "85"
drag, startPoint x: 275, startPoint y: 75, endPoint x: 260, endPoint y: 76, distance: 15.6
click at [260, 76] on input "60" at bounding box center [279, 74] width 42 height 17
type input "1"
click at [445, 104] on icon "button" at bounding box center [445, 104] width 7 height 7
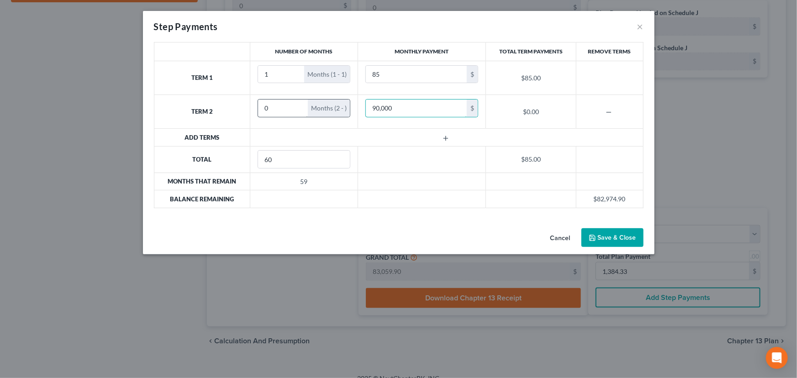
type input "90,000"
drag, startPoint x: 276, startPoint y: 109, endPoint x: 247, endPoint y: 110, distance: 29.2
click at [247, 110] on tr "Term 2 0 Months (2 - ) 90,000 $ $0.00" at bounding box center [398, 112] width 489 height 34
drag, startPoint x: 274, startPoint y: 106, endPoint x: 268, endPoint y: 109, distance: 7.2
click at [268, 109] on input "12" at bounding box center [279, 108] width 42 height 17
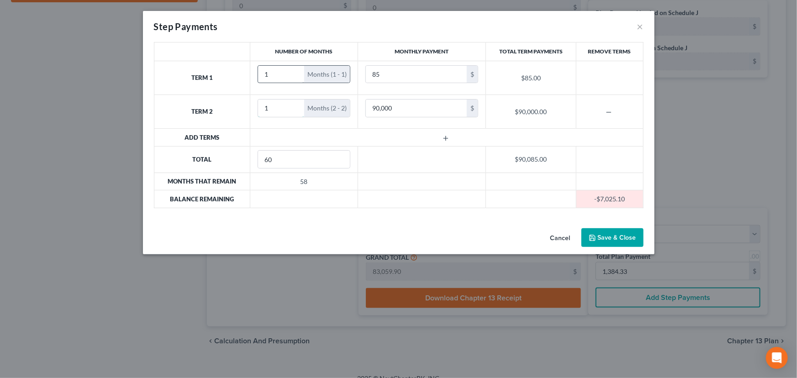
type input "1"
drag, startPoint x: 269, startPoint y: 75, endPoint x: 262, endPoint y: 75, distance: 6.9
click at [262, 75] on input "1" at bounding box center [281, 74] width 46 height 17
type input "59"
click at [606, 237] on button "Save & Close" at bounding box center [613, 237] width 62 height 19
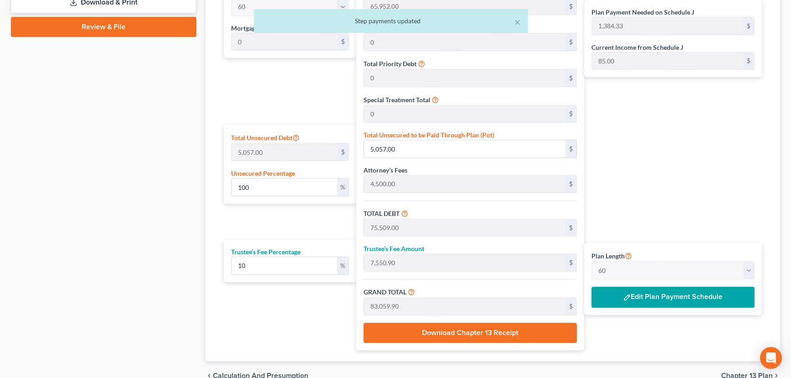
scroll to position [508, 0]
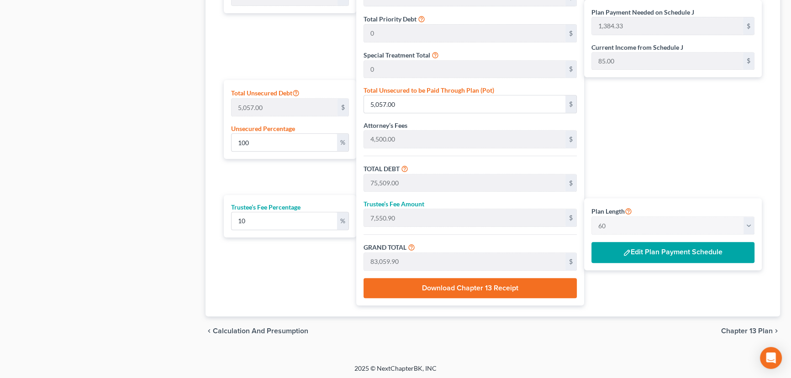
click at [745, 328] on span "Chapter 13 Plan" at bounding box center [747, 331] width 52 height 7
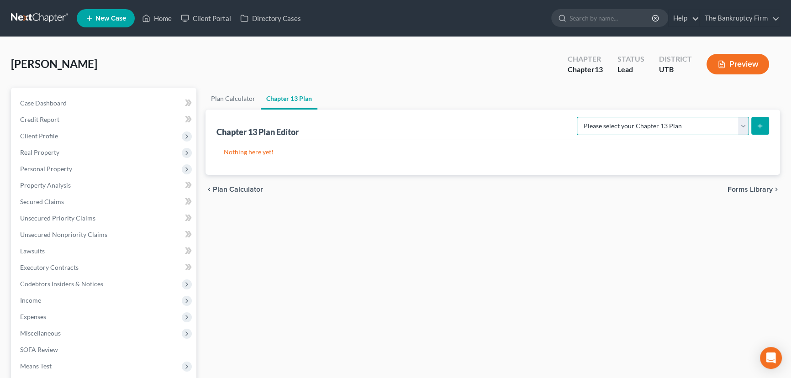
click at [700, 123] on select "Please select your Chapter 13 Plan Chapter 13 Plan - The Bankruptcy Firm - Utah…" at bounding box center [663, 126] width 172 height 18
select select "0"
click at [597, 117] on select "Please select your Chapter 13 Plan Chapter 13 Plan - The Bankruptcy Firm - Utah…" at bounding box center [663, 126] width 172 height 18
click at [742, 125] on select "Please select your Chapter 13 Plan Chapter 13 Plan - The Bankruptcy Firm - Utah…" at bounding box center [663, 126] width 172 height 18
click at [597, 117] on select "Please select your Chapter 13 Plan Chapter 13 Plan - The Bankruptcy Firm - Utah…" at bounding box center [663, 126] width 172 height 18
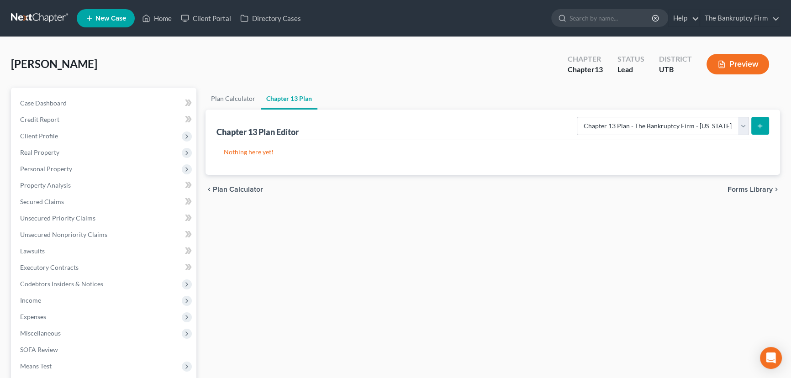
click at [763, 123] on icon "submit" at bounding box center [760, 125] width 7 height 7
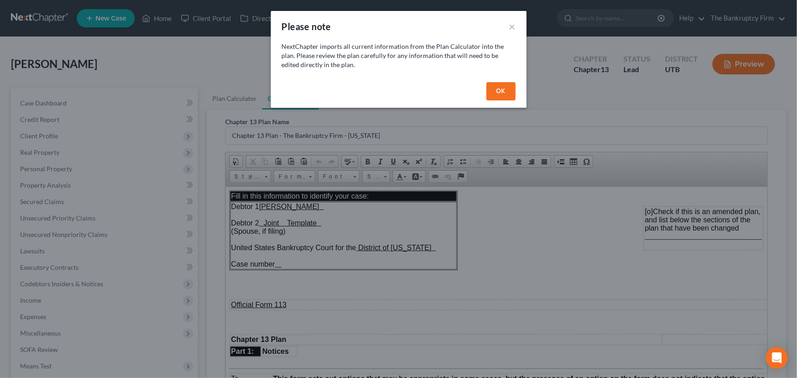
click at [507, 91] on button "OK" at bounding box center [501, 91] width 29 height 18
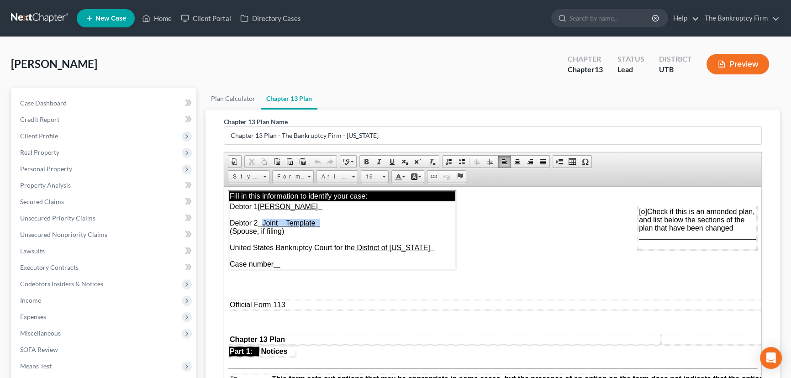
drag, startPoint x: 270, startPoint y: 223, endPoint x: 335, endPoint y: 225, distance: 64.9
click at [333, 223] on td "Debtor 1 Kolten Kener Debtor 2 Joint Template (Spouse, if filing) United States…" at bounding box center [342, 235] width 227 height 68
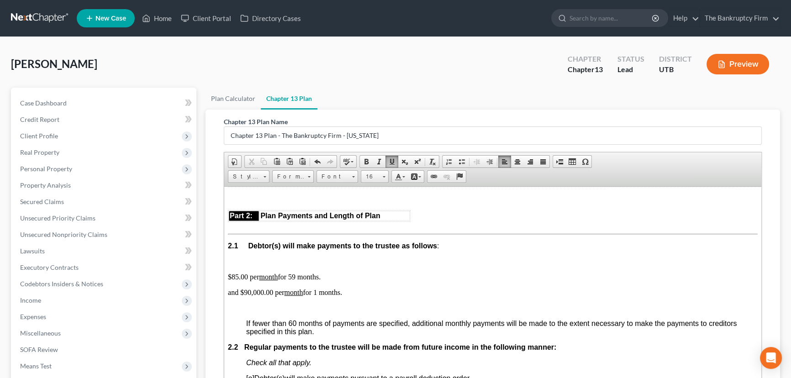
scroll to position [540, 0]
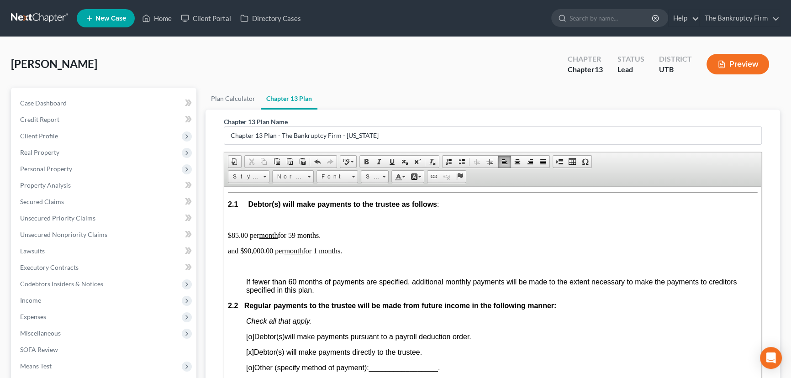
drag, startPoint x: 227, startPoint y: 270, endPoint x: 363, endPoint y: 270, distance: 136.1
drag, startPoint x: 293, startPoint y: 253, endPoint x: 298, endPoint y: 253, distance: 5.0
click at [298, 239] on p "$85.00 per month for 59 months." at bounding box center [493, 235] width 530 height 8
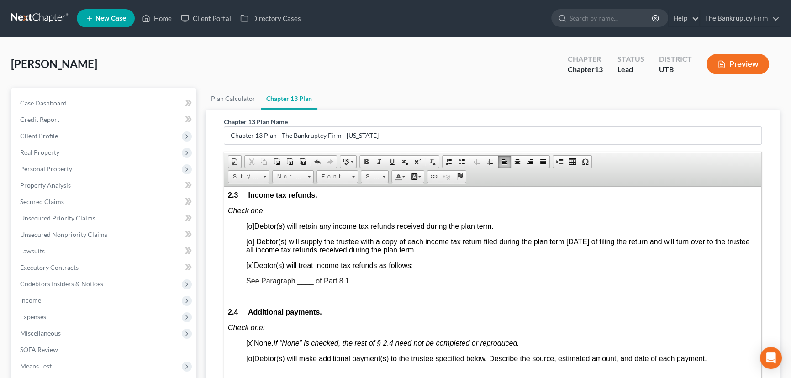
scroll to position [747, 0]
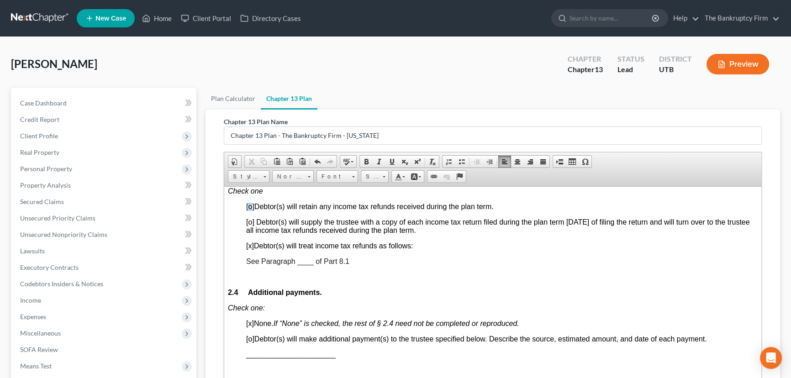
click at [252, 210] on span "[o]" at bounding box center [250, 206] width 8 height 8
click at [252, 249] on span "[x]" at bounding box center [250, 246] width 8 height 8
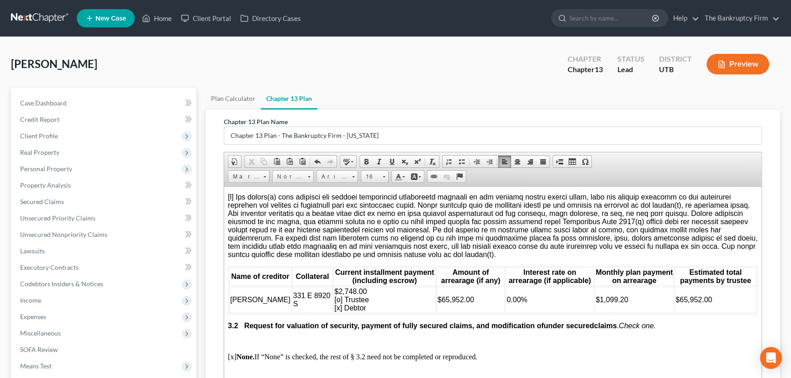
scroll to position [1080, 0]
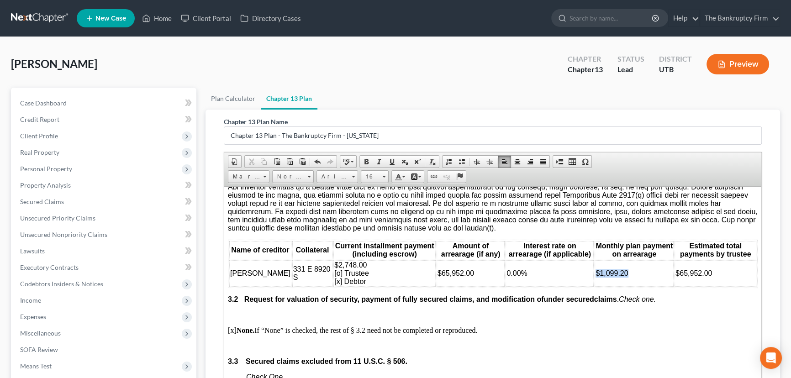
drag, startPoint x: 631, startPoint y: 313, endPoint x: 573, endPoint y: 314, distance: 57.6
click at [573, 286] on tr "Lori N. Lewis 331 E 8920 S $2,748.00 [o] Trustee [x] Debtor $65,952.00 0.00% $1…" at bounding box center [492, 273] width 527 height 26
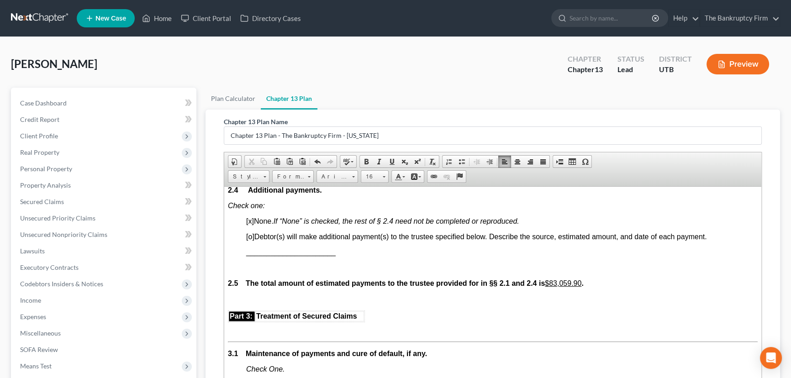
scroll to position [831, 0]
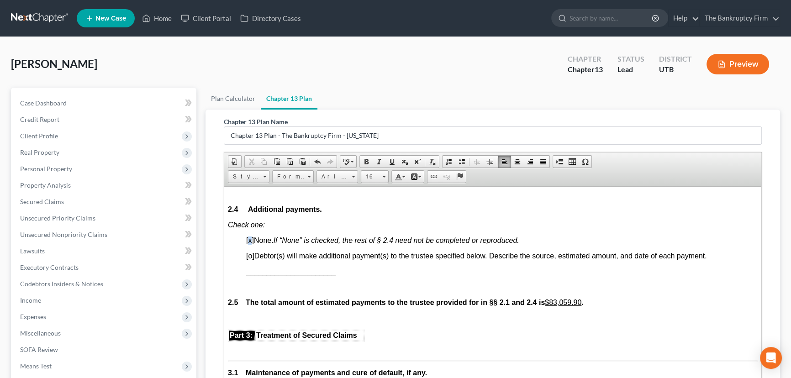
click at [251, 244] on span "[x]" at bounding box center [250, 240] width 8 height 8
click at [252, 260] on span "[o]" at bounding box center [250, 256] width 8 height 8
drag, startPoint x: 255, startPoint y: 302, endPoint x: 262, endPoint y: 302, distance: 6.9
click at [256, 275] on span "______________________" at bounding box center [291, 271] width 90 height 8
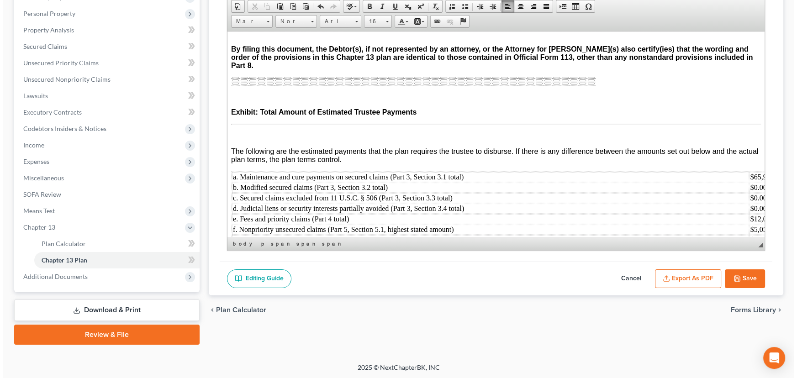
scroll to position [3640, 0]
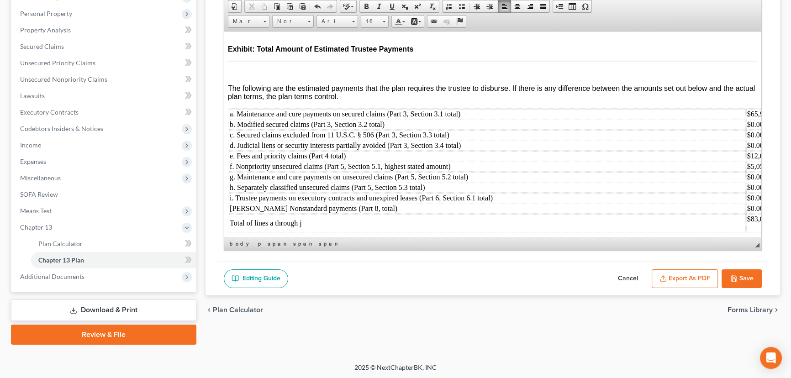
click at [677, 277] on button "Export as PDF" at bounding box center [685, 279] width 66 height 19
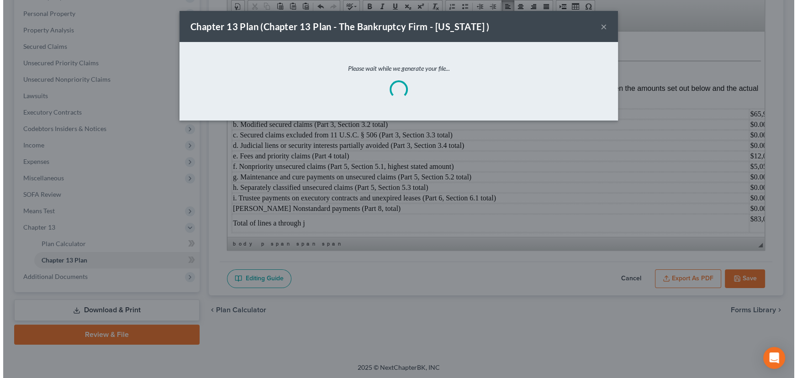
scroll to position [3620, 0]
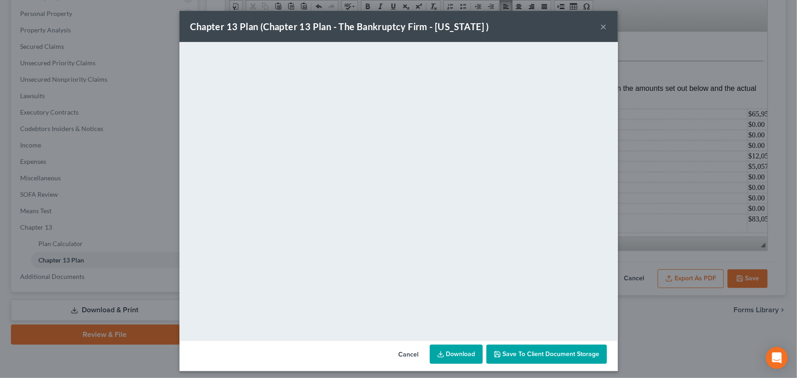
click at [537, 350] on button "Save to Client Document Storage" at bounding box center [547, 354] width 121 height 19
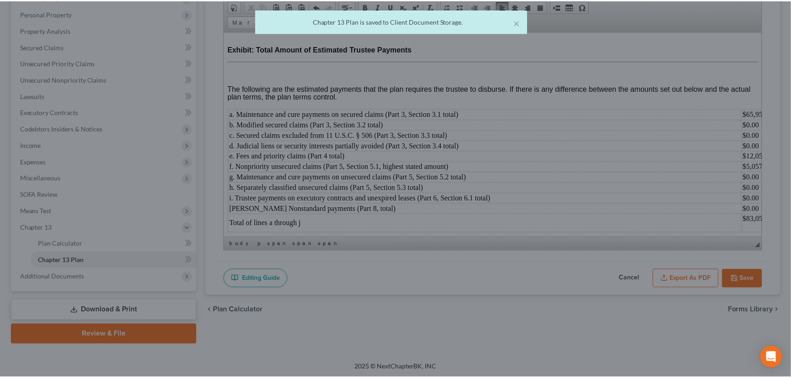
scroll to position [3640, 0]
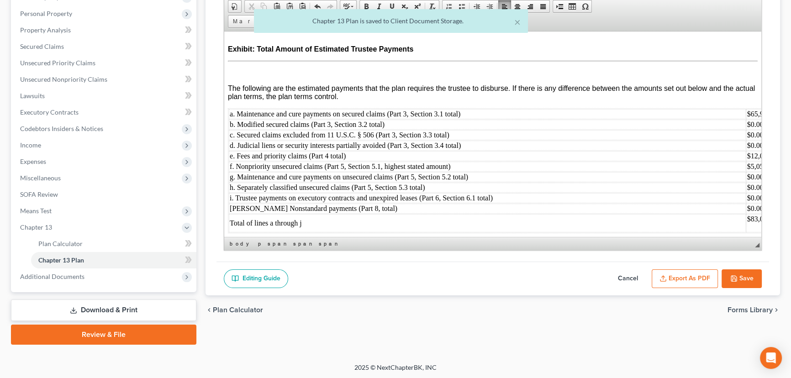
click at [745, 277] on button "Save" at bounding box center [742, 279] width 40 height 19
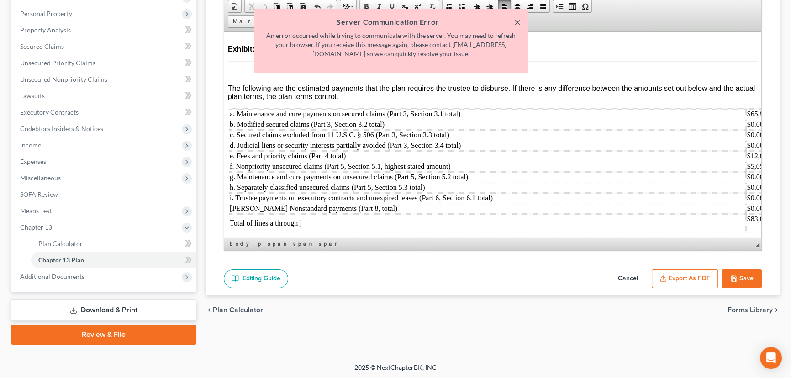
click at [520, 23] on button "×" at bounding box center [517, 21] width 6 height 11
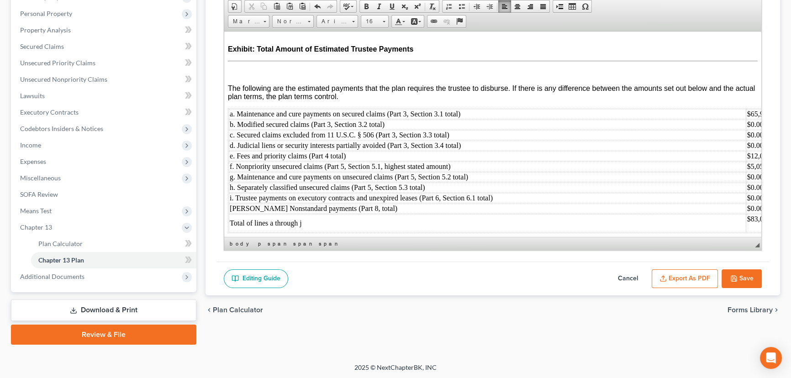
click at [738, 274] on button "Save" at bounding box center [742, 279] width 40 height 19
select select "0"
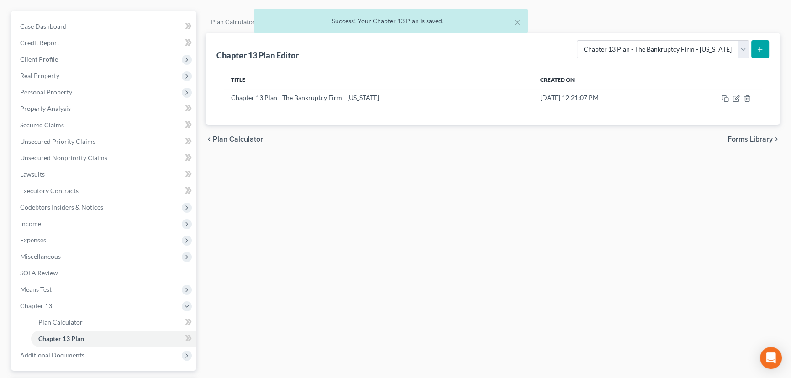
scroll to position [155, 0]
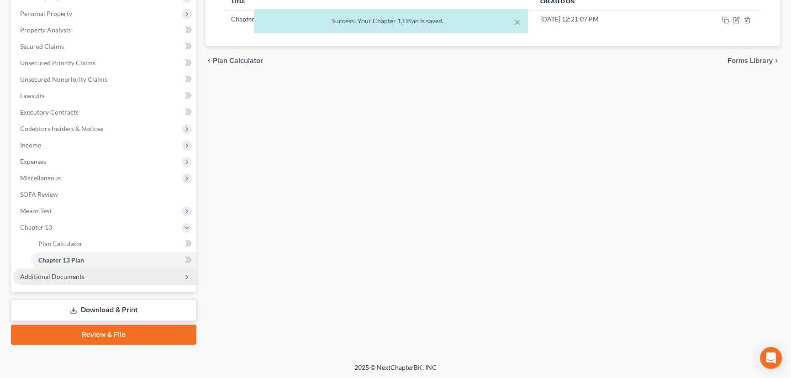
click at [69, 274] on span "Additional Documents" at bounding box center [52, 277] width 64 height 8
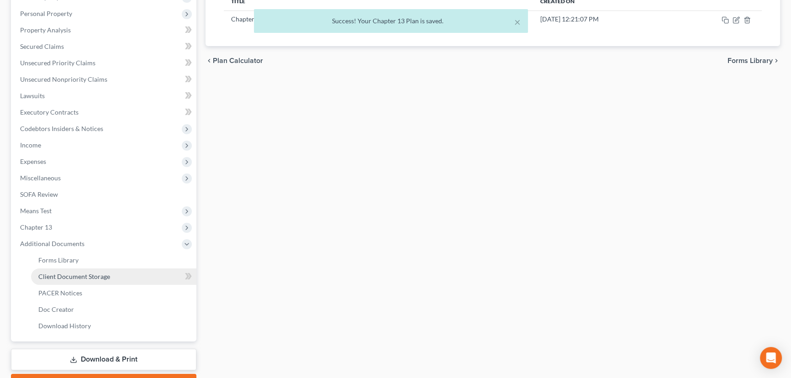
click at [69, 276] on span "Client Document Storage" at bounding box center [74, 277] width 72 height 8
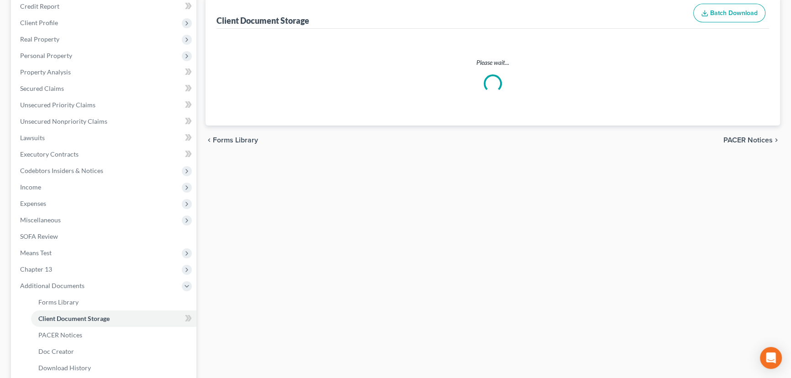
select select "30"
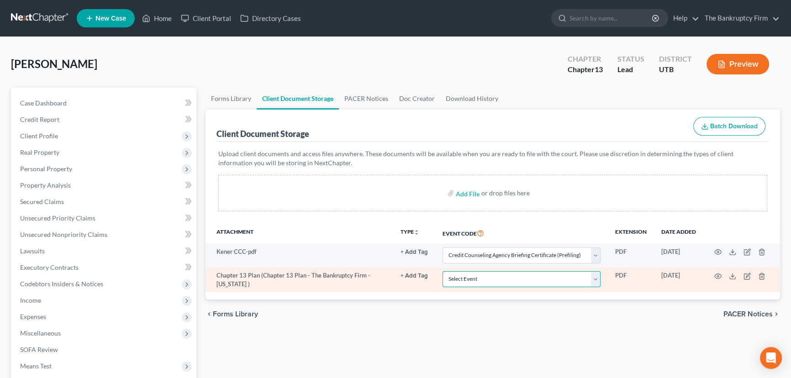
click at [463, 276] on select "Select Event Affidavit/Declaration Amended Chapter 11 Plan Amended Disclosure S…" at bounding box center [522, 279] width 158 height 16
select select "26"
click at [443, 271] on select "Select Event Affidavit/Declaration Amended Chapter 11 Plan Amended Disclosure S…" at bounding box center [522, 279] width 158 height 16
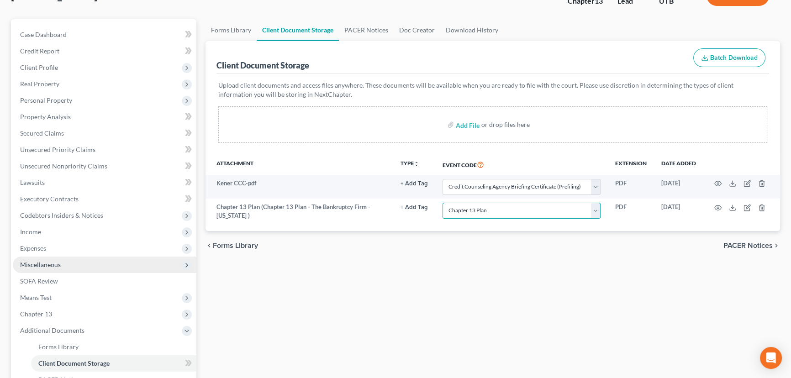
scroll to position [83, 0]
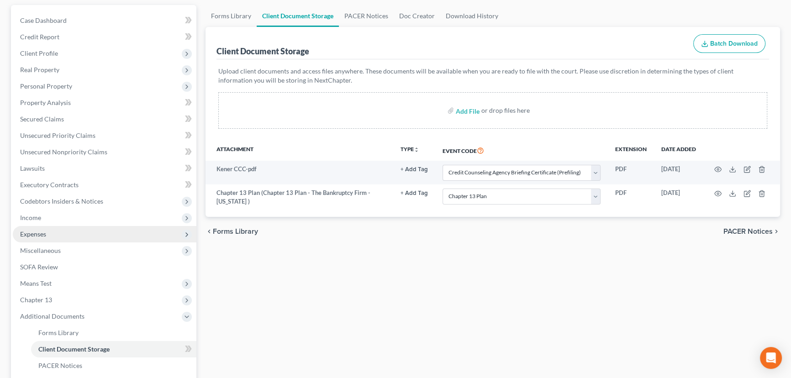
click at [33, 234] on span "Expenses" at bounding box center [33, 234] width 26 height 8
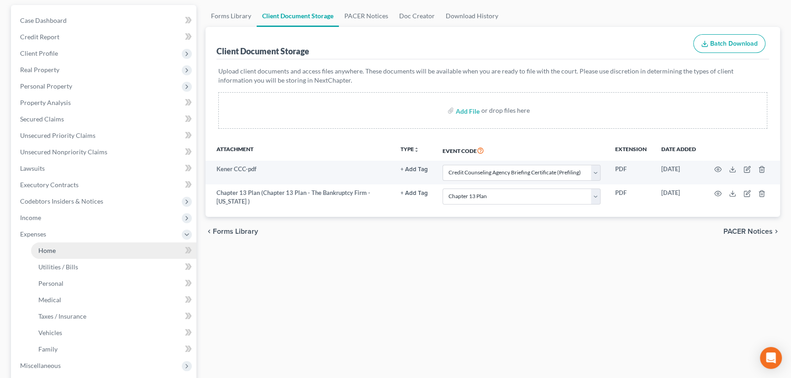
click at [47, 250] on span "Home" at bounding box center [46, 251] width 17 height 8
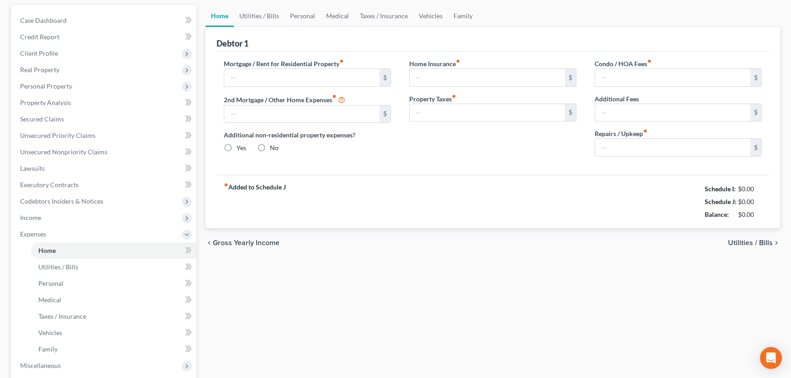
type input "2,748.00"
type input "0.00"
radio input "true"
type input "0.00"
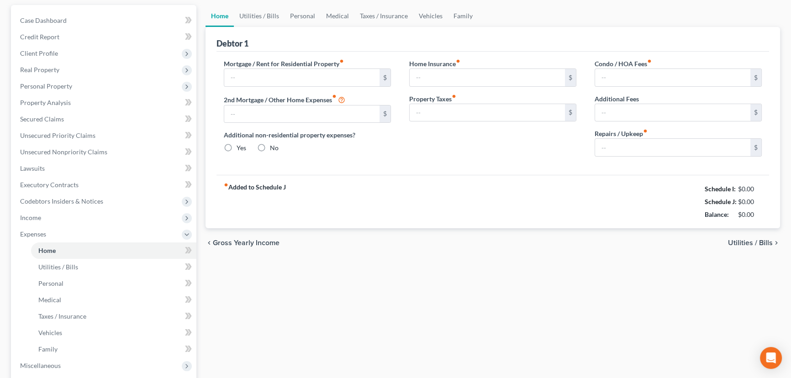
type input "0.00"
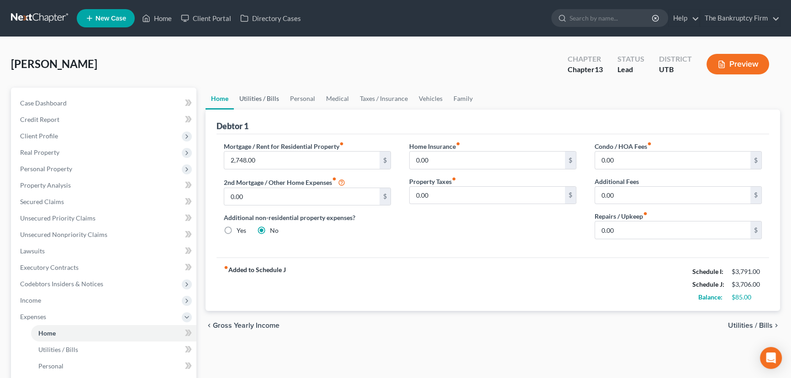
click at [253, 95] on link "Utilities / Bills" at bounding box center [259, 99] width 51 height 22
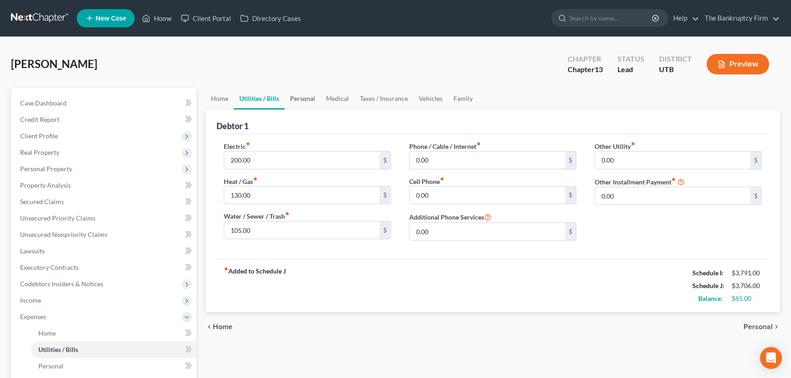
click at [300, 99] on link "Personal" at bounding box center [303, 99] width 36 height 22
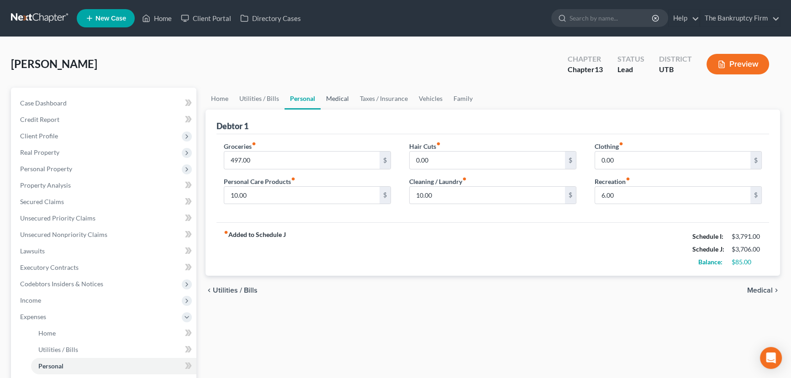
click at [337, 97] on link "Medical" at bounding box center [338, 99] width 34 height 22
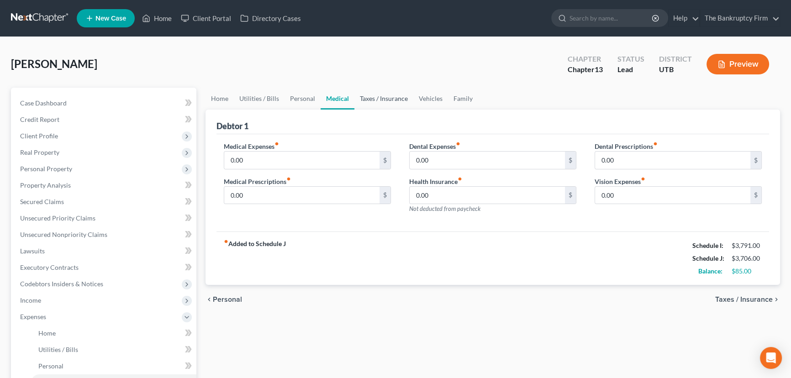
click at [381, 97] on link "Taxes / Insurance" at bounding box center [384, 99] width 59 height 22
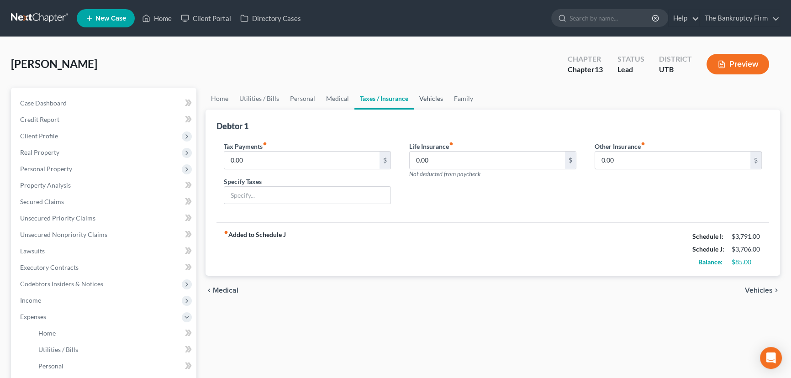
click at [427, 97] on link "Vehicles" at bounding box center [431, 99] width 35 height 22
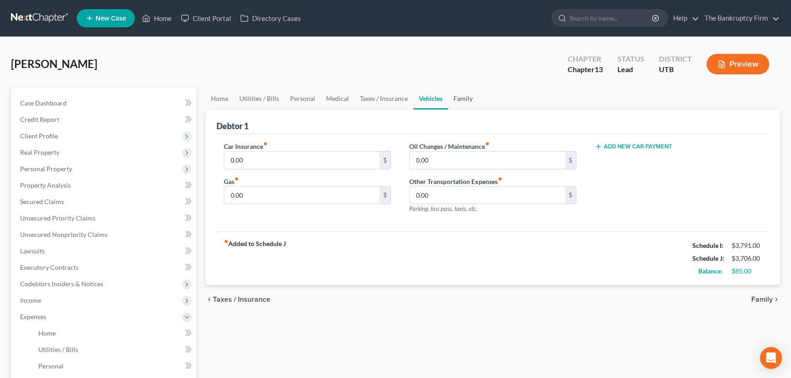
click at [455, 98] on link "Family" at bounding box center [463, 99] width 30 height 22
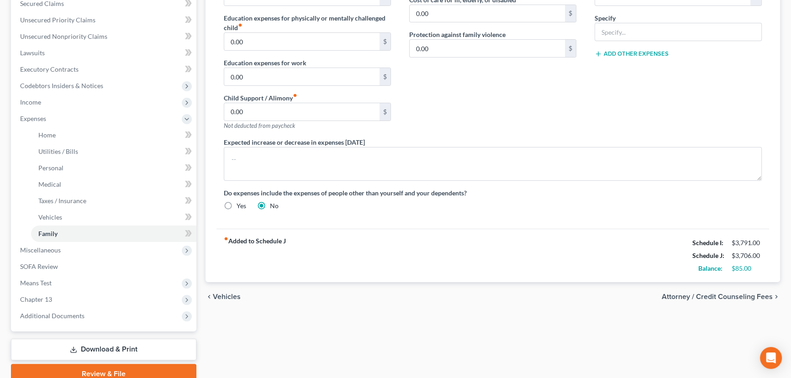
scroll to position [207, 0]
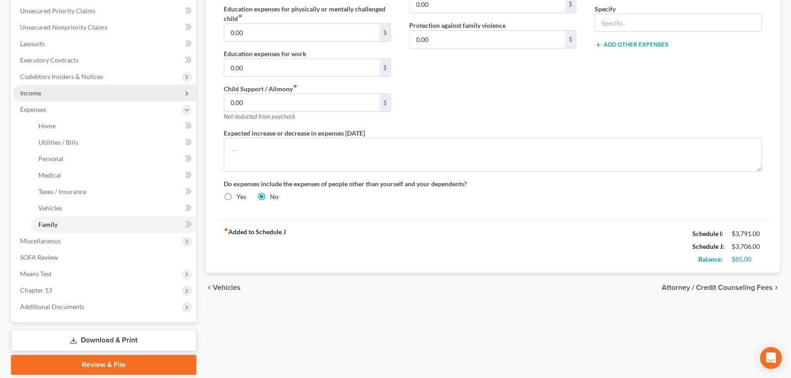
click at [31, 91] on span "Income" at bounding box center [30, 93] width 21 height 8
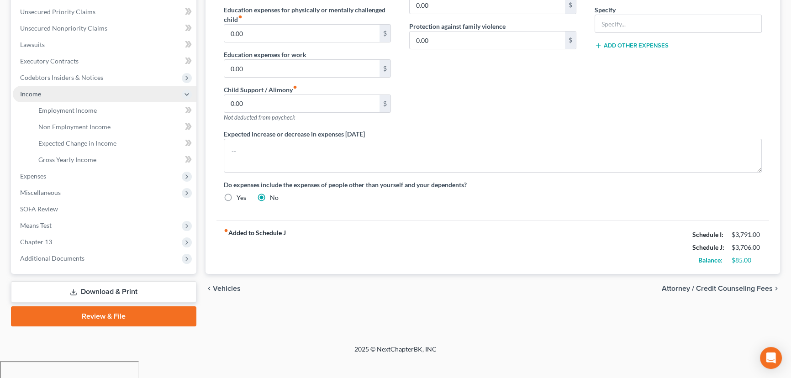
scroll to position [188, 0]
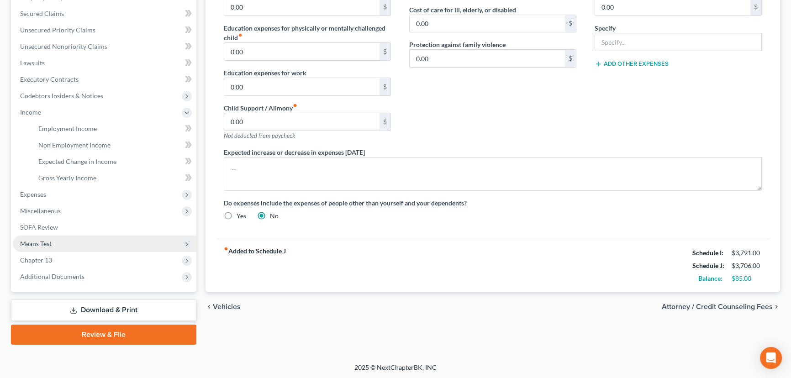
click at [42, 244] on span "Means Test" at bounding box center [36, 244] width 32 height 8
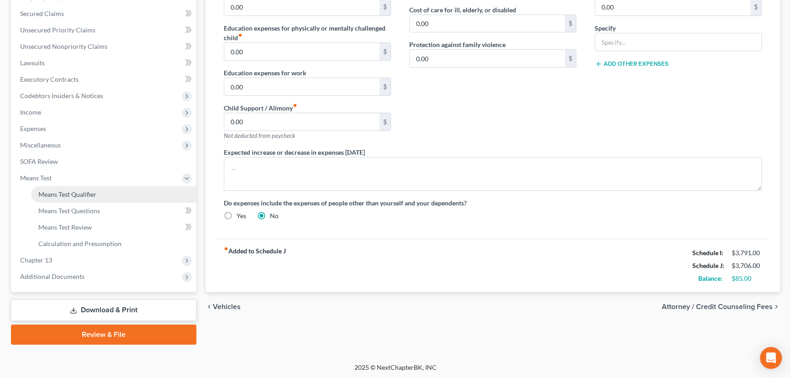
click at [82, 194] on span "Means Test Qualifier" at bounding box center [67, 195] width 58 height 8
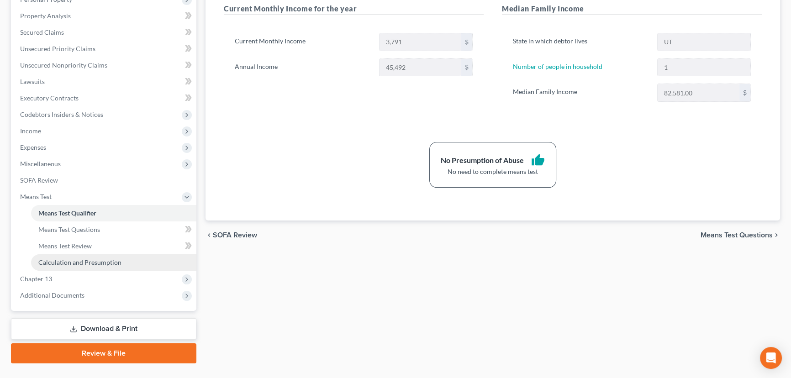
scroll to position [188, 0]
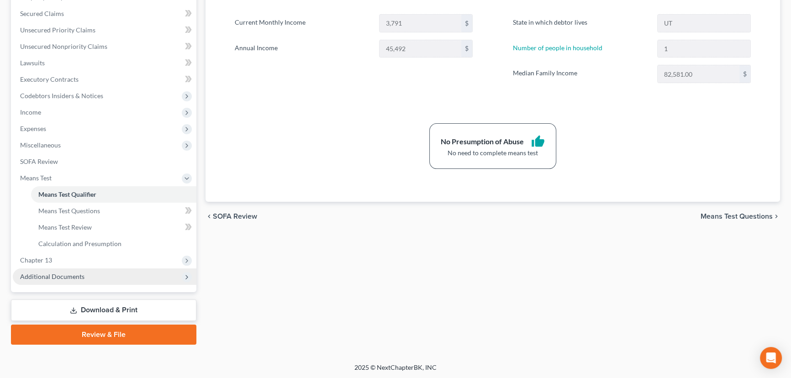
click at [75, 275] on span "Additional Documents" at bounding box center [52, 277] width 64 height 8
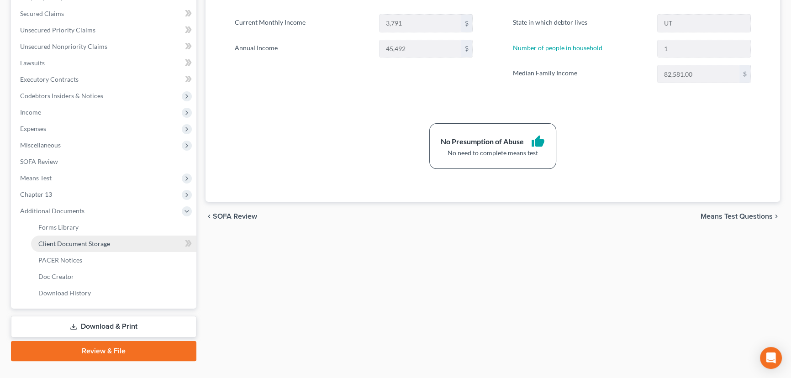
click at [85, 242] on span "Client Document Storage" at bounding box center [74, 244] width 72 height 8
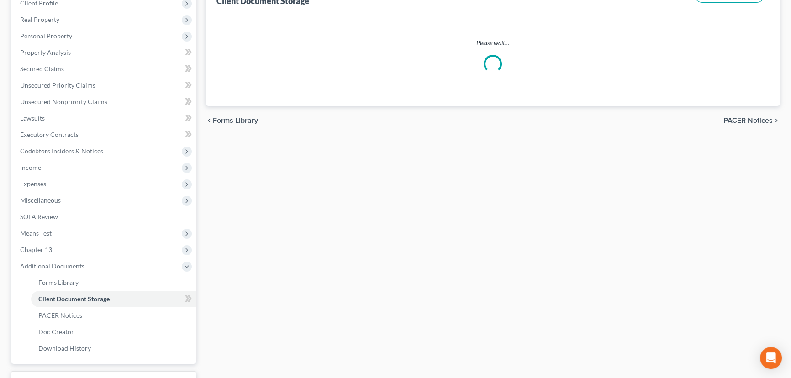
scroll to position [34, 0]
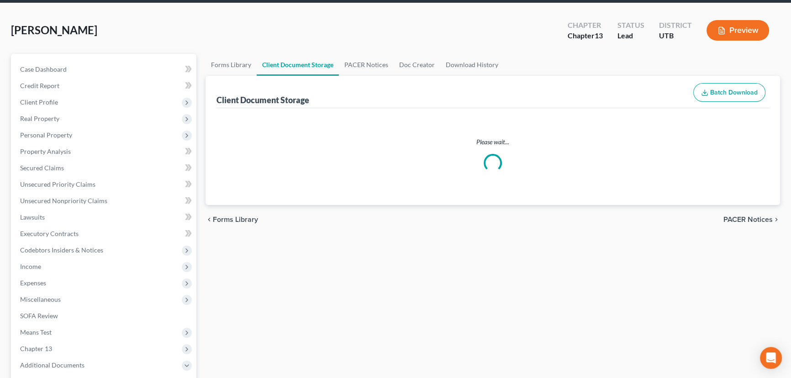
select select "30"
select select "26"
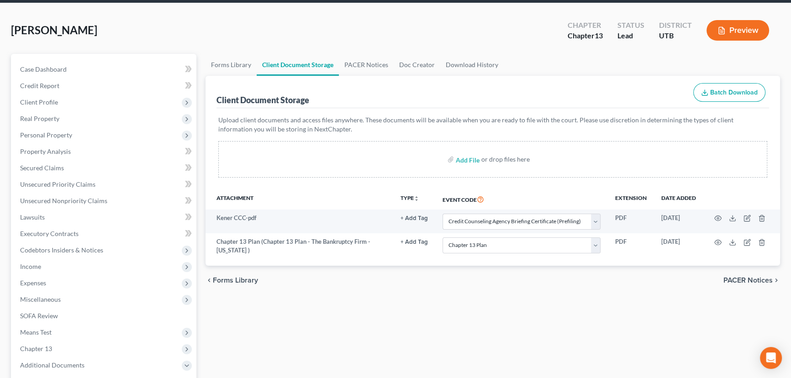
scroll to position [0, 0]
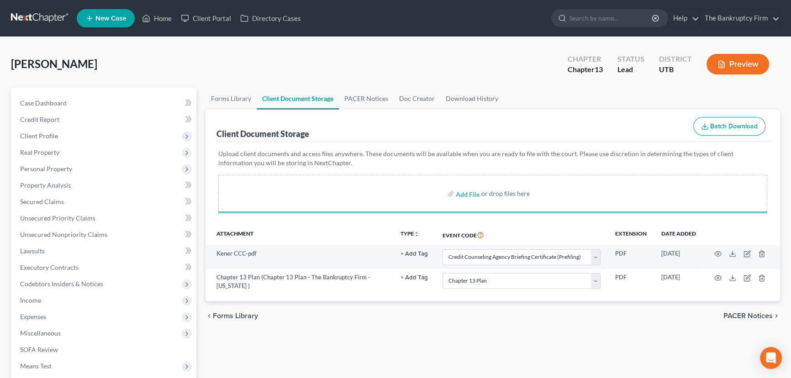
select select "30"
select select "26"
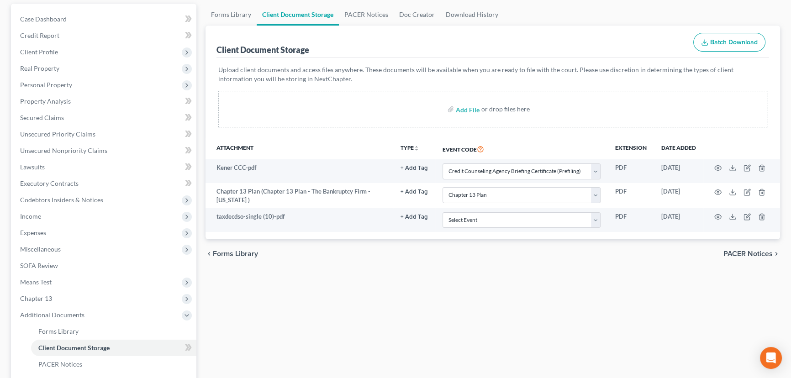
scroll to position [205, 0]
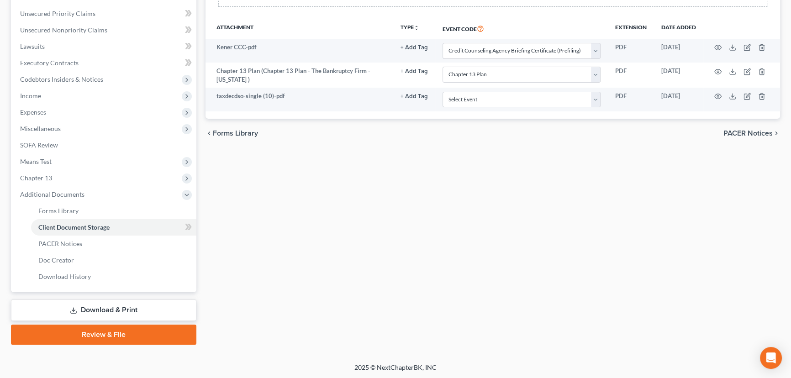
click at [137, 331] on link "Review & File" at bounding box center [103, 335] width 185 height 20
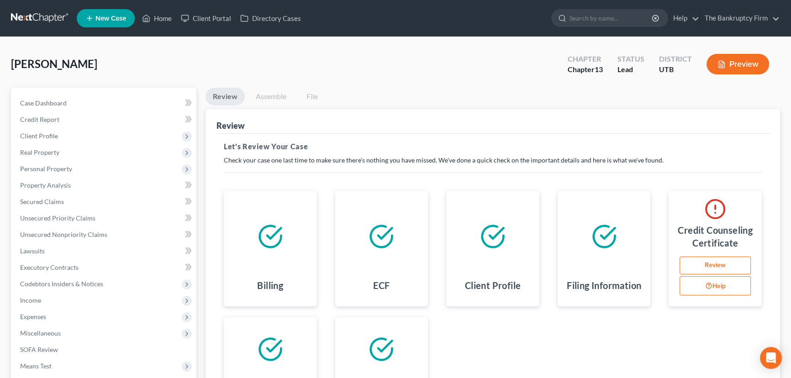
click at [708, 265] on link "Review" at bounding box center [715, 266] width 71 height 18
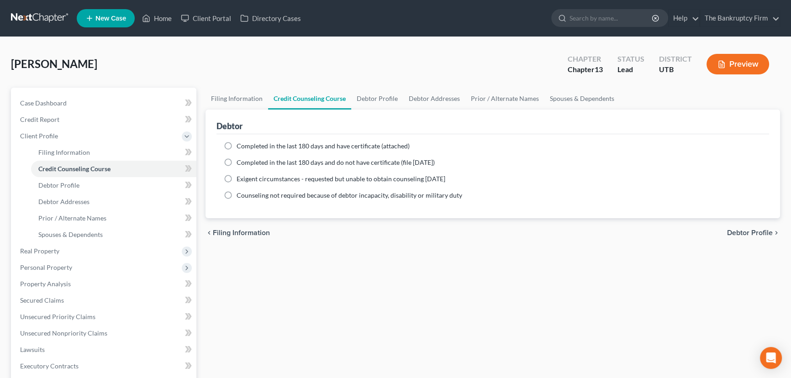
click at [237, 146] on label "Completed in the last 180 days and have certificate (attached)" at bounding box center [323, 146] width 173 height 9
click at [240, 146] on input "Completed in the last 180 days and have certificate (attached)" at bounding box center [243, 145] width 6 height 6
radio input "true"
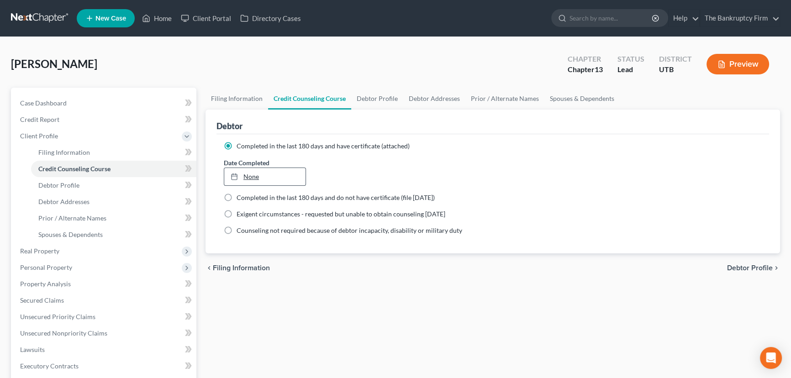
click at [252, 178] on link "None" at bounding box center [264, 176] width 81 height 17
type input "8/19/2025"
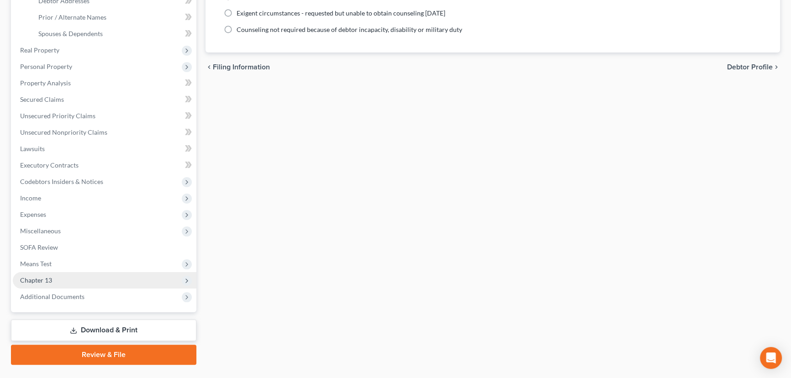
scroll to position [221, 0]
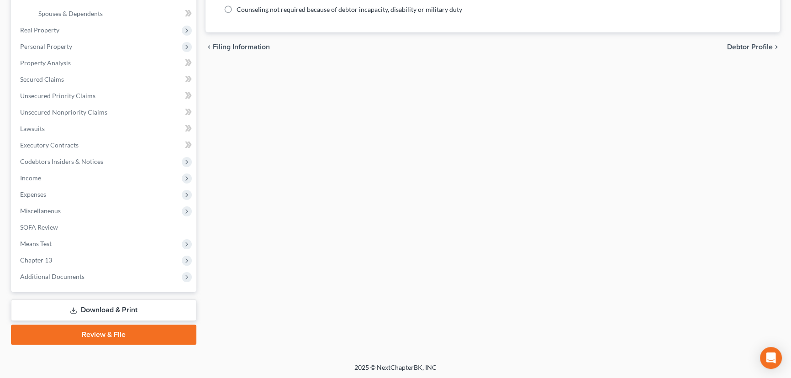
click at [88, 334] on link "Review & File" at bounding box center [103, 335] width 185 height 20
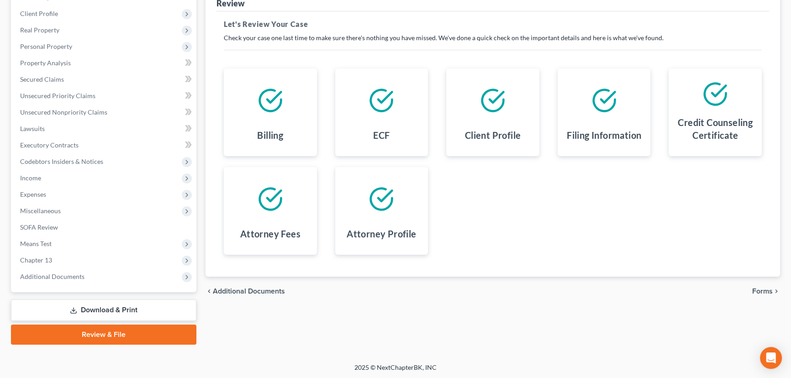
click at [117, 309] on link "Download & Print" at bounding box center [103, 310] width 185 height 21
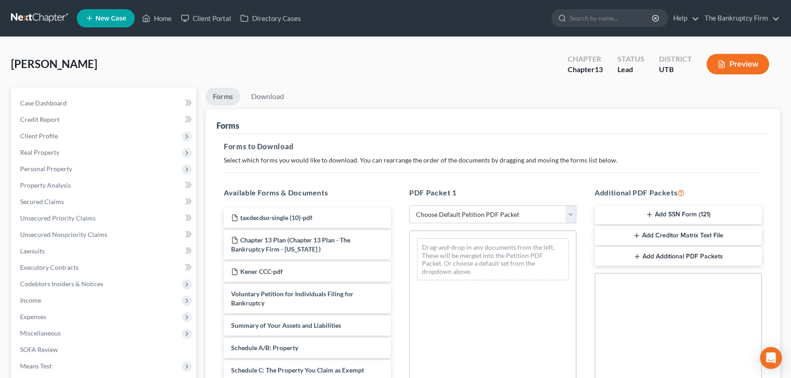
click at [672, 216] on button "Add SSN Form (121)" at bounding box center [678, 215] width 167 height 19
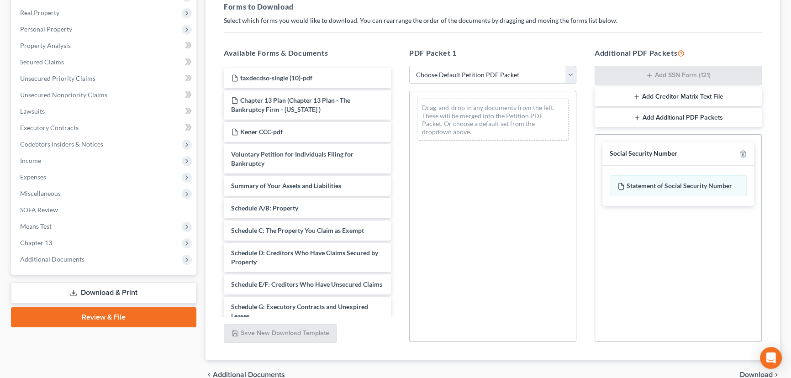
scroll to position [166, 0]
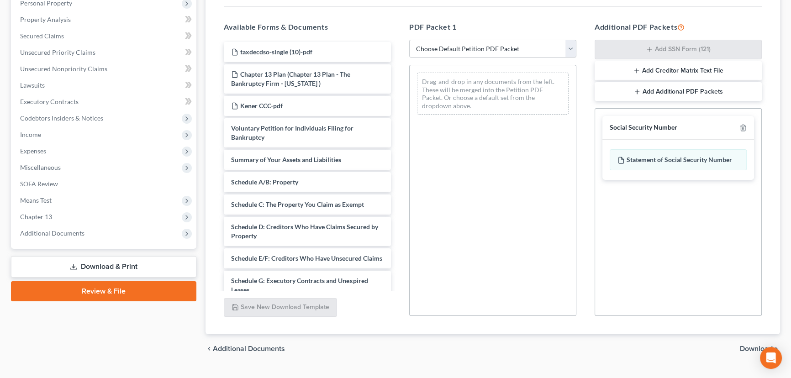
click at [745, 348] on span "Download" at bounding box center [756, 348] width 33 height 7
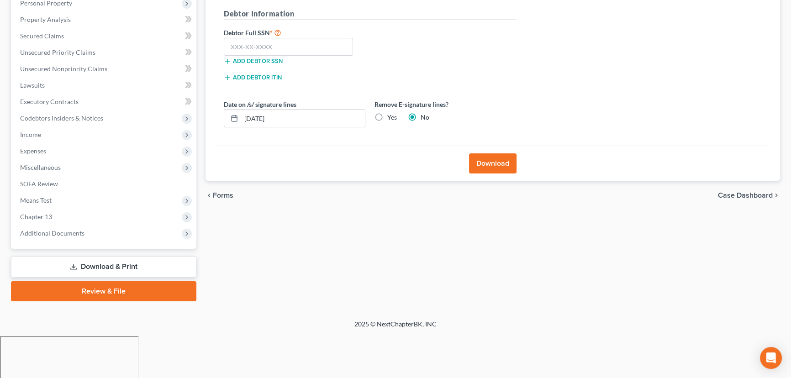
scroll to position [122, 0]
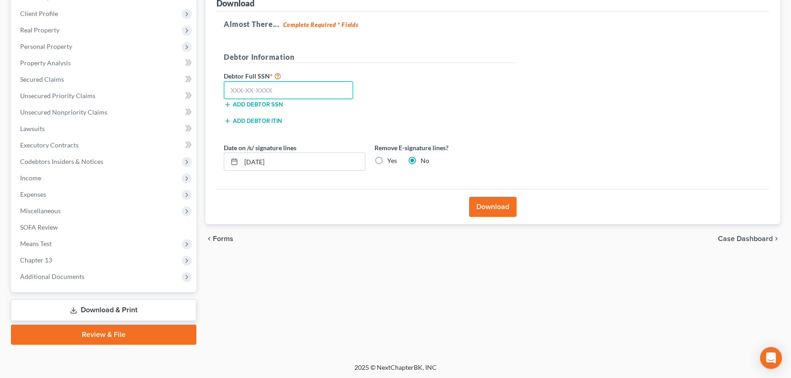
click at [233, 90] on input "text" at bounding box center [288, 90] width 129 height 18
paste input "529-37-7121"
type input "529-37-7121"
click at [485, 205] on button "Download" at bounding box center [493, 207] width 48 height 20
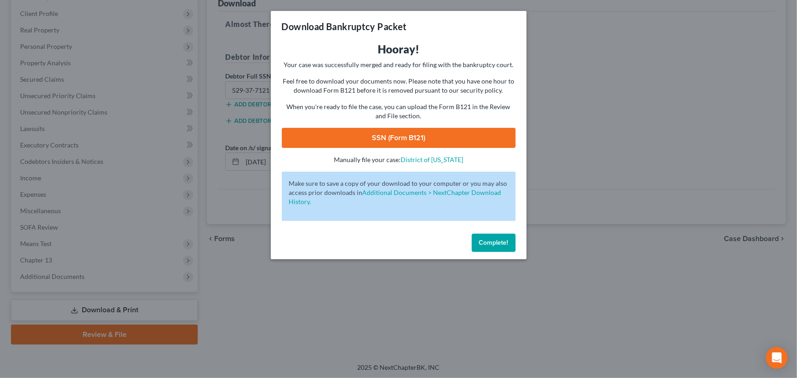
click at [437, 138] on link "SSN (Form B121)" at bounding box center [399, 138] width 234 height 20
click at [493, 247] on button "Complete!" at bounding box center [494, 243] width 44 height 18
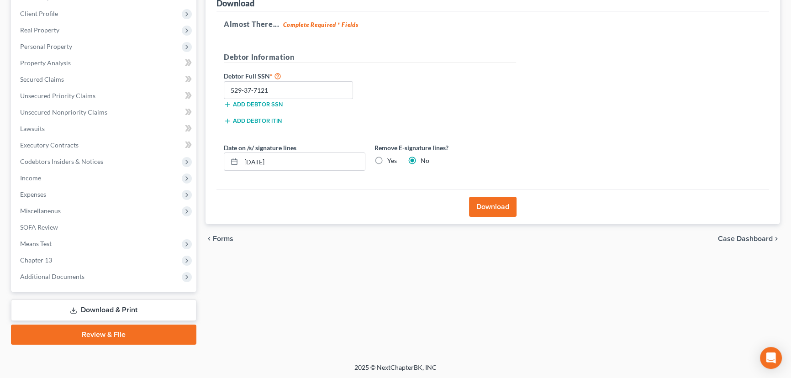
click at [108, 338] on link "Review & File" at bounding box center [103, 335] width 185 height 20
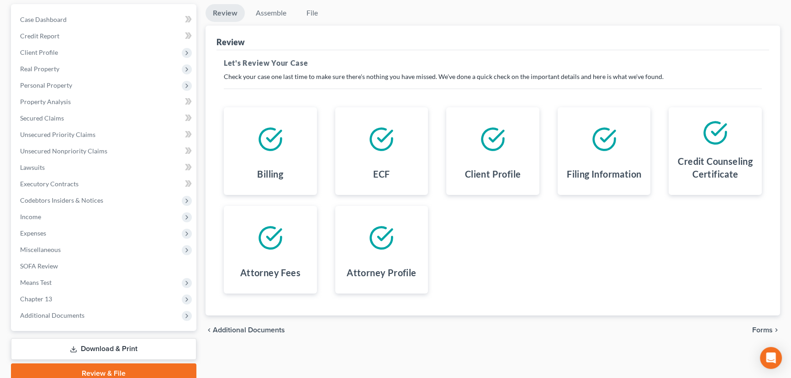
scroll to position [122, 0]
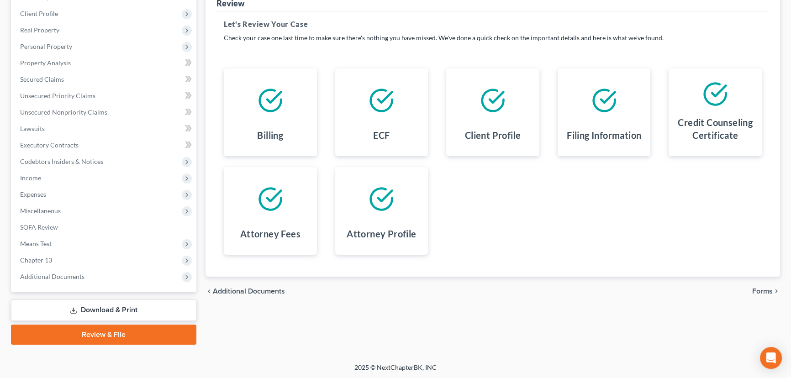
click at [763, 289] on span "Forms" at bounding box center [762, 291] width 21 height 7
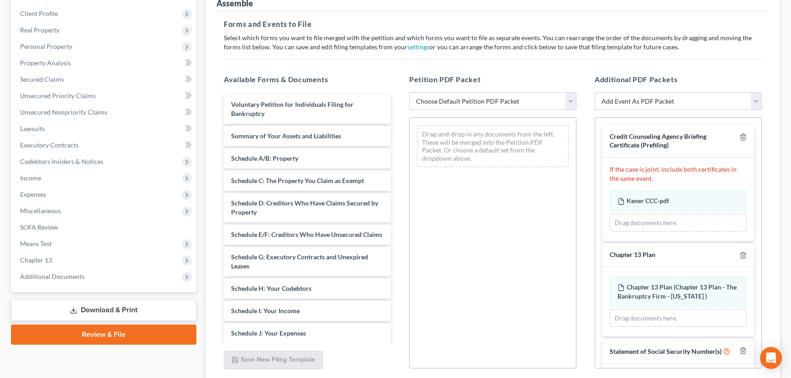
click at [455, 96] on select "Choose Default Petition PDF Packet Emergency Filing (Voluntary Petition and Cre…" at bounding box center [492, 101] width 167 height 18
select select "6"
click at [409, 92] on select "Choose Default Petition PDF Packet Emergency Filing (Voluntary Petition and Cre…" at bounding box center [492, 101] width 167 height 18
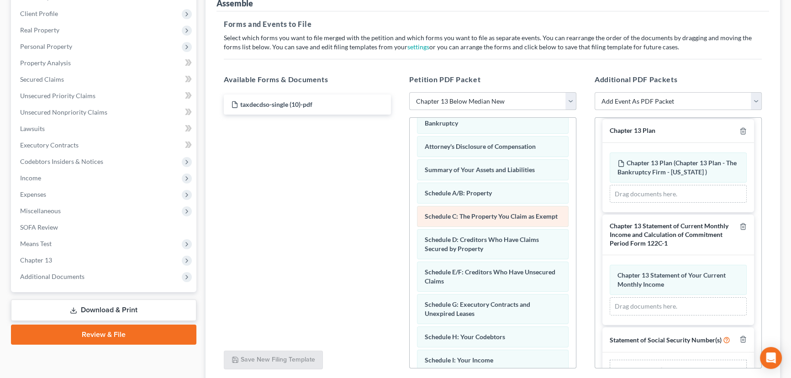
scroll to position [83, 0]
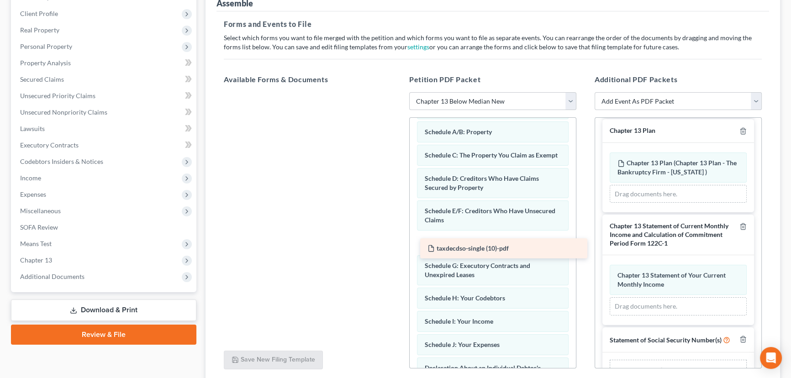
drag, startPoint x: 260, startPoint y: 101, endPoint x: 457, endPoint y: 246, distance: 244.1
click at [398, 92] on div "taxdecdso-single (10)-pdf taxdecdso-single (10)-pdf" at bounding box center [308, 92] width 182 height 0
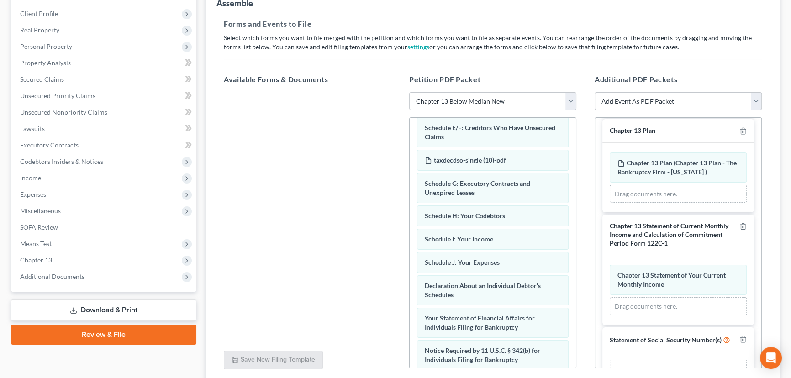
scroll to position [159, 0]
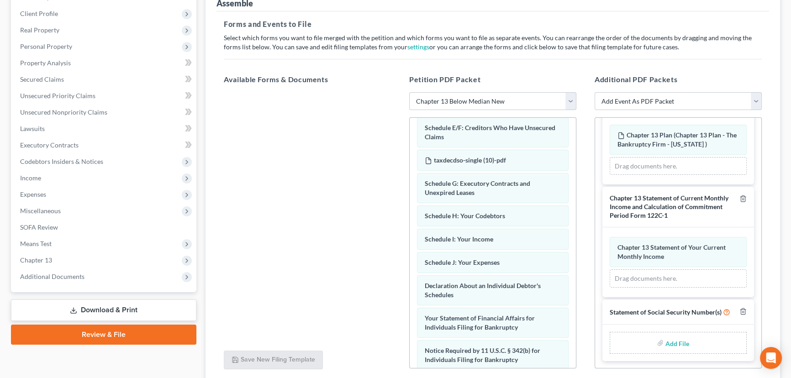
type input "C:\fakepath\Kolten Keener Form 121.pdf"
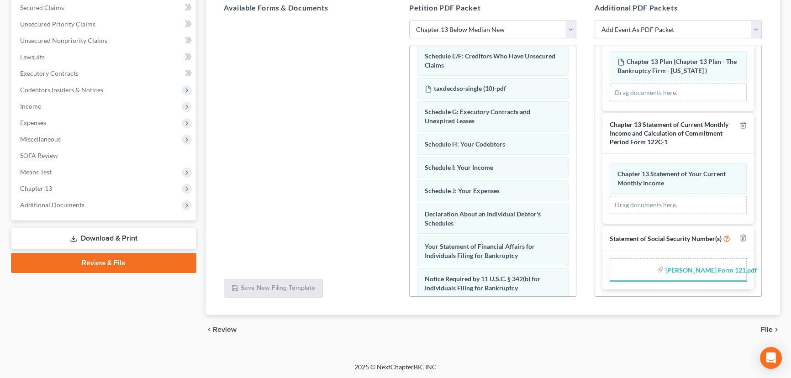
scroll to position [147, 0]
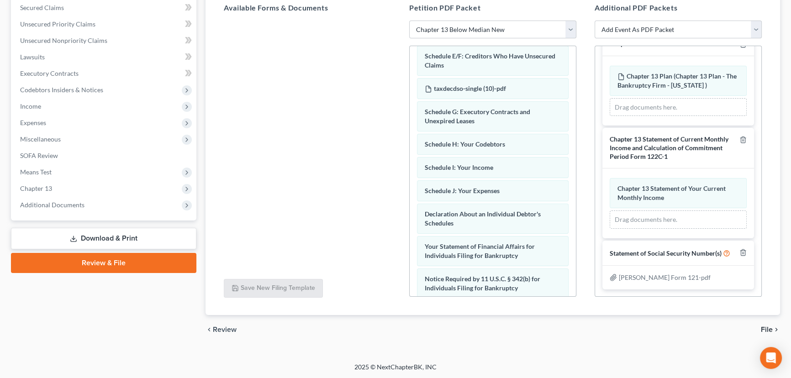
click at [773, 326] on icon "chevron_right" at bounding box center [776, 329] width 7 height 7
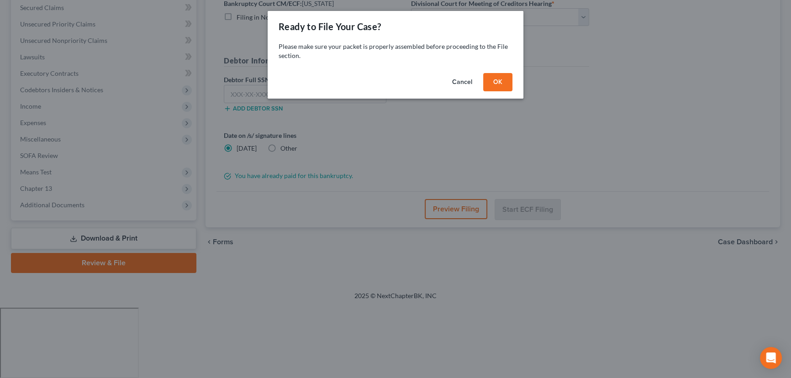
scroll to position [122, 0]
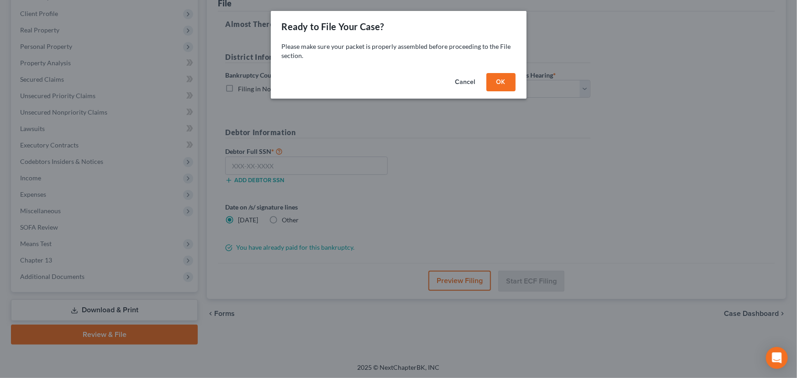
click at [498, 81] on button "OK" at bounding box center [501, 82] width 29 height 18
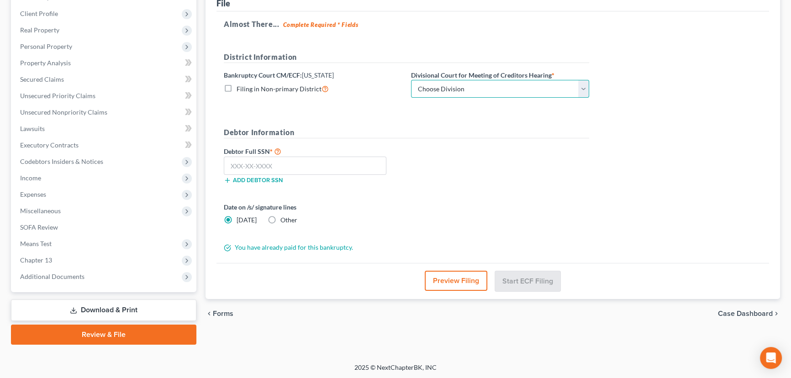
click at [585, 85] on select "Choose Division Salt Lake city" at bounding box center [500, 89] width 178 height 18
select select "0"
click at [411, 80] on select "Choose Division Salt Lake city" at bounding box center [500, 89] width 178 height 18
click at [249, 167] on input "text" at bounding box center [305, 166] width 163 height 18
paste input "529-37-7121"
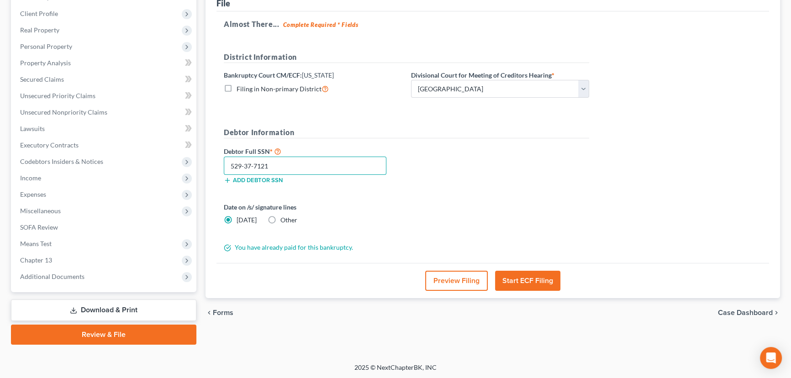
type input "529-37-7121"
click at [542, 277] on button "Start ECF Filing" at bounding box center [527, 281] width 65 height 20
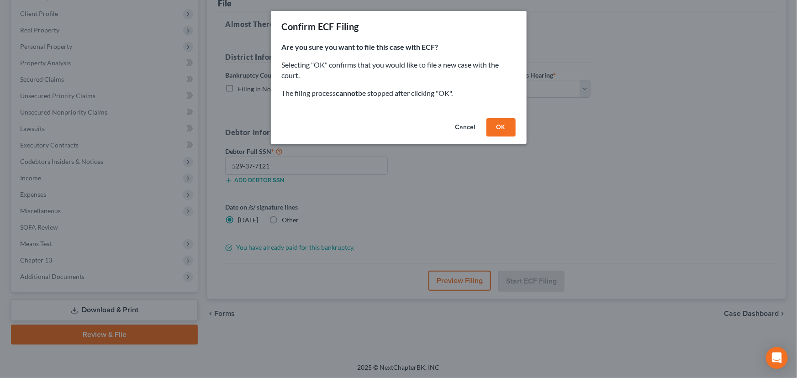
click at [497, 127] on button "OK" at bounding box center [501, 127] width 29 height 18
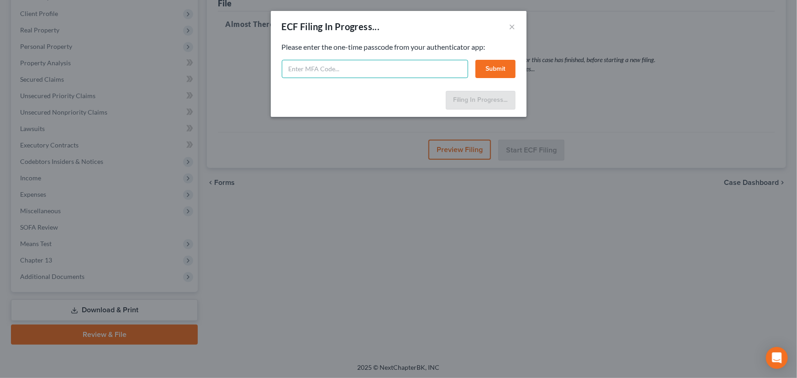
click at [315, 71] on input "text" at bounding box center [375, 69] width 186 height 18
type input "451639"
click at [495, 69] on button "Submit" at bounding box center [496, 69] width 40 height 18
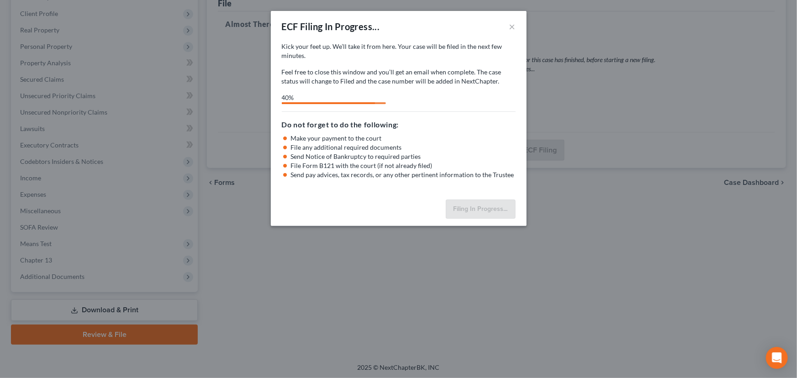
select select "0"
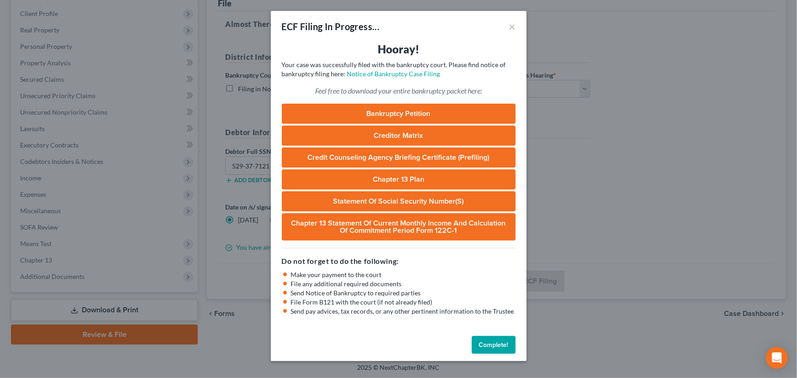
click at [492, 347] on button "Complete!" at bounding box center [494, 345] width 44 height 18
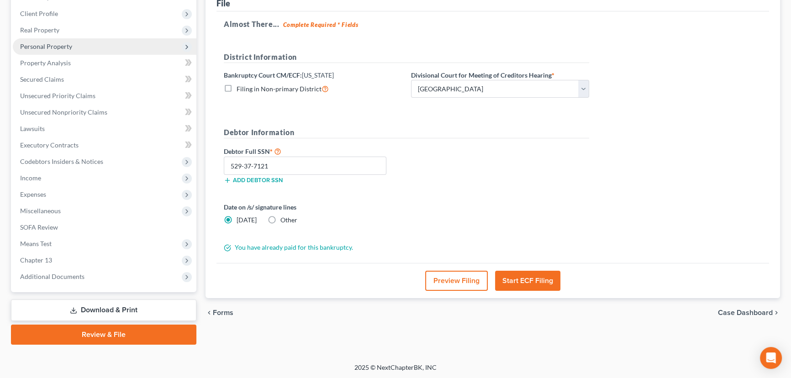
scroll to position [0, 0]
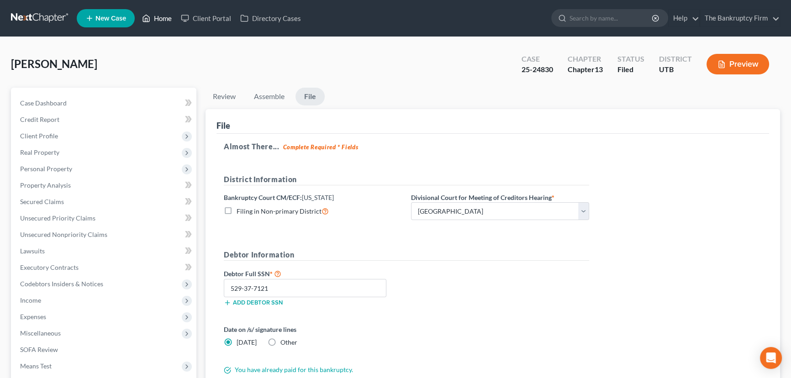
click at [163, 19] on link "Home" at bounding box center [157, 18] width 39 height 16
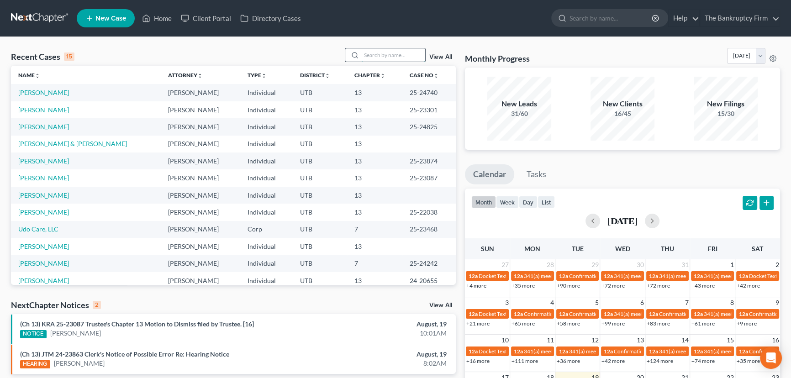
click at [375, 56] on input "search" at bounding box center [393, 54] width 64 height 13
type input "Baca"
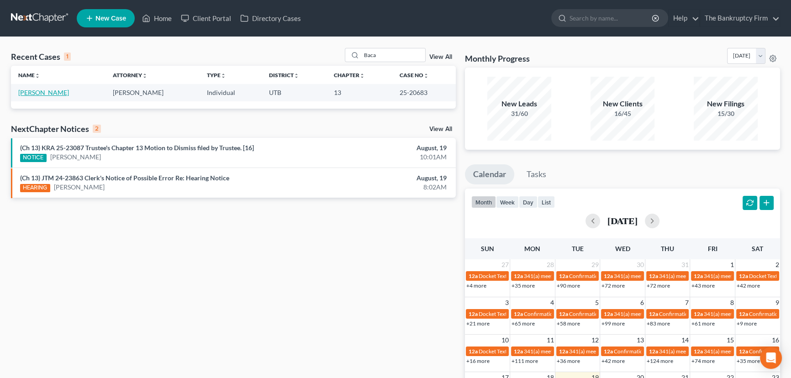
click at [36, 94] on link "[PERSON_NAME]" at bounding box center [43, 93] width 51 height 8
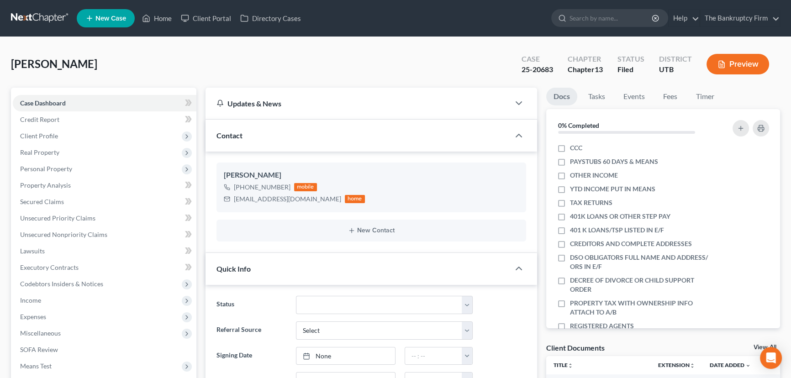
scroll to position [72, 0]
select select "3"
